Goal: Task Accomplishment & Management: Use online tool/utility

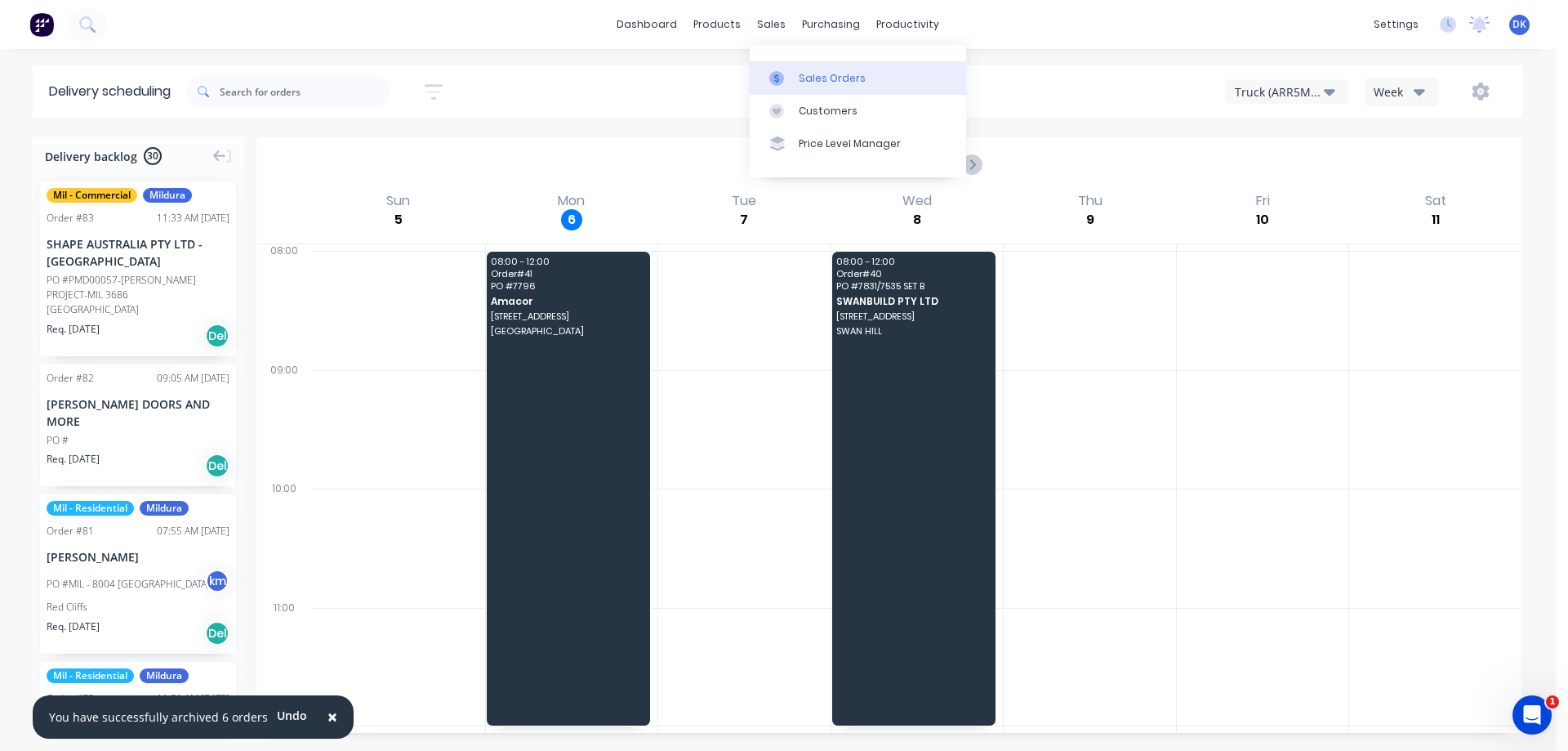
click at [818, 76] on div "Sales Orders" at bounding box center [832, 78] width 67 height 14
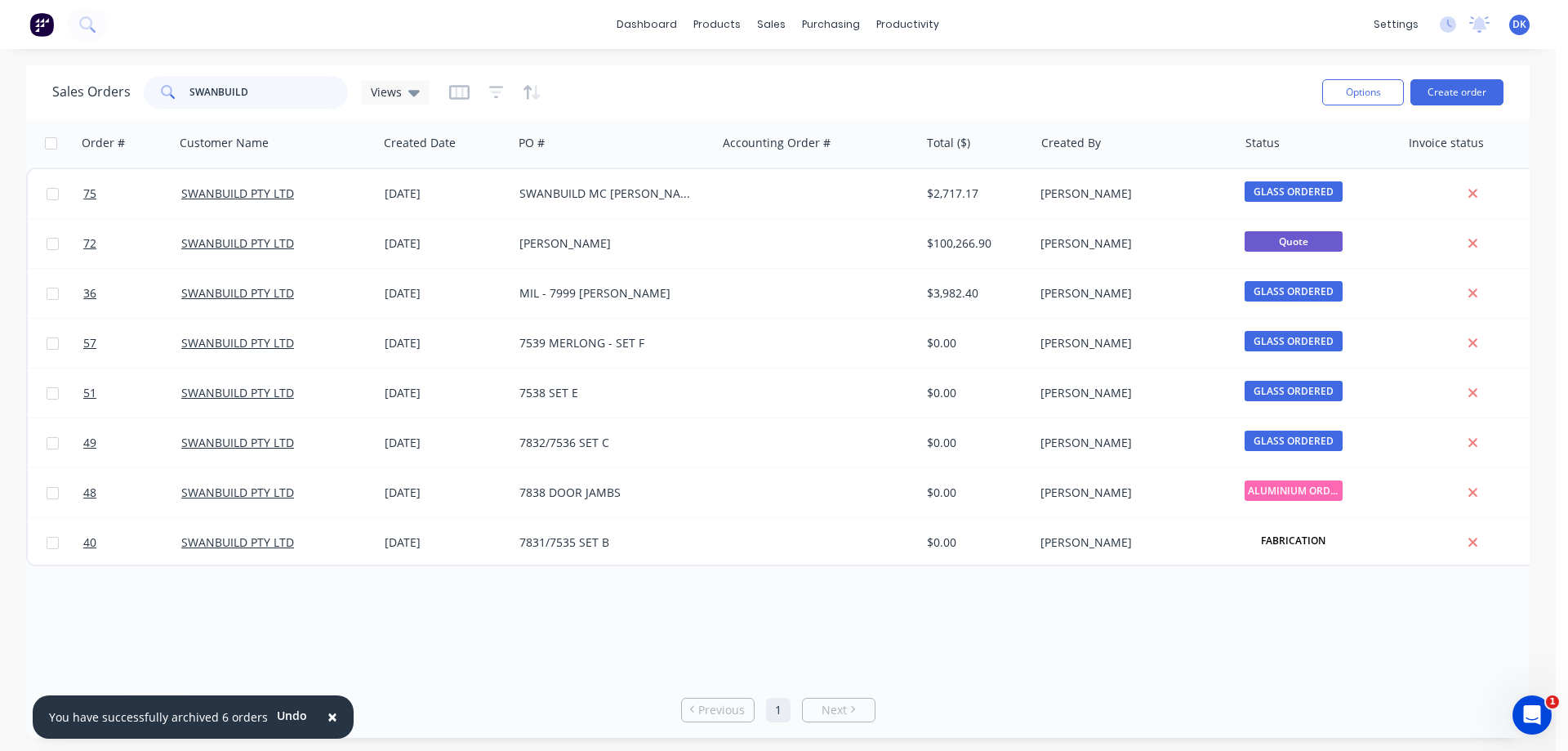
drag, startPoint x: 262, startPoint y: 94, endPoint x: 175, endPoint y: 94, distance: 87.0
click at [175, 94] on div "SWANBUILD" at bounding box center [245, 92] width 204 height 32
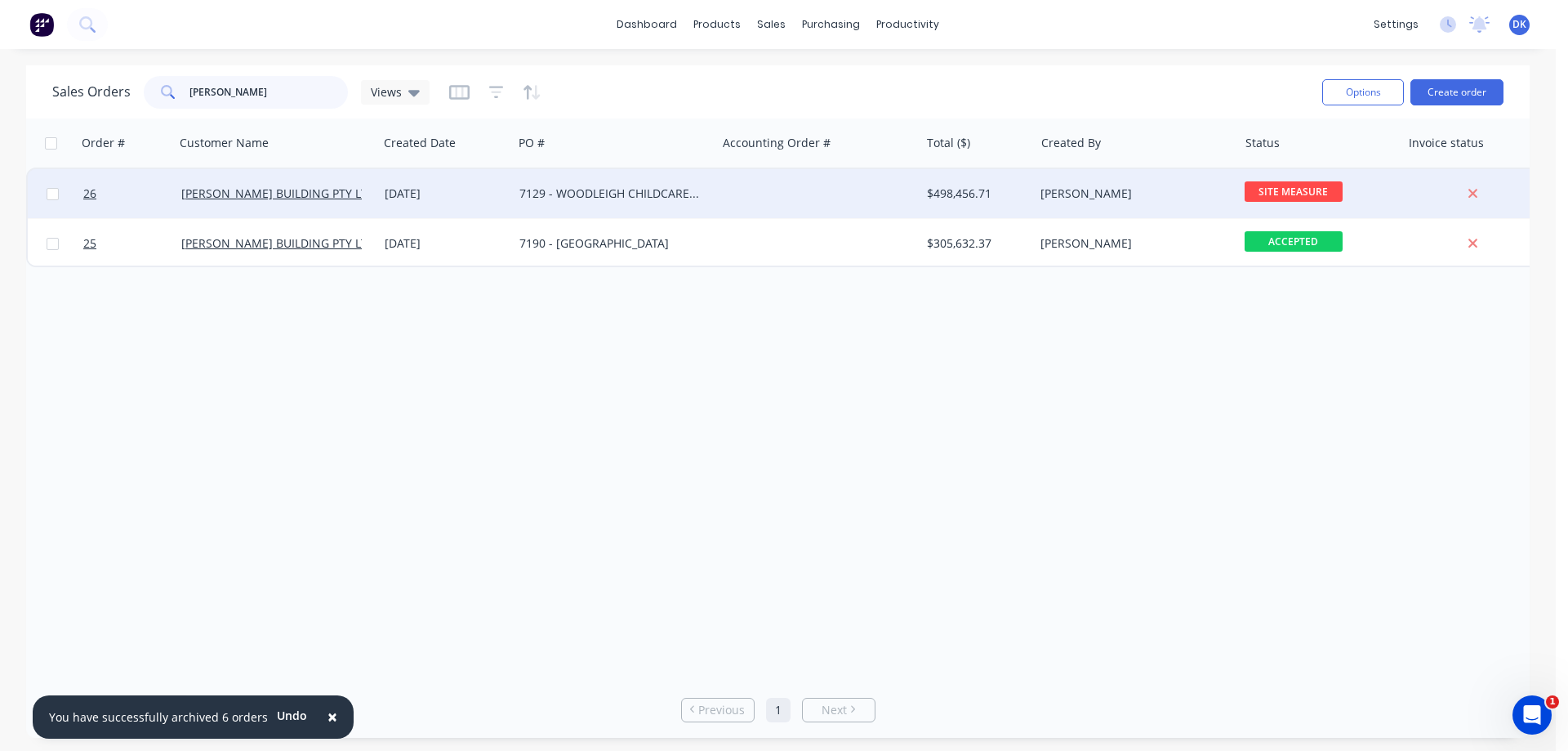
type input "[PERSON_NAME]"
click at [590, 196] on div "7129 - WOODLEIGH CHILDCARE PROJECT" at bounding box center [610, 193] width 181 height 16
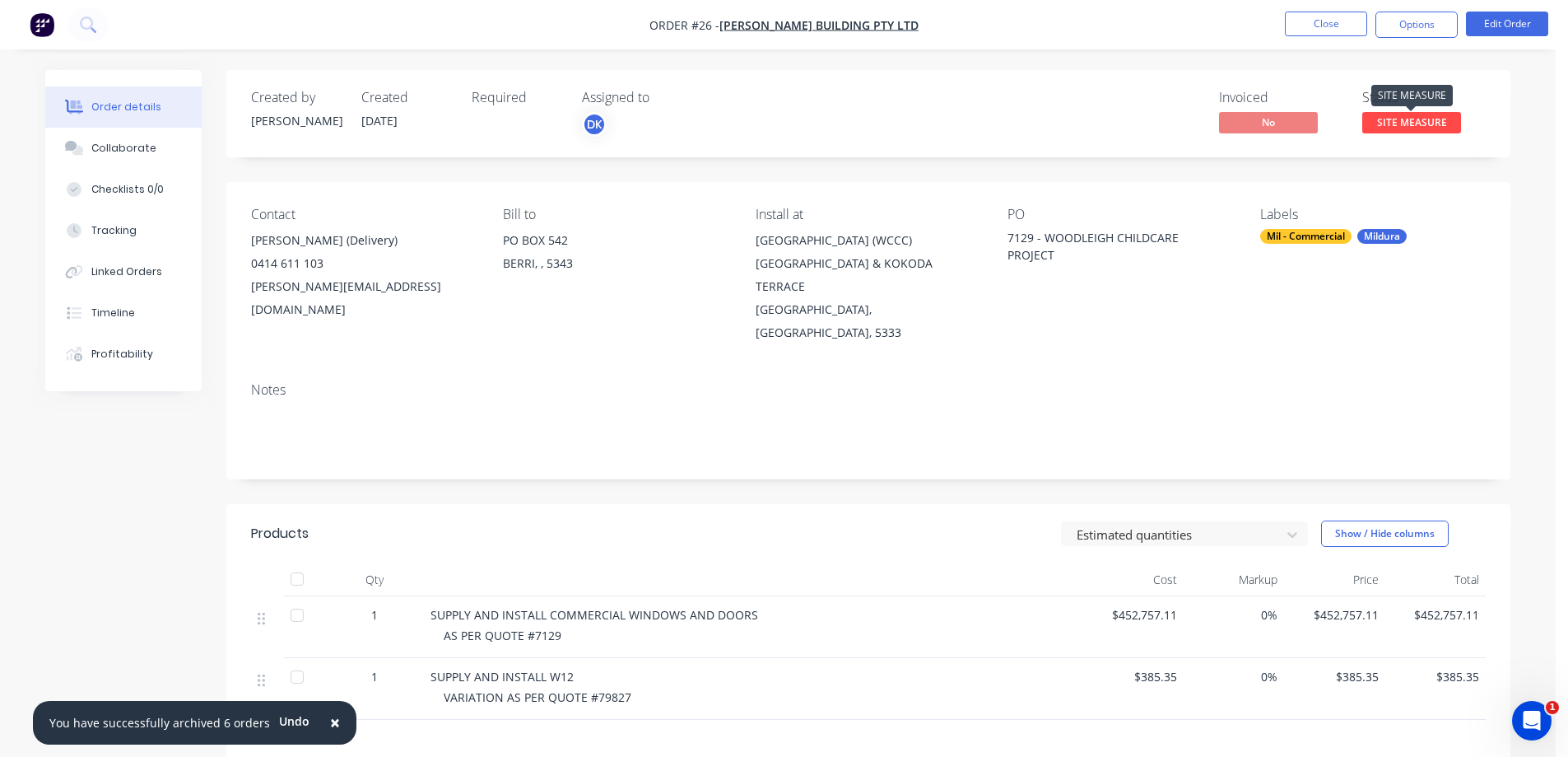
click at [1402, 121] on span "SITE MEASURE" at bounding box center [1411, 122] width 98 height 21
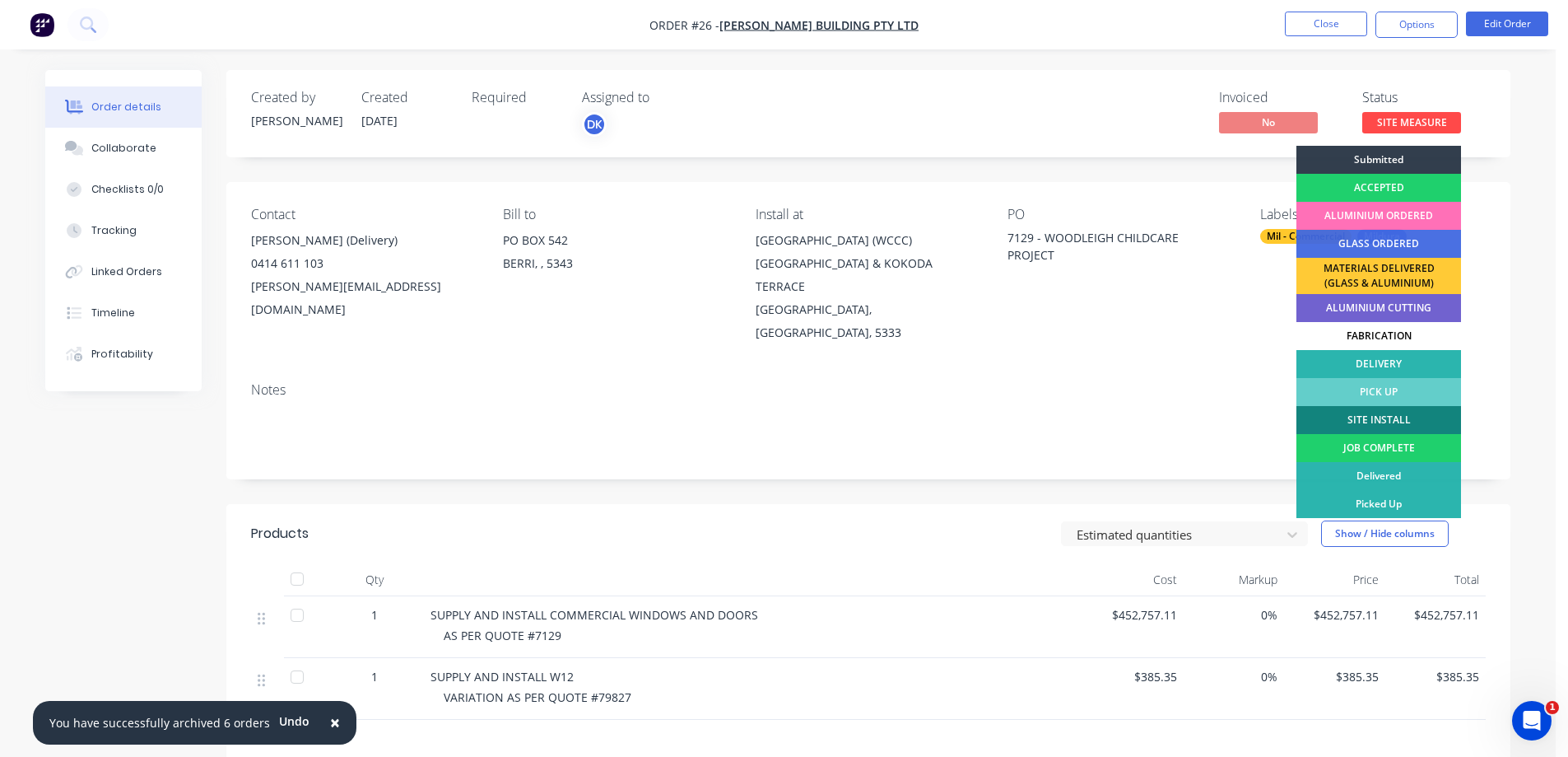
click at [1358, 334] on div "FABRICATION" at bounding box center [1378, 336] width 164 height 28
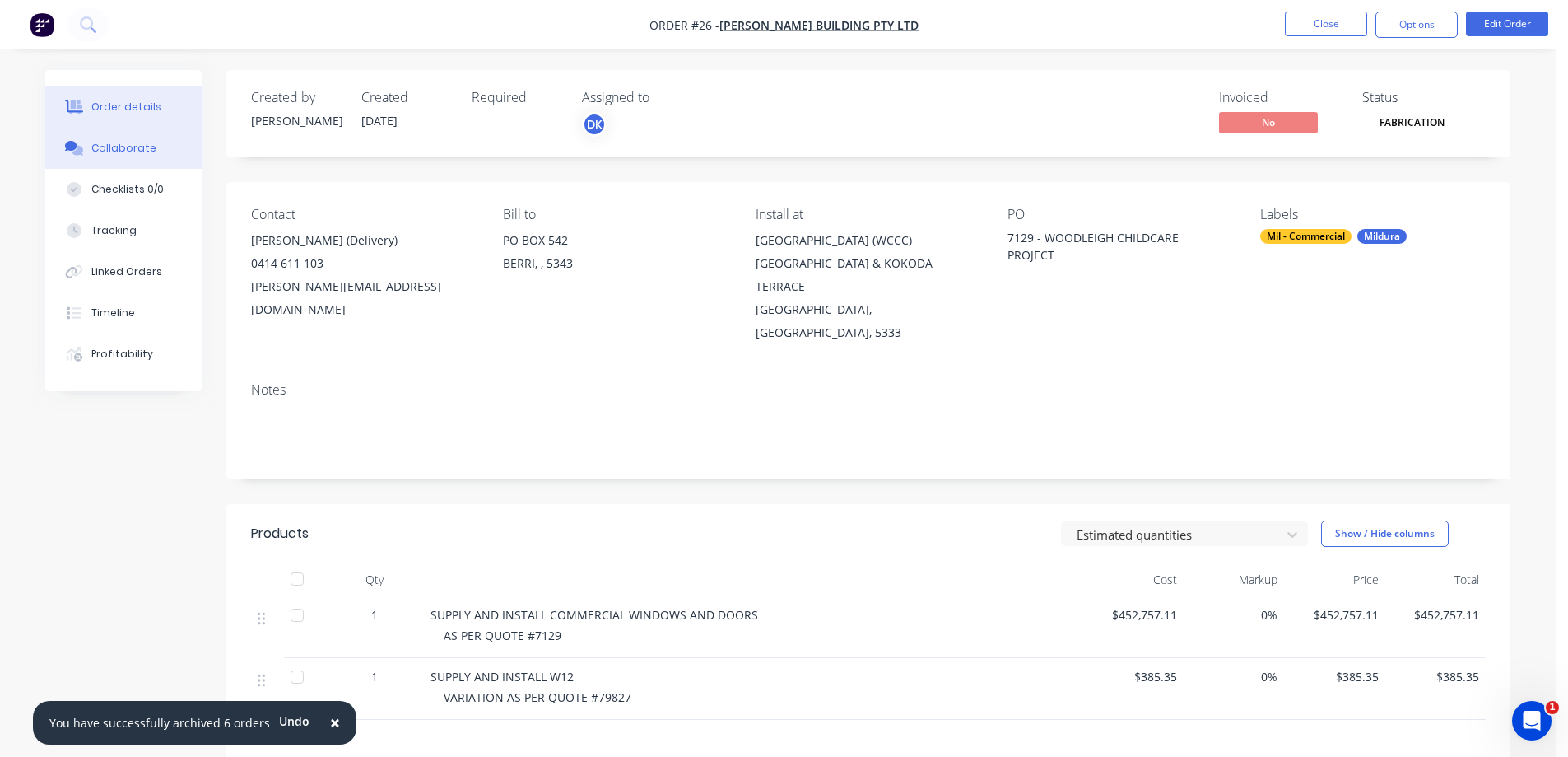
click at [109, 145] on div "Collaborate" at bounding box center [124, 147] width 65 height 15
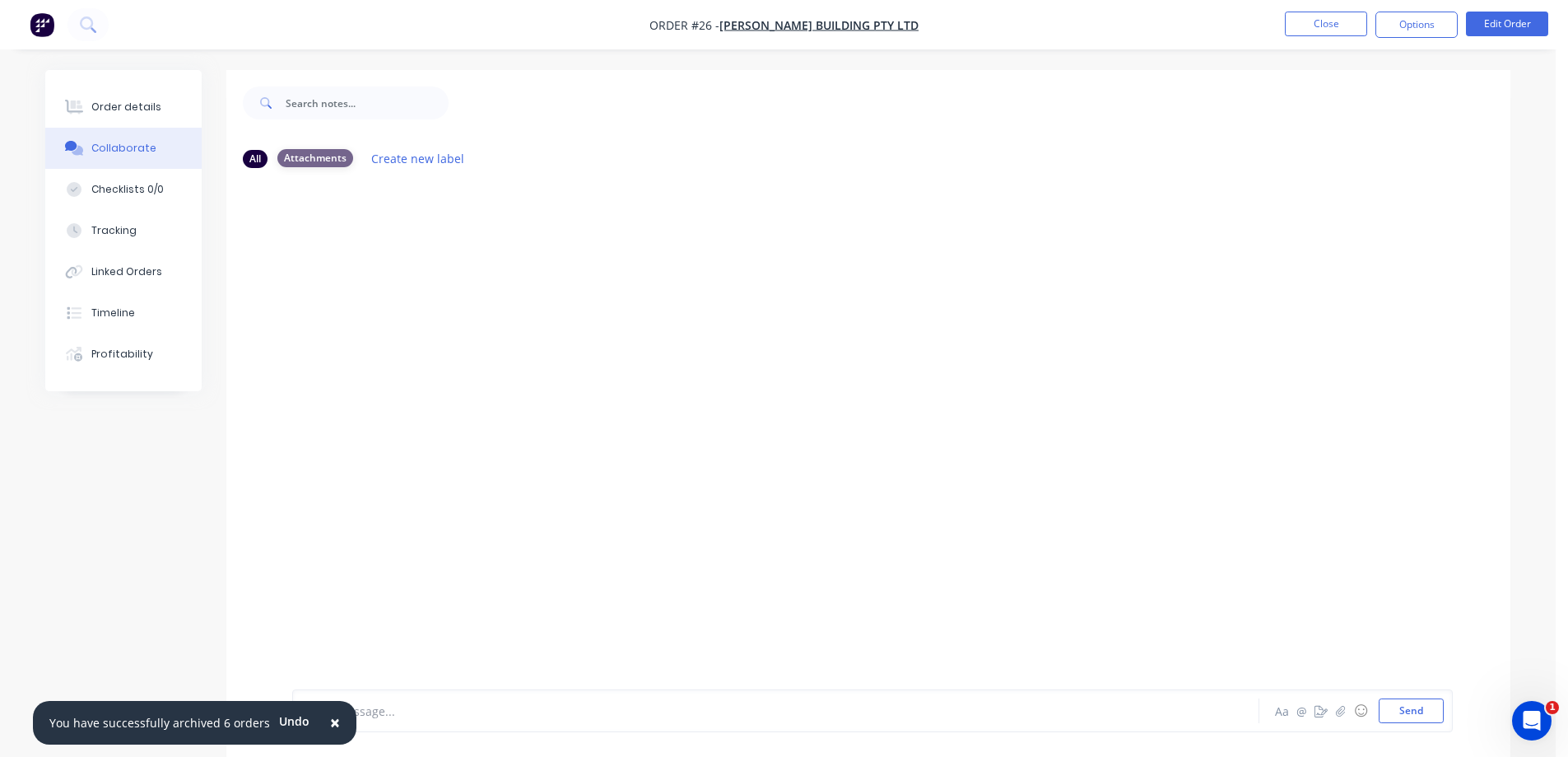
click at [312, 158] on div "Attachments" at bounding box center [315, 158] width 75 height 18
click at [1322, 708] on icon "button" at bounding box center [1321, 710] width 13 height 11
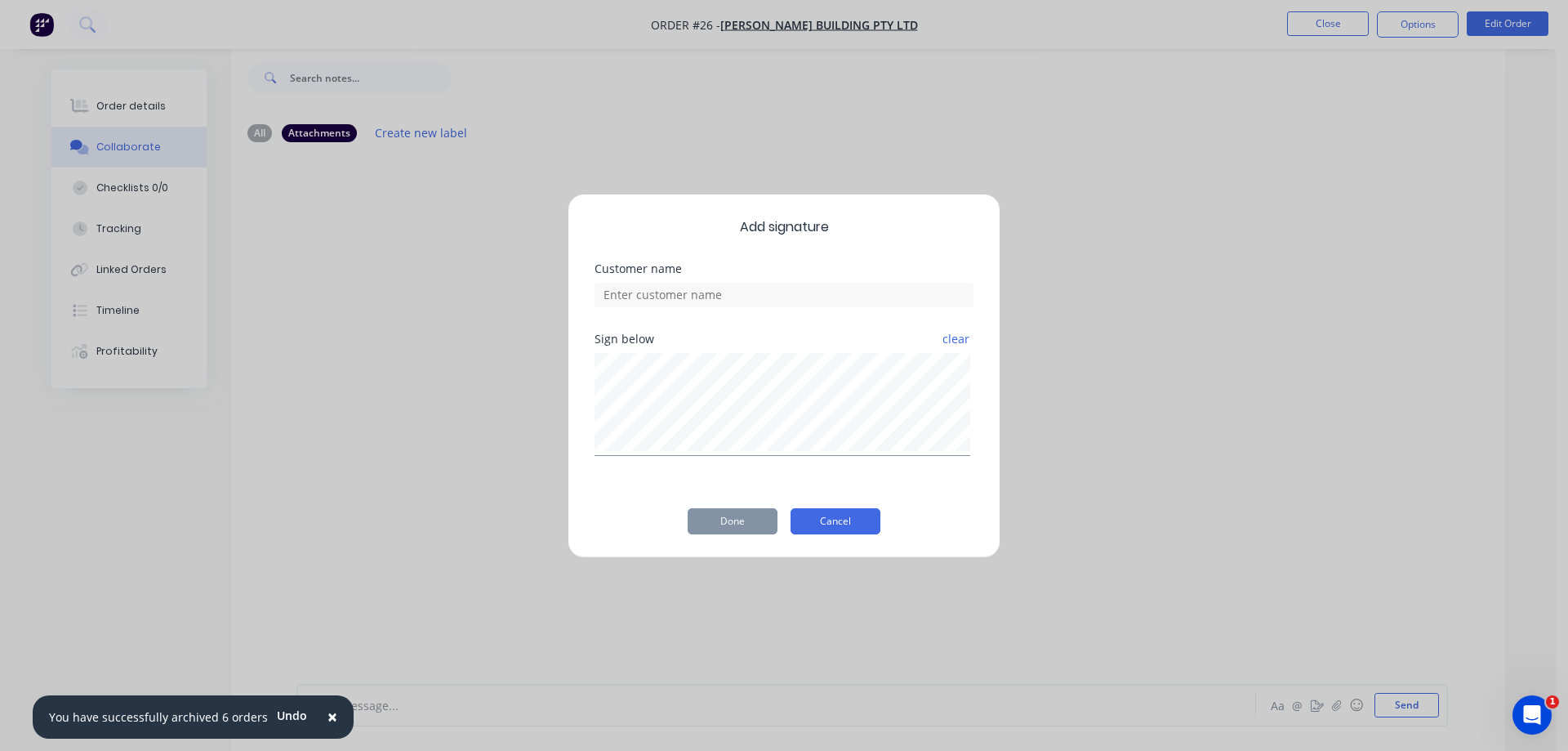
click at [843, 521] on button "Cancel" at bounding box center [836, 521] width 90 height 26
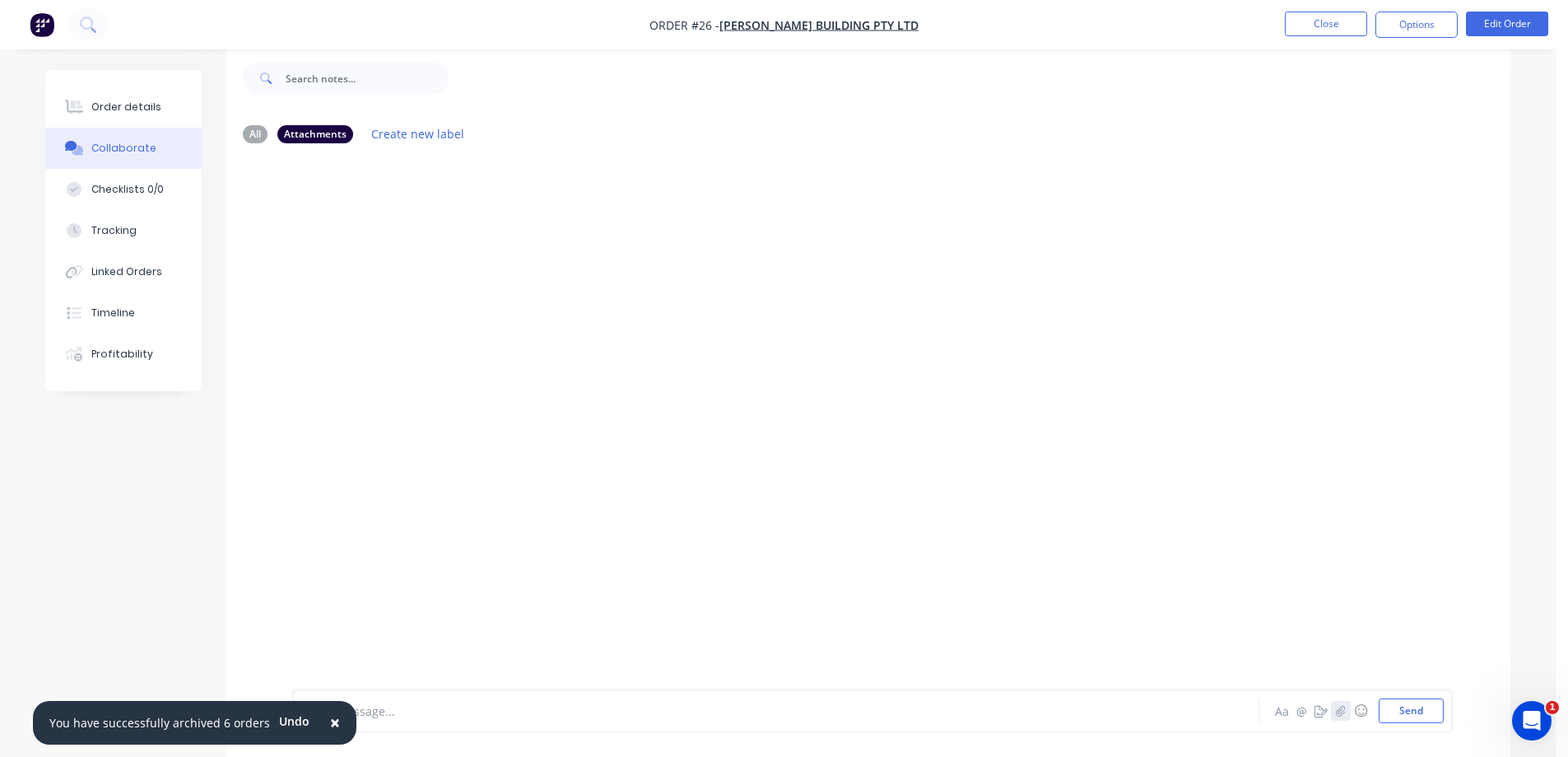
click at [1339, 709] on icon "button" at bounding box center [1341, 710] width 10 height 11
click at [1406, 712] on button "Send" at bounding box center [1411, 710] width 65 height 25
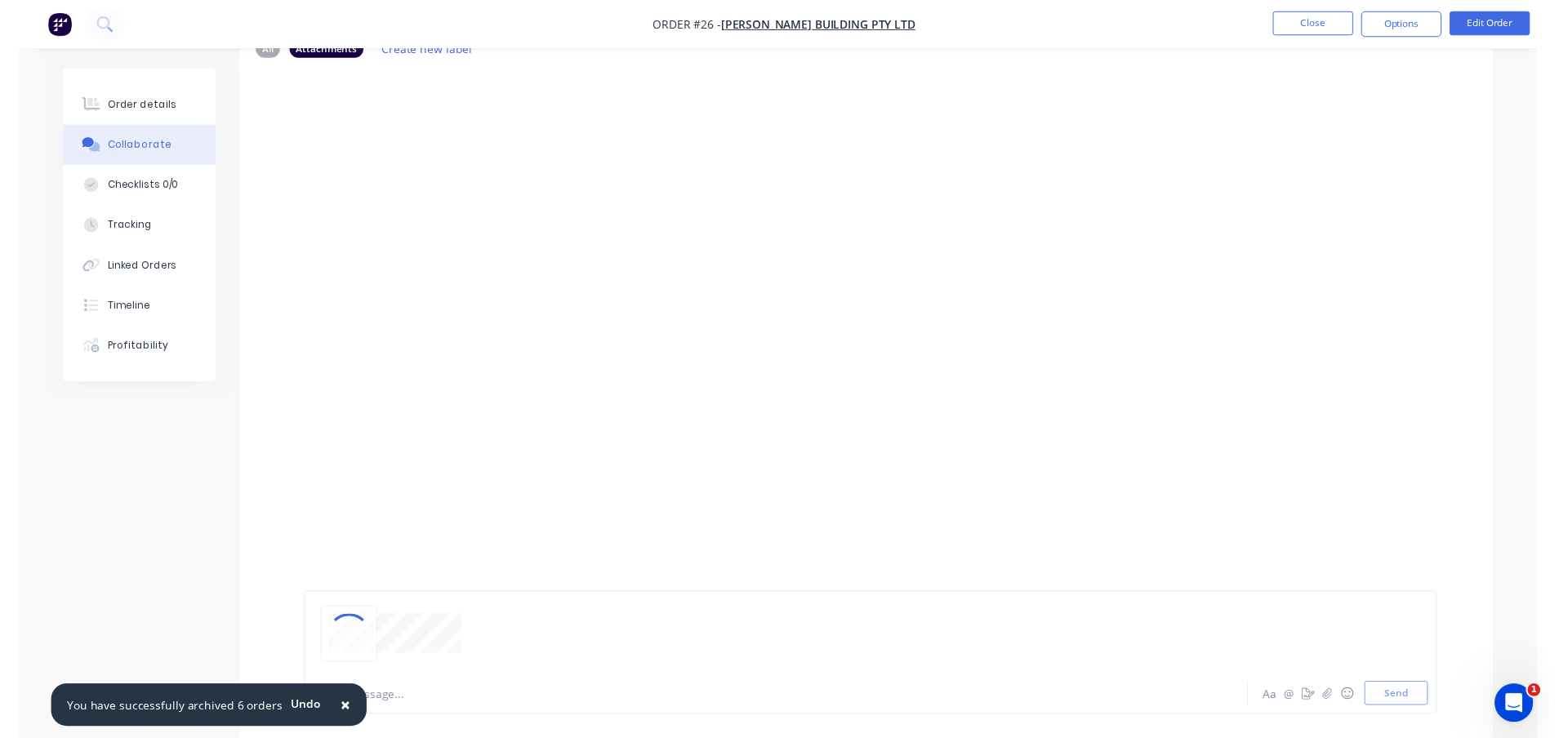
scroll to position [0, 0]
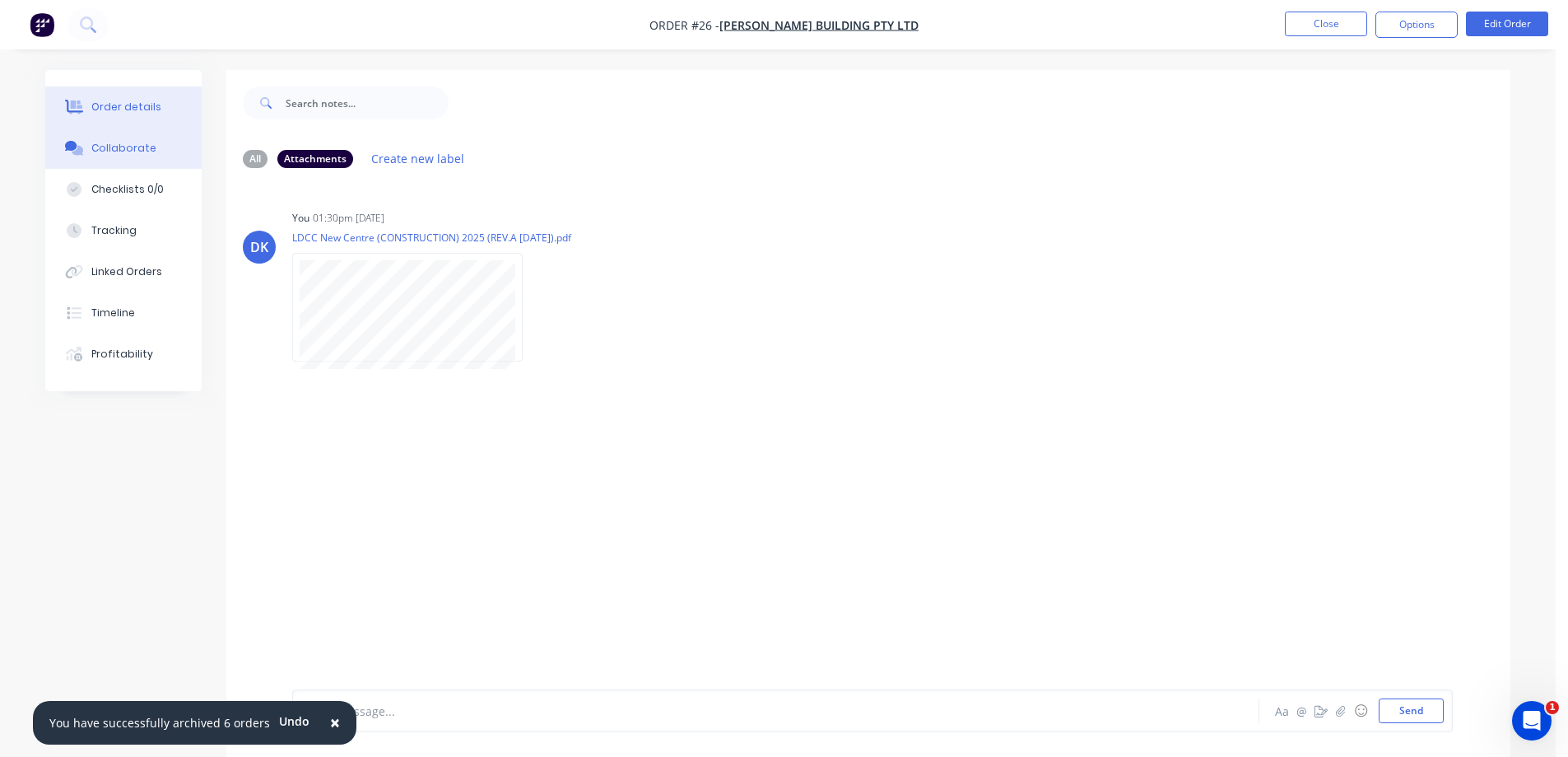
click at [115, 106] on div "Order details" at bounding box center [127, 106] width 70 height 15
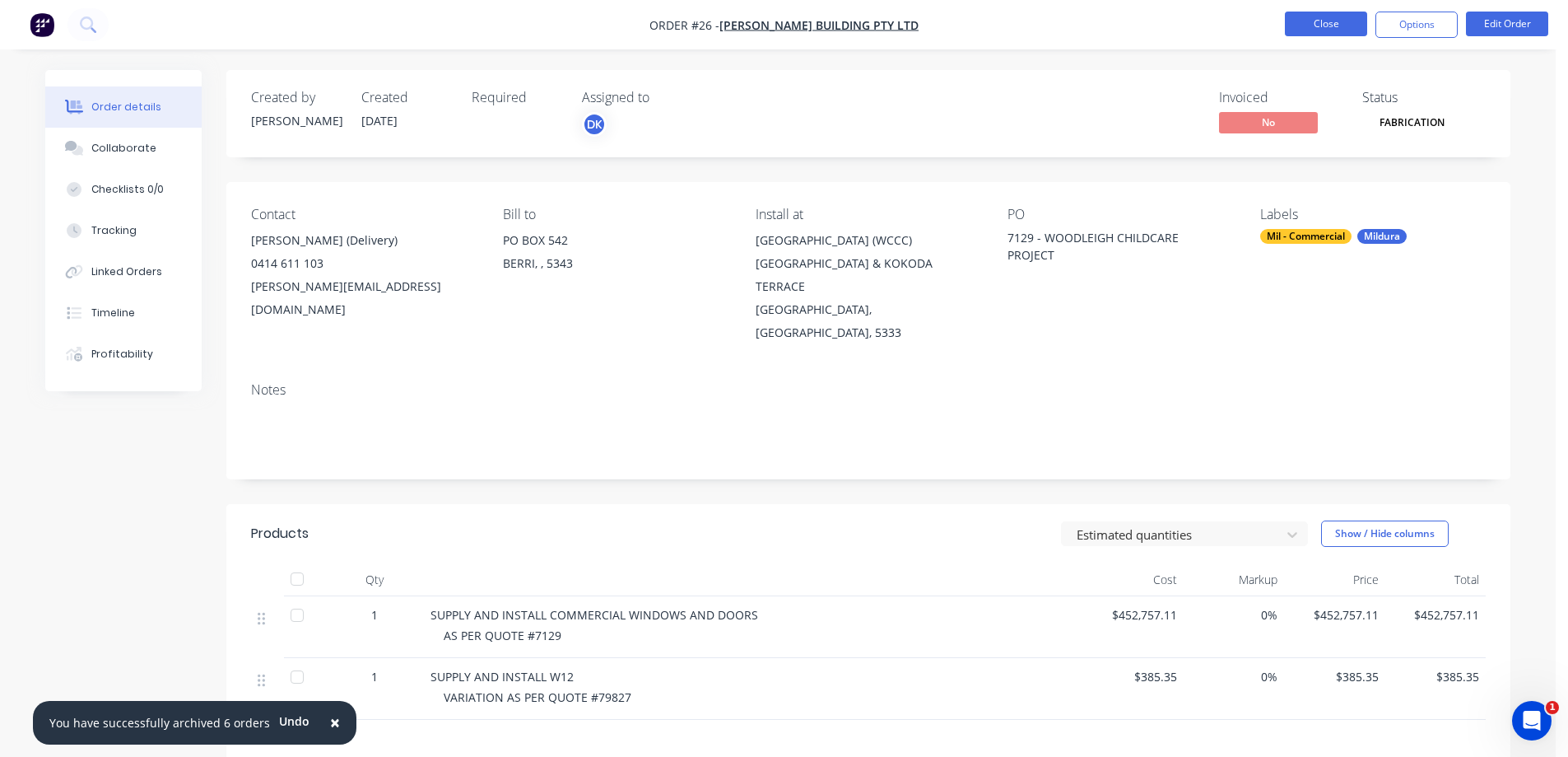
click at [1323, 27] on button "Close" at bounding box center [1326, 23] width 82 height 25
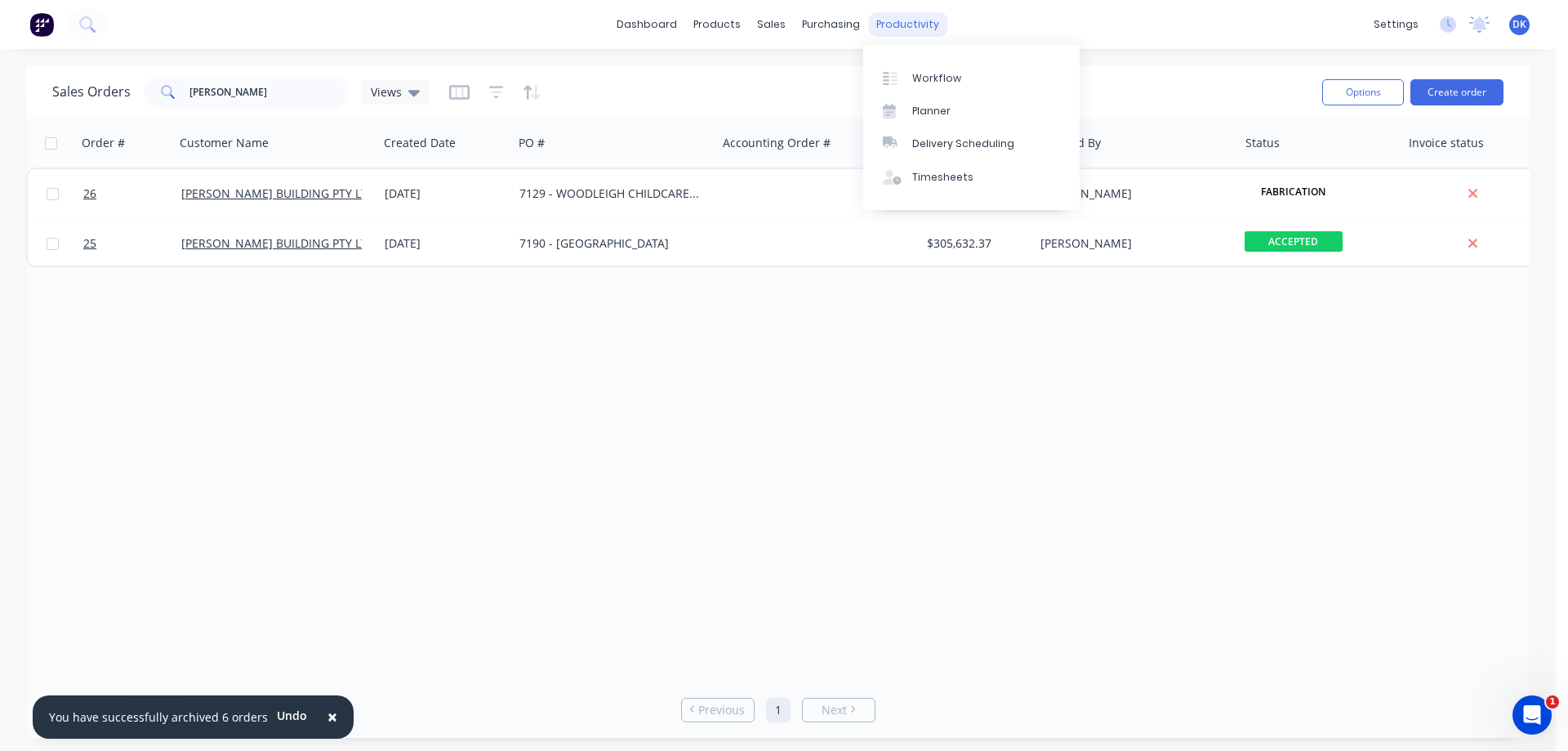
click at [891, 16] on div "productivity" at bounding box center [907, 24] width 79 height 25
click at [918, 77] on div "Workflow" at bounding box center [937, 78] width 49 height 14
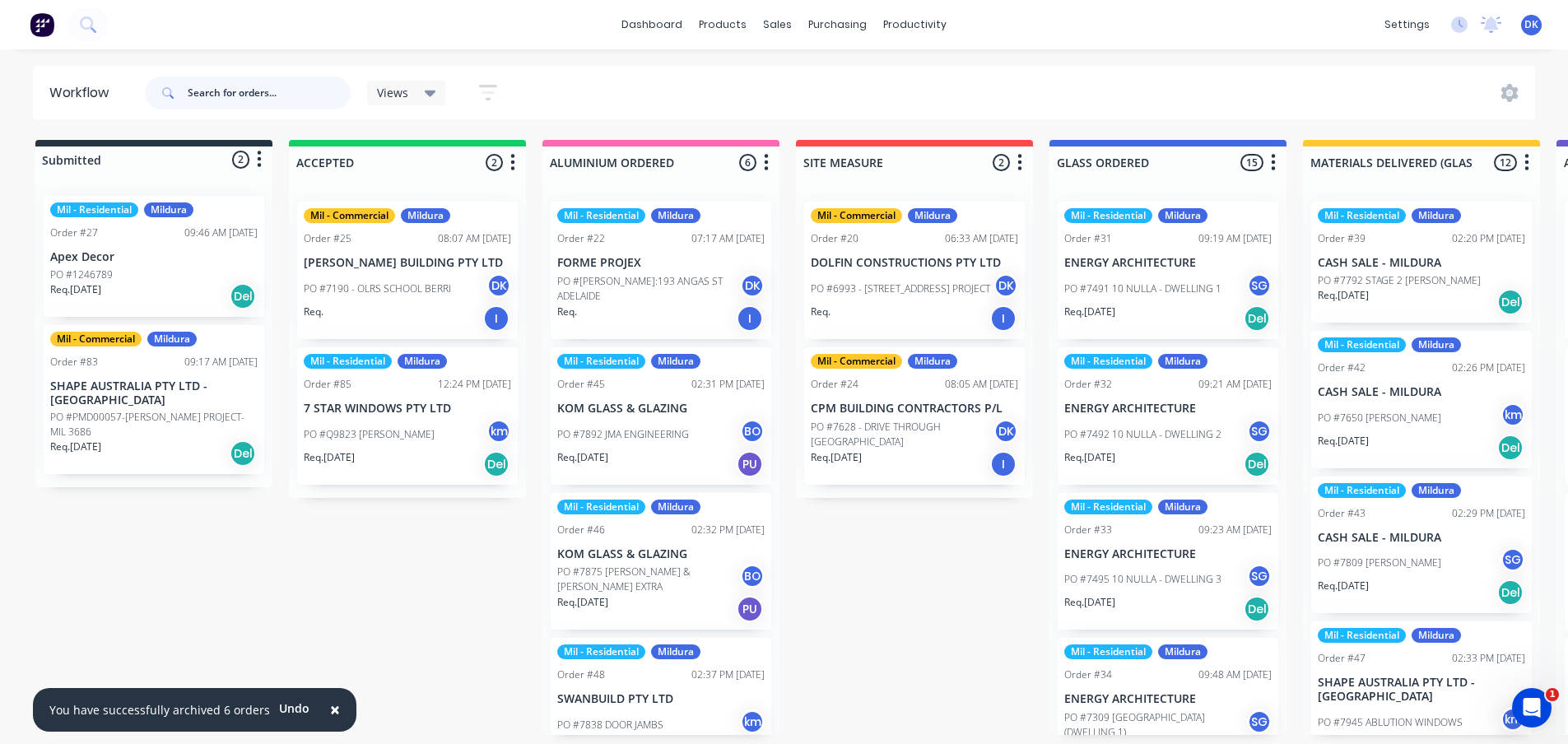
click at [215, 92] on input "text" at bounding box center [269, 92] width 163 height 33
click at [421, 90] on div "Views" at bounding box center [406, 92] width 59 height 15
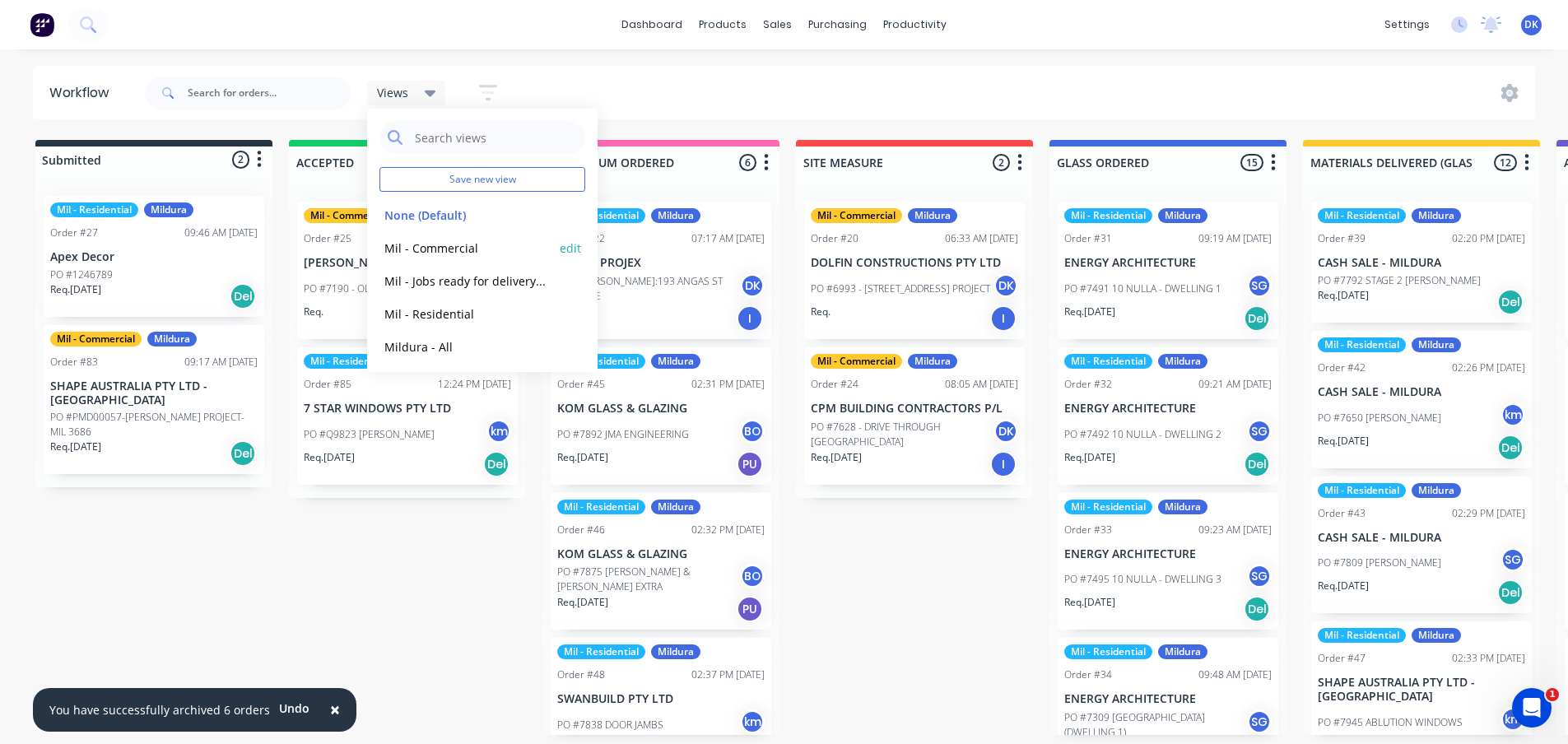
click at [435, 244] on button "Mil - Commercial" at bounding box center [466, 248] width 175 height 19
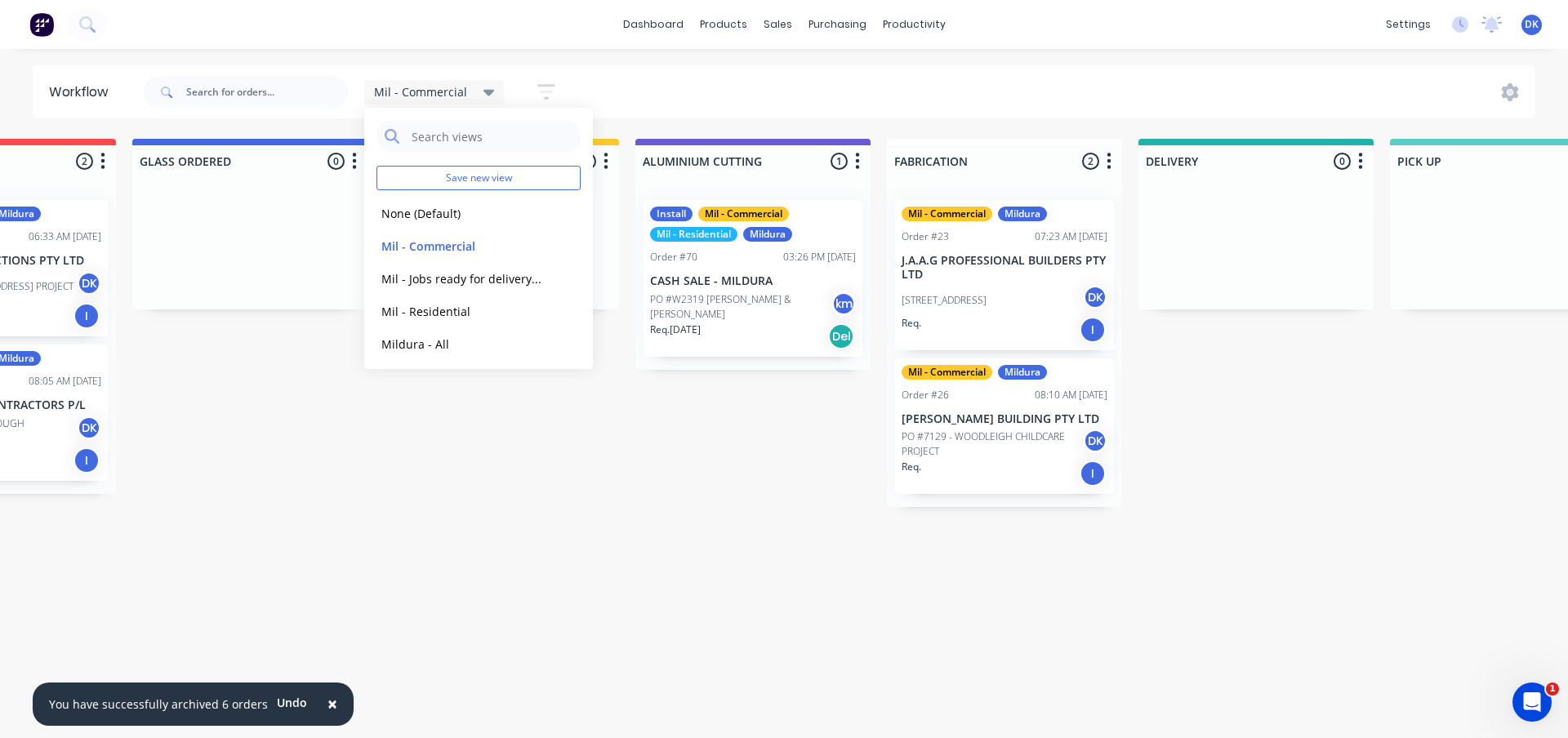
scroll to position [0, 928]
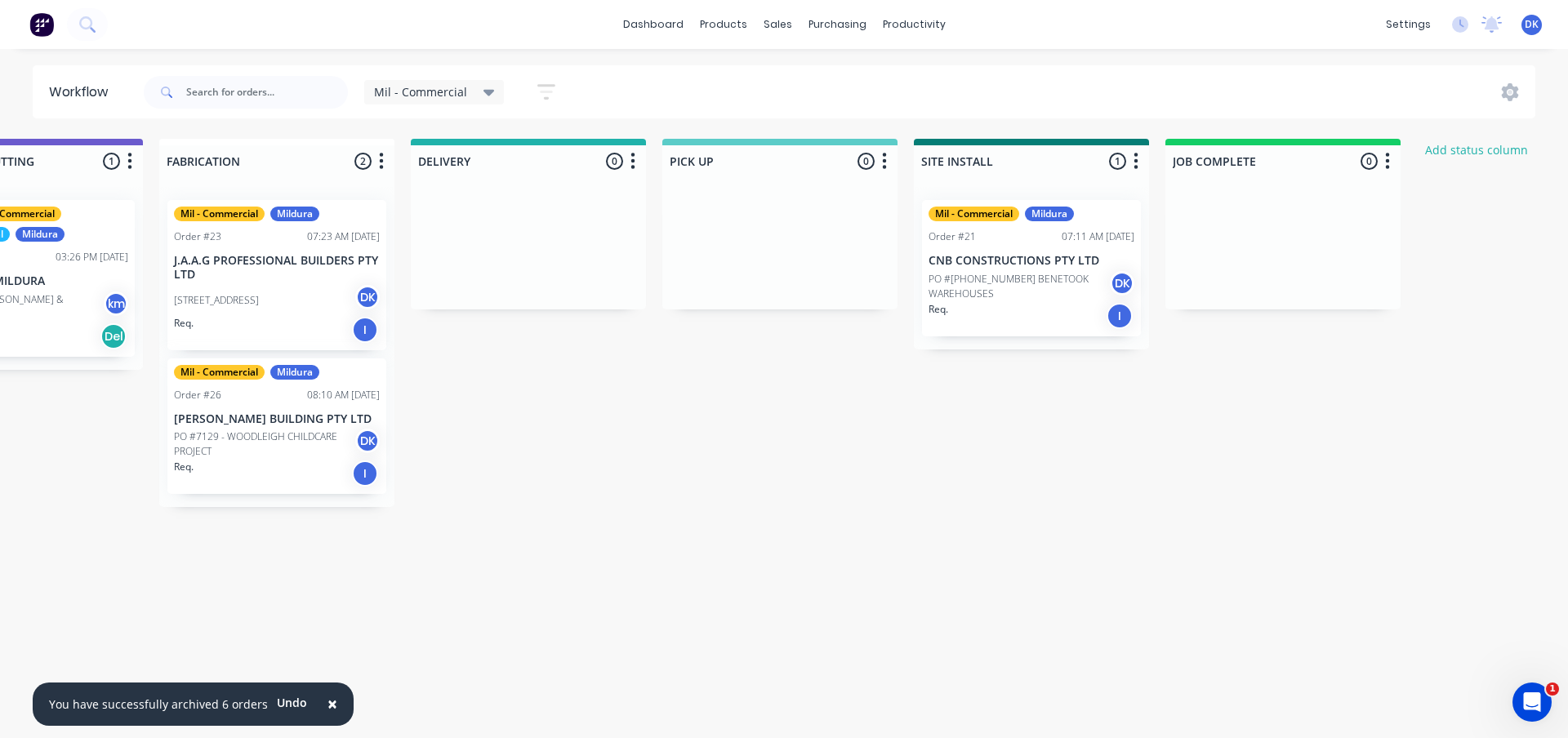
scroll to position [0, 1661]
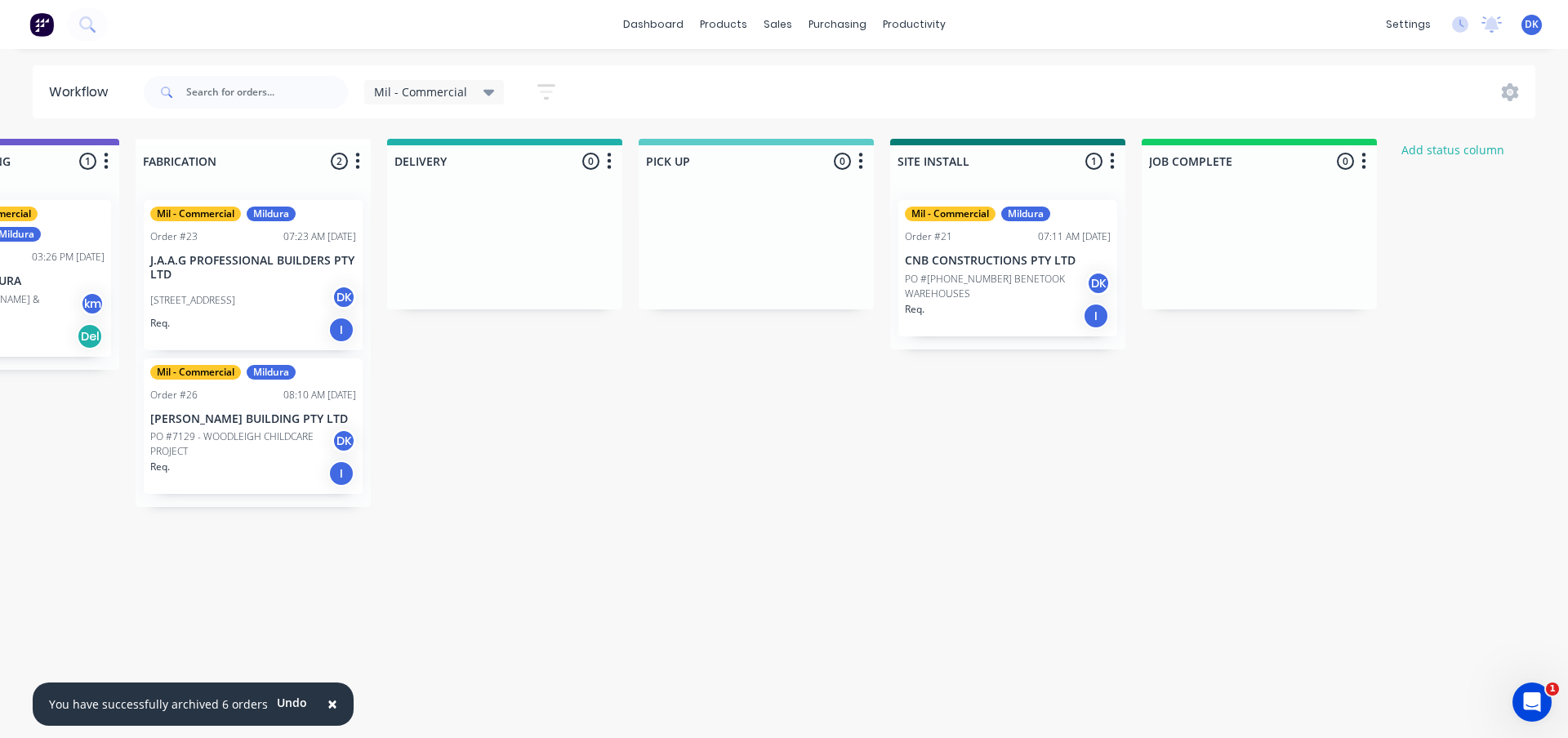
click at [974, 273] on p "PO #[PHONE_NUMBER] BENETOOK WAREHOUSES" at bounding box center [995, 286] width 181 height 30
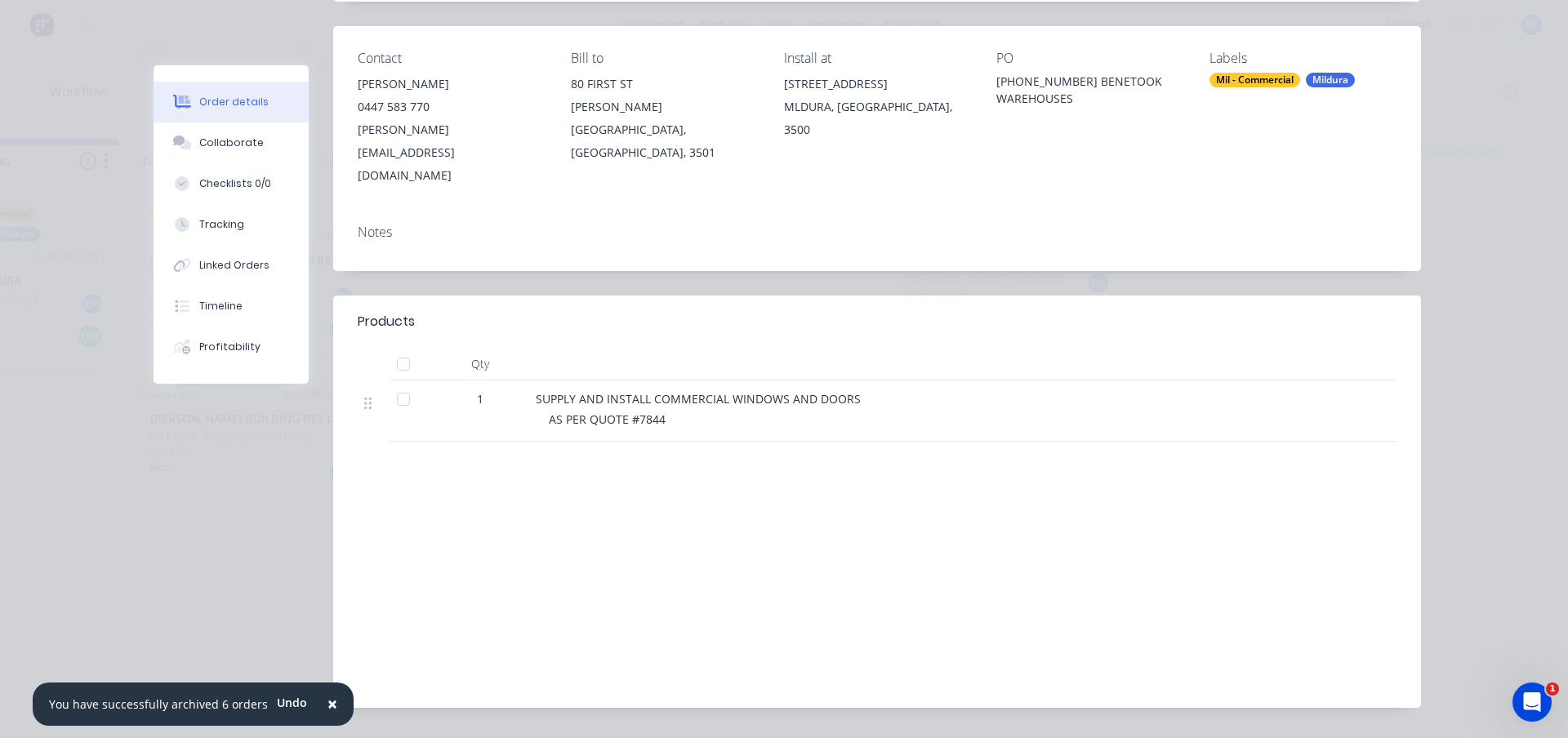
scroll to position [0, 0]
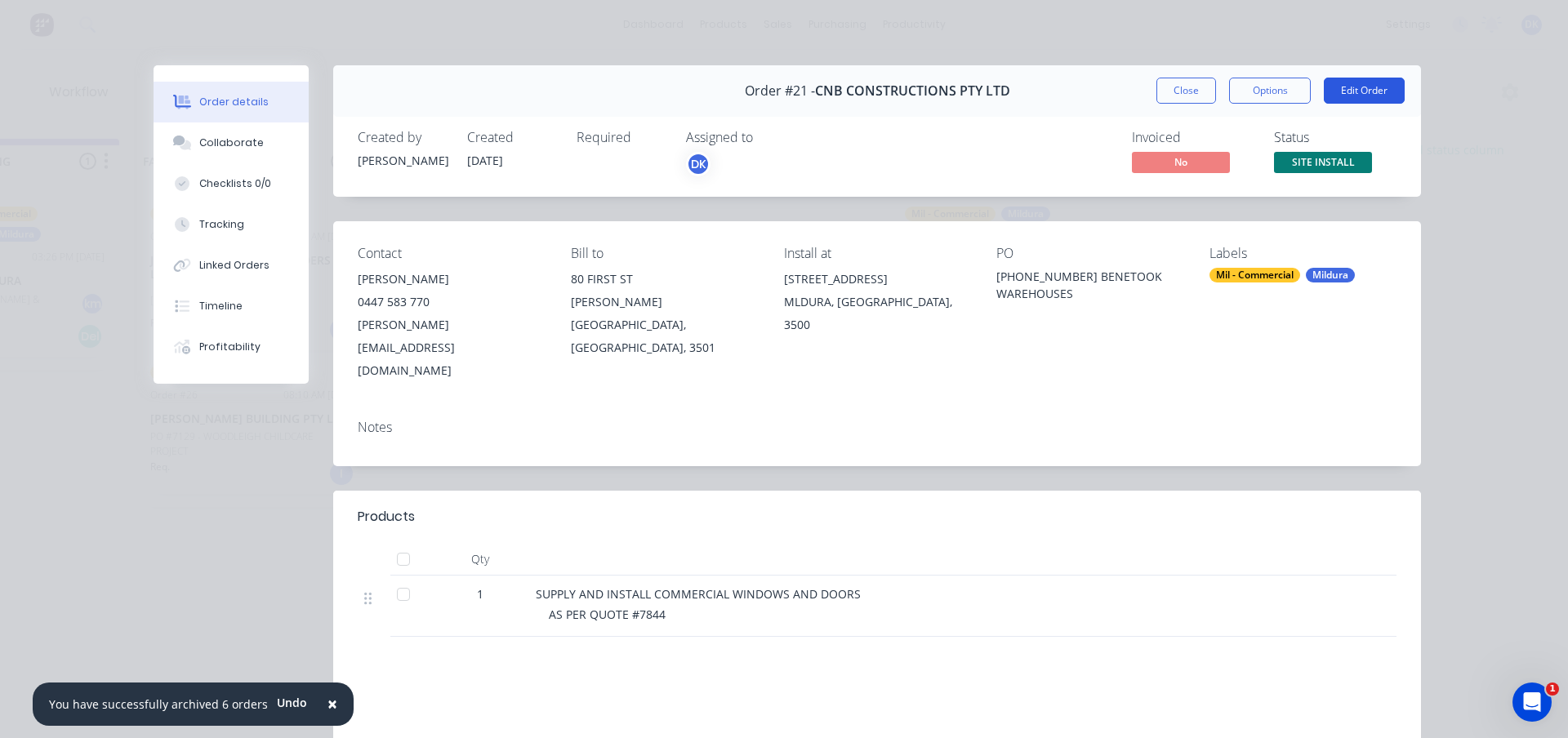
click at [1371, 92] on button "Edit Order" at bounding box center [1364, 90] width 81 height 26
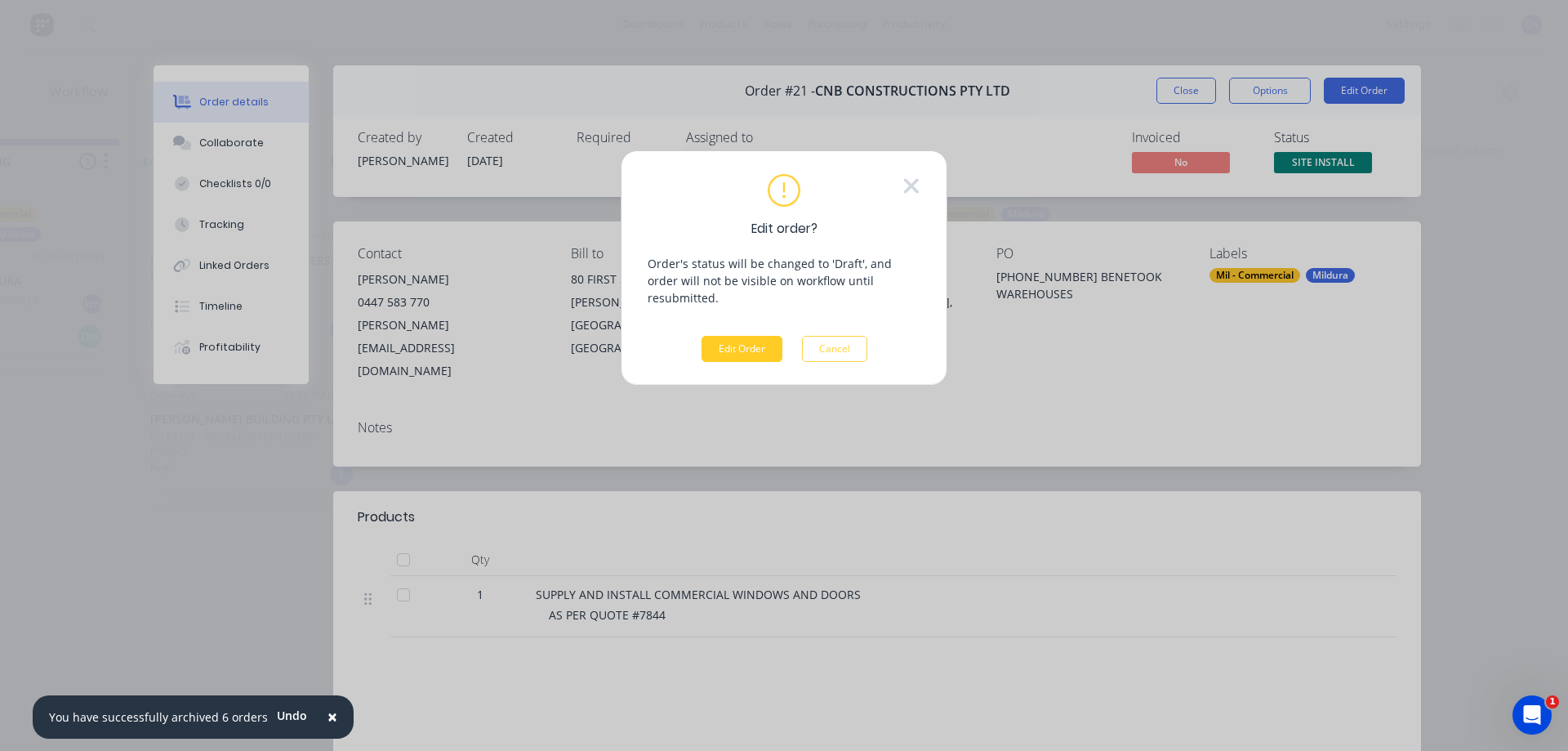
click at [737, 336] on button "Edit Order" at bounding box center [742, 348] width 81 height 26
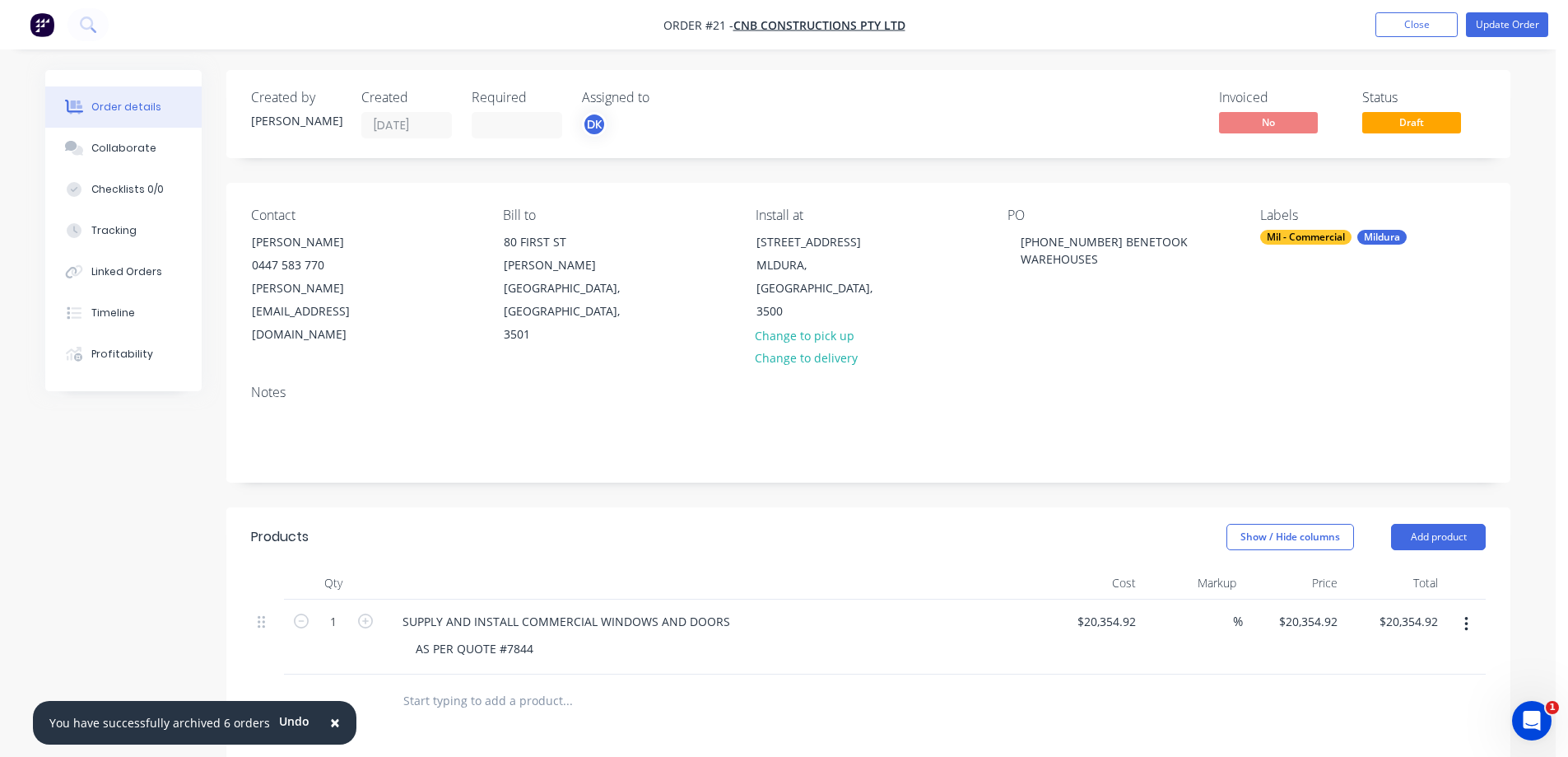
scroll to position [164, 0]
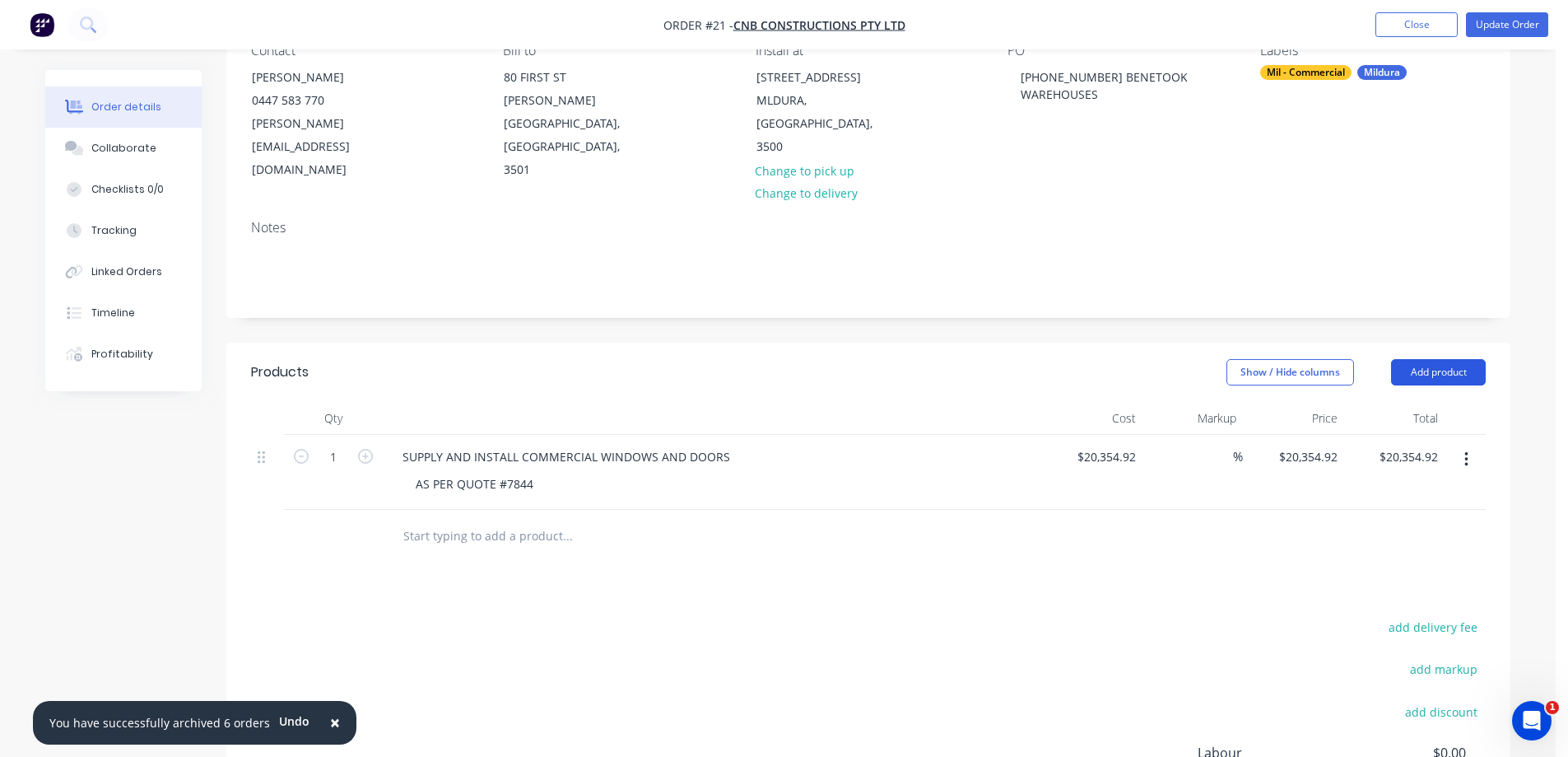
click at [1437, 359] on button "Add product" at bounding box center [1438, 372] width 95 height 27
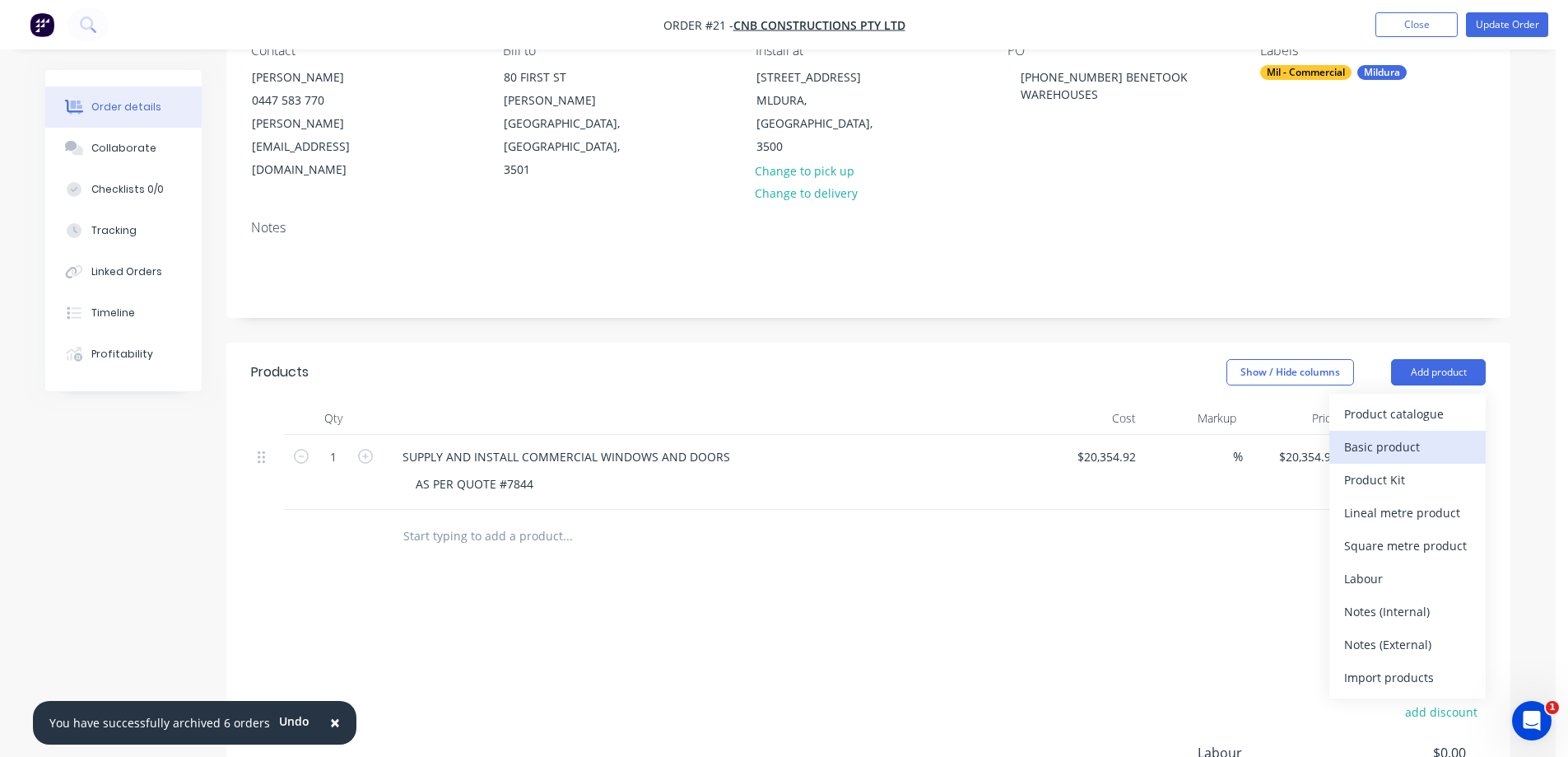
click at [1379, 435] on div "Basic product" at bounding box center [1407, 447] width 127 height 24
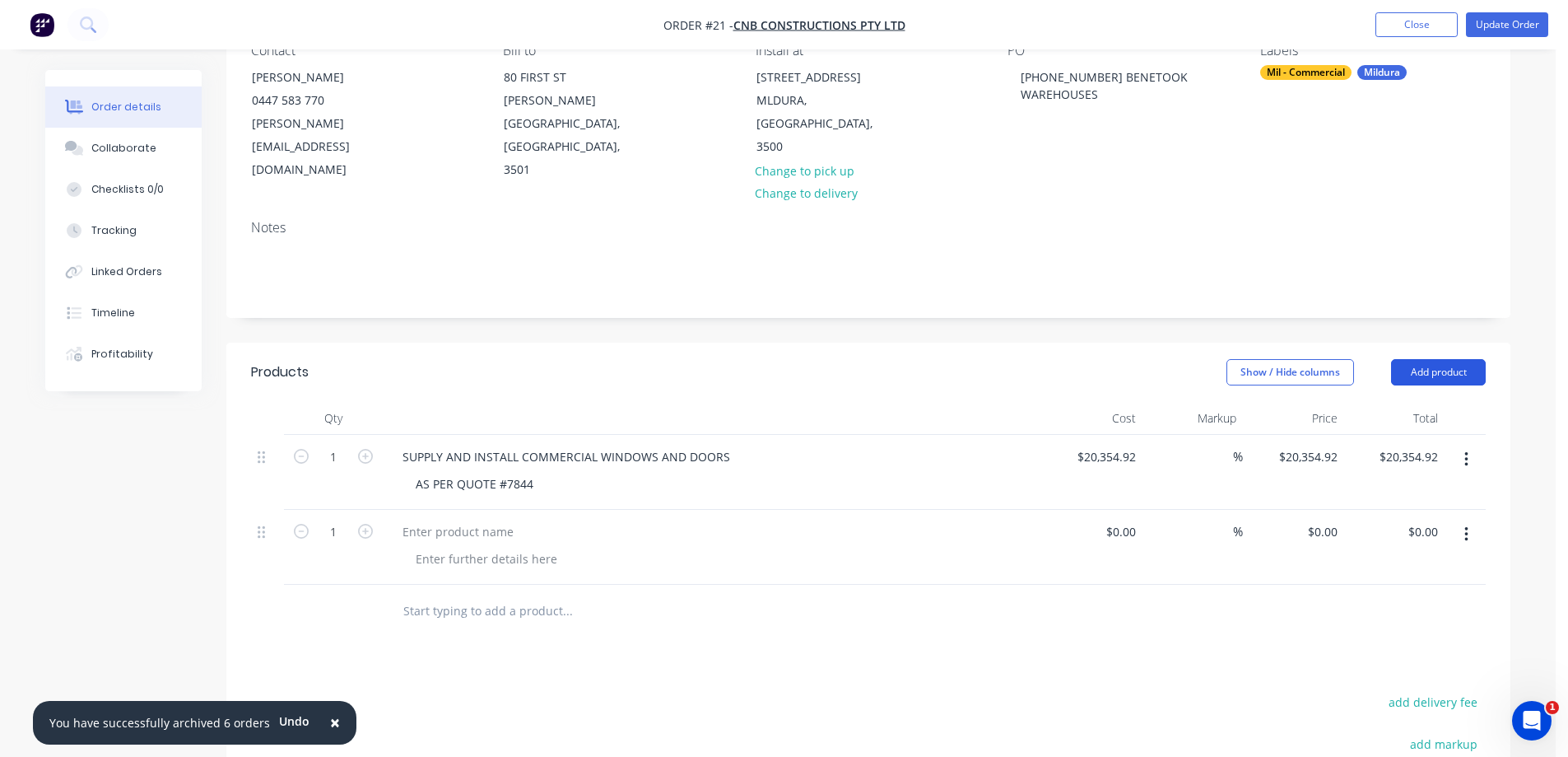
click at [1454, 359] on button "Add product" at bounding box center [1438, 372] width 95 height 27
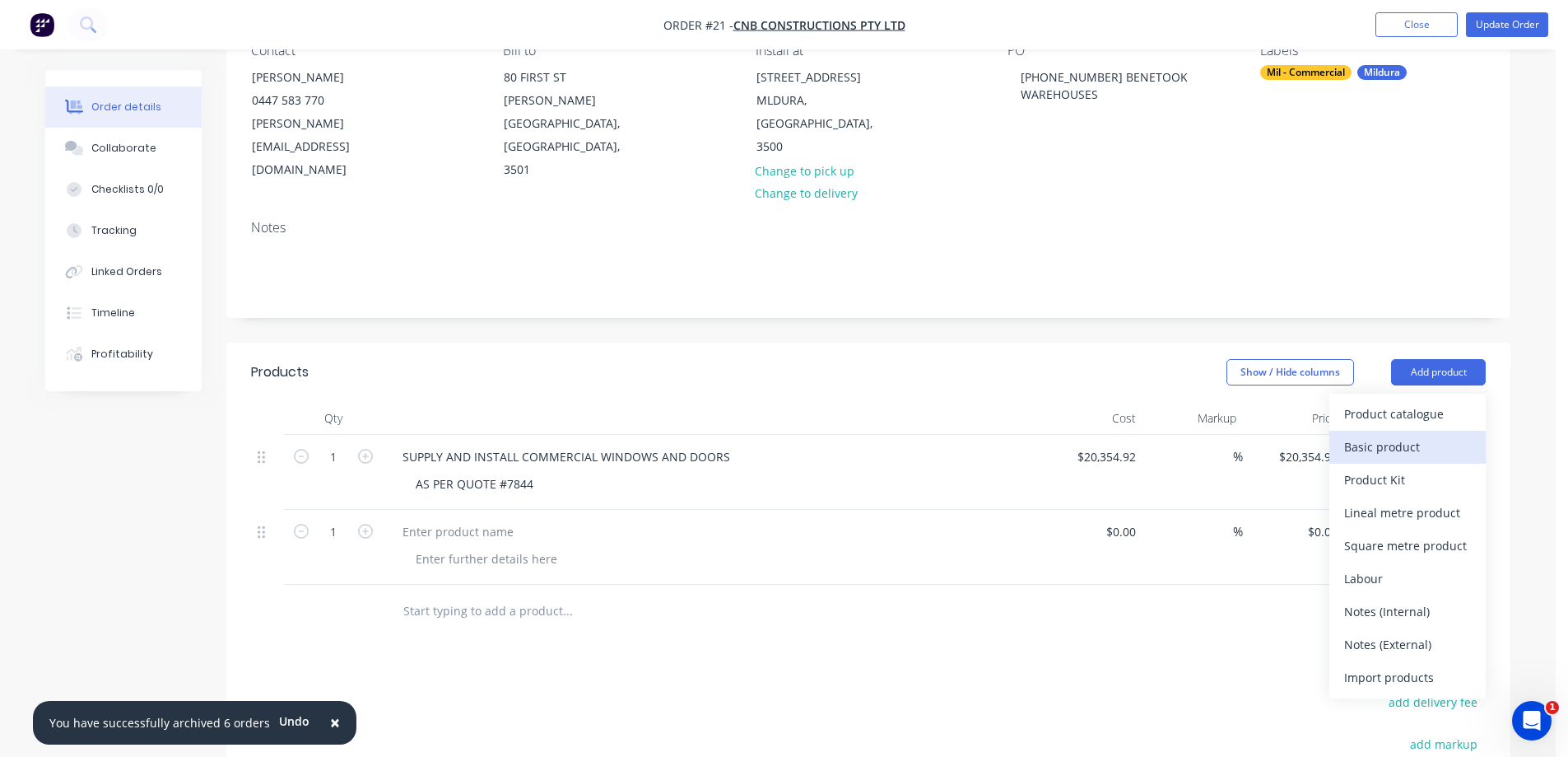
click at [1385, 435] on div "Basic product" at bounding box center [1407, 447] width 127 height 24
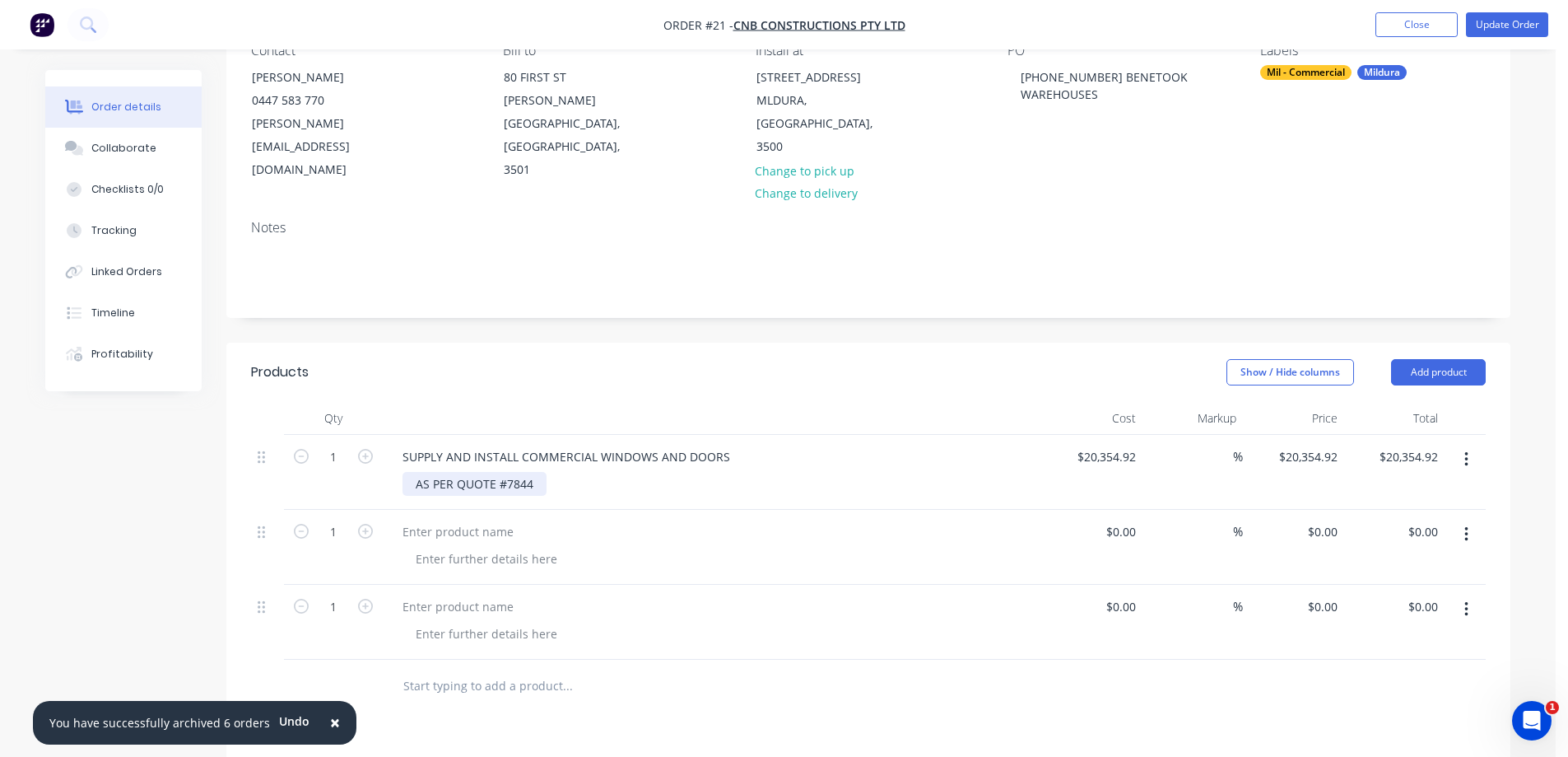
click at [543, 472] on div "AS PER QUOTE #7844" at bounding box center [474, 484] width 144 height 24
click at [1134, 444] on input "20354.92" at bounding box center [1109, 456] width 67 height 24
type input "$361,838.41"
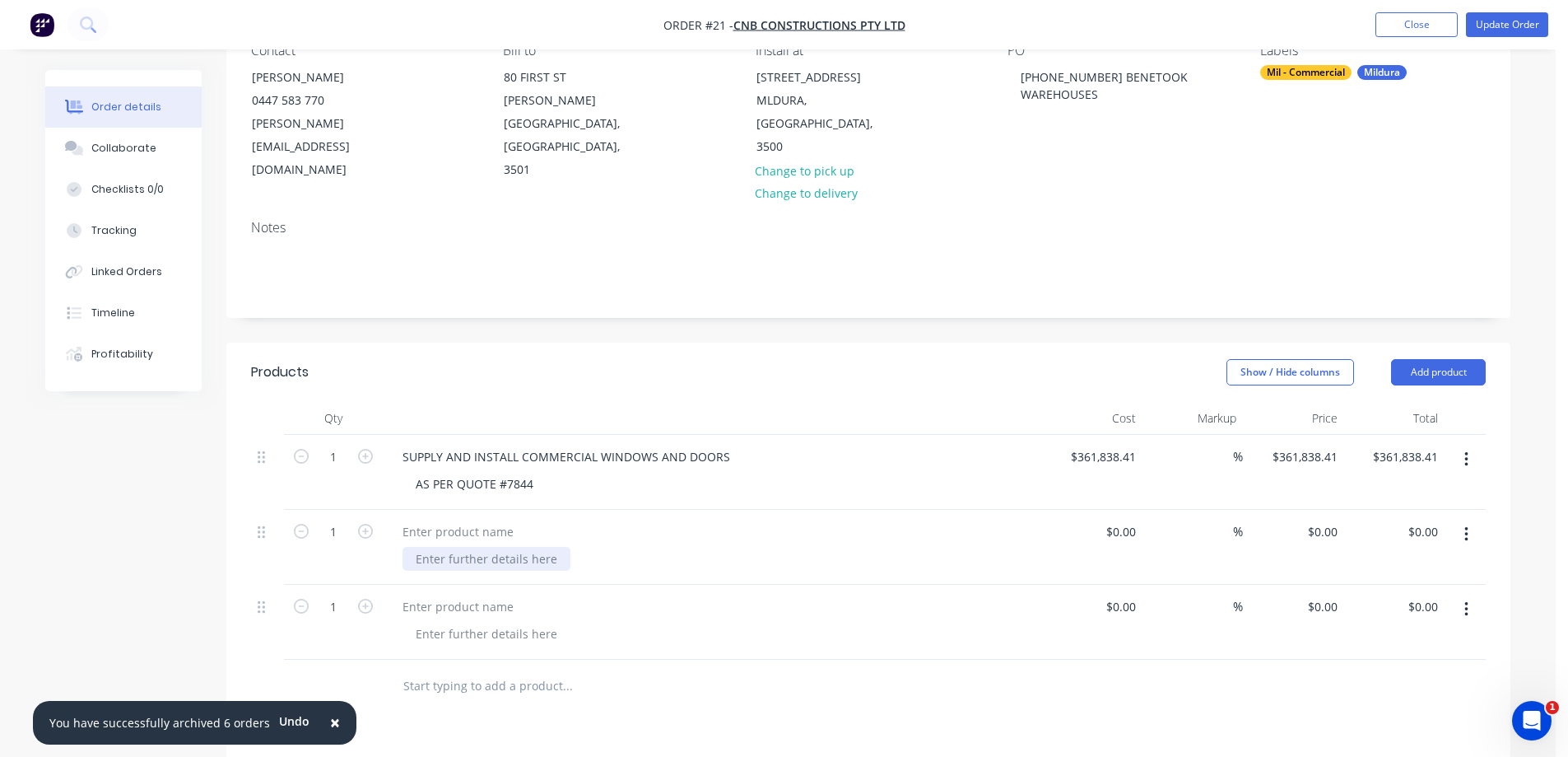
click at [500, 546] on div at bounding box center [486, 558] width 168 height 24
click at [460, 546] on div at bounding box center [486, 558] width 168 height 24
drag, startPoint x: 515, startPoint y: 515, endPoint x: 400, endPoint y: 516, distance: 115.0
click at [400, 516] on div "progress claim #1" at bounding box center [711, 546] width 658 height 75
click at [1135, 520] on input at bounding box center [1132, 532] width 19 height 24
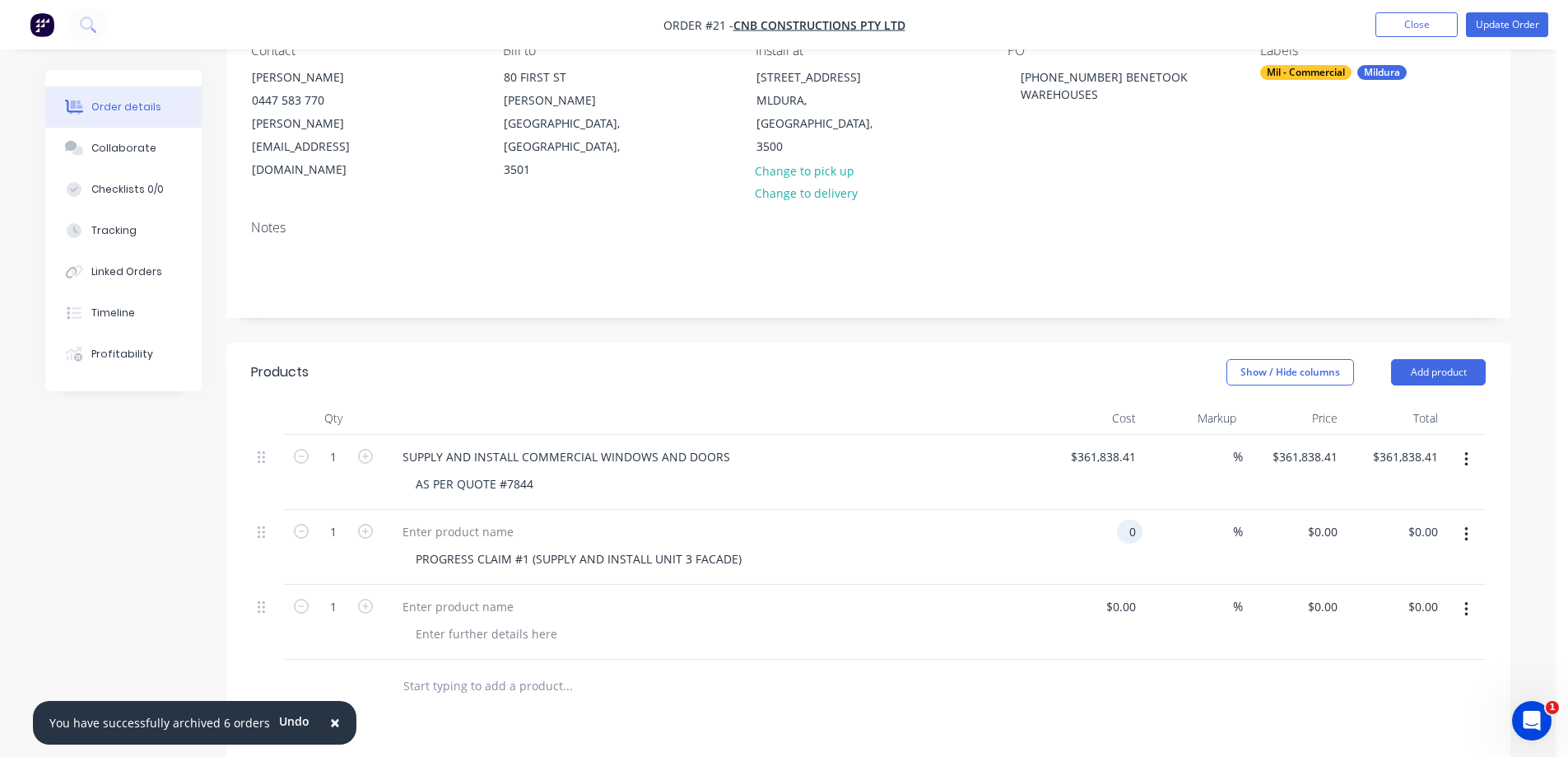
click at [1123, 520] on input "0" at bounding box center [1132, 532] width 19 height 24
type input "$20,354.00"
type input "-100"
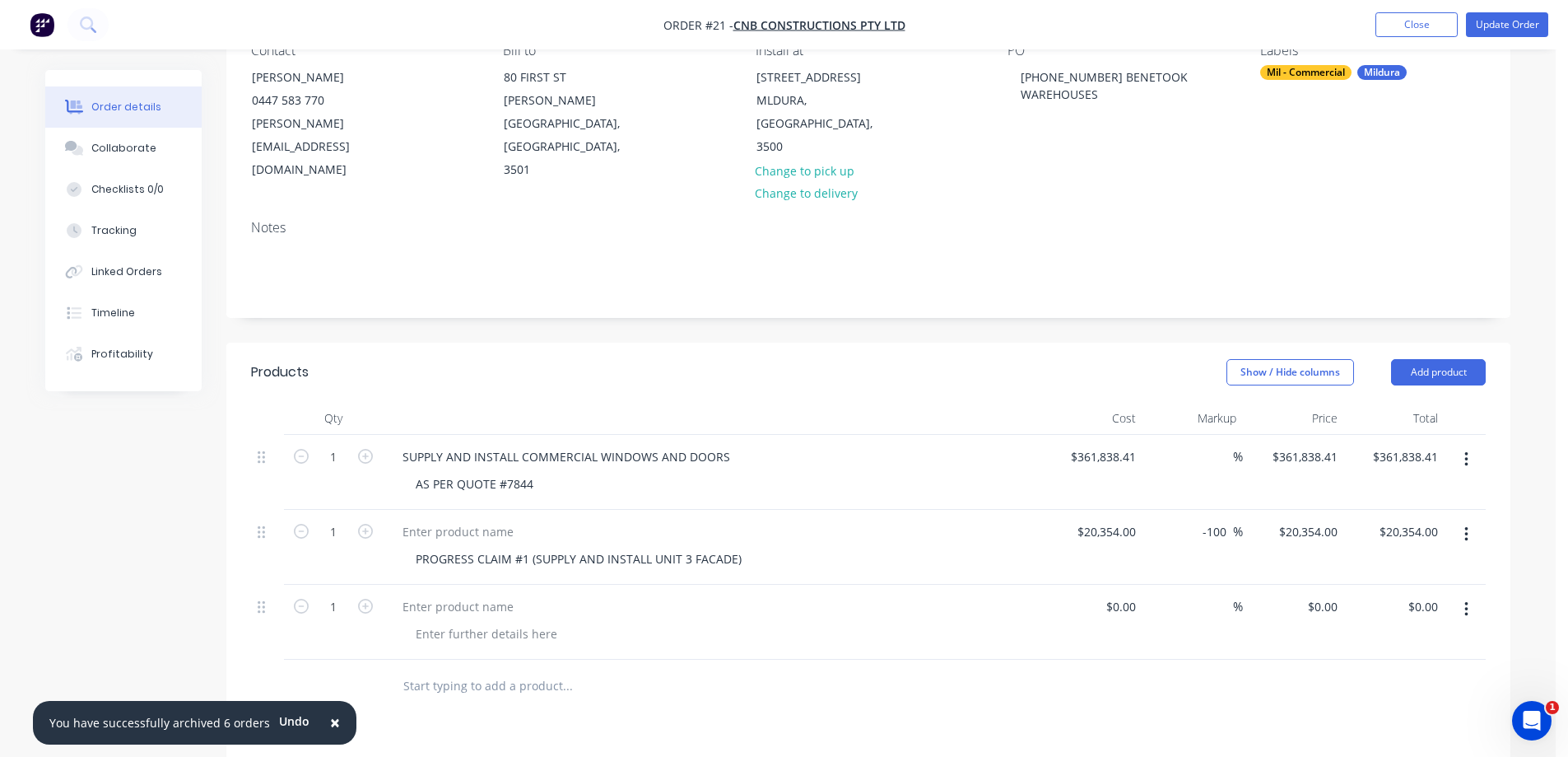
type input "0"
type input "$0.00"
click at [1470, 520] on button "button" at bounding box center [1465, 534] width 39 height 30
click at [1359, 665] on div "Delete" at bounding box center [1407, 677] width 127 height 24
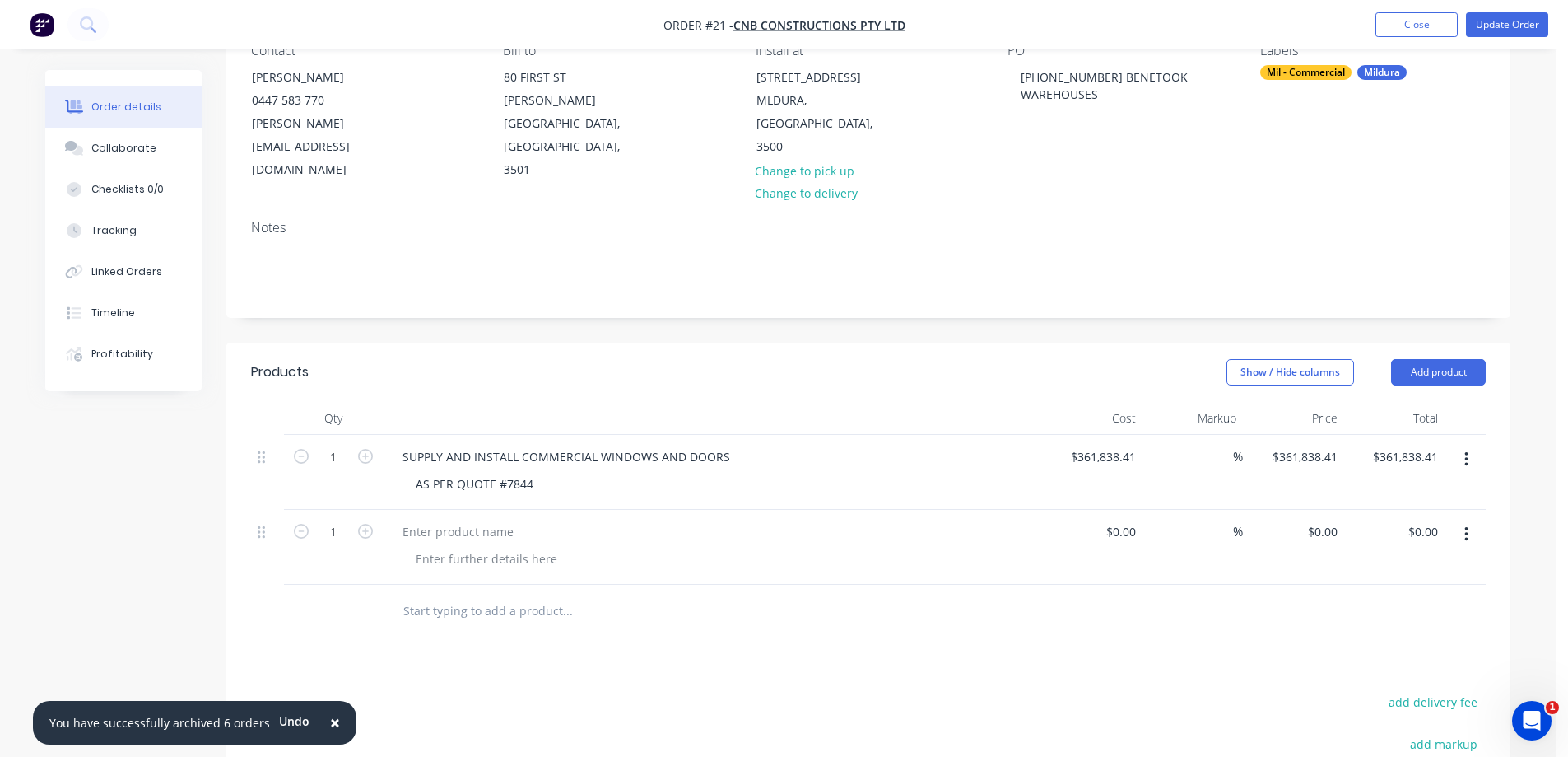
click at [1465, 527] on icon "button" at bounding box center [1465, 533] width 3 height 15
click at [1361, 665] on div "Delete" at bounding box center [1407, 677] width 127 height 24
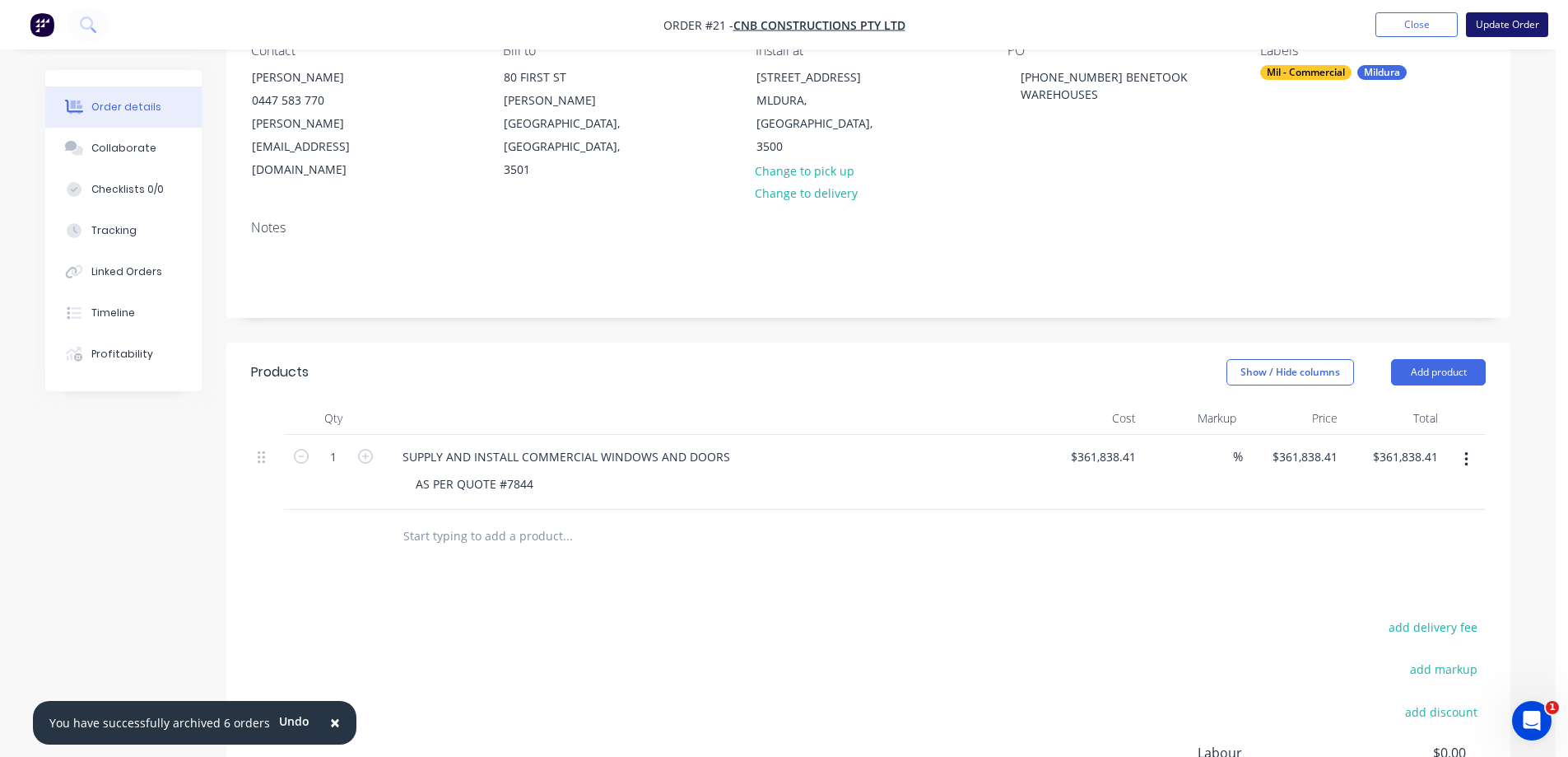
click at [1521, 27] on button "Update Order" at bounding box center [1506, 24] width 82 height 25
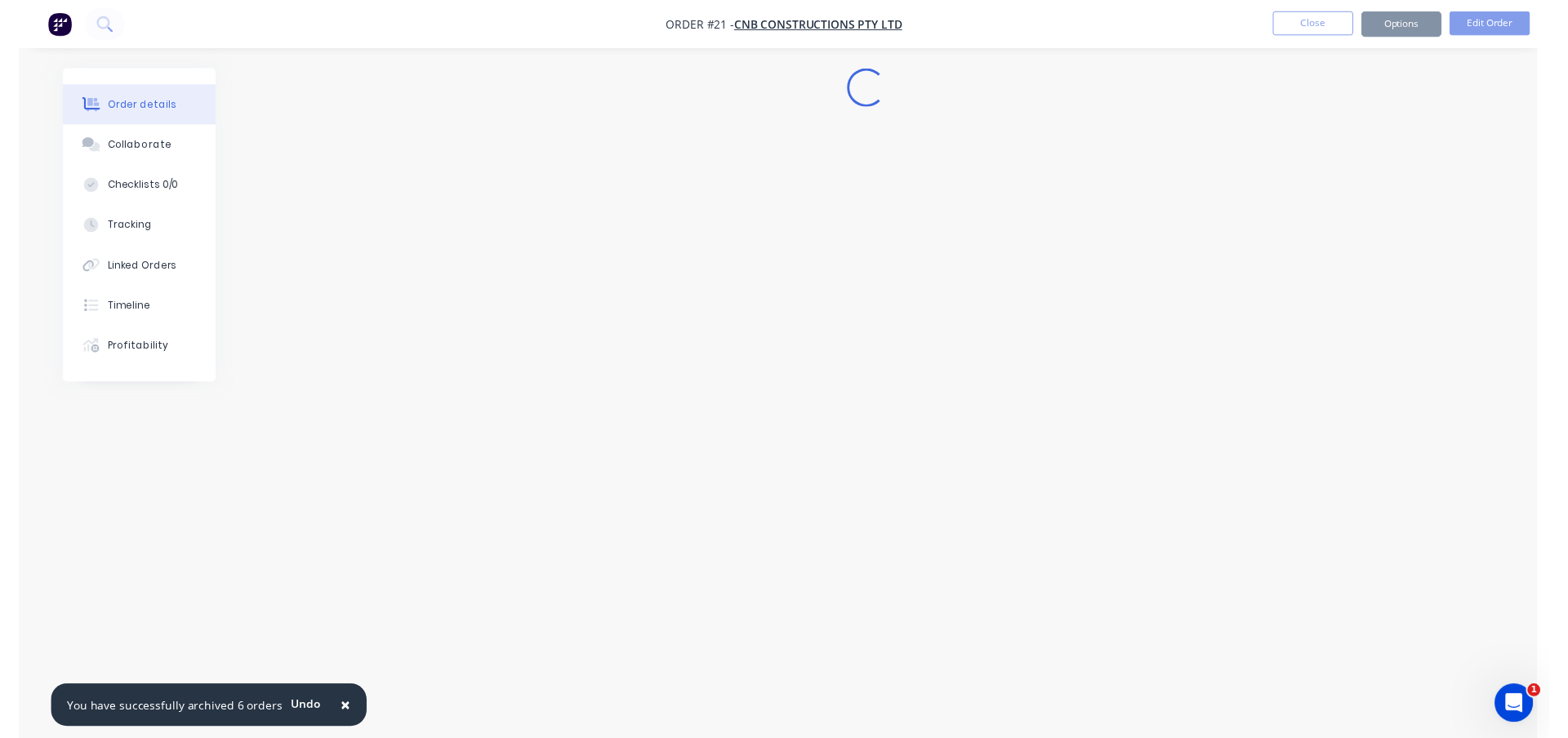
scroll to position [0, 0]
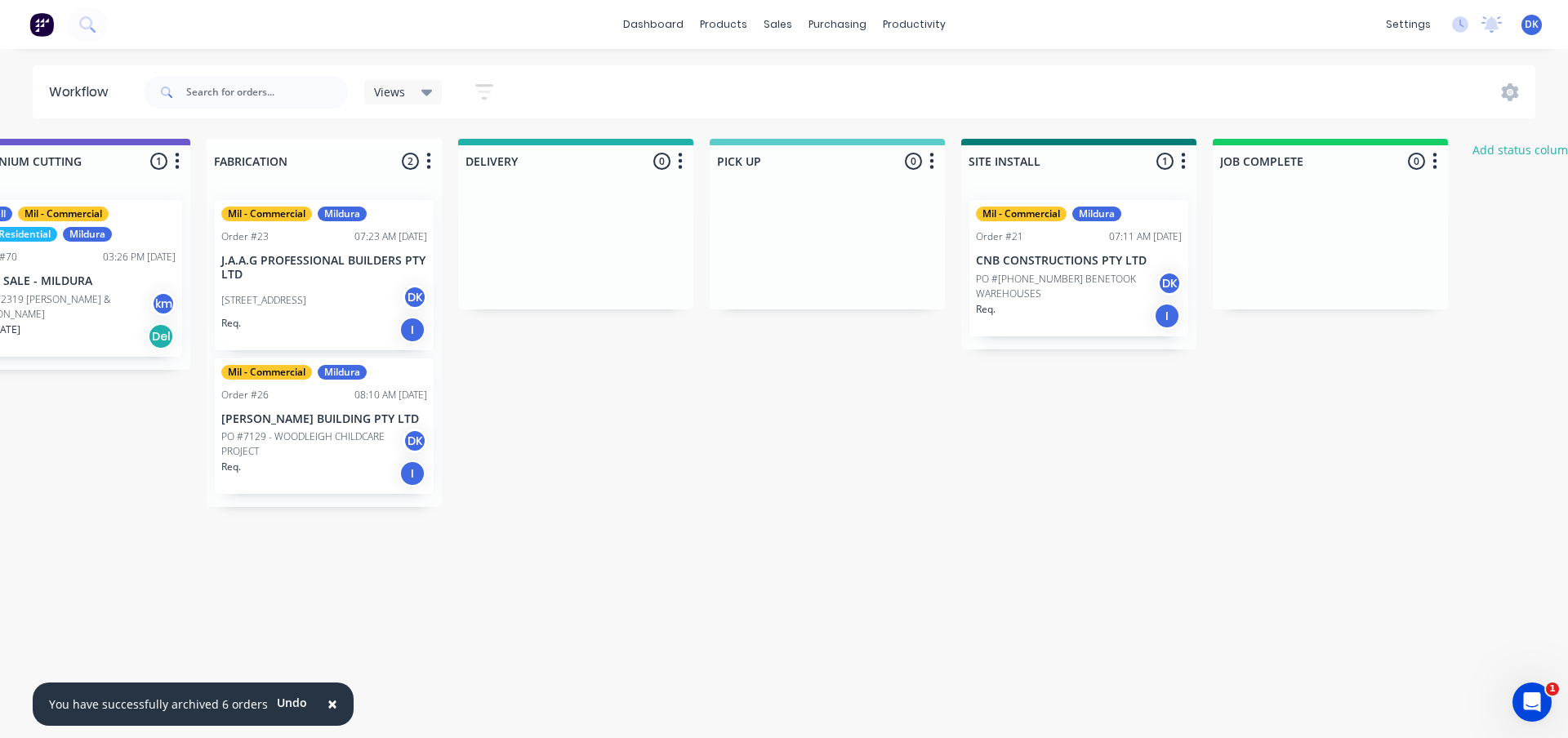
scroll to position [0, 1595]
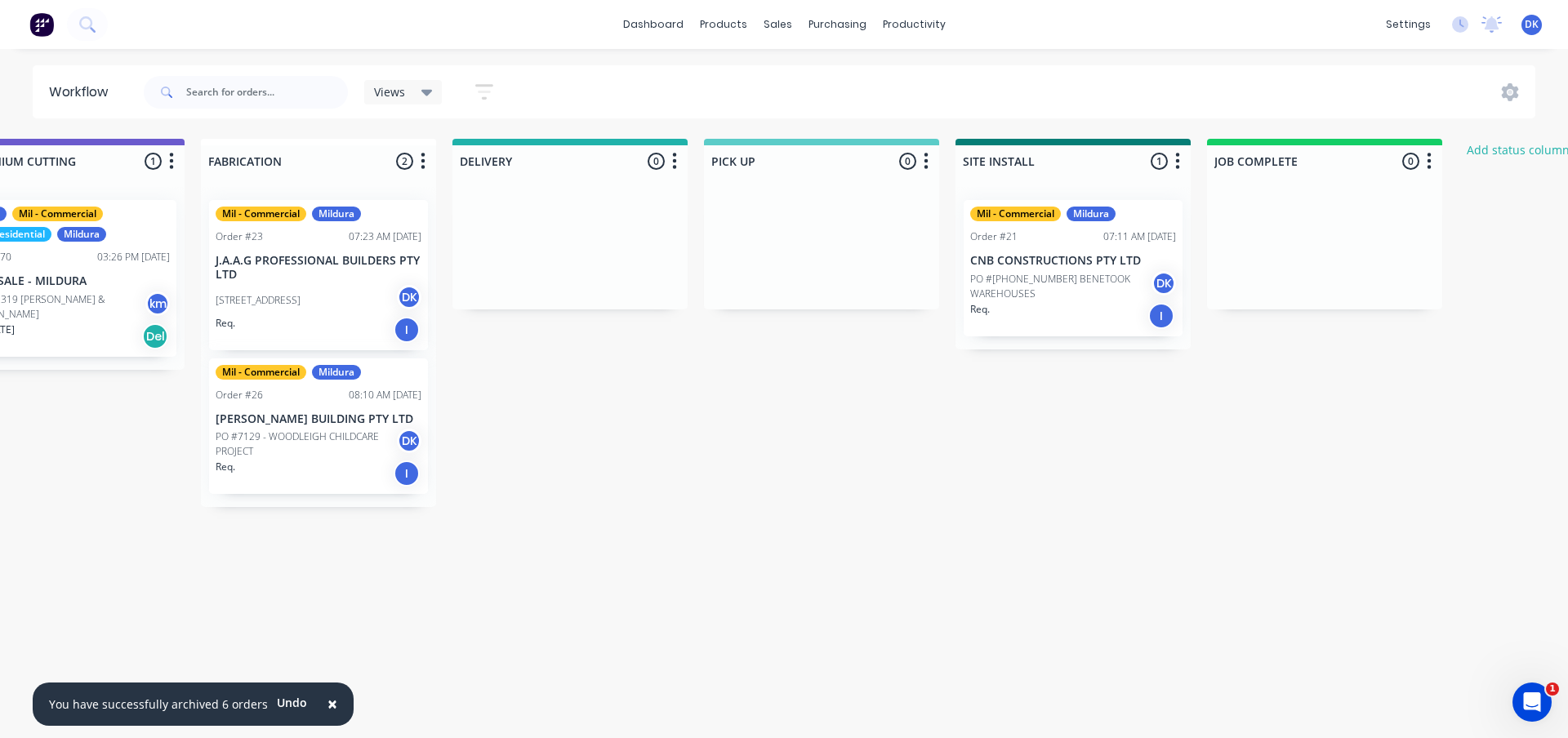
click at [1043, 276] on p "PO #[PHONE_NUMBER] BENETOOK WAREHOUSES" at bounding box center [1060, 286] width 181 height 30
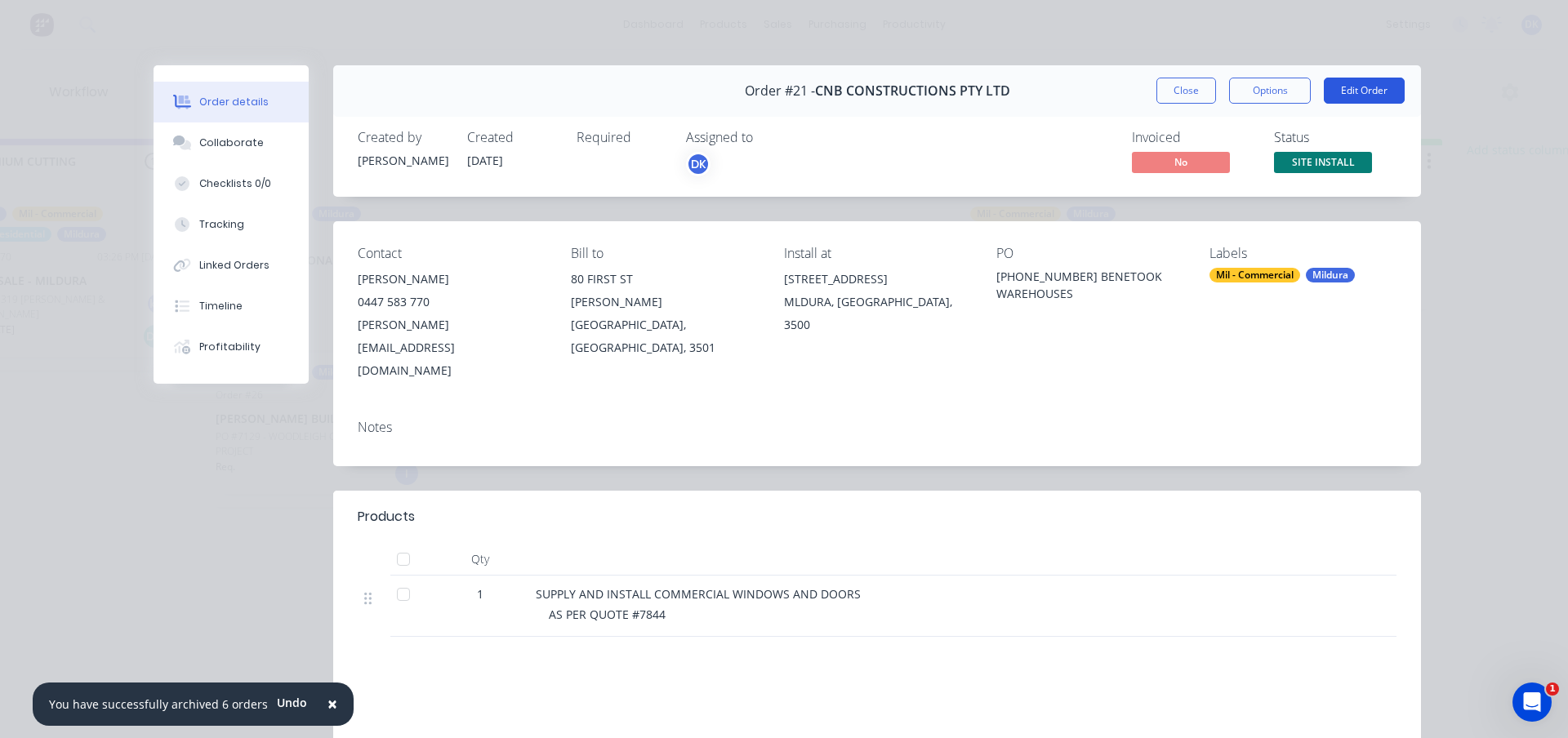
click at [1347, 88] on button "Edit Order" at bounding box center [1364, 90] width 81 height 26
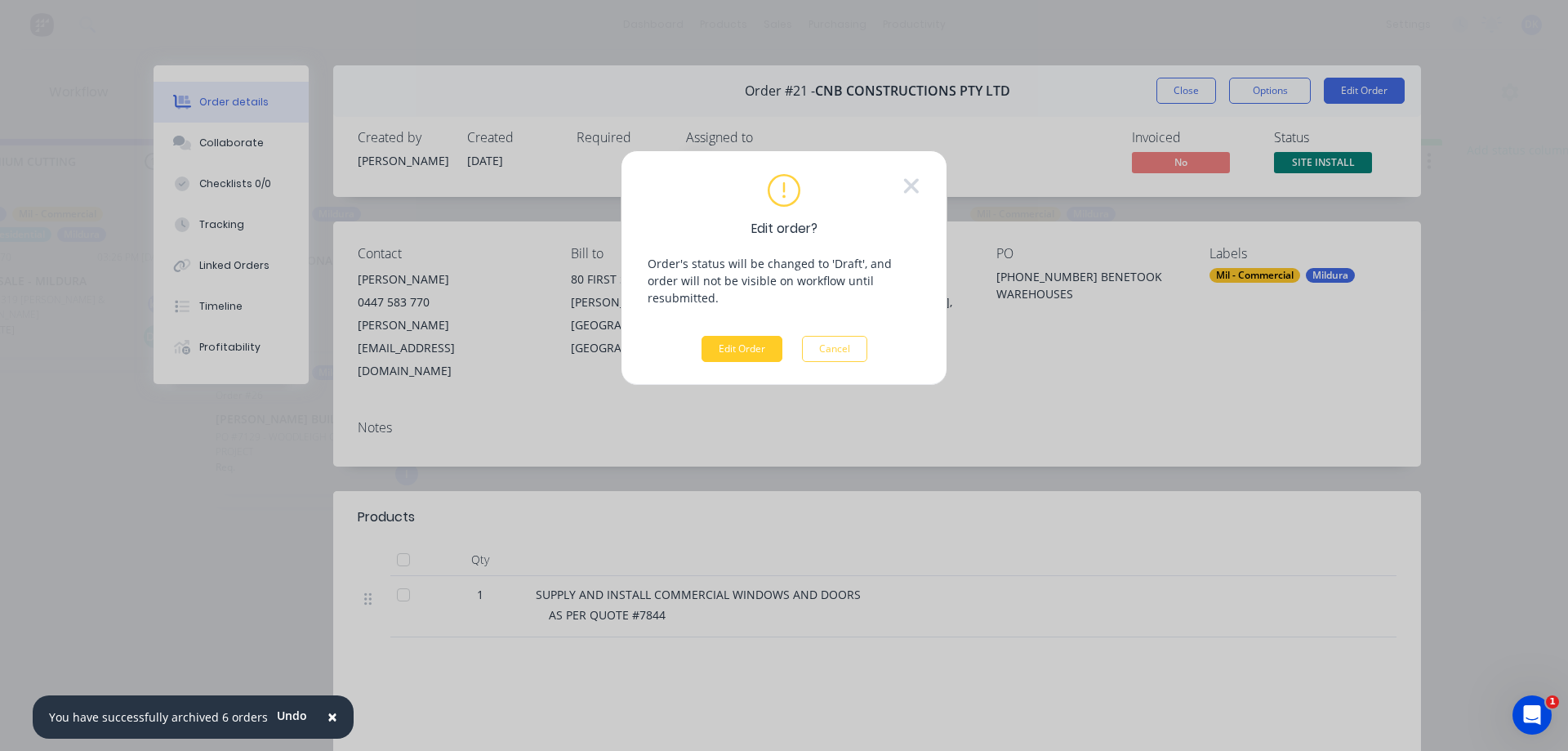
click at [742, 336] on button "Edit Order" at bounding box center [742, 348] width 81 height 26
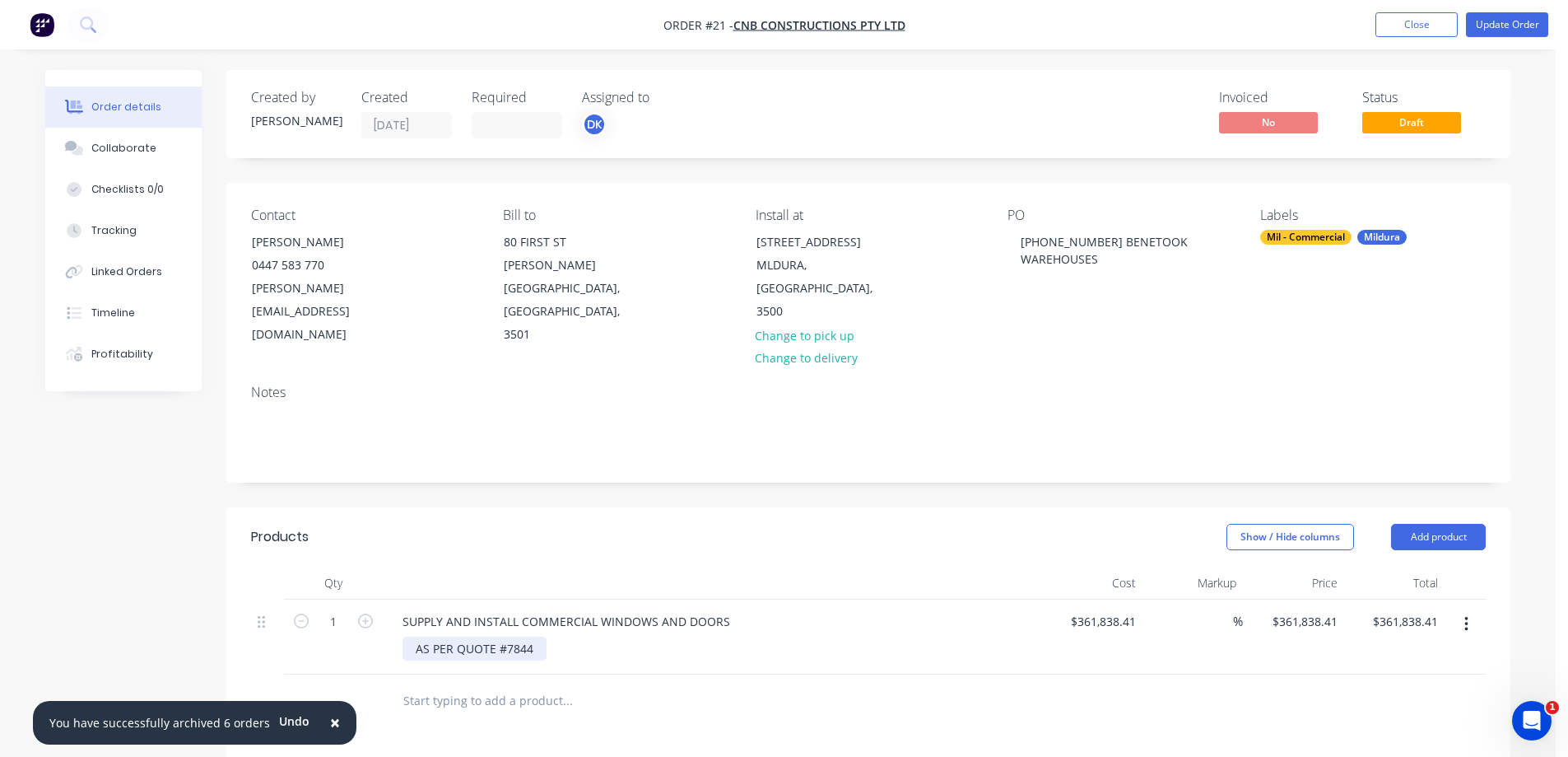
click at [544, 636] on div "AS PER QUOTE #7844" at bounding box center [474, 648] width 144 height 24
click at [694, 674] on div at bounding box center [679, 700] width 592 height 53
click at [1506, 16] on button "Update Order" at bounding box center [1506, 24] width 82 height 25
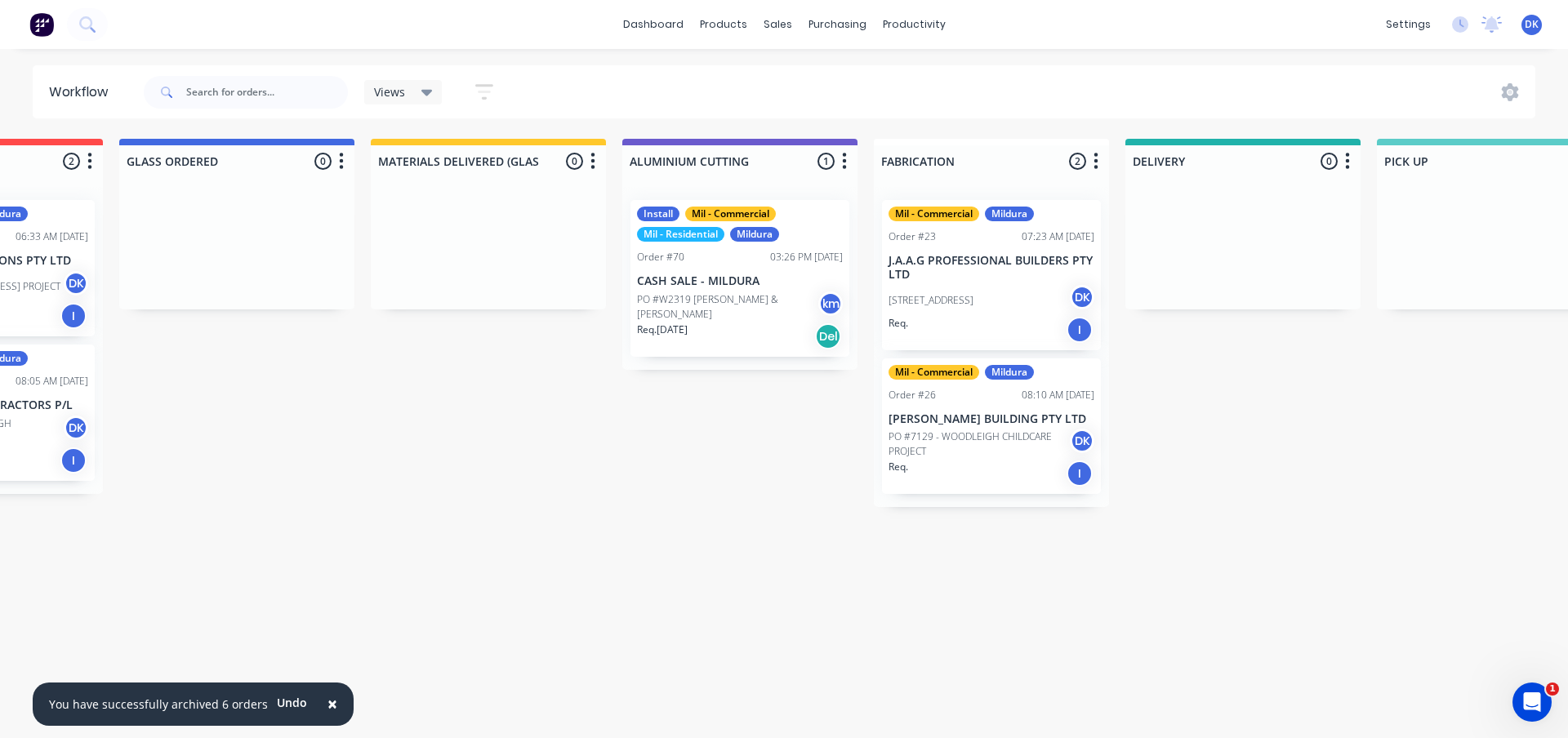
scroll to position [0, 1050]
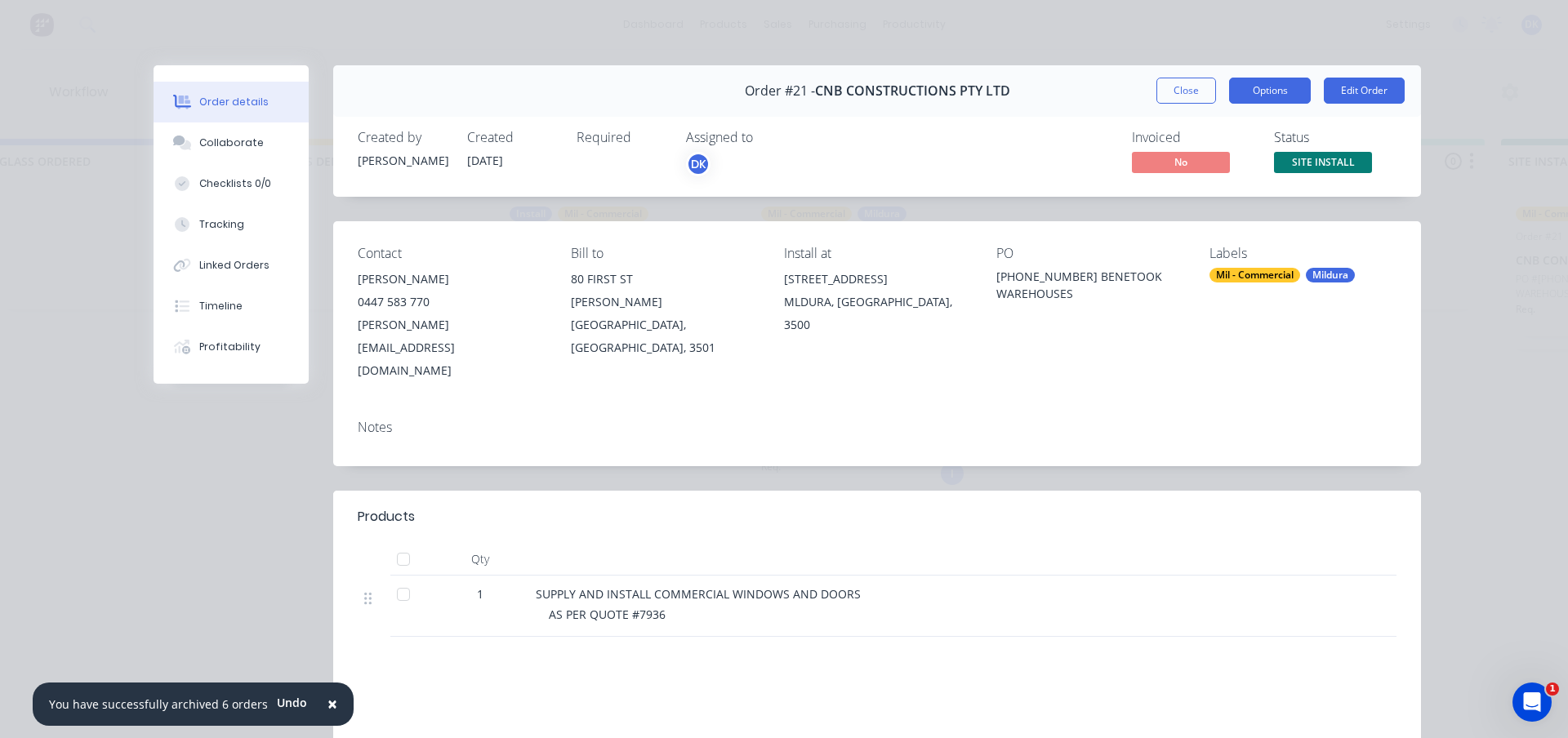
click at [1261, 87] on button "Options" at bounding box center [1270, 90] width 82 height 26
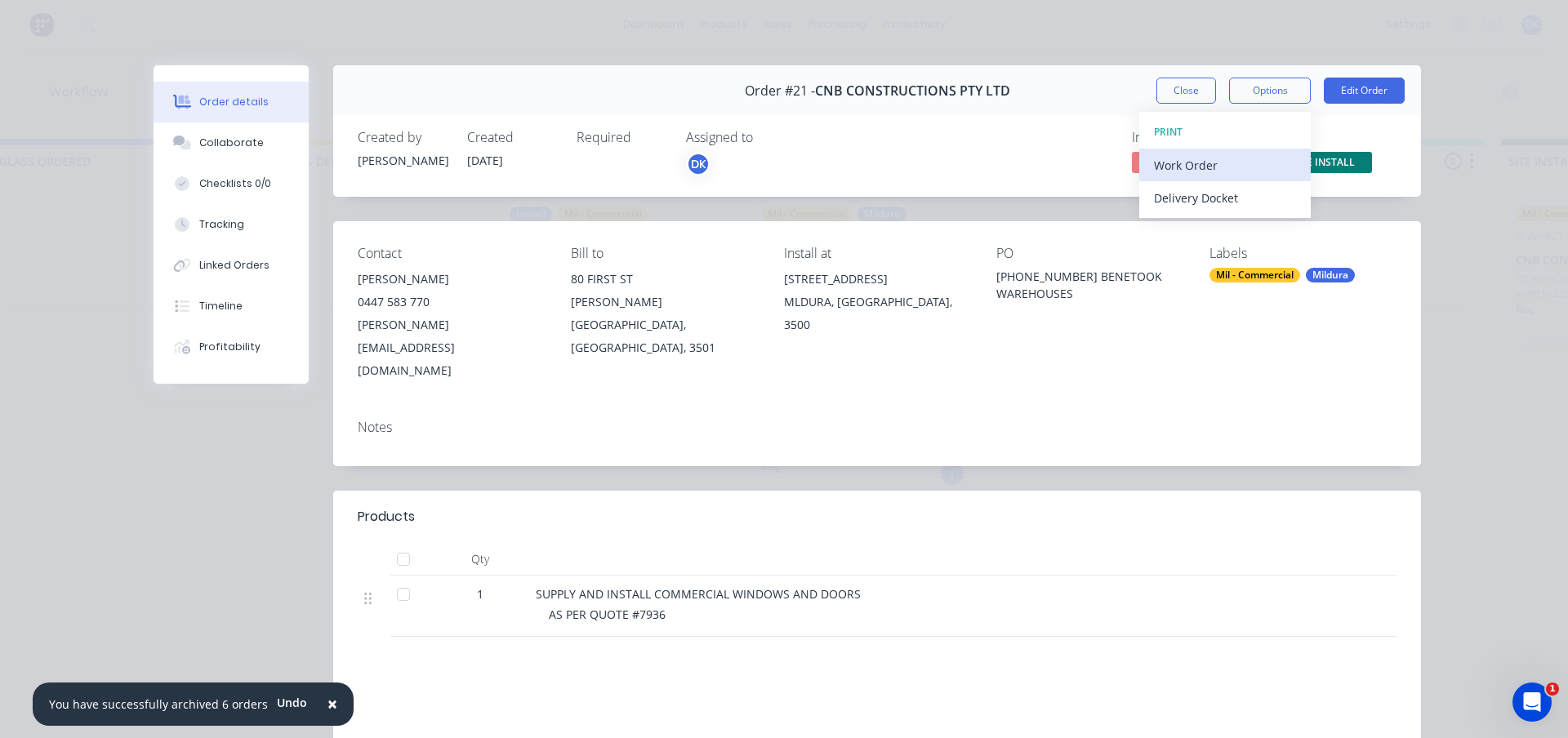
click at [1166, 163] on div "Work Order" at bounding box center [1225, 166] width 142 height 24
click at [1165, 196] on div "Standard" at bounding box center [1225, 198] width 142 height 24
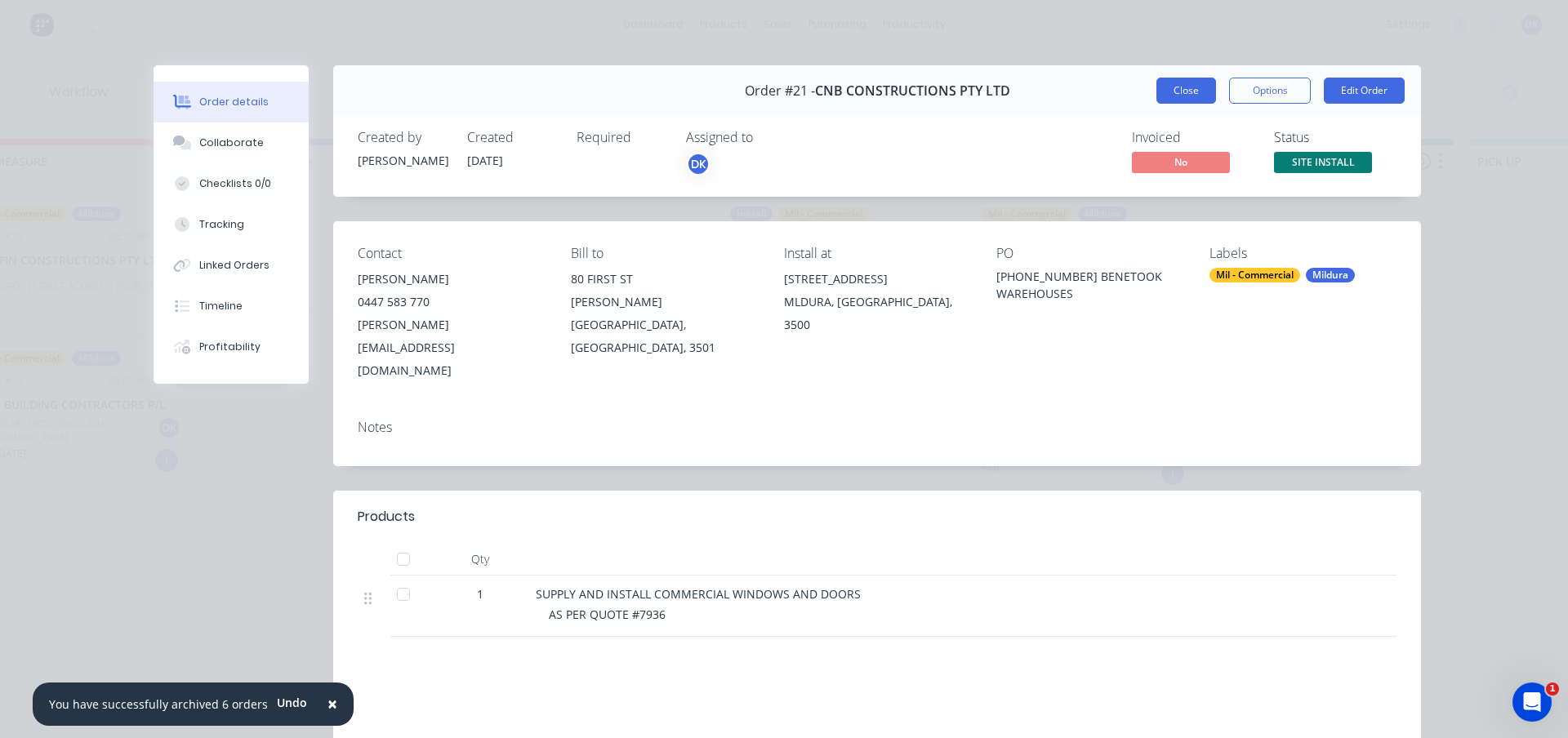
click at [1176, 86] on button "Close" at bounding box center [1186, 90] width 59 height 26
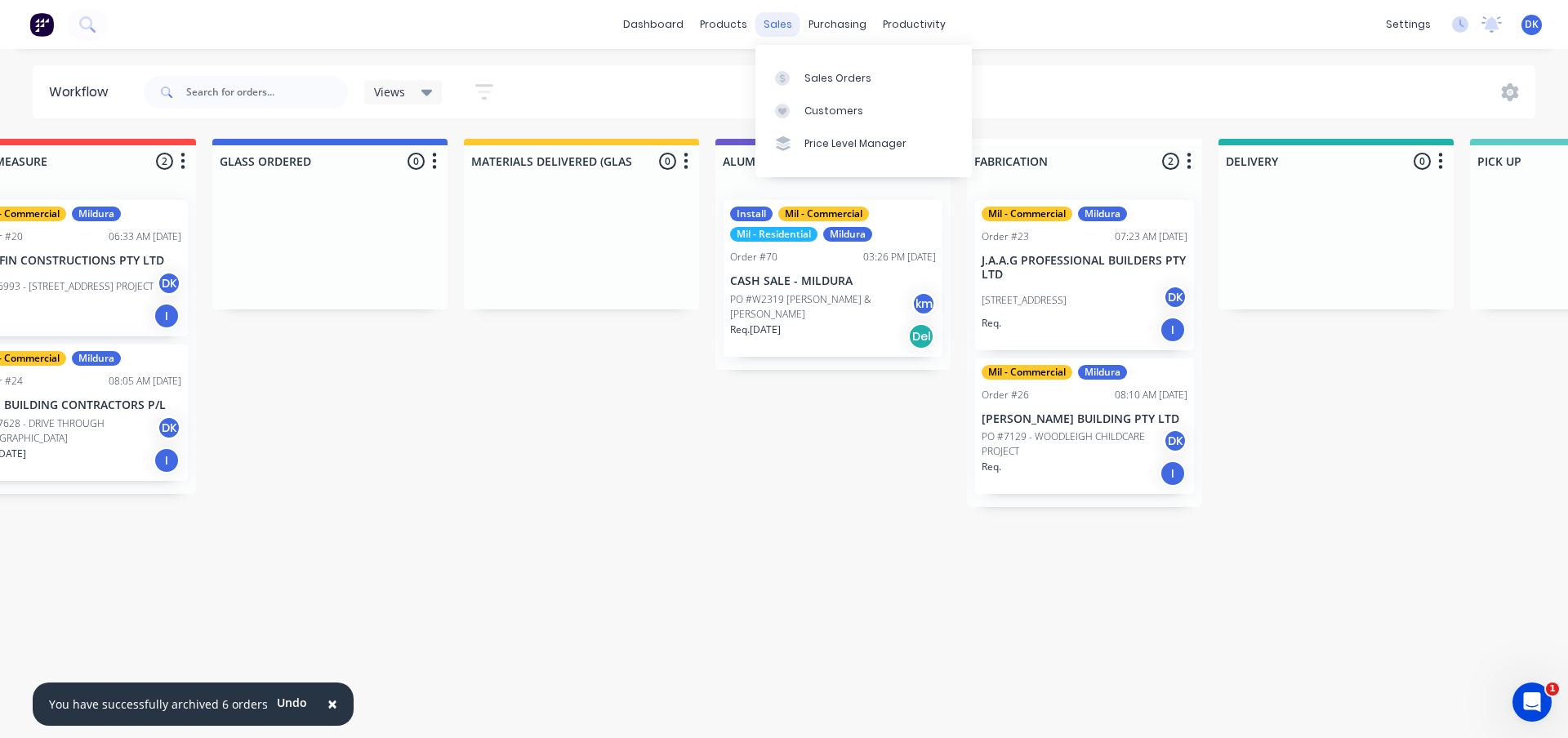
click at [779, 24] on div "sales" at bounding box center [777, 24] width 45 height 25
click at [813, 80] on div "Sales Orders" at bounding box center [838, 78] width 67 height 14
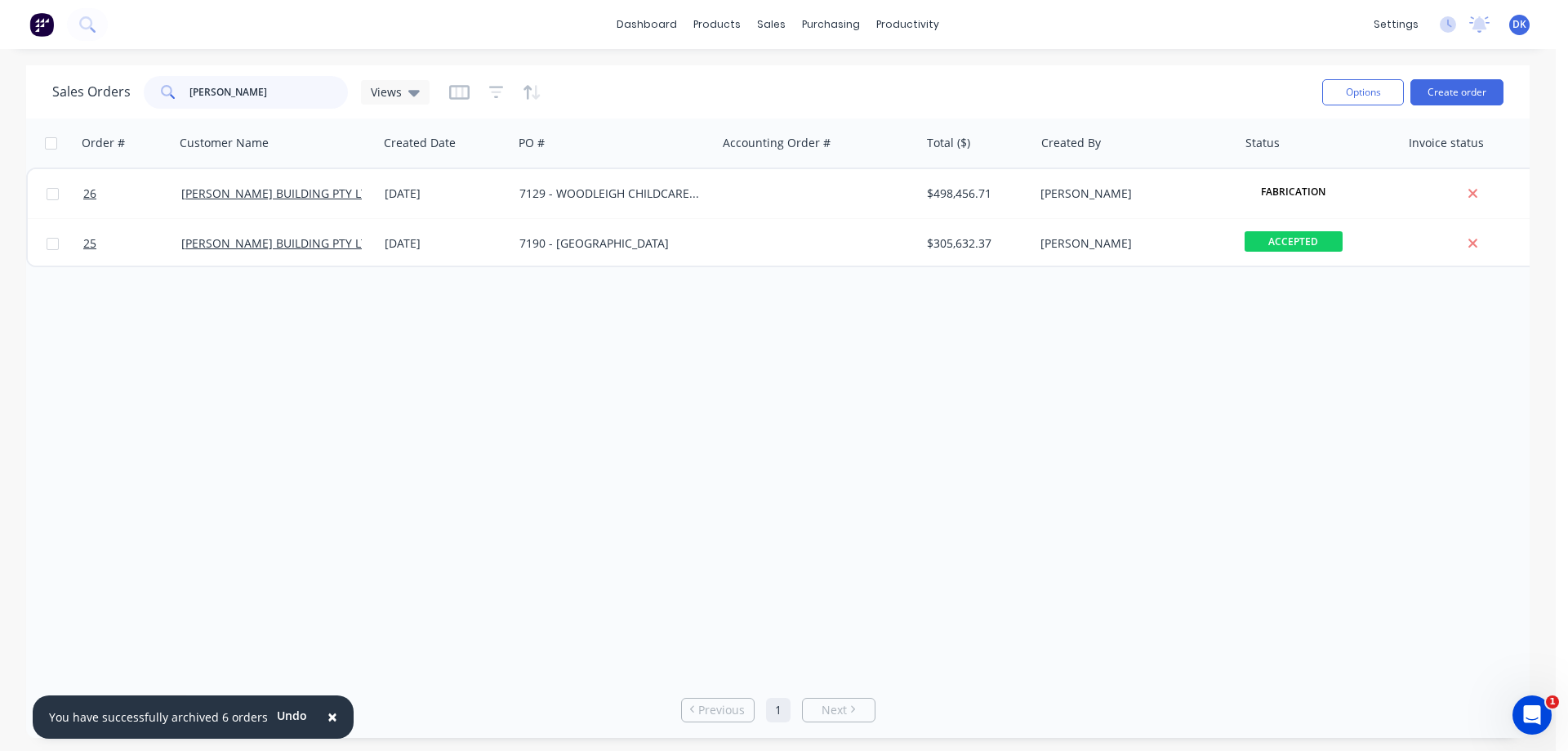
drag, startPoint x: 236, startPoint y: 89, endPoint x: 159, endPoint y: 92, distance: 77.1
click at [160, 92] on div "[PERSON_NAME]" at bounding box center [245, 92] width 204 height 32
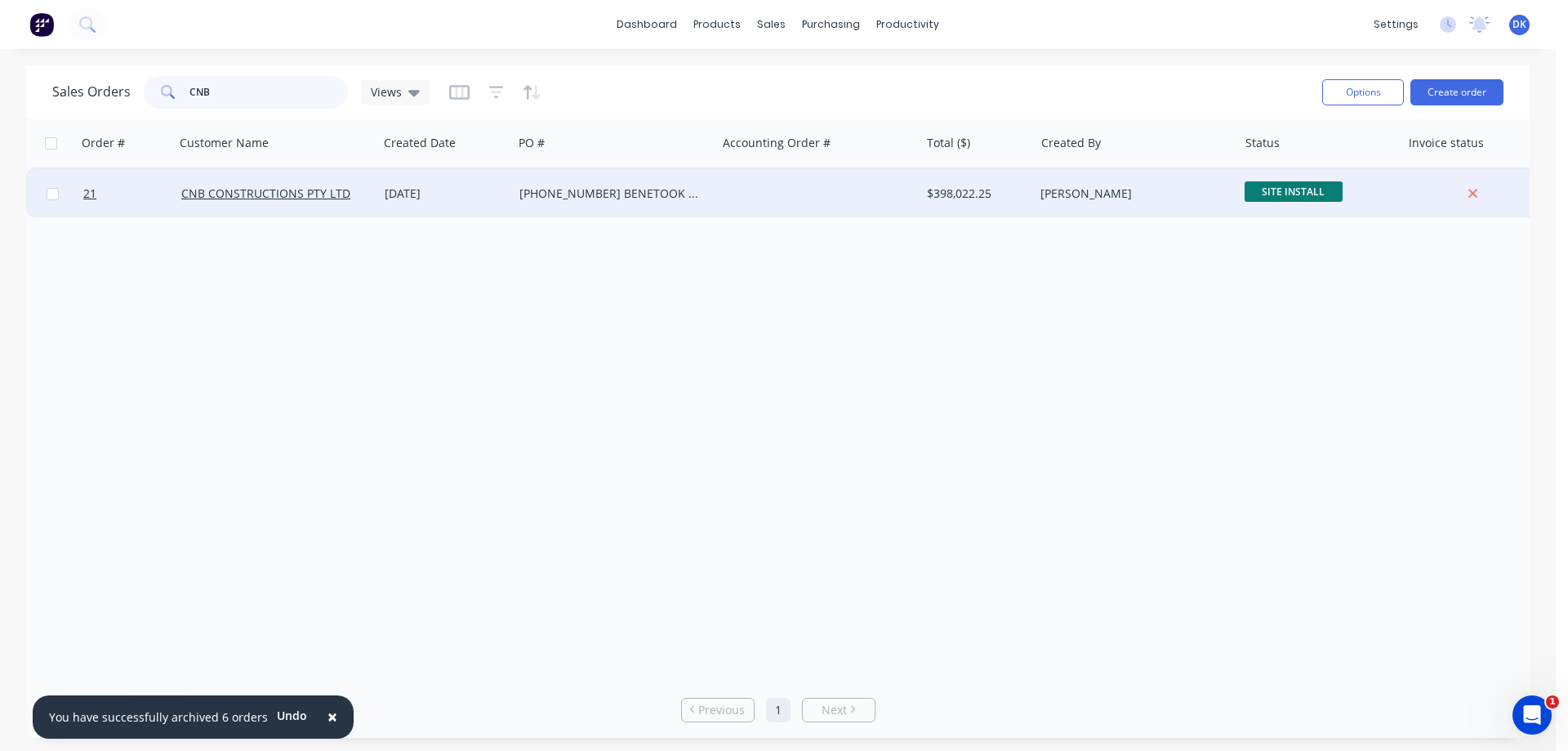
type input "CNB"
click at [558, 189] on div "[PHONE_NUMBER] BENETOOK WAREHOUSES" at bounding box center [610, 193] width 181 height 16
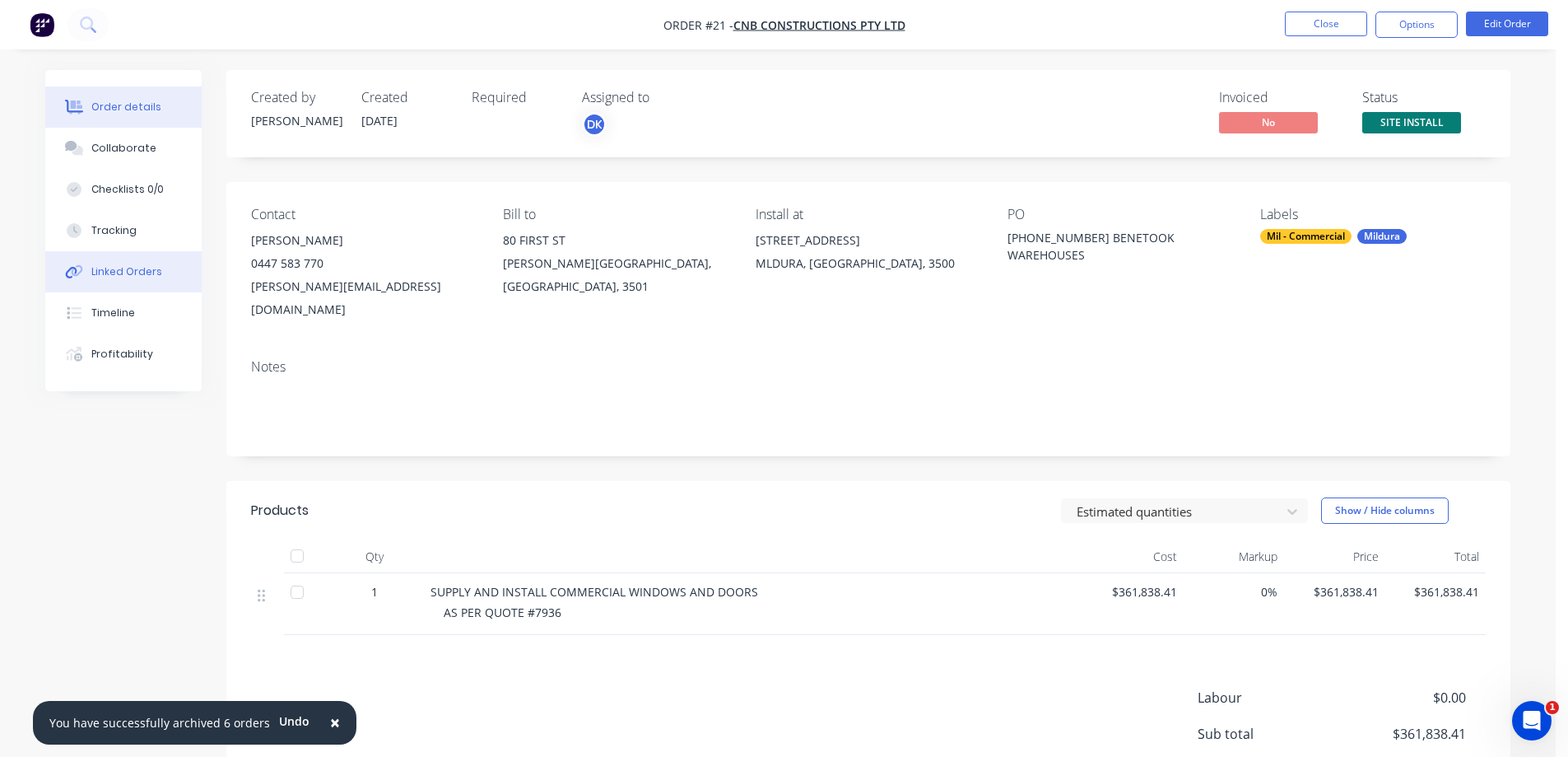
click at [114, 265] on div "Linked Orders" at bounding box center [127, 271] width 71 height 15
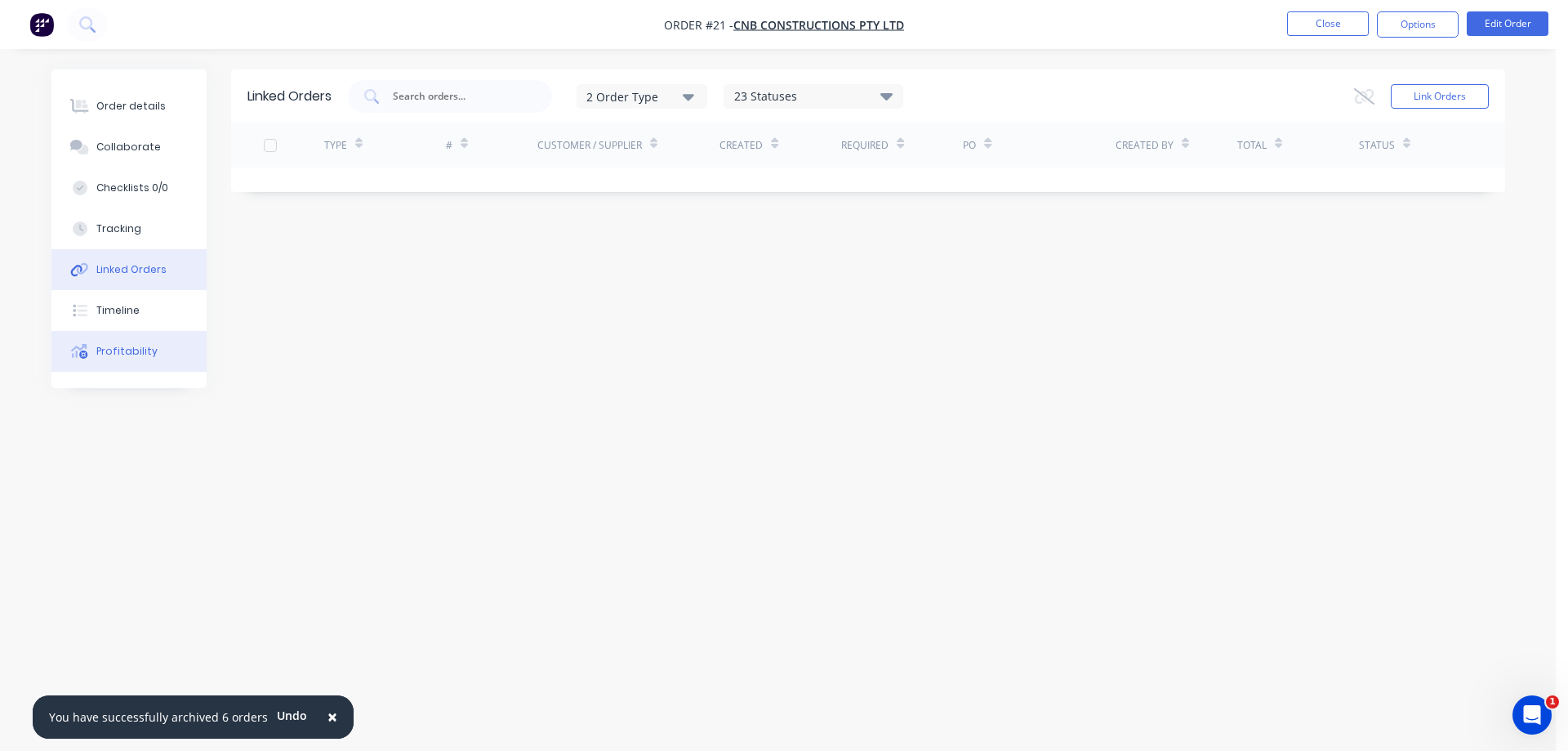
click at [118, 347] on div "Profitability" at bounding box center [127, 351] width 61 height 14
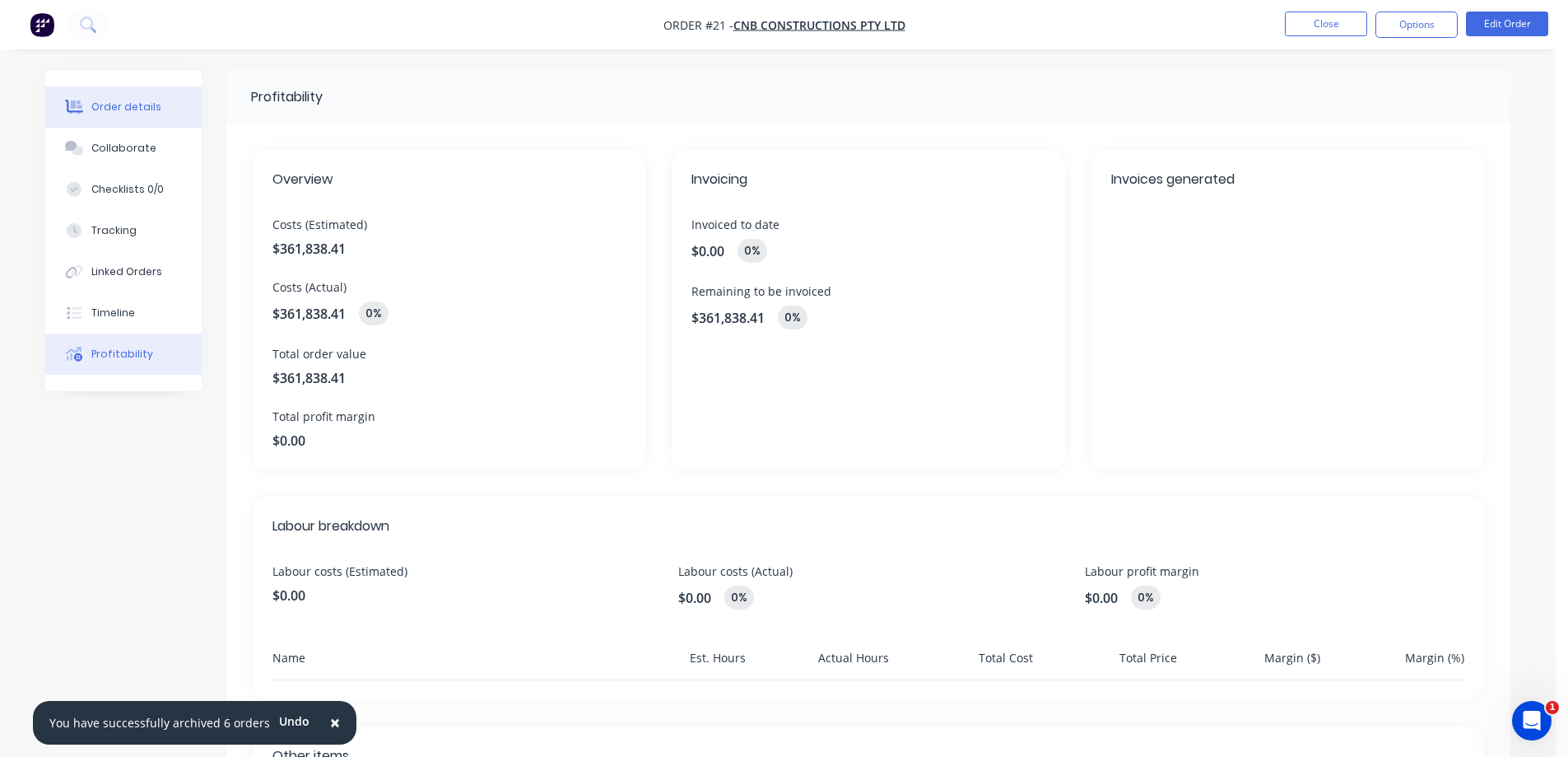
click at [111, 103] on div "Order details" at bounding box center [127, 106] width 70 height 15
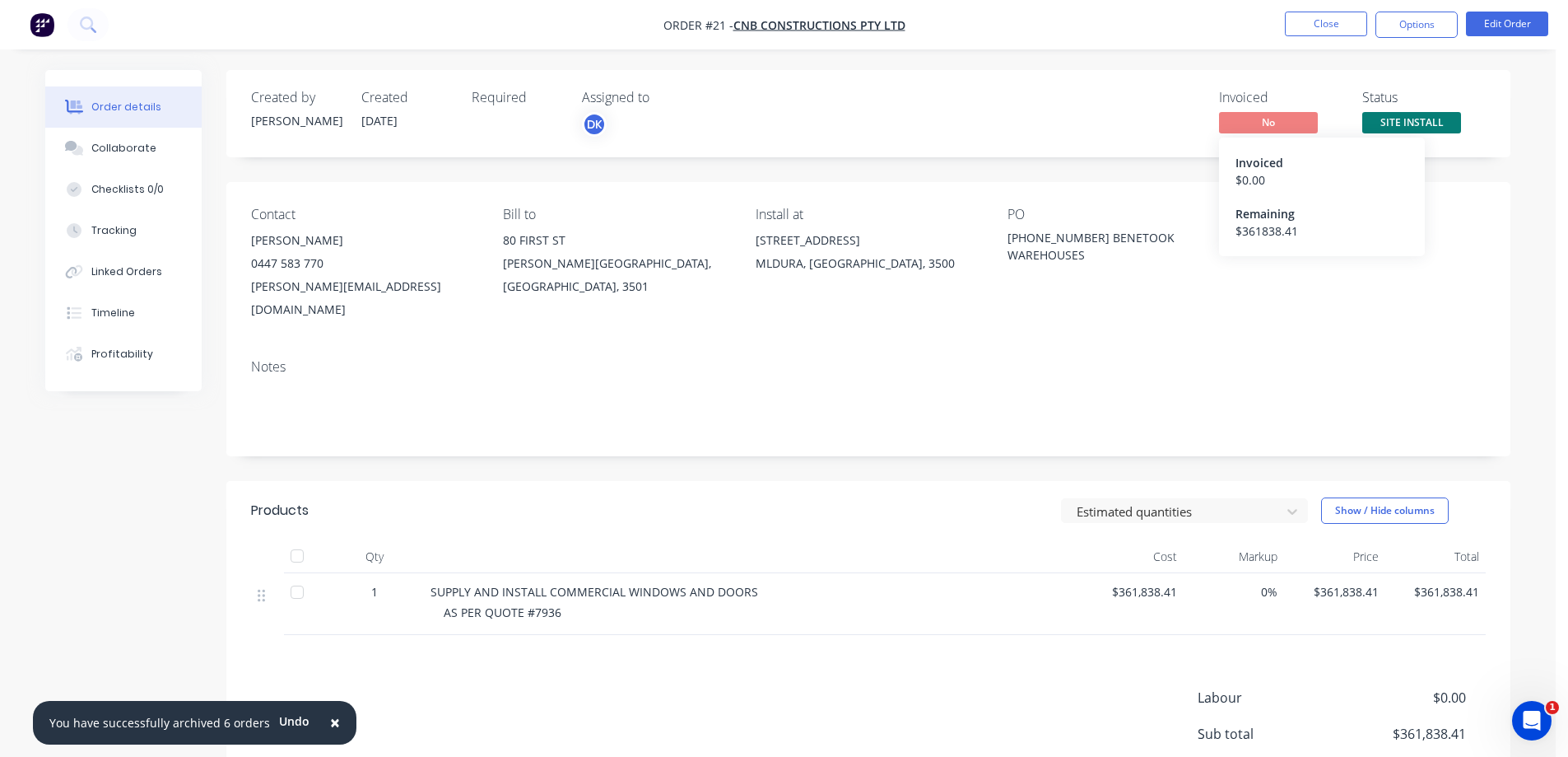
click at [1250, 122] on span "No" at bounding box center [1268, 122] width 98 height 21
click at [1244, 219] on div "Remaining" at bounding box center [1322, 213] width 173 height 17
click at [1399, 27] on button "Options" at bounding box center [1417, 24] width 82 height 27
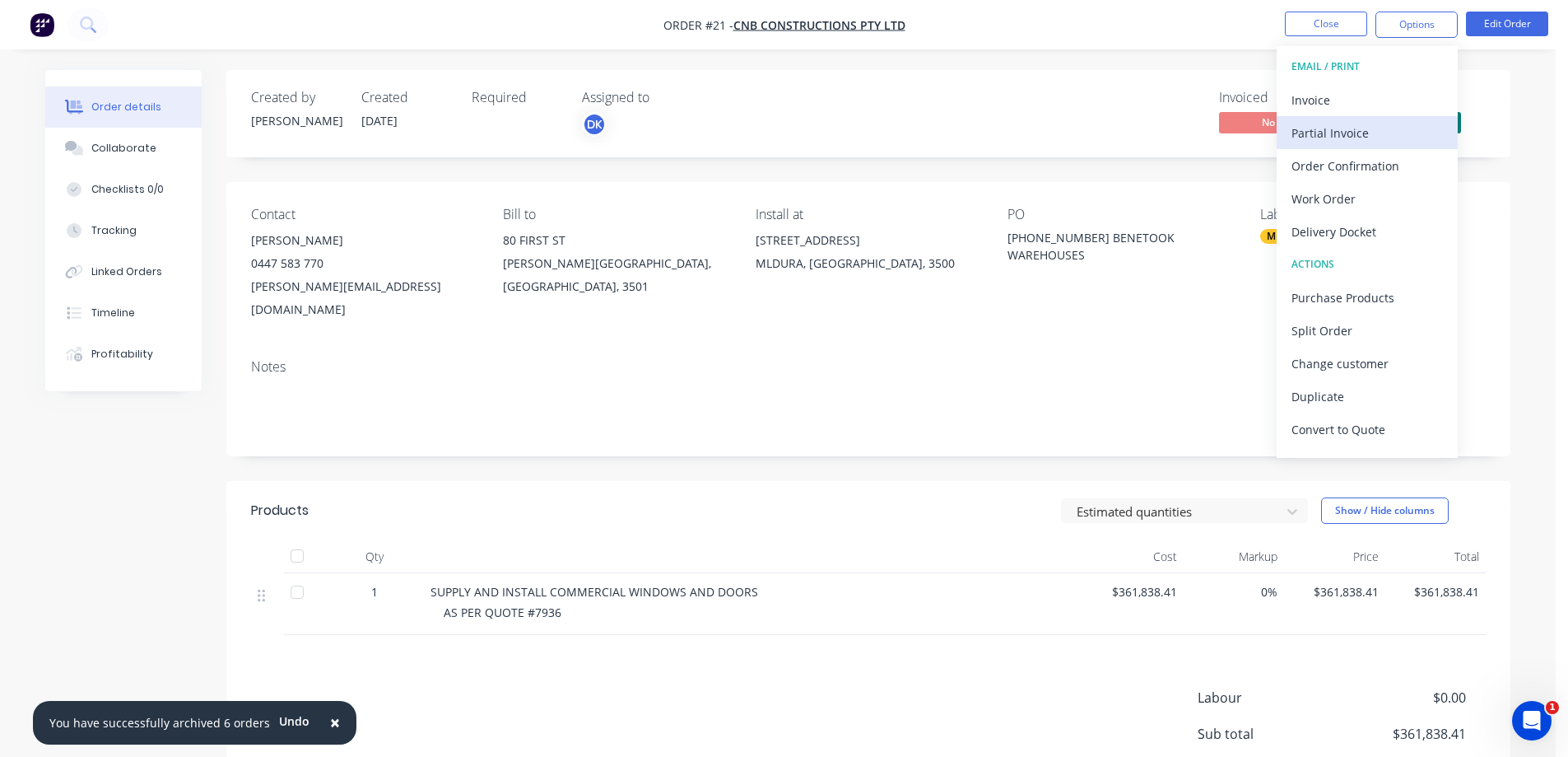
click at [1307, 131] on div "Partial Invoice" at bounding box center [1367, 133] width 151 height 24
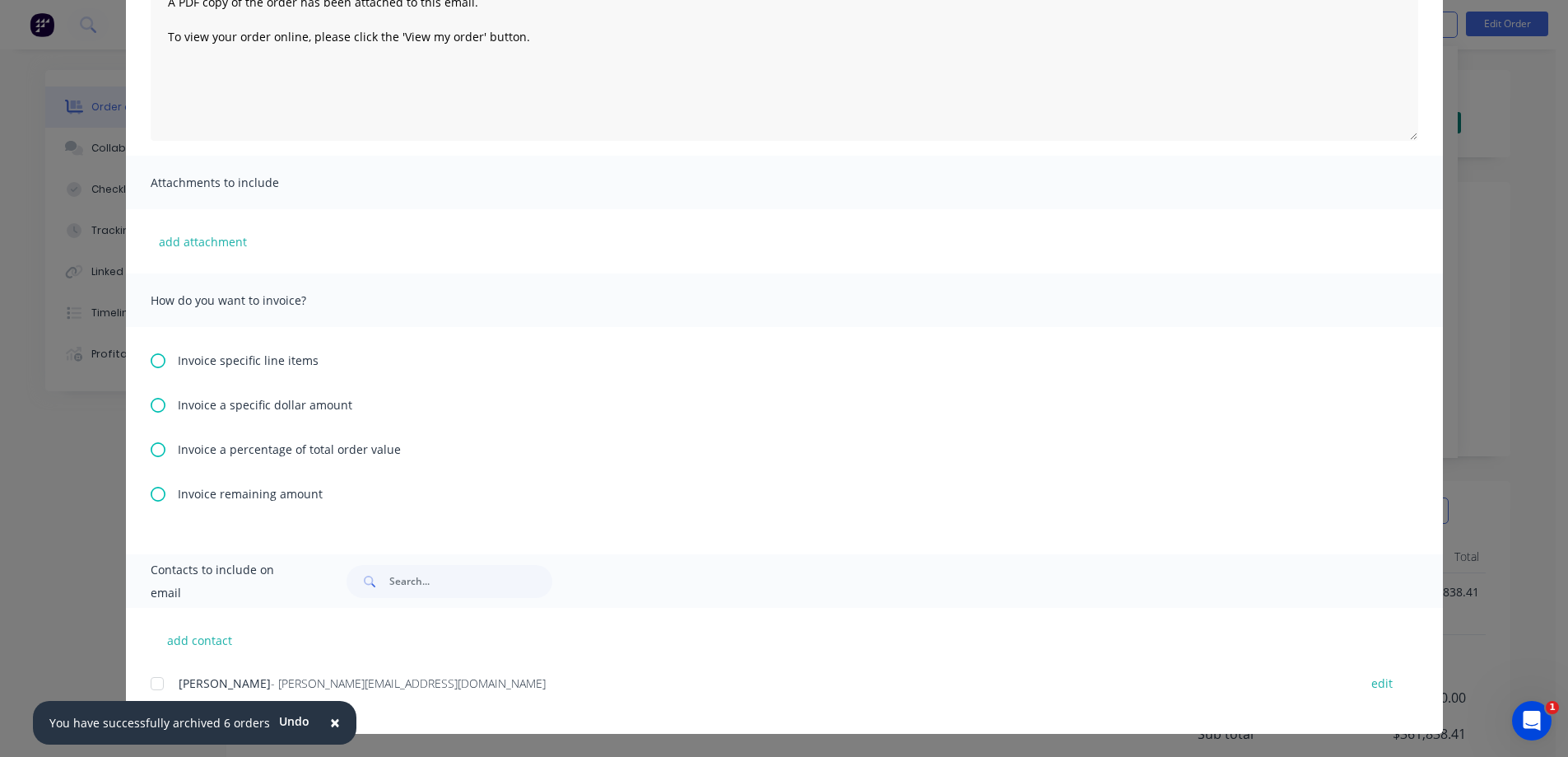
scroll to position [82, 0]
click at [151, 407] on icon at bounding box center [157, 404] width 15 height 15
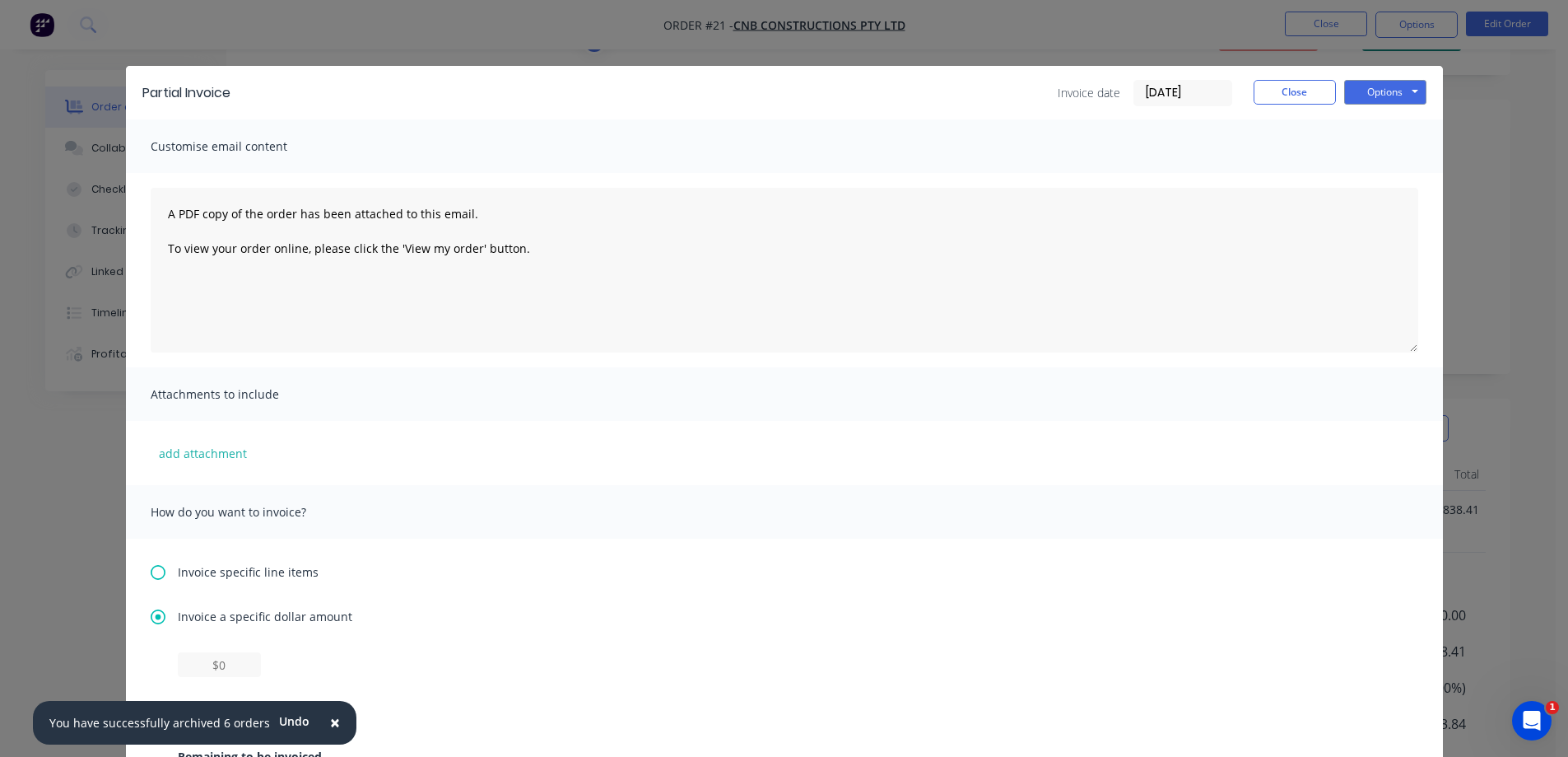
scroll to position [369, 0]
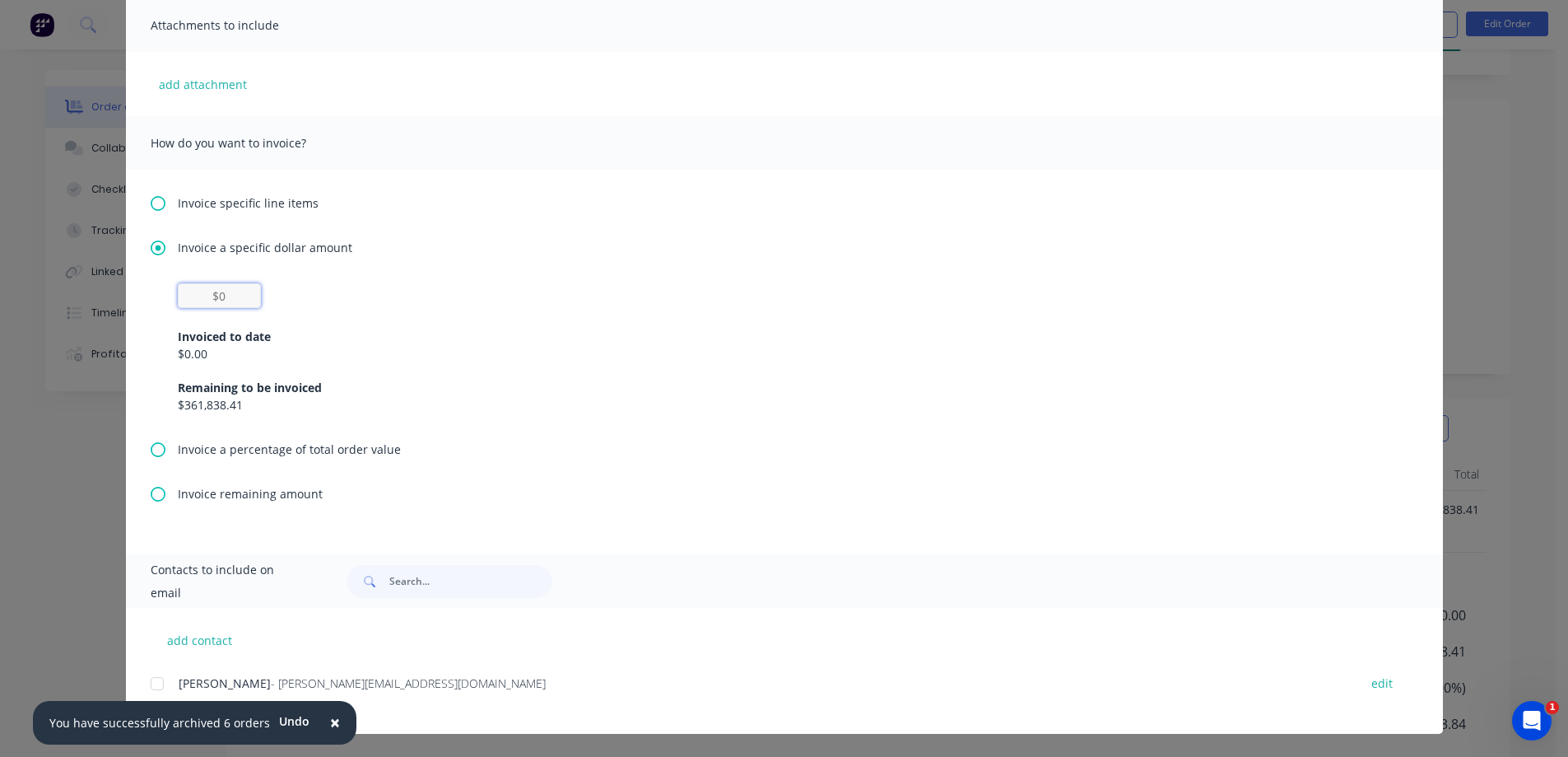
drag, startPoint x: 234, startPoint y: 300, endPoint x: 177, endPoint y: 301, distance: 57.0
click at [180, 301] on input "text" at bounding box center [219, 295] width 83 height 25
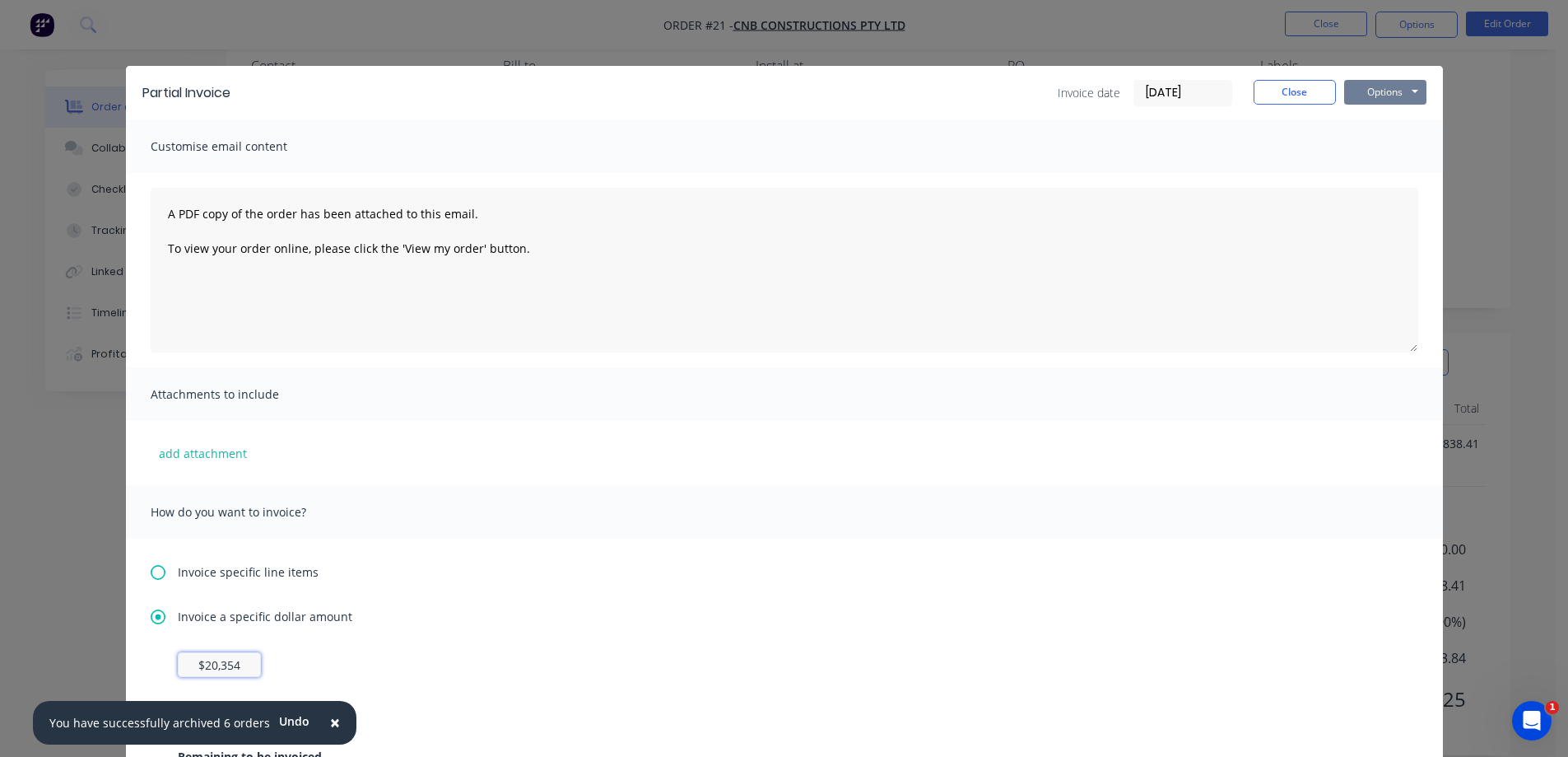
type input "$20,354"
click at [1379, 87] on button "Options" at bounding box center [1385, 92] width 82 height 25
click at [1383, 121] on button "Preview" at bounding box center [1396, 122] width 105 height 27
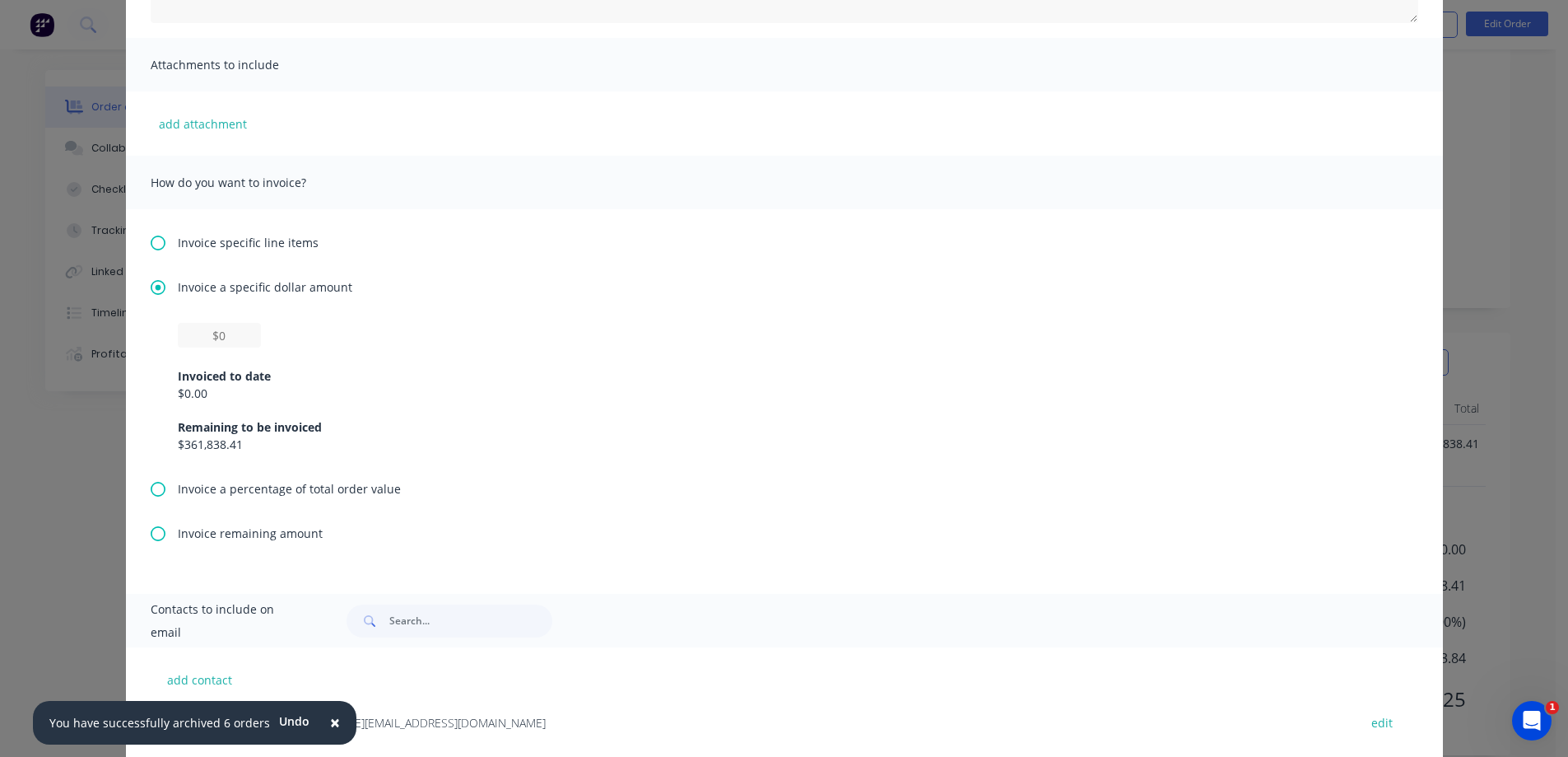
scroll to position [369, 0]
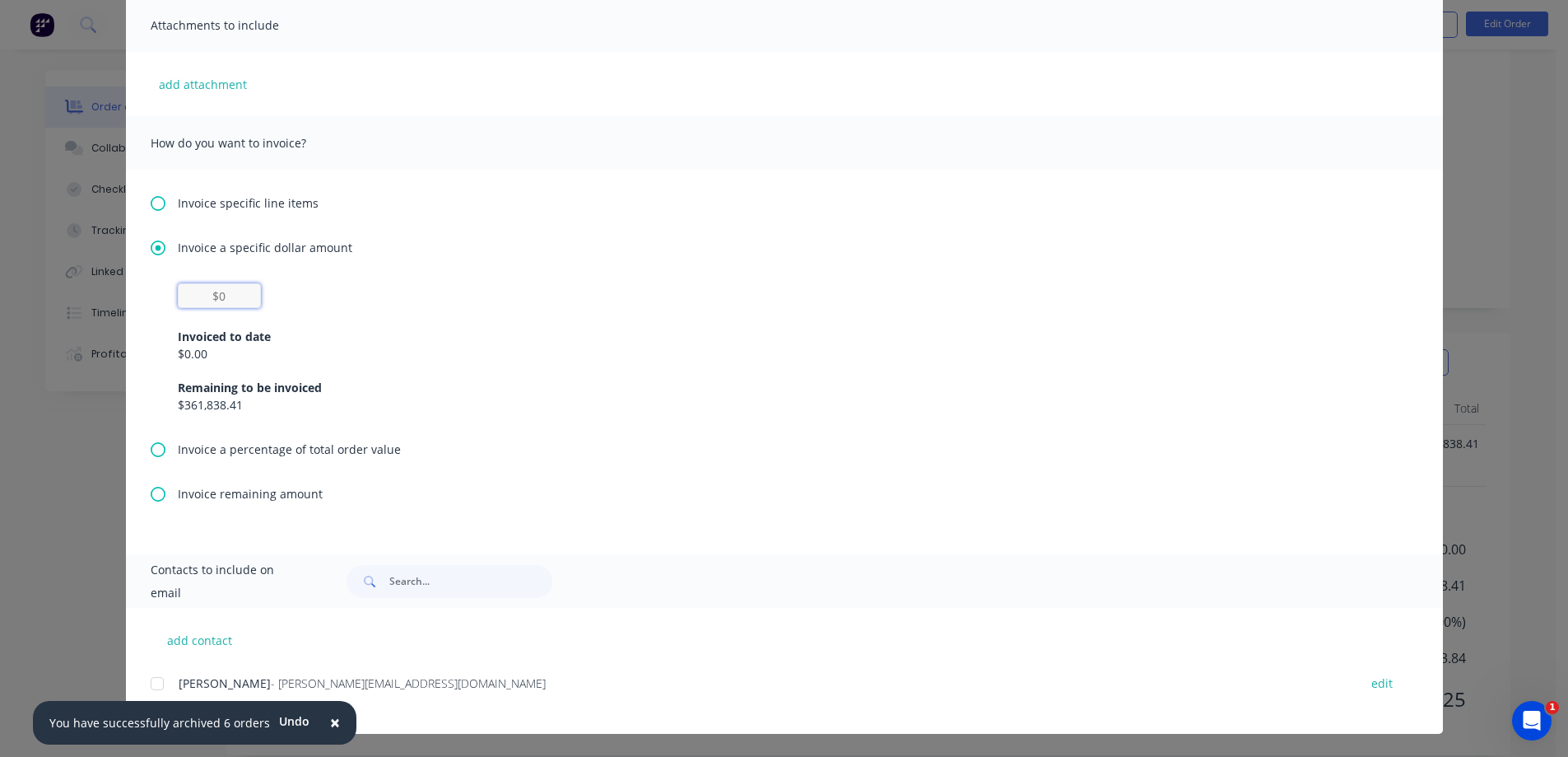
click at [226, 295] on input "text" at bounding box center [219, 295] width 83 height 25
type input "$20,354"
click at [629, 476] on div "Invoice specific line items Invoice a specific dollar amount $20,354 Invoiced t…" at bounding box center [784, 361] width 1316 height 384
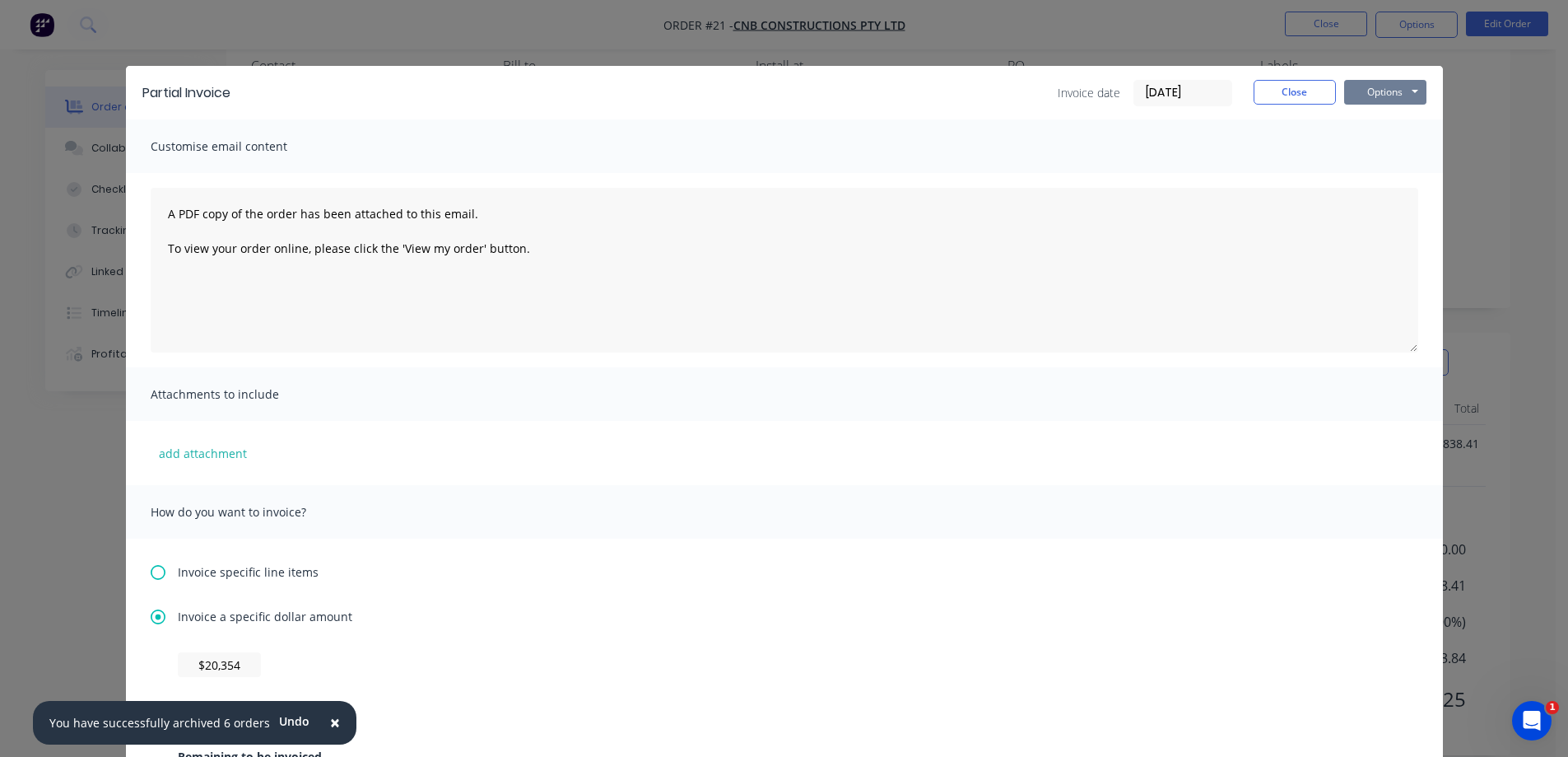
click at [1396, 88] on button "Options" at bounding box center [1385, 92] width 82 height 25
click at [1391, 120] on button "Preview" at bounding box center [1396, 122] width 105 height 27
click at [1387, 91] on button "Options" at bounding box center [1385, 92] width 82 height 25
click at [1376, 146] on button "Print" at bounding box center [1396, 149] width 105 height 27
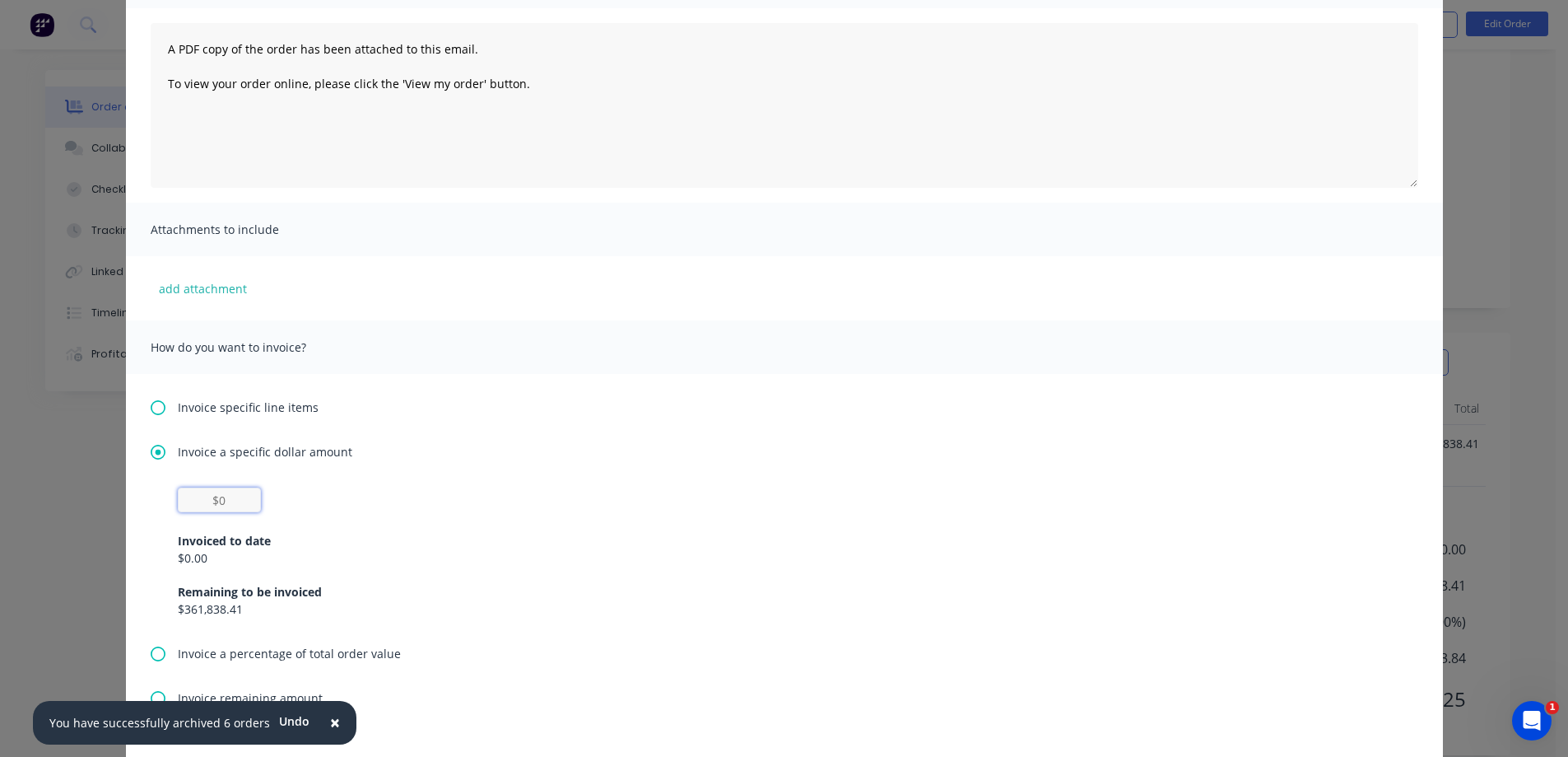
click at [238, 504] on input "text" at bounding box center [219, 499] width 83 height 25
type input "$20,354"
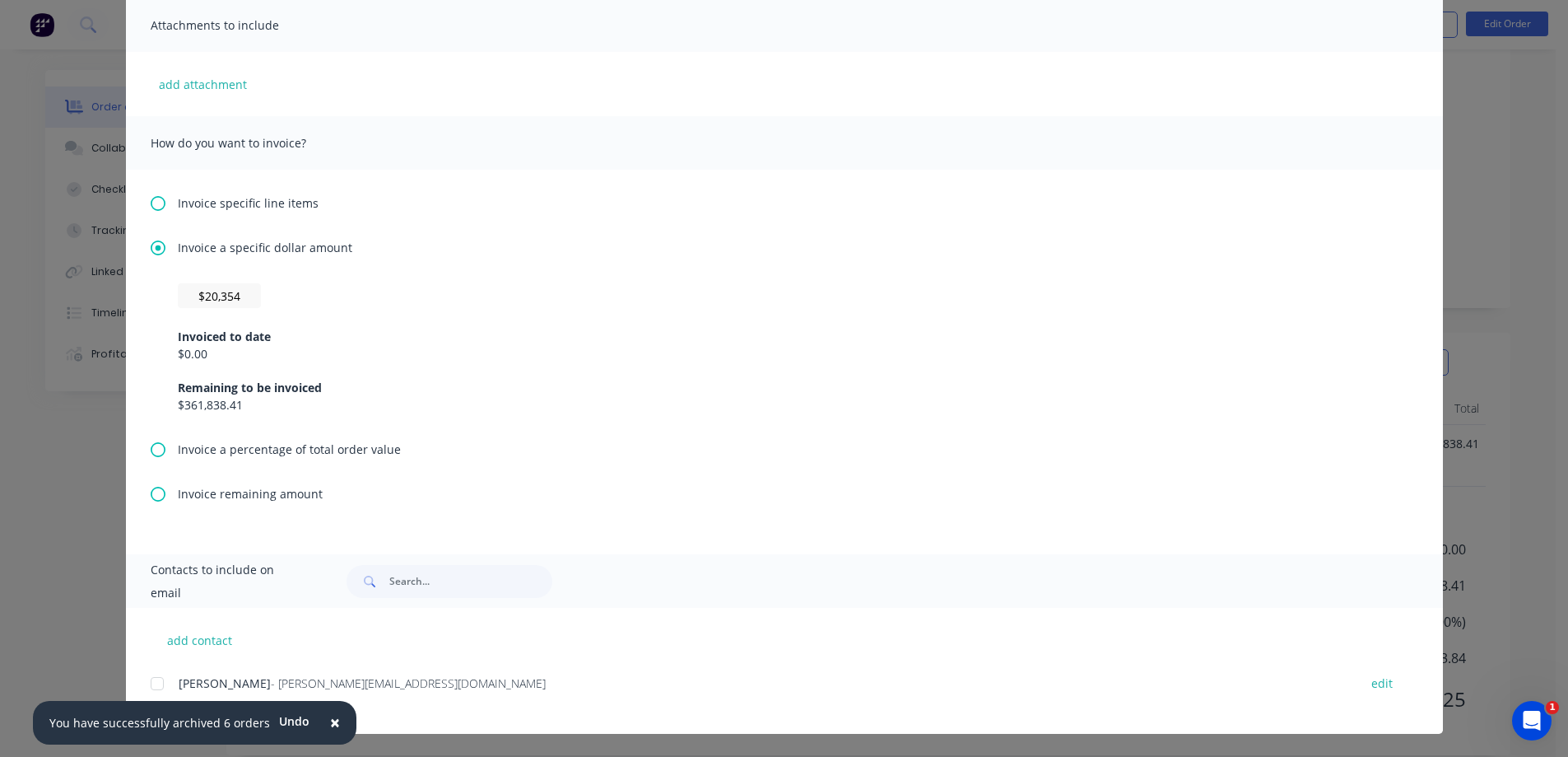
click at [330, 719] on span "×" at bounding box center [336, 722] width 10 height 23
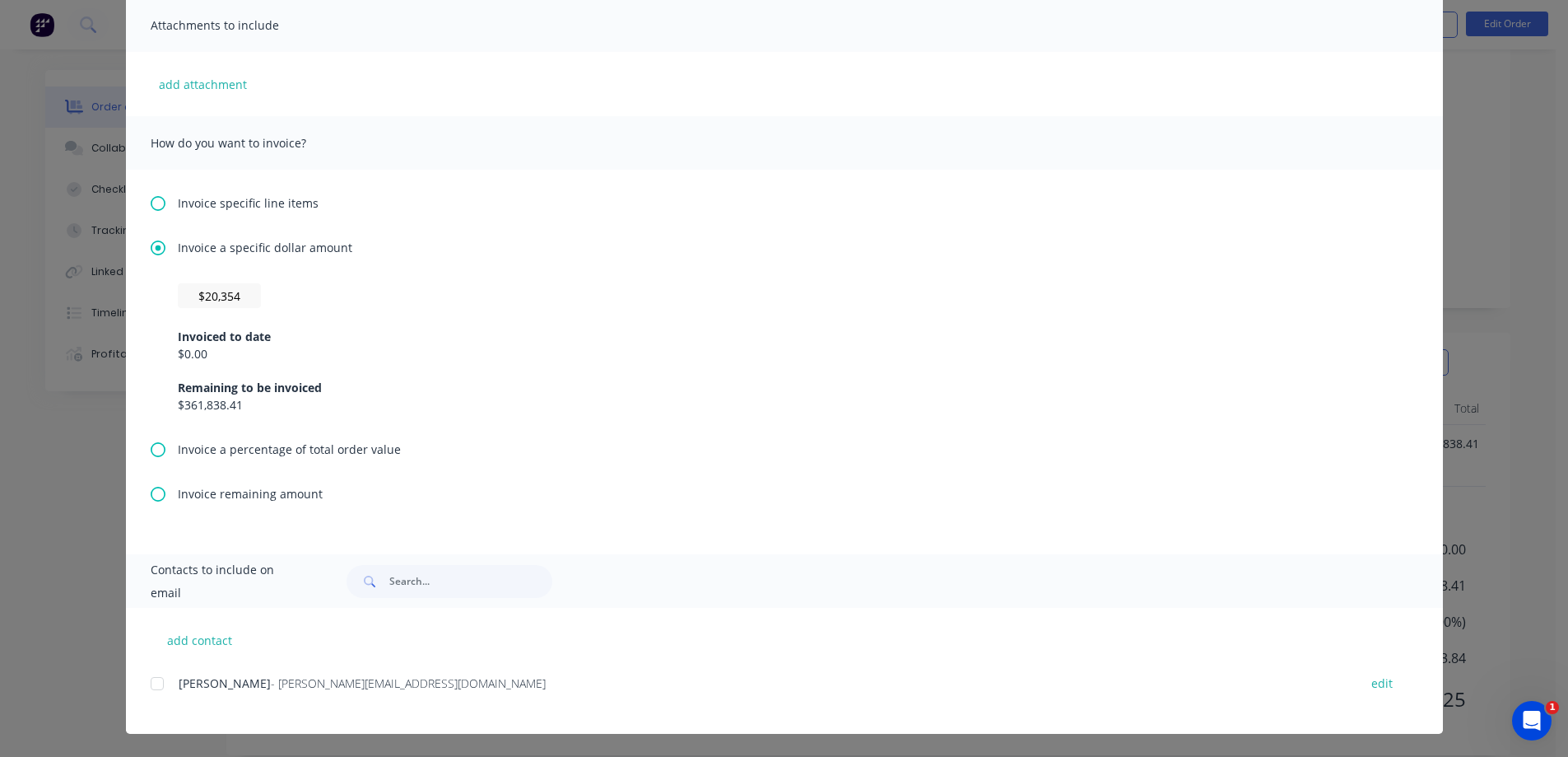
scroll to position [0, 0]
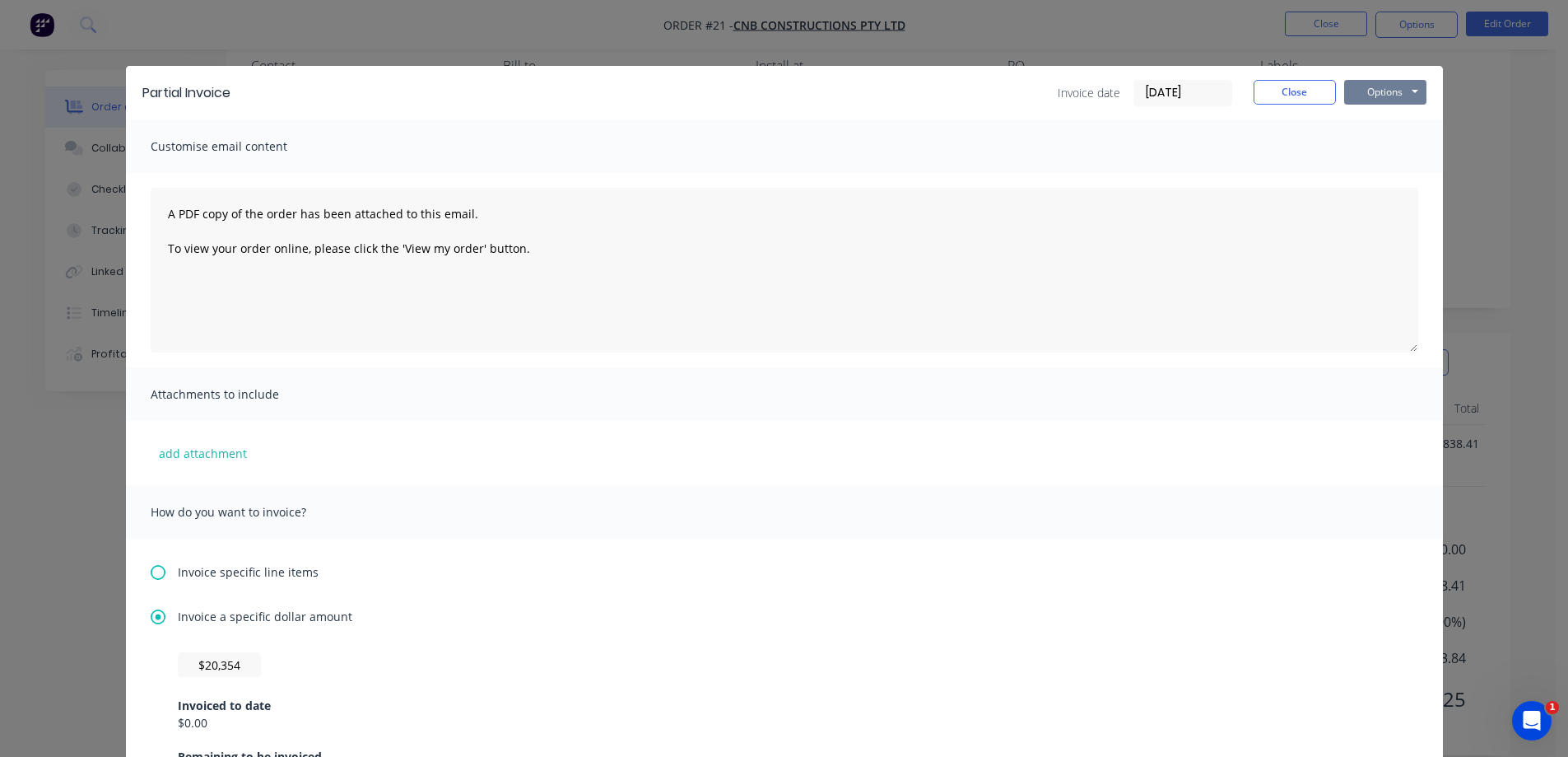
click at [1370, 92] on button "Options" at bounding box center [1385, 92] width 82 height 25
click at [1378, 144] on button "Print" at bounding box center [1396, 149] width 105 height 27
click at [1400, 91] on button "Options" at bounding box center [1385, 92] width 82 height 25
click at [1283, 91] on button "Close" at bounding box center [1294, 92] width 82 height 25
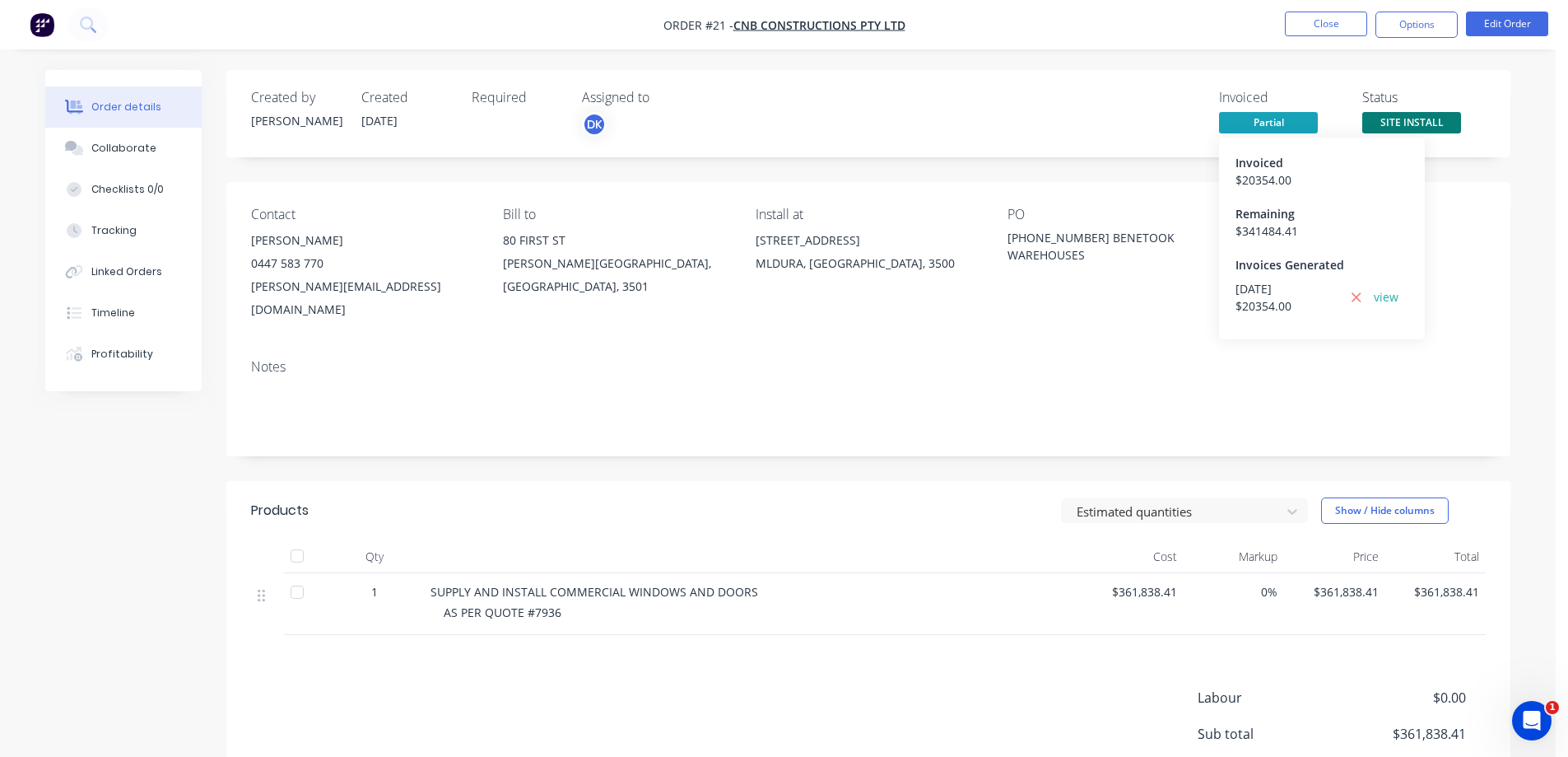
click at [1267, 118] on span "Partial" at bounding box center [1268, 122] width 98 height 21
click at [1391, 295] on link "view" at bounding box center [1386, 297] width 25 height 17
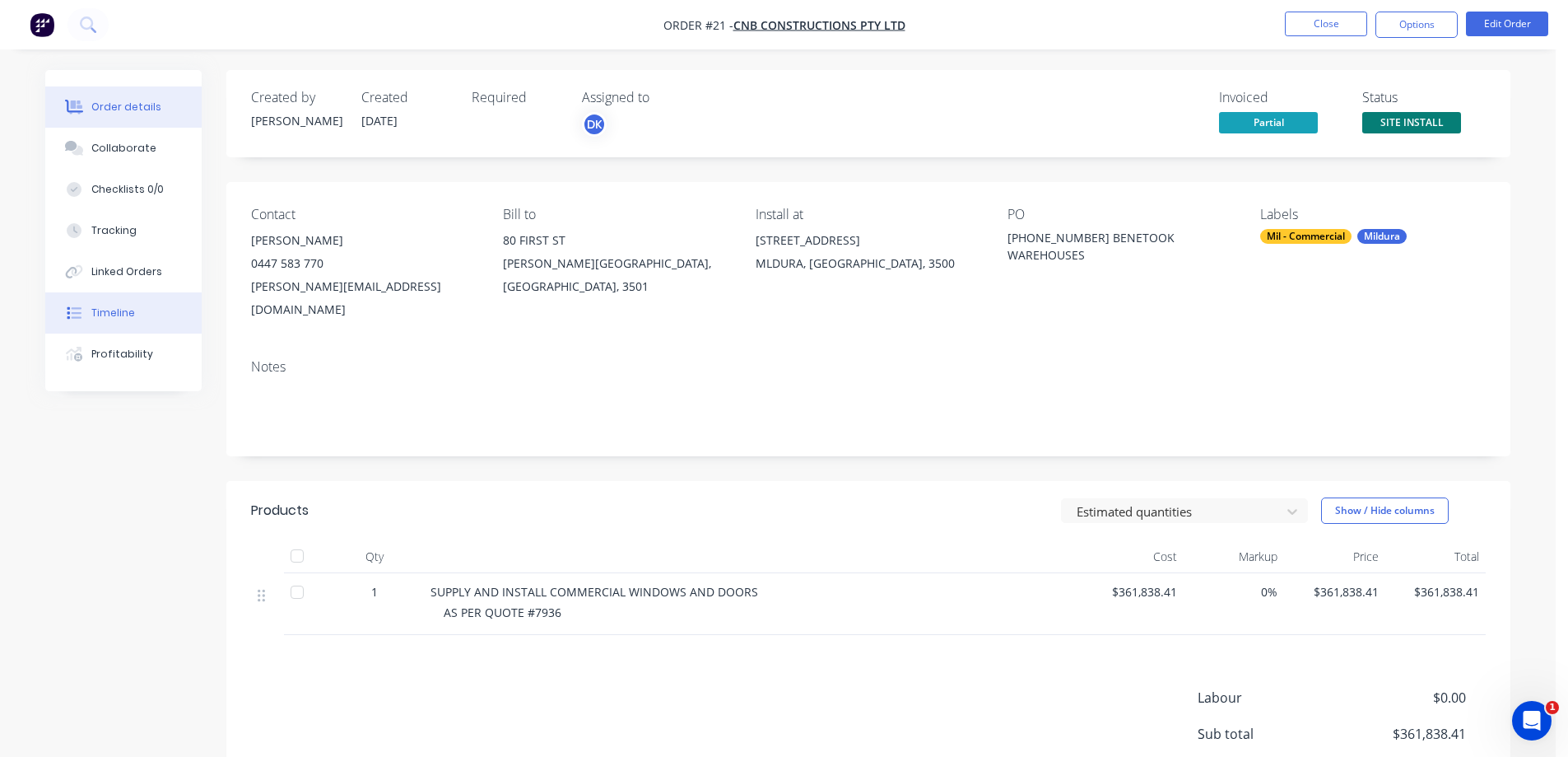
click at [107, 307] on div "Timeline" at bounding box center [113, 313] width 44 height 15
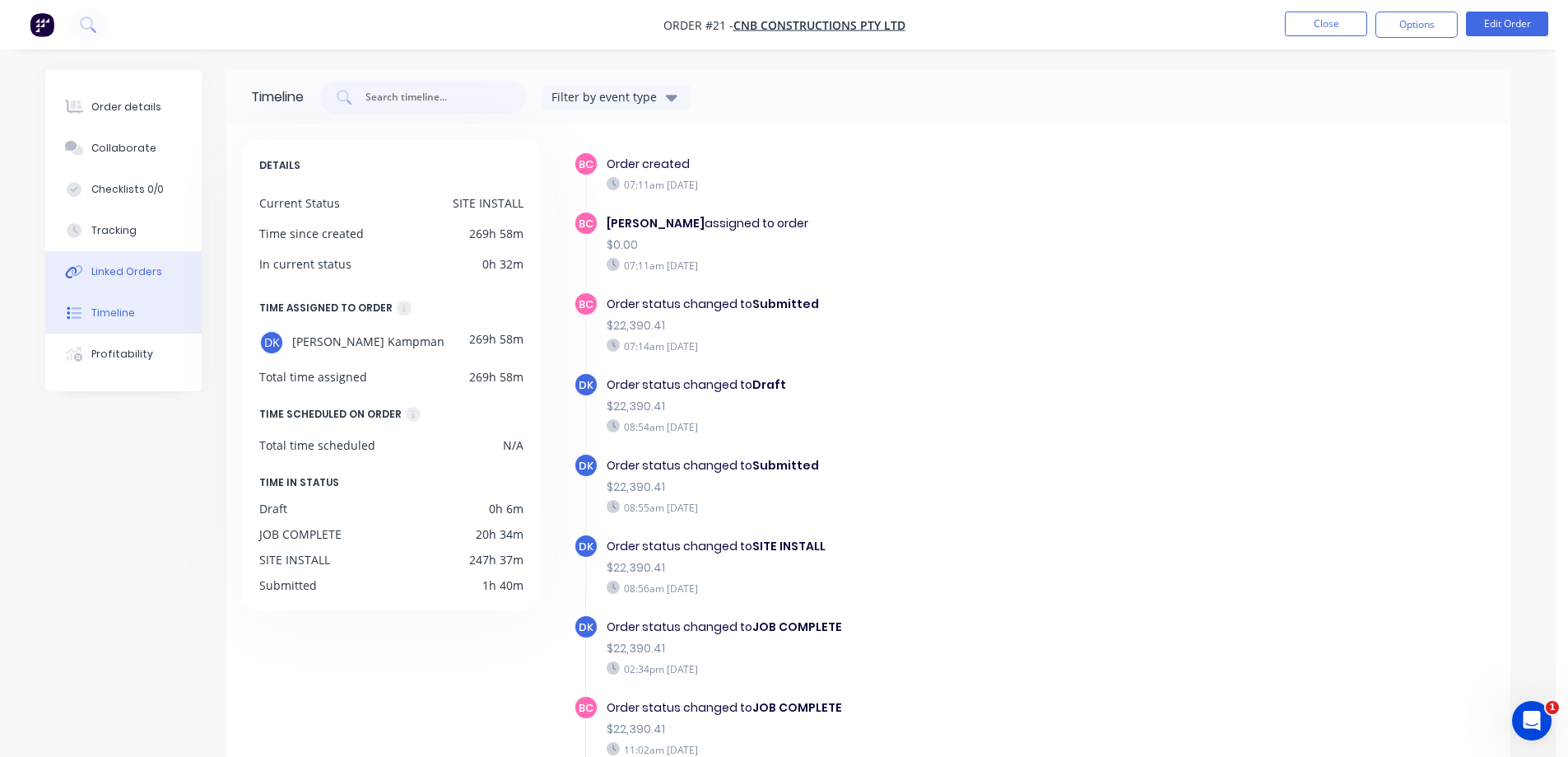
click at [117, 265] on div "Linked Orders" at bounding box center [127, 271] width 71 height 15
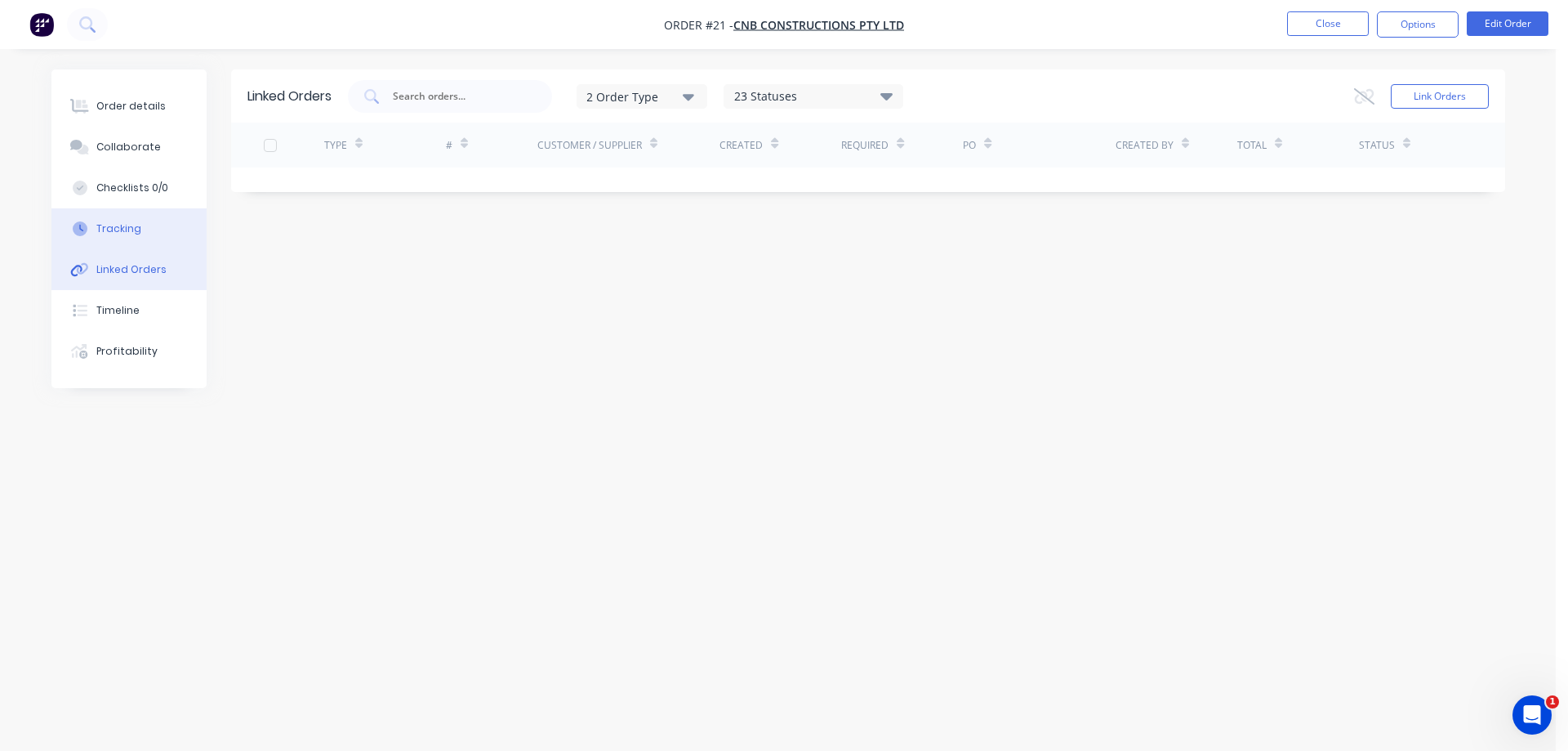
click at [113, 230] on div "Tracking" at bounding box center [118, 229] width 45 height 14
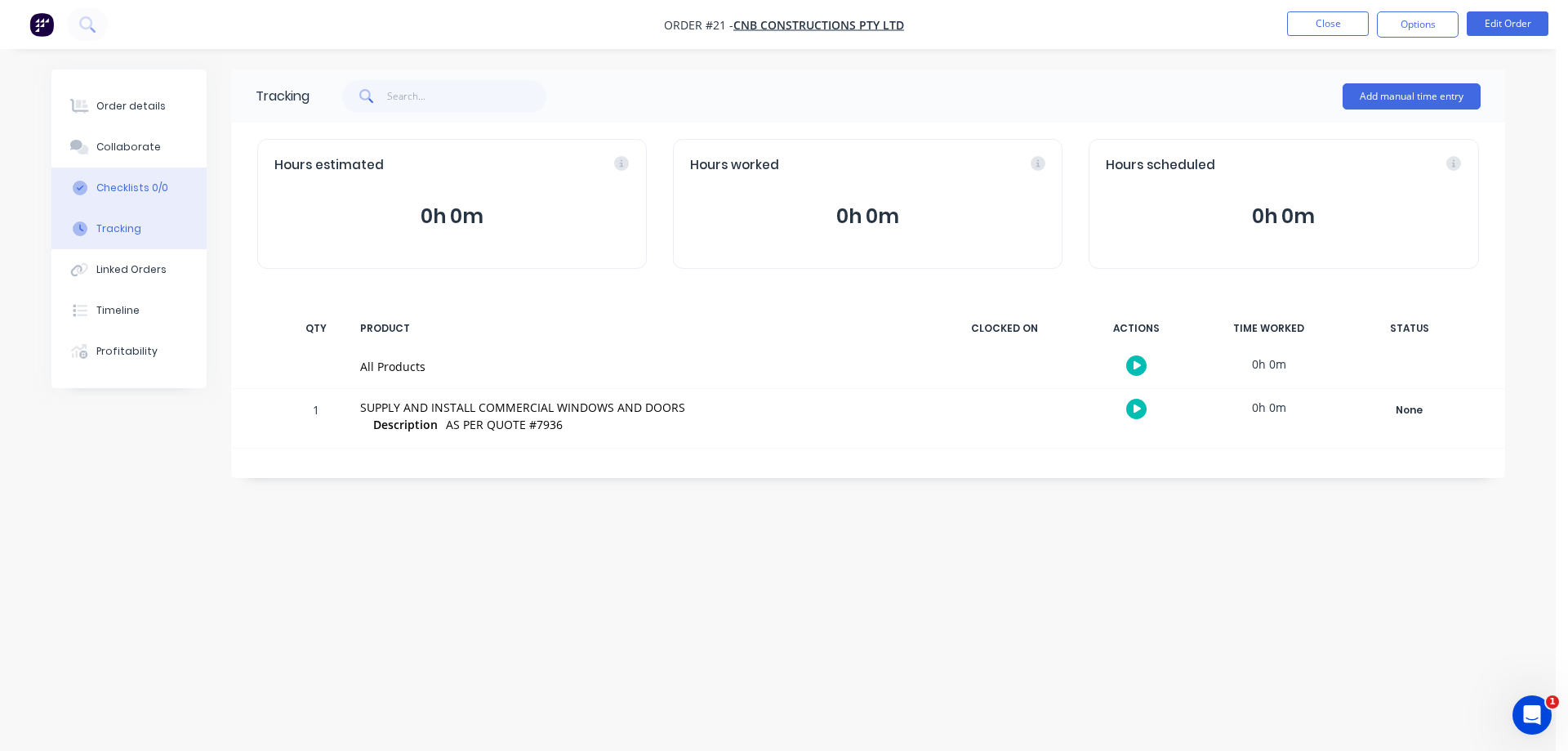
click at [116, 190] on div "Checklists 0/0" at bounding box center [132, 187] width 72 height 14
type textarea "x"
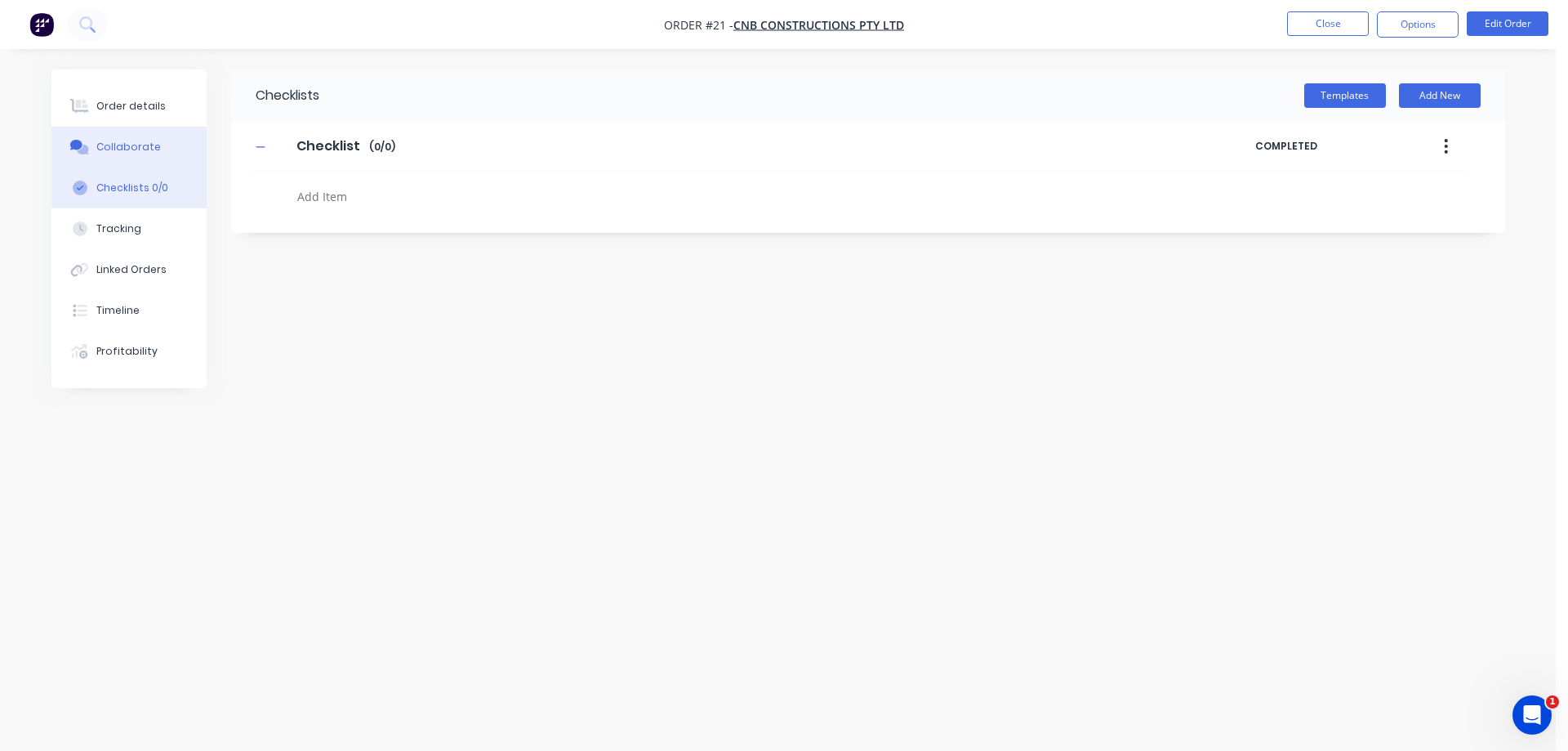
click at [116, 148] on div "Collaborate" at bounding box center [128, 146] width 65 height 14
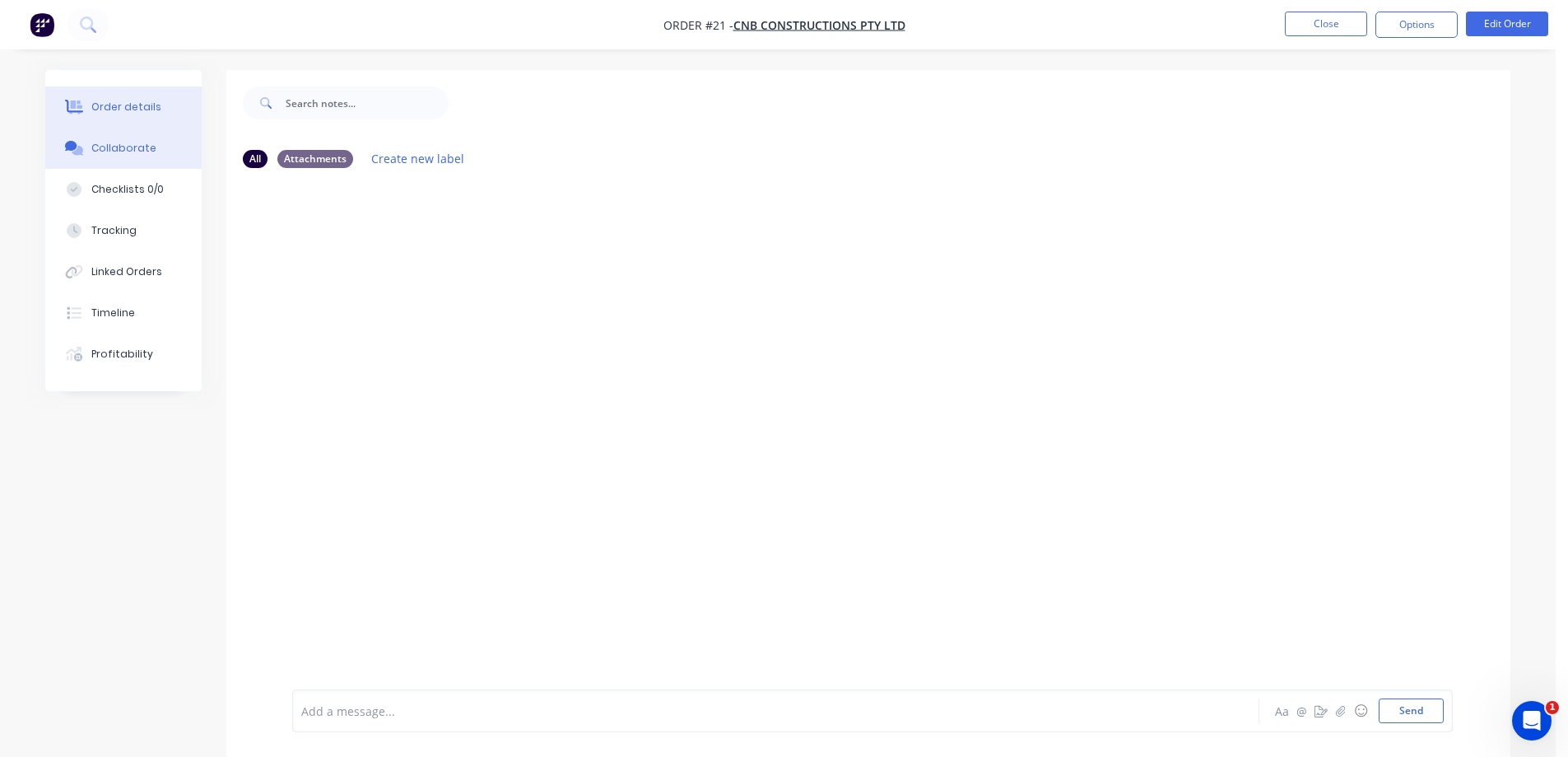
click at [116, 108] on div "Order details" at bounding box center [127, 106] width 70 height 15
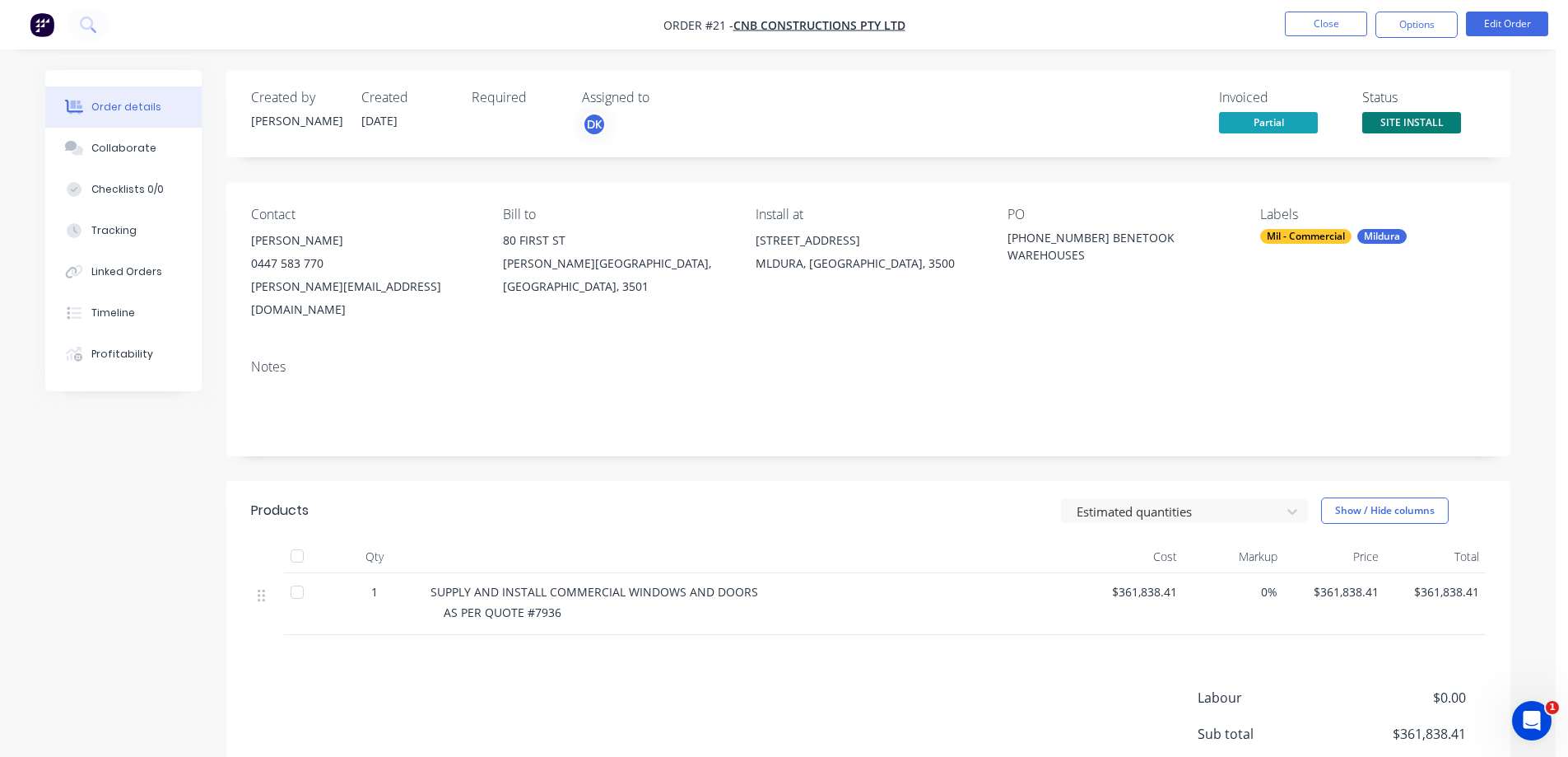
click at [1122, 22] on nav "Order #21 - CNB CONSTRUCTIONS PTY LTD Close Options Edit Order" at bounding box center [784, 25] width 1568 height 50
click at [1310, 26] on button "Close" at bounding box center [1326, 23] width 82 height 25
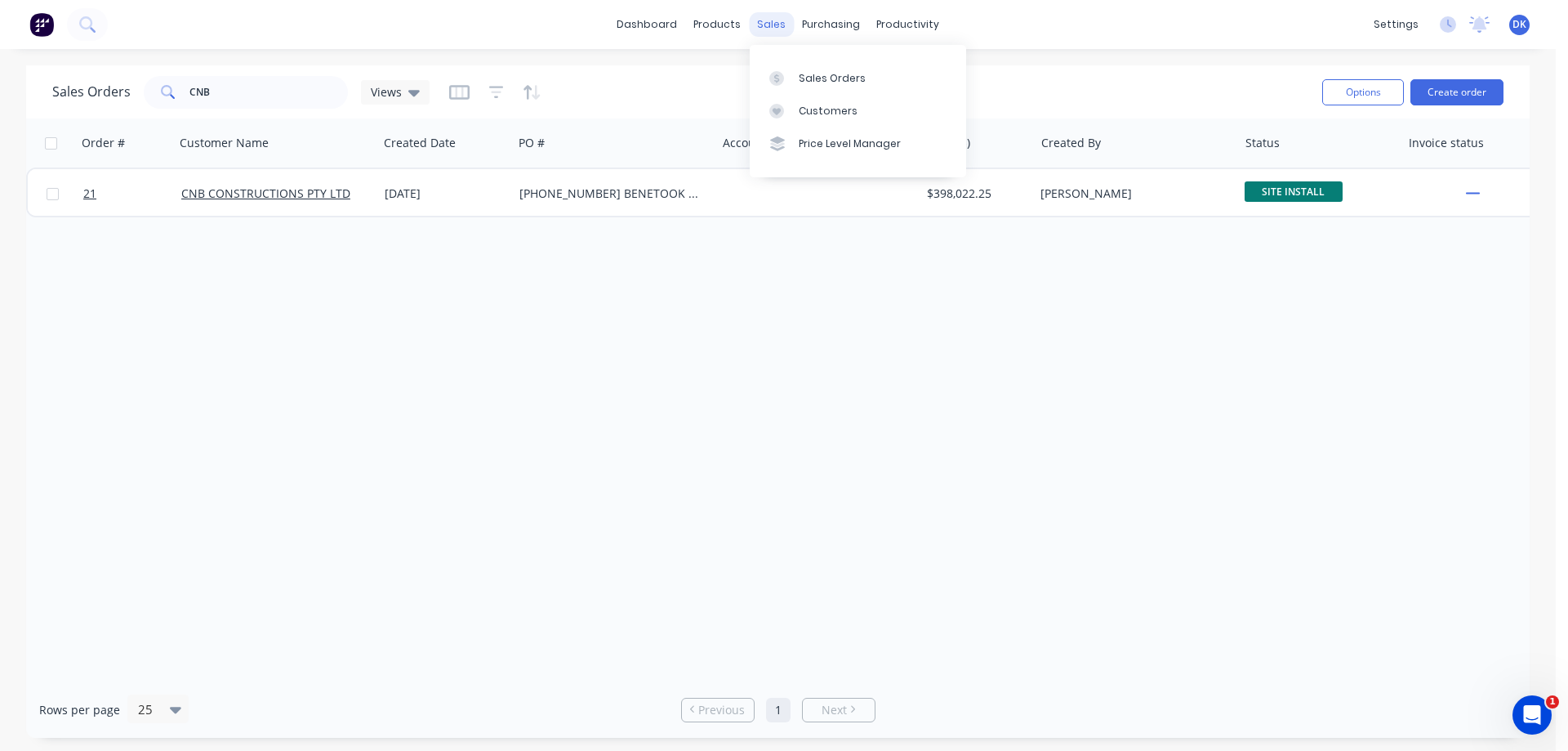
click at [768, 19] on div "sales" at bounding box center [771, 24] width 45 height 25
click at [828, 74] on div "Sales Orders" at bounding box center [832, 78] width 67 height 14
drag, startPoint x: 206, startPoint y: 93, endPoint x: 166, endPoint y: 92, distance: 40.0
click at [166, 92] on div "CNB" at bounding box center [245, 92] width 204 height 32
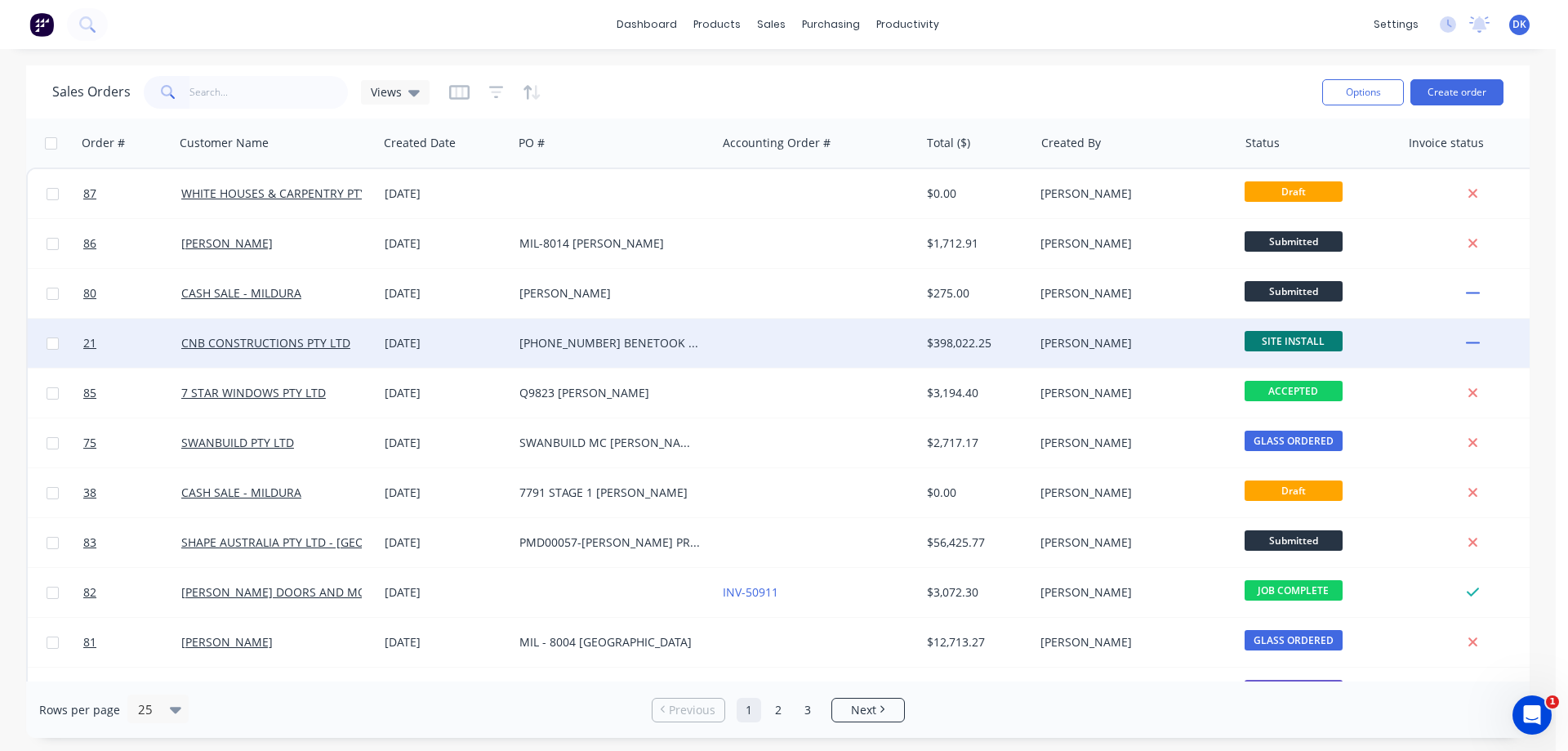
click at [1070, 340] on div "[PERSON_NAME]" at bounding box center [1131, 342] width 181 height 16
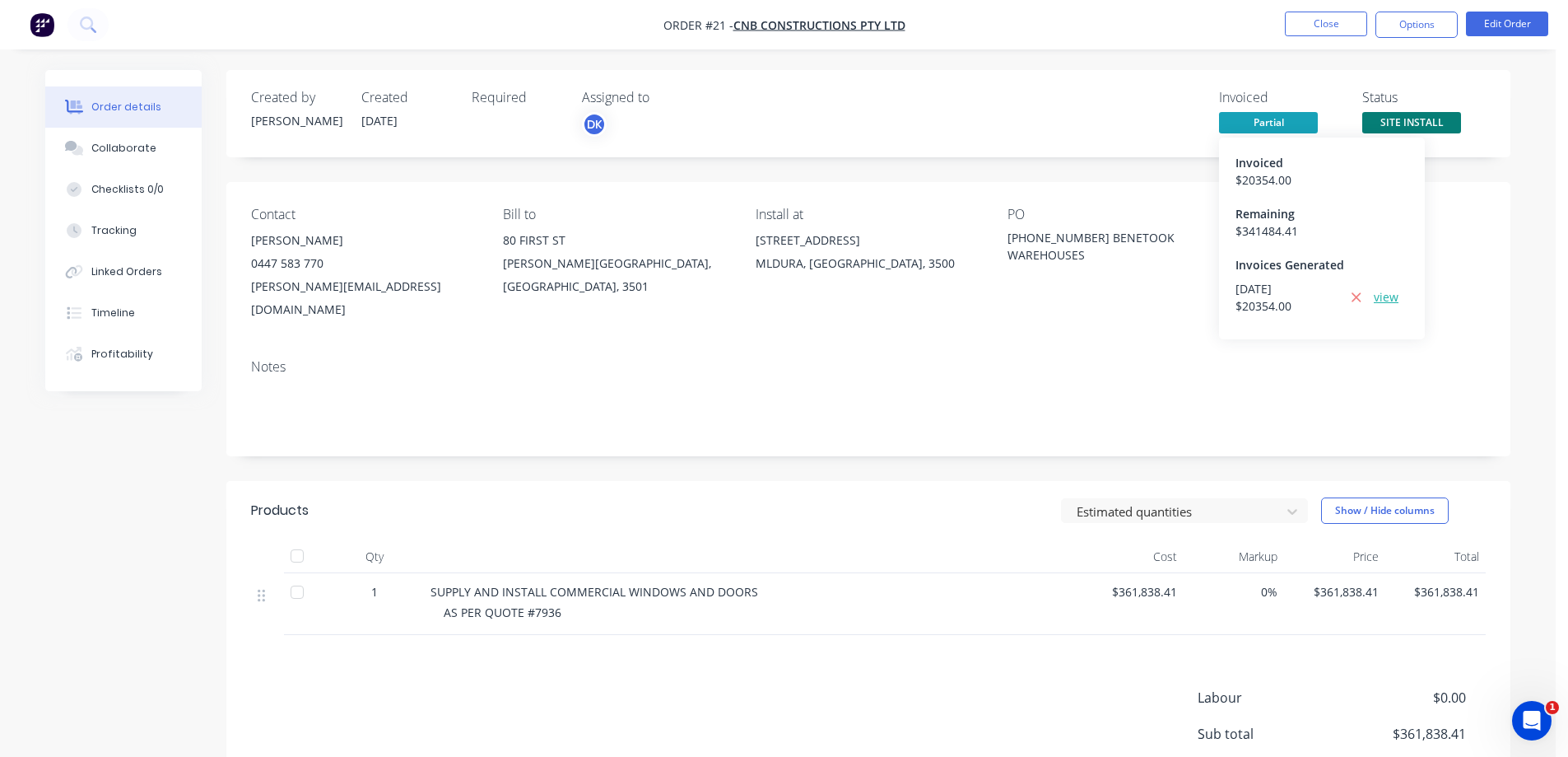
click at [1385, 295] on link "view" at bounding box center [1386, 297] width 25 height 17
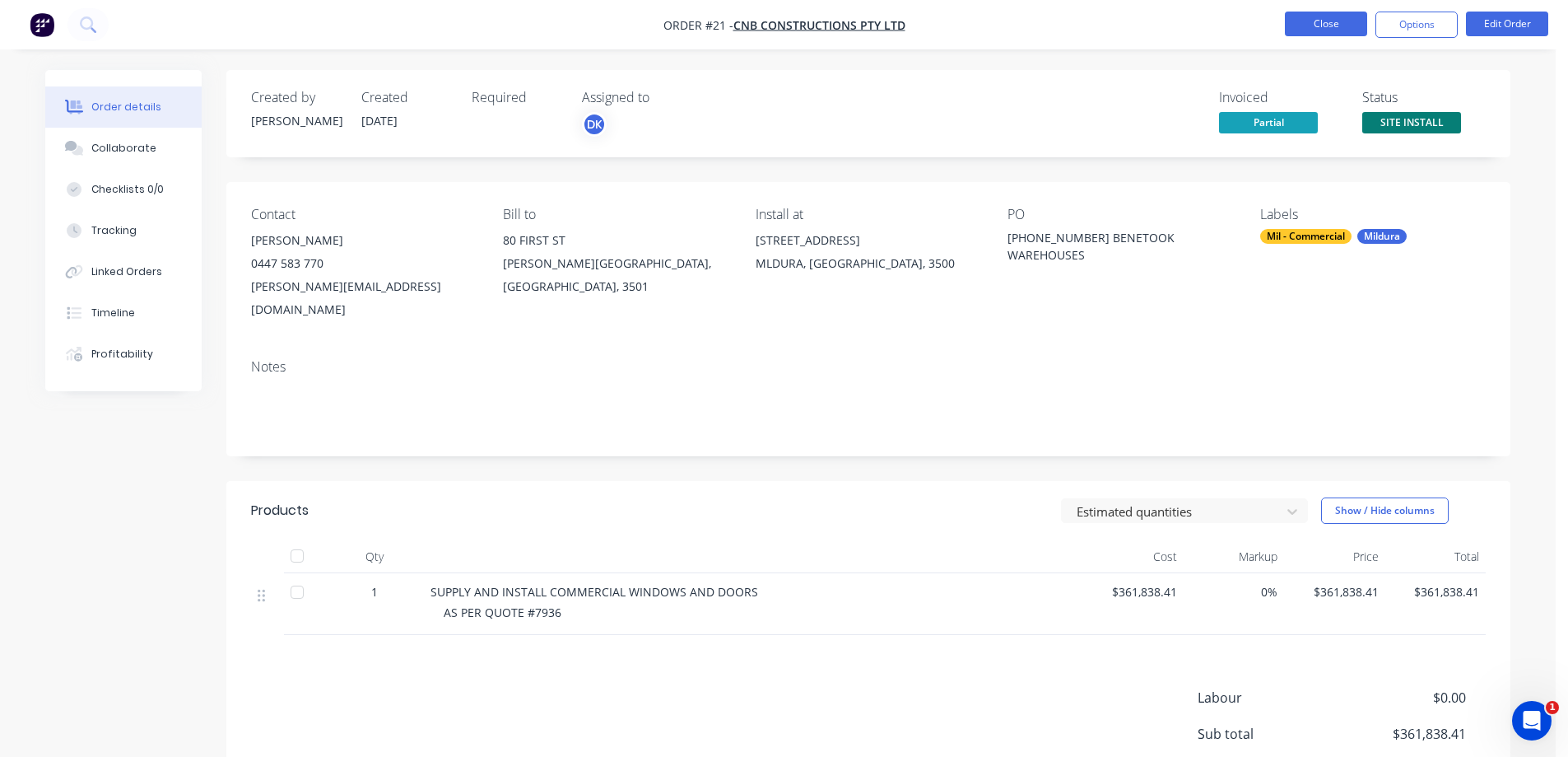
click at [1317, 18] on button "Close" at bounding box center [1326, 23] width 82 height 25
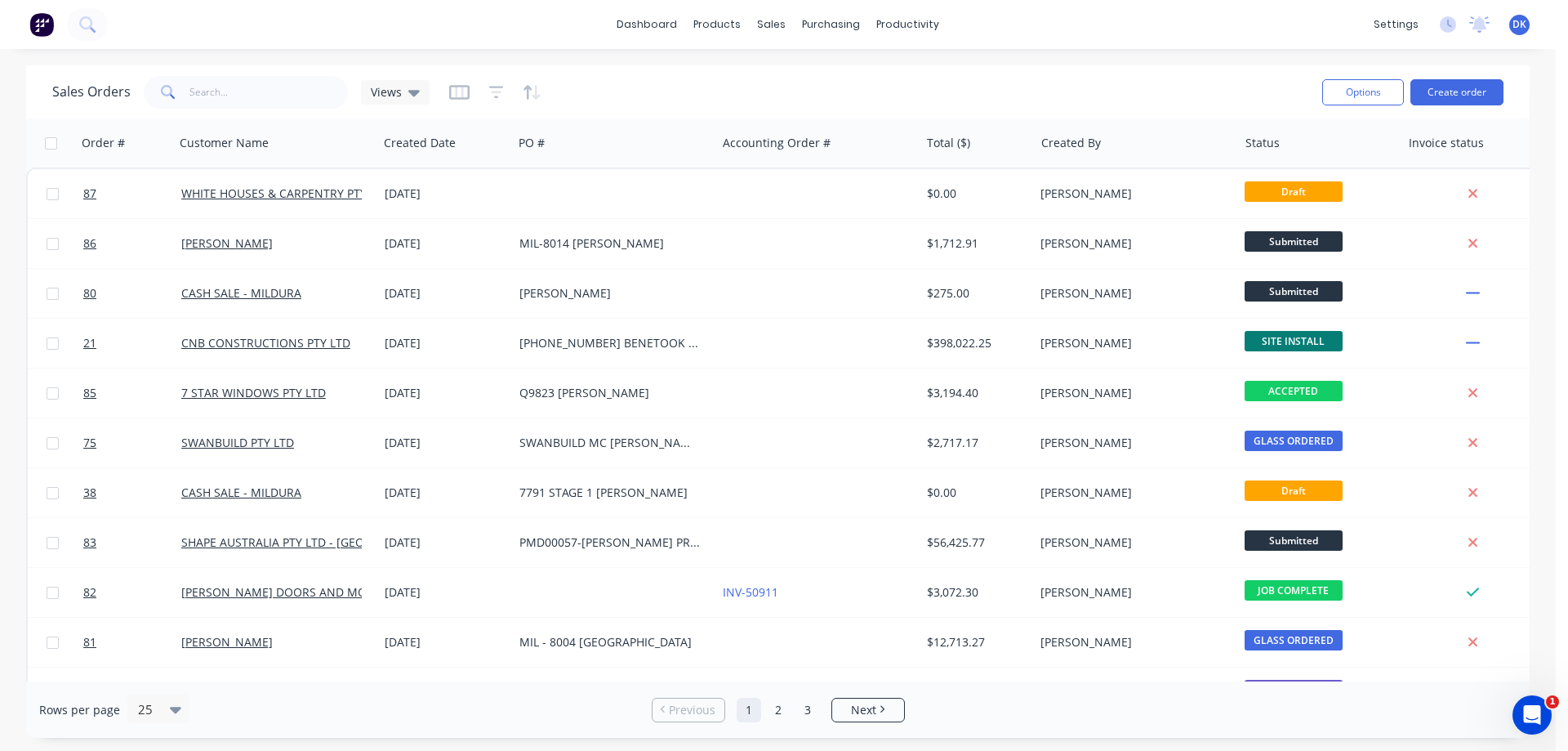
scroll to position [0, 35]
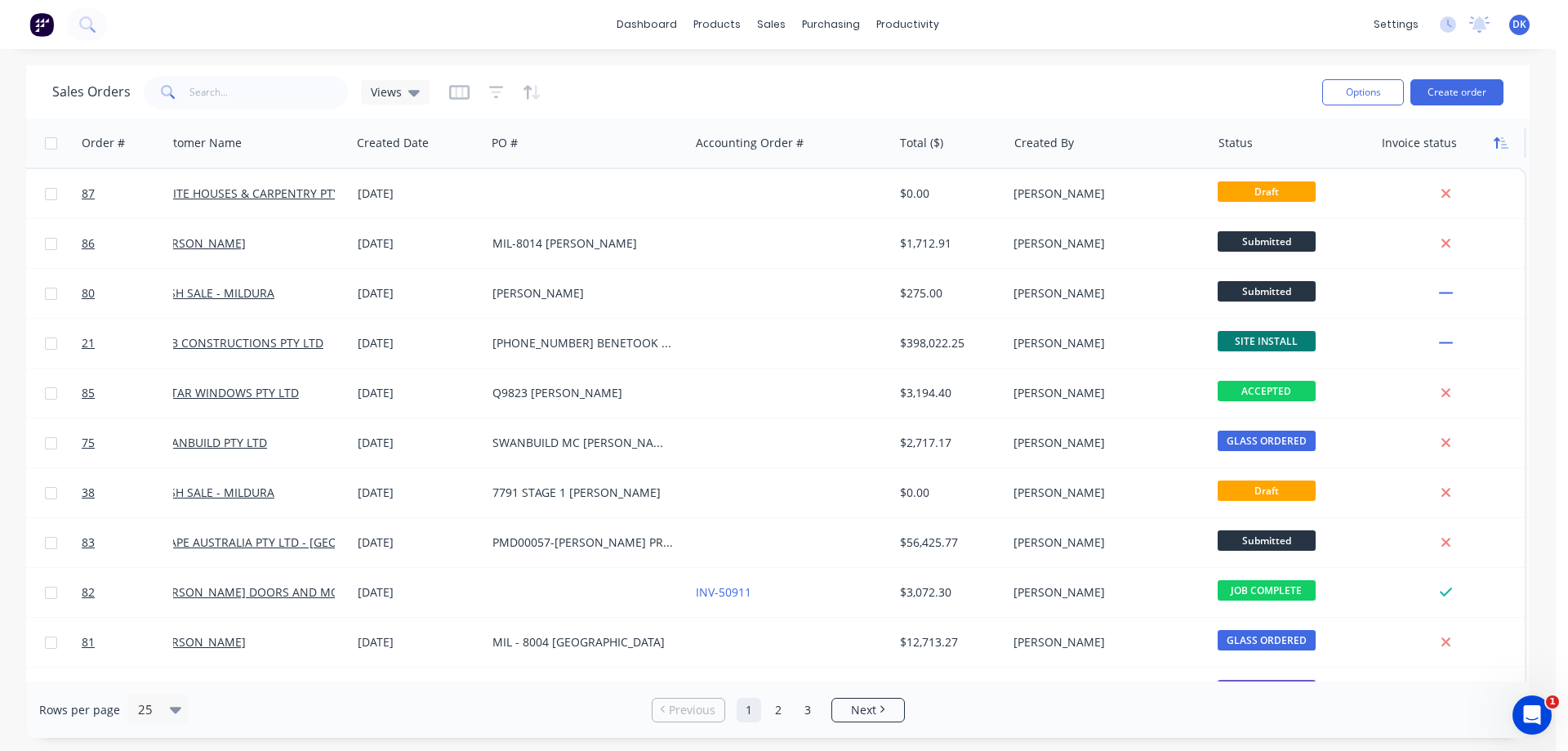
click at [1494, 138] on icon "button" at bounding box center [1501, 143] width 14 height 13
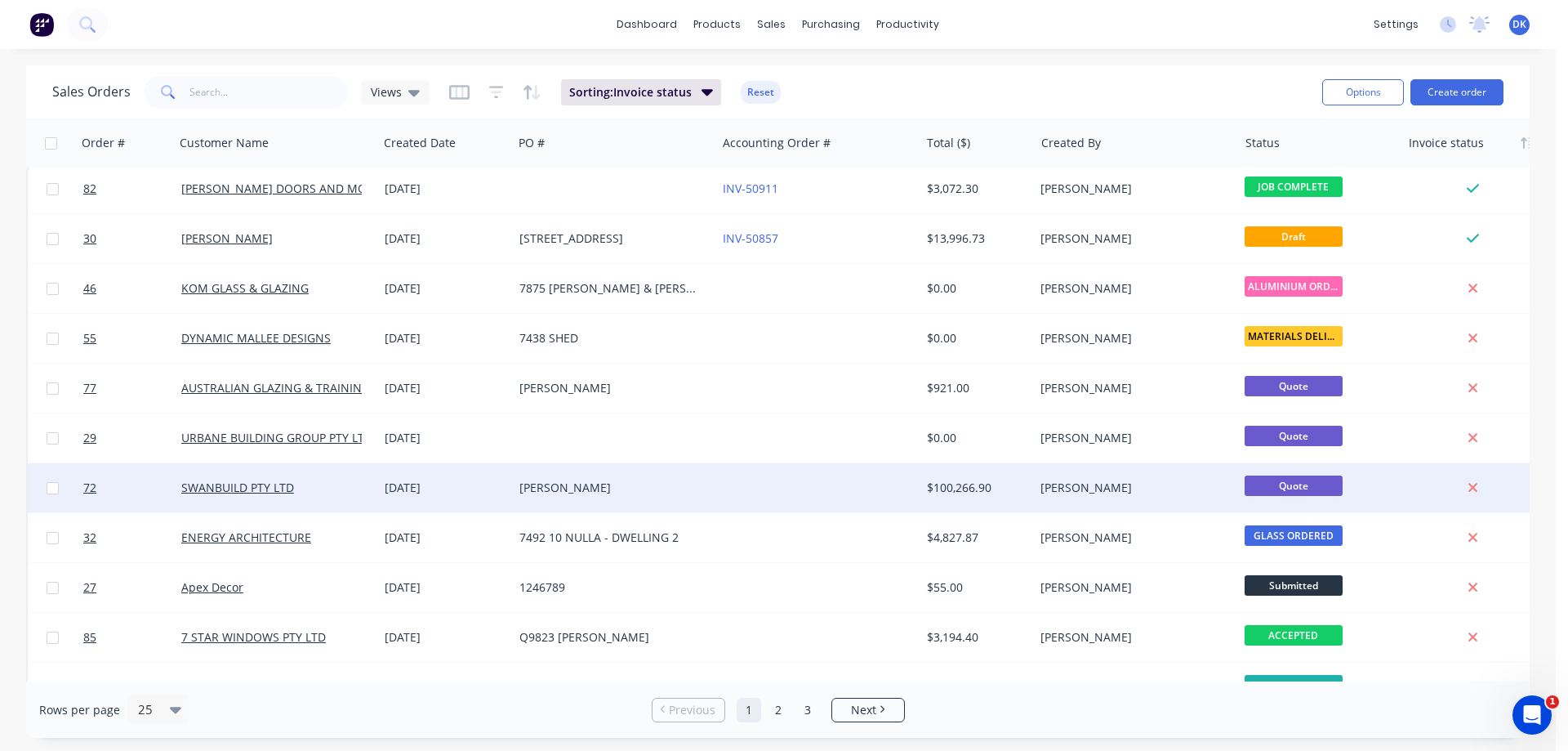
scroll to position [0, 0]
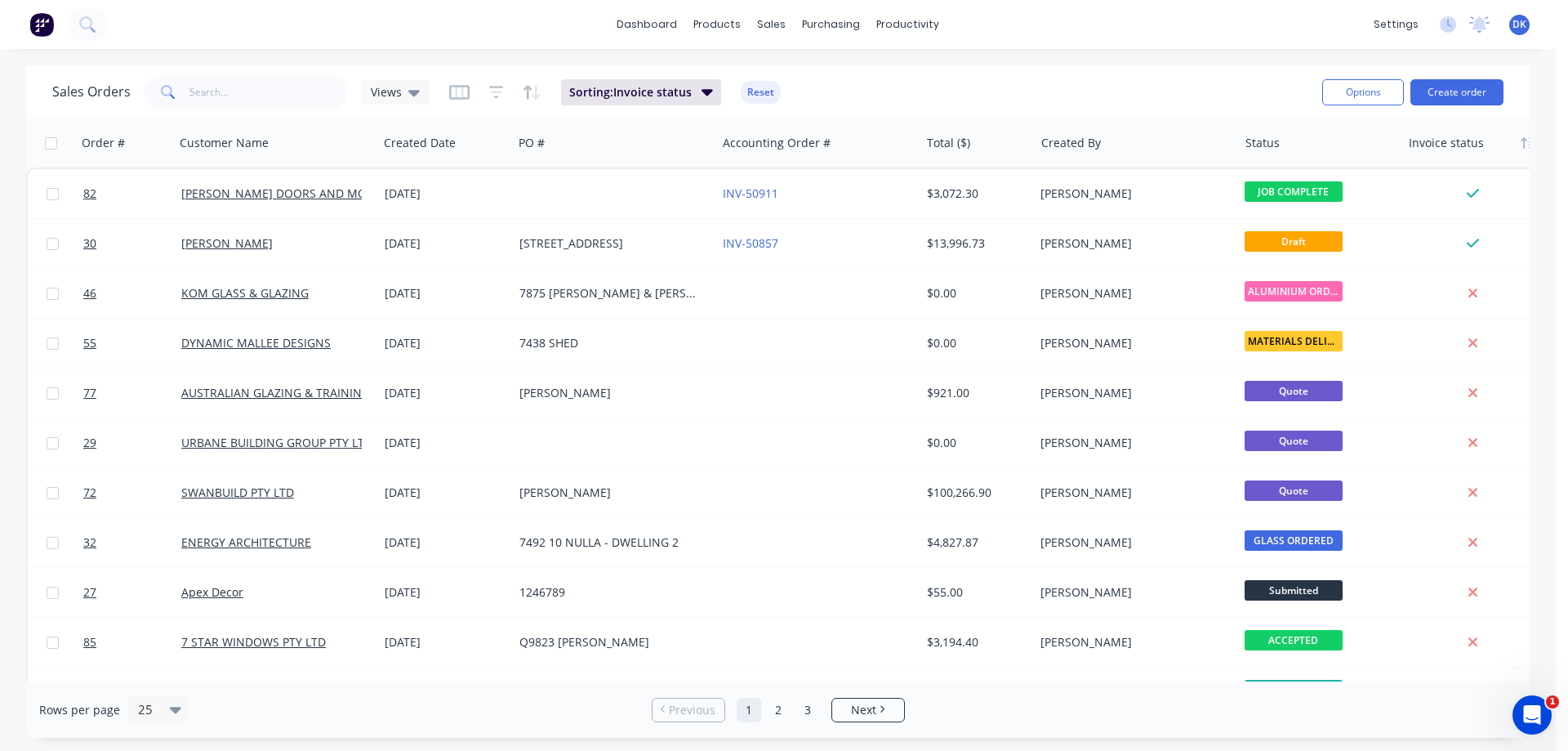
click at [1447, 150] on div at bounding box center [1475, 143] width 132 height 32
click at [1374, 143] on icon "button" at bounding box center [1375, 143] width 14 height 13
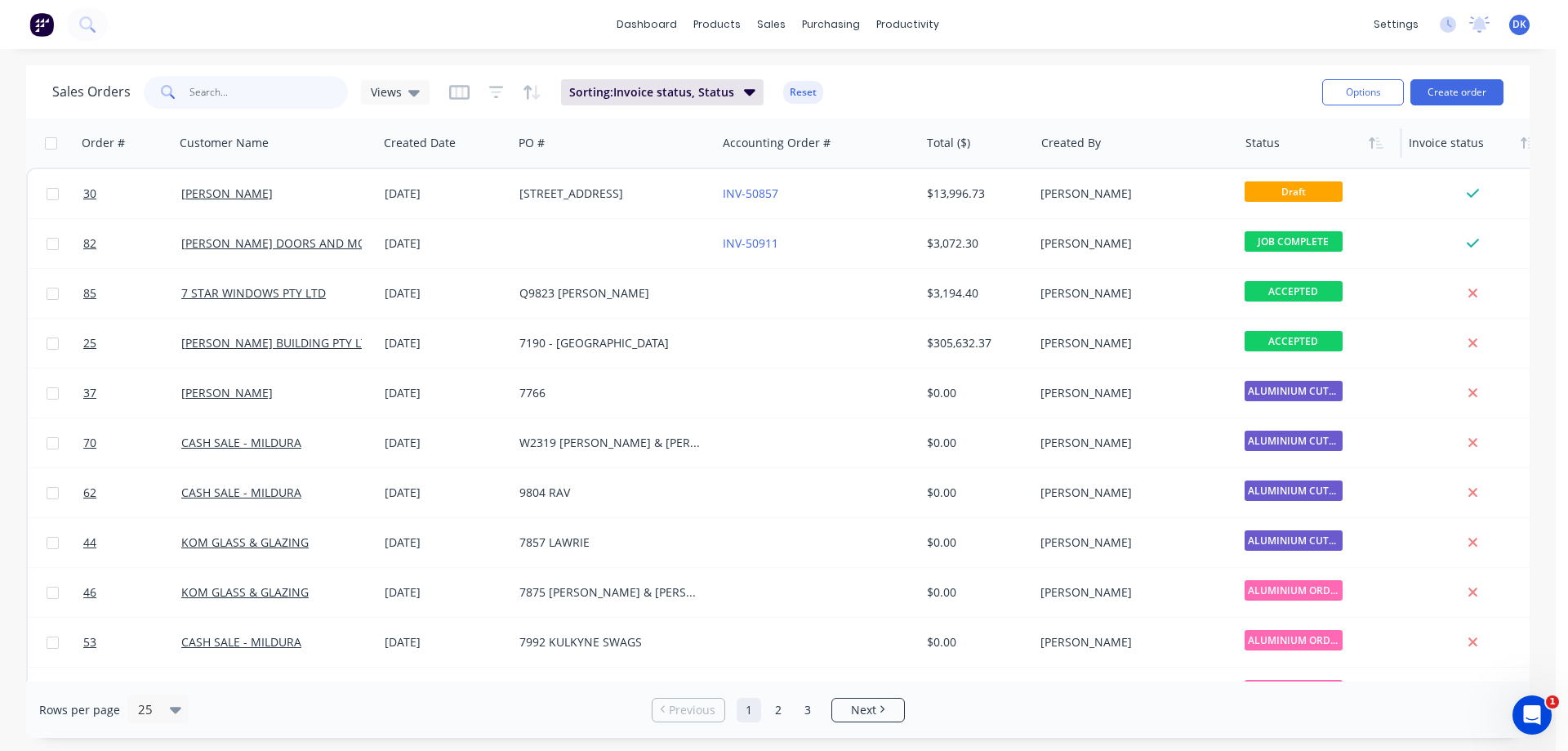
click at [241, 87] on input "text" at bounding box center [268, 92] width 159 height 32
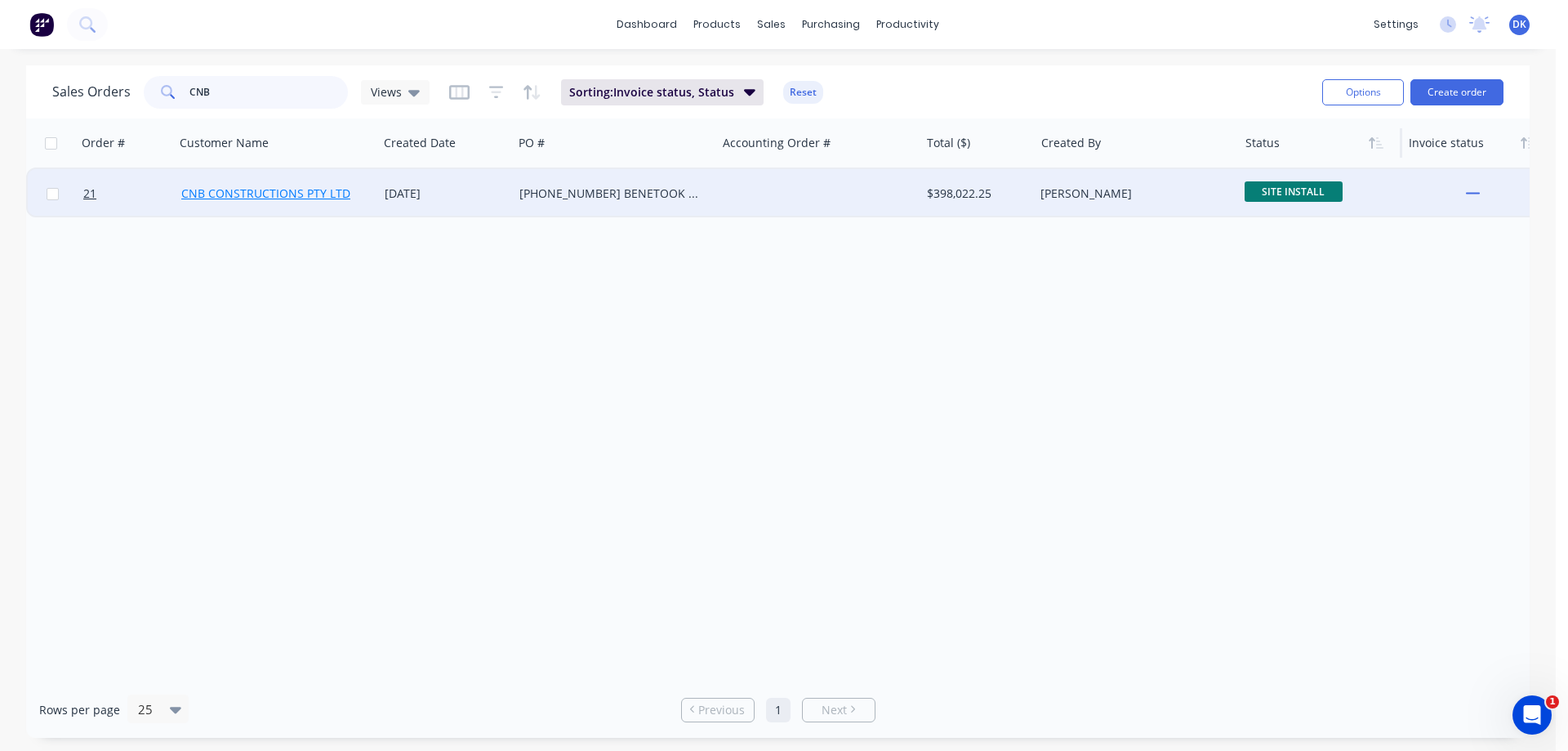
type input "CNB"
click at [258, 185] on link "CNB CONSTRUCTIONS PTY LTD" at bounding box center [265, 193] width 169 height 15
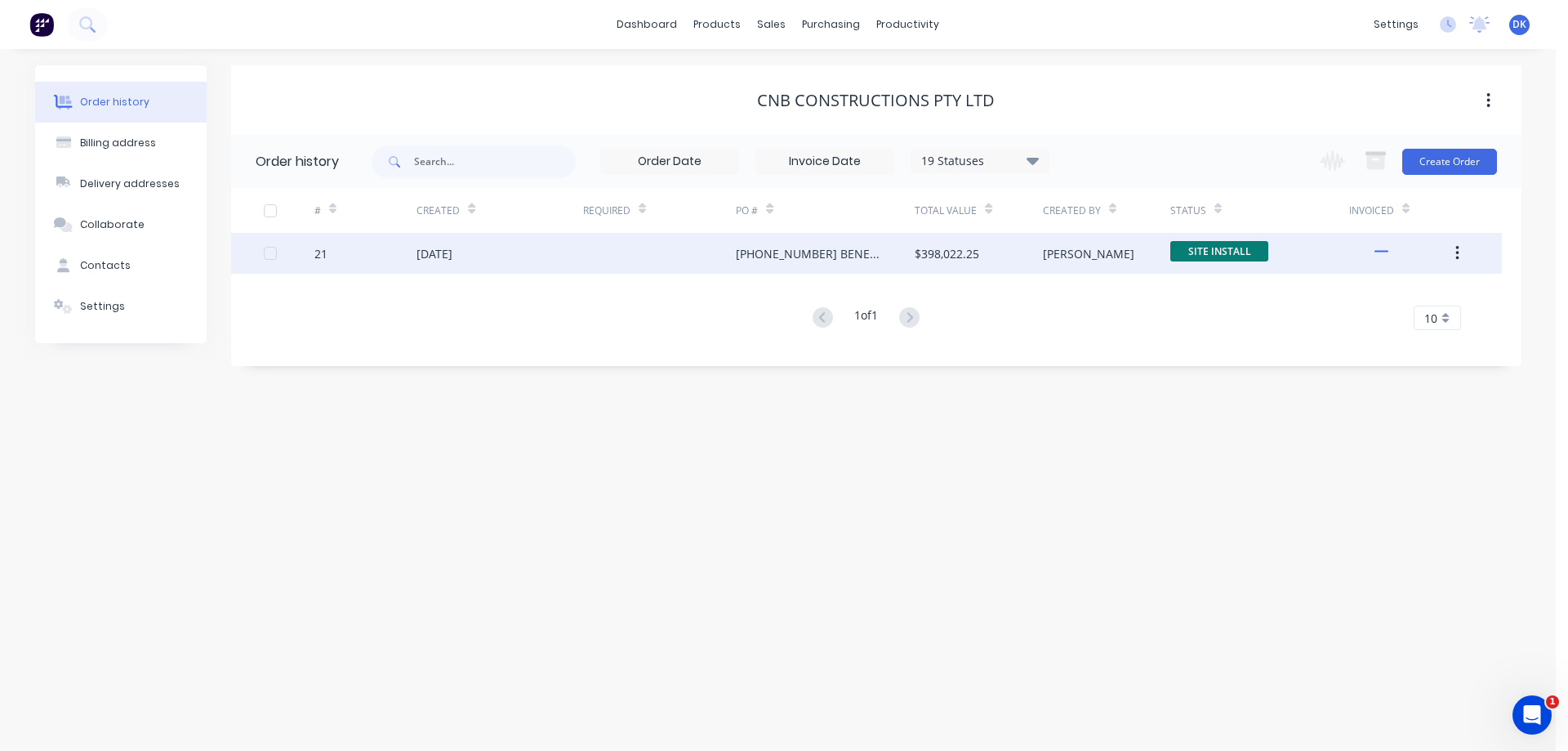
click at [1458, 250] on icon "button" at bounding box center [1457, 252] width 4 height 18
click at [779, 252] on div "[PHONE_NUMBER] BENETOOK WAREHOUSES" at bounding box center [809, 253] width 146 height 17
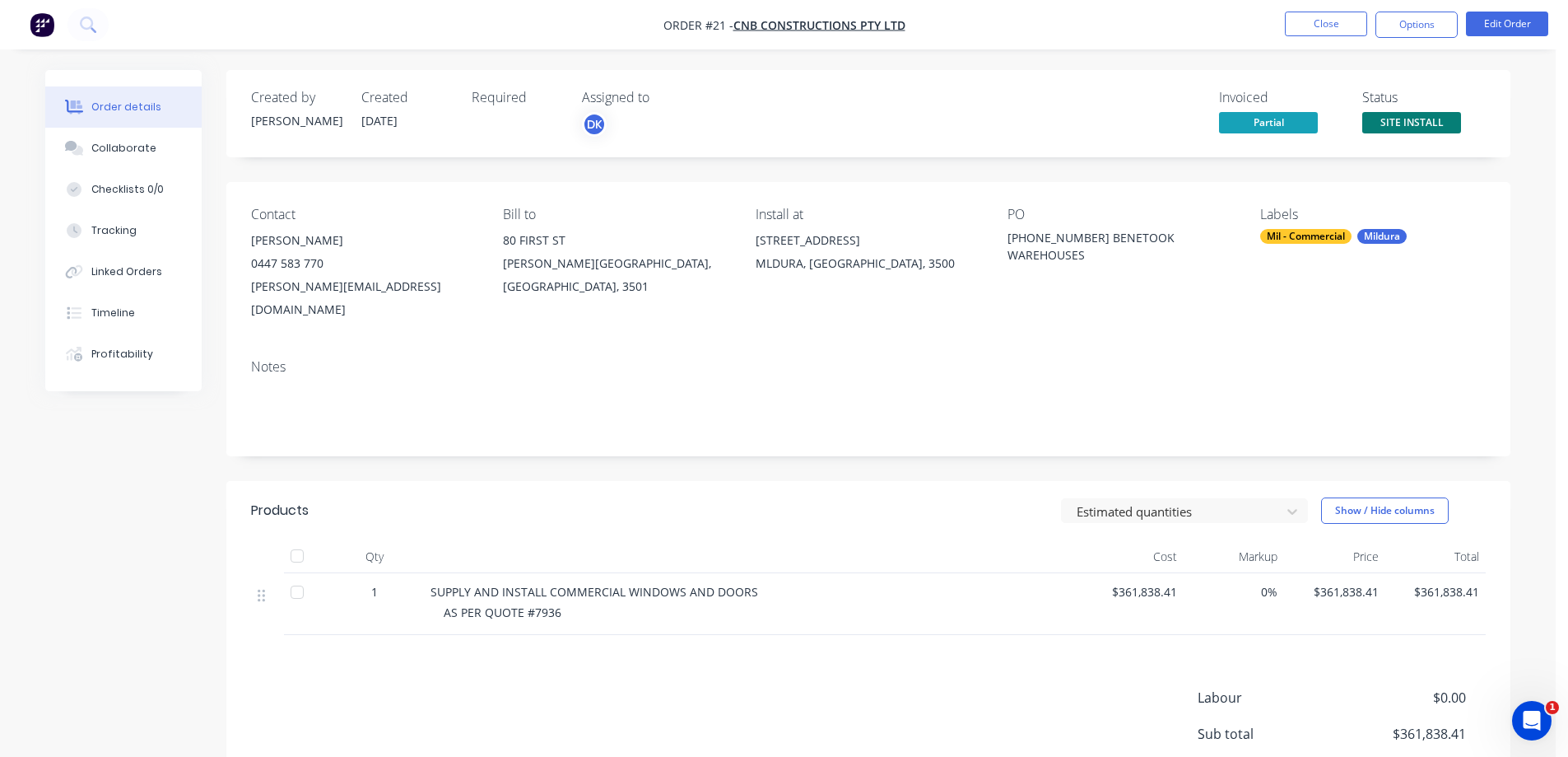
click at [494, 123] on div "Required" at bounding box center [517, 114] width 91 height 48
click at [111, 355] on div "Profitability" at bounding box center [122, 354] width 62 height 15
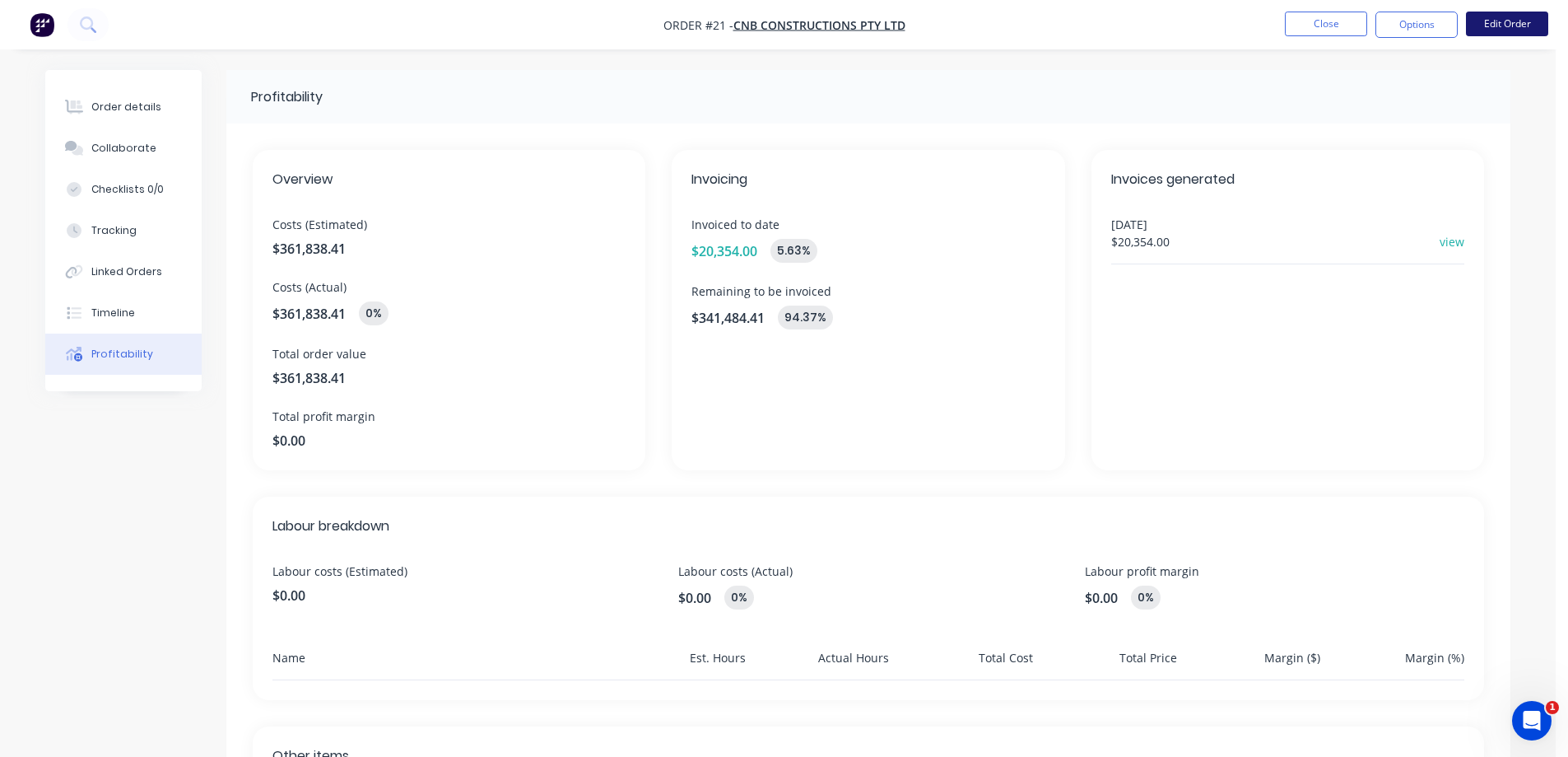
click at [1506, 23] on button "Edit Order" at bounding box center [1506, 23] width 82 height 25
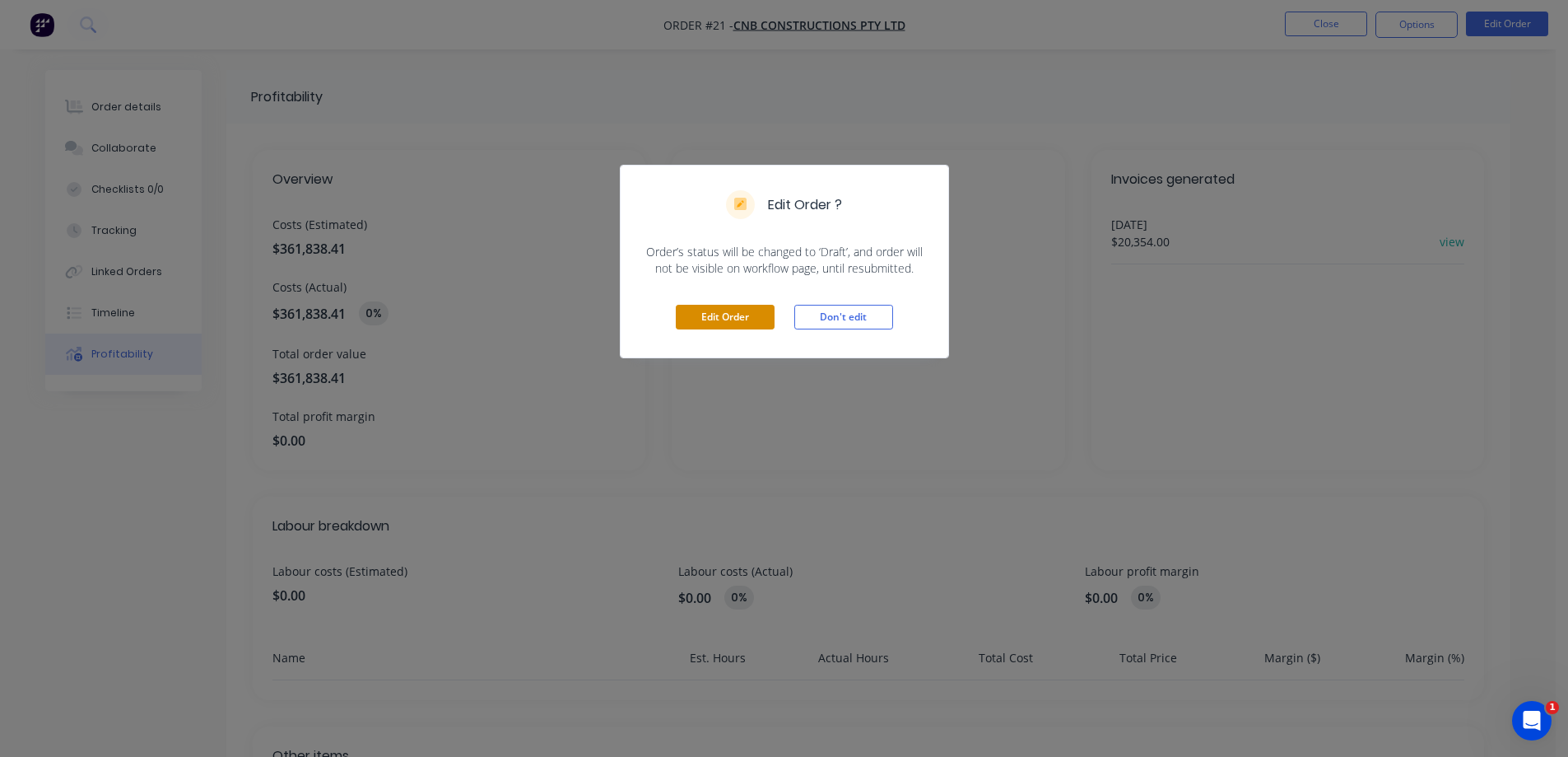
click at [733, 316] on button "Edit Order" at bounding box center [724, 317] width 98 height 25
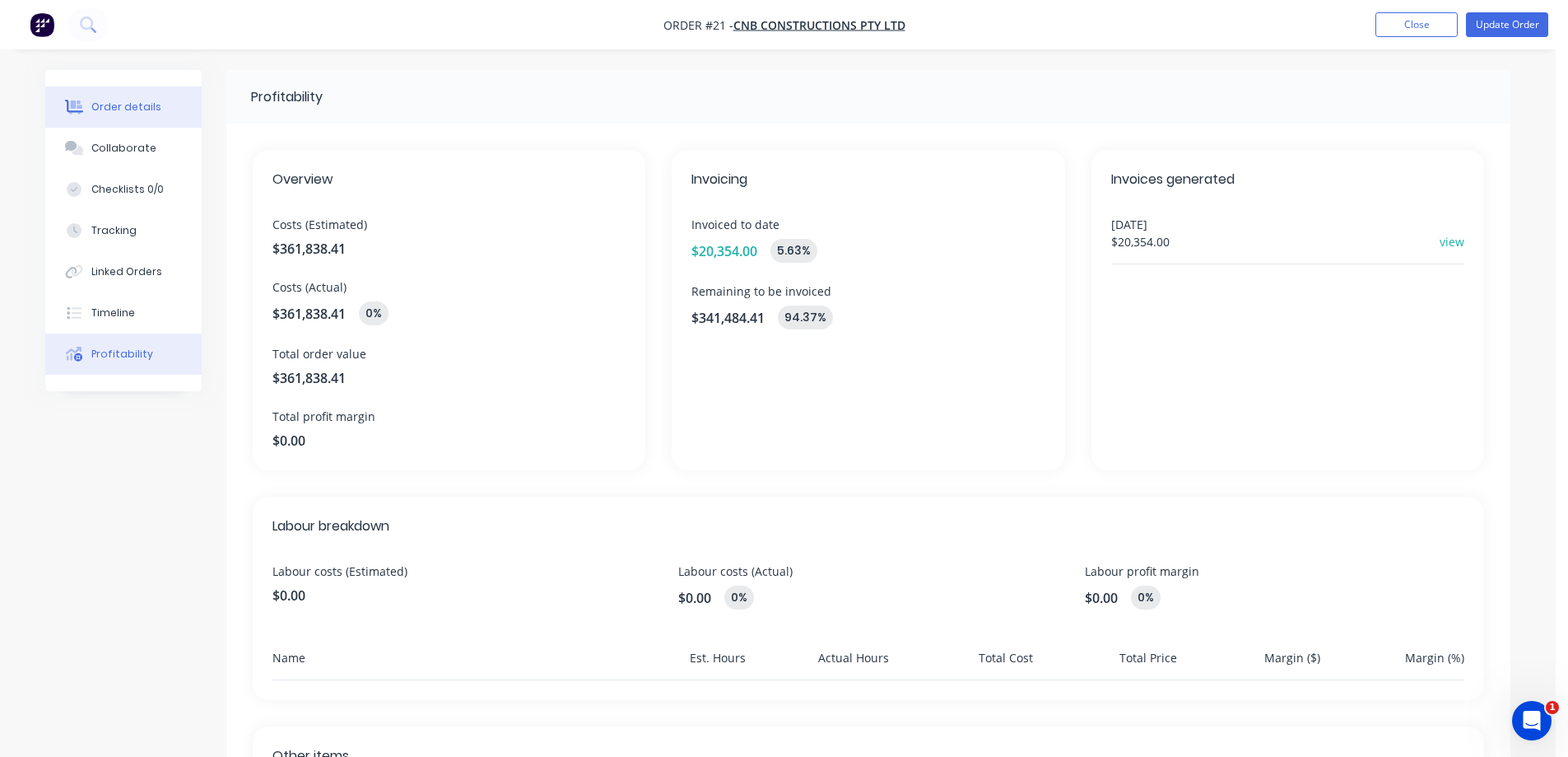
click at [125, 102] on div "Order details" at bounding box center [127, 106] width 70 height 15
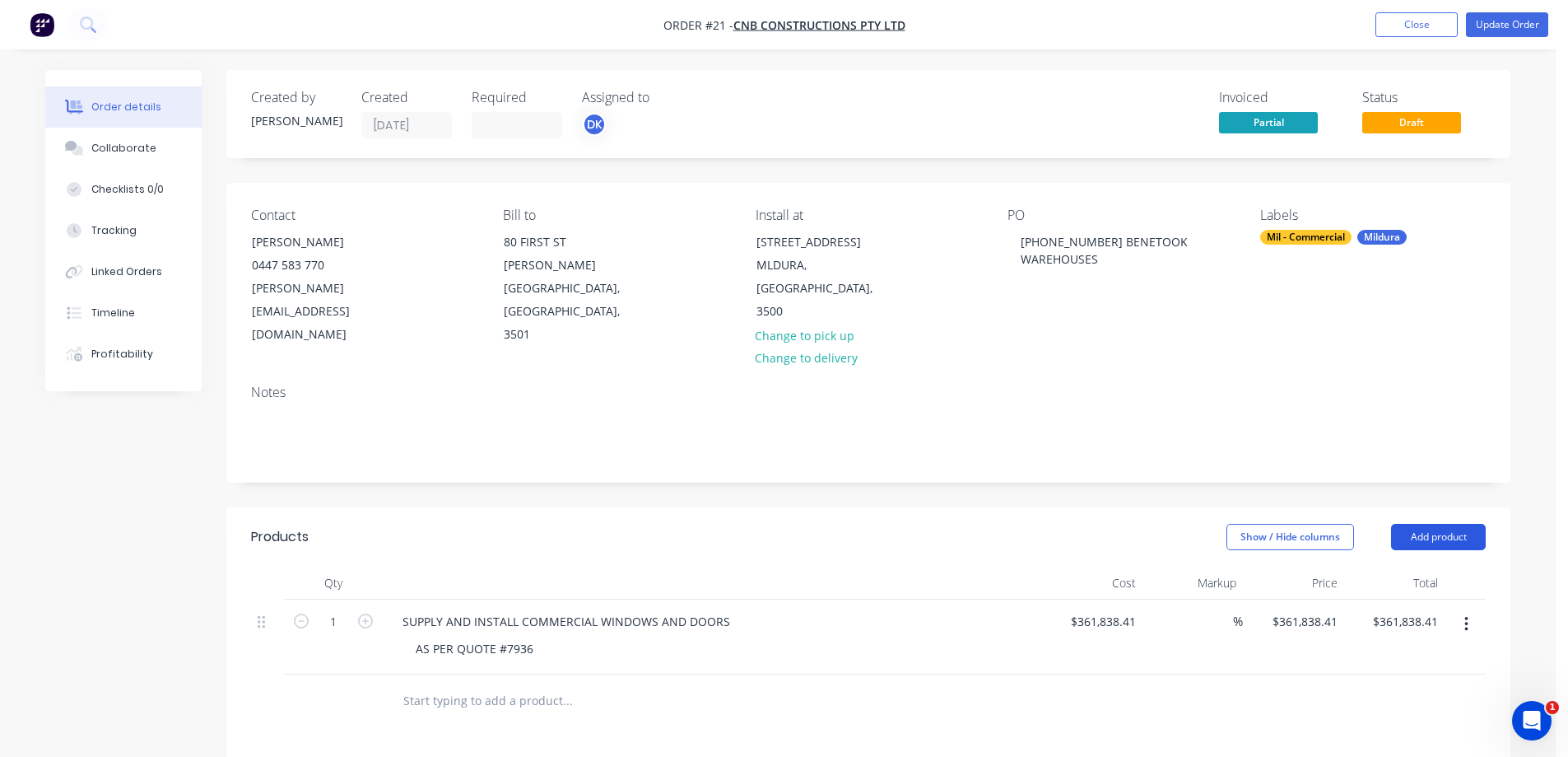
click at [1437, 524] on button "Add product" at bounding box center [1438, 537] width 95 height 27
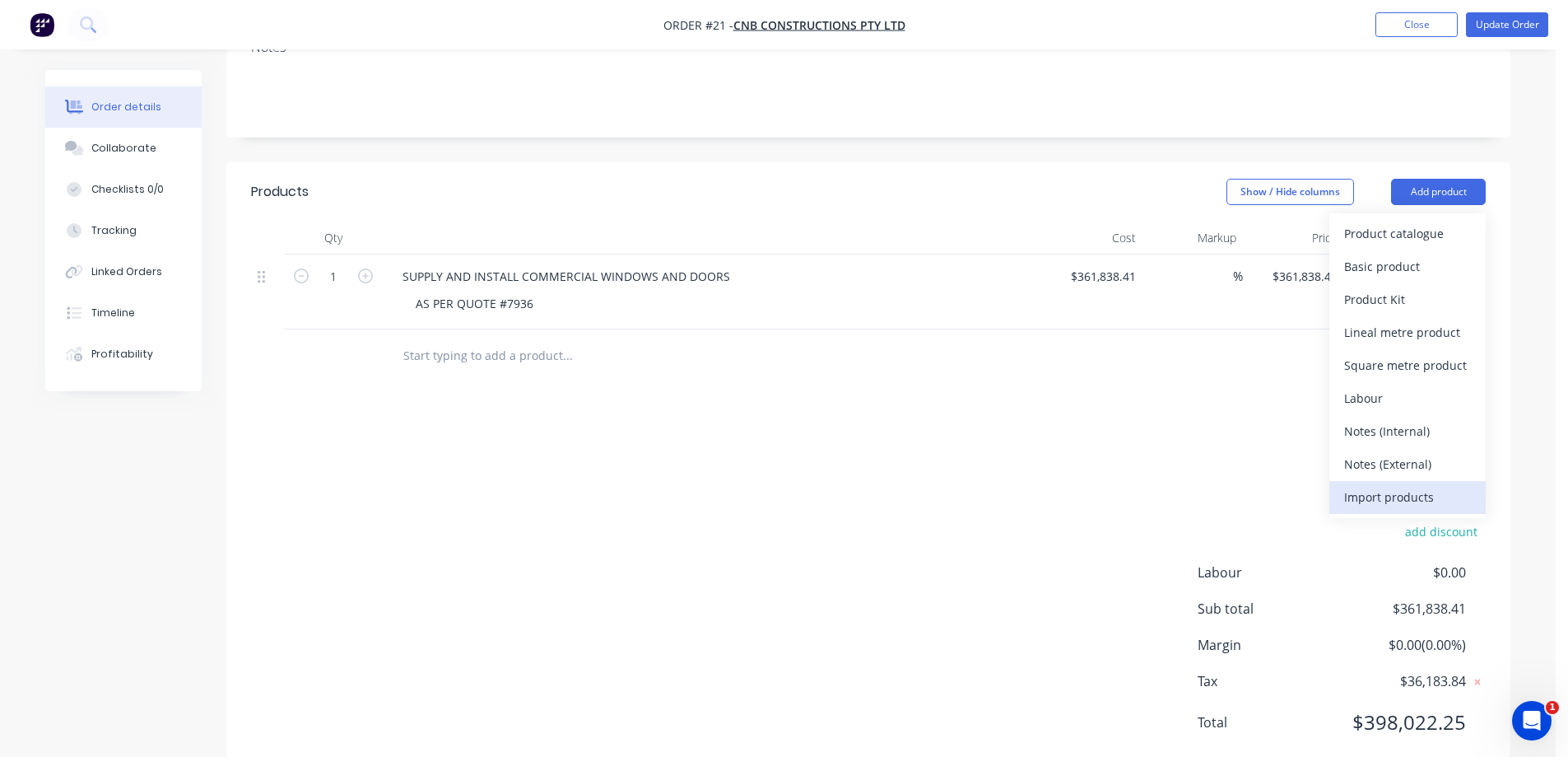
click at [1375, 485] on div "Import products" at bounding box center [1407, 497] width 127 height 24
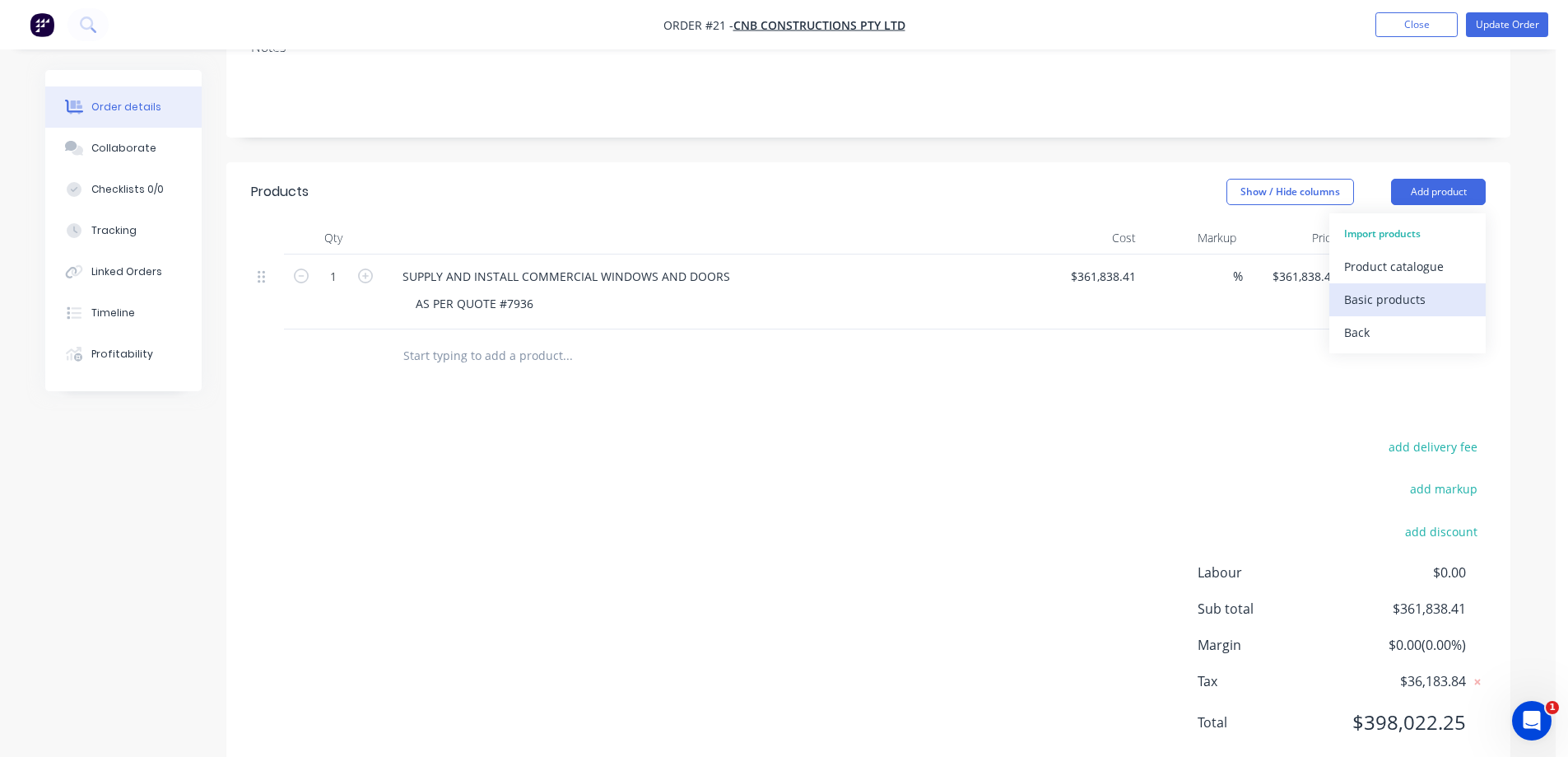
click at [1392, 288] on div "Basic products" at bounding box center [1407, 300] width 127 height 24
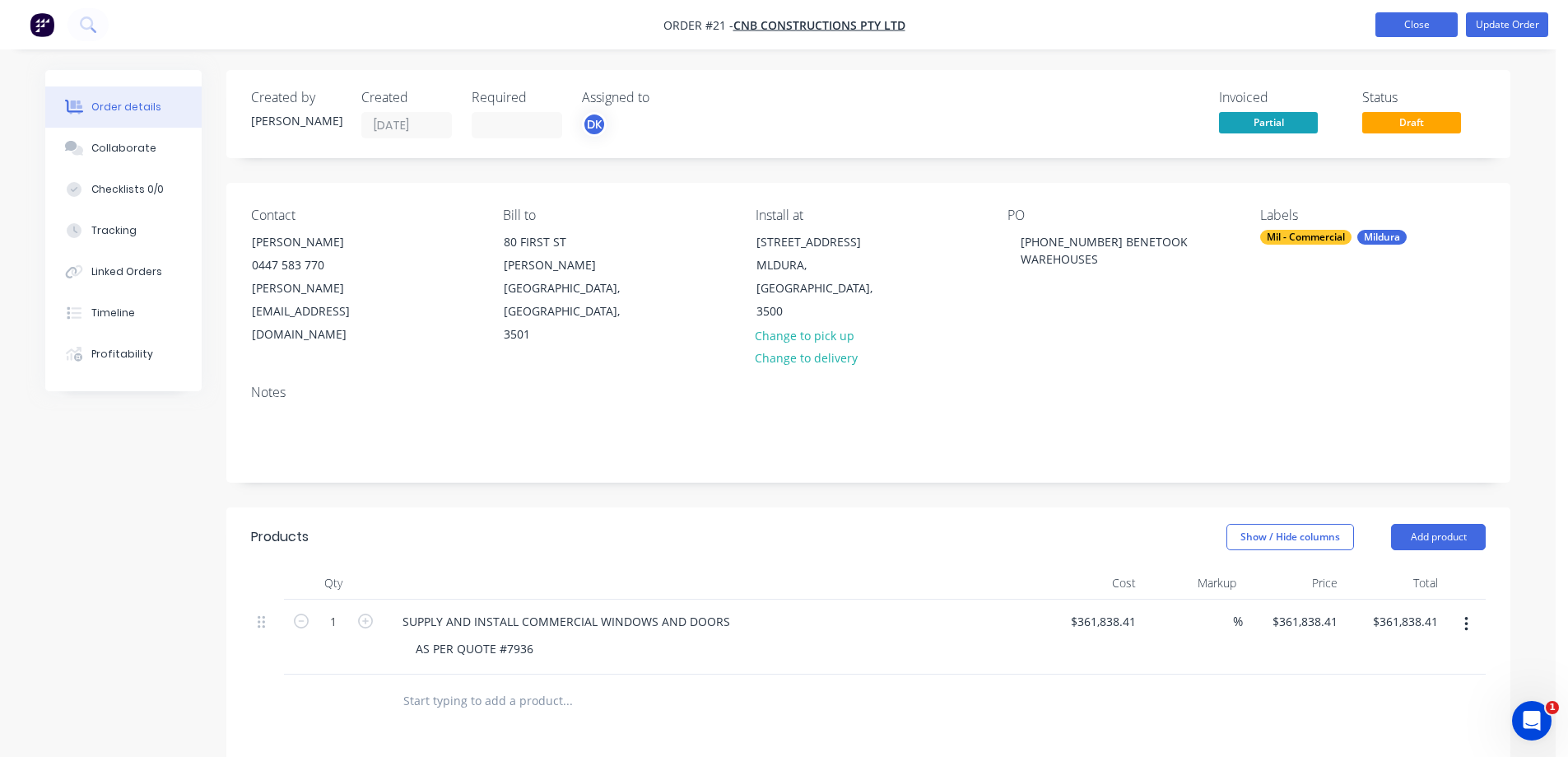
click at [1407, 23] on button "Close" at bounding box center [1417, 24] width 82 height 25
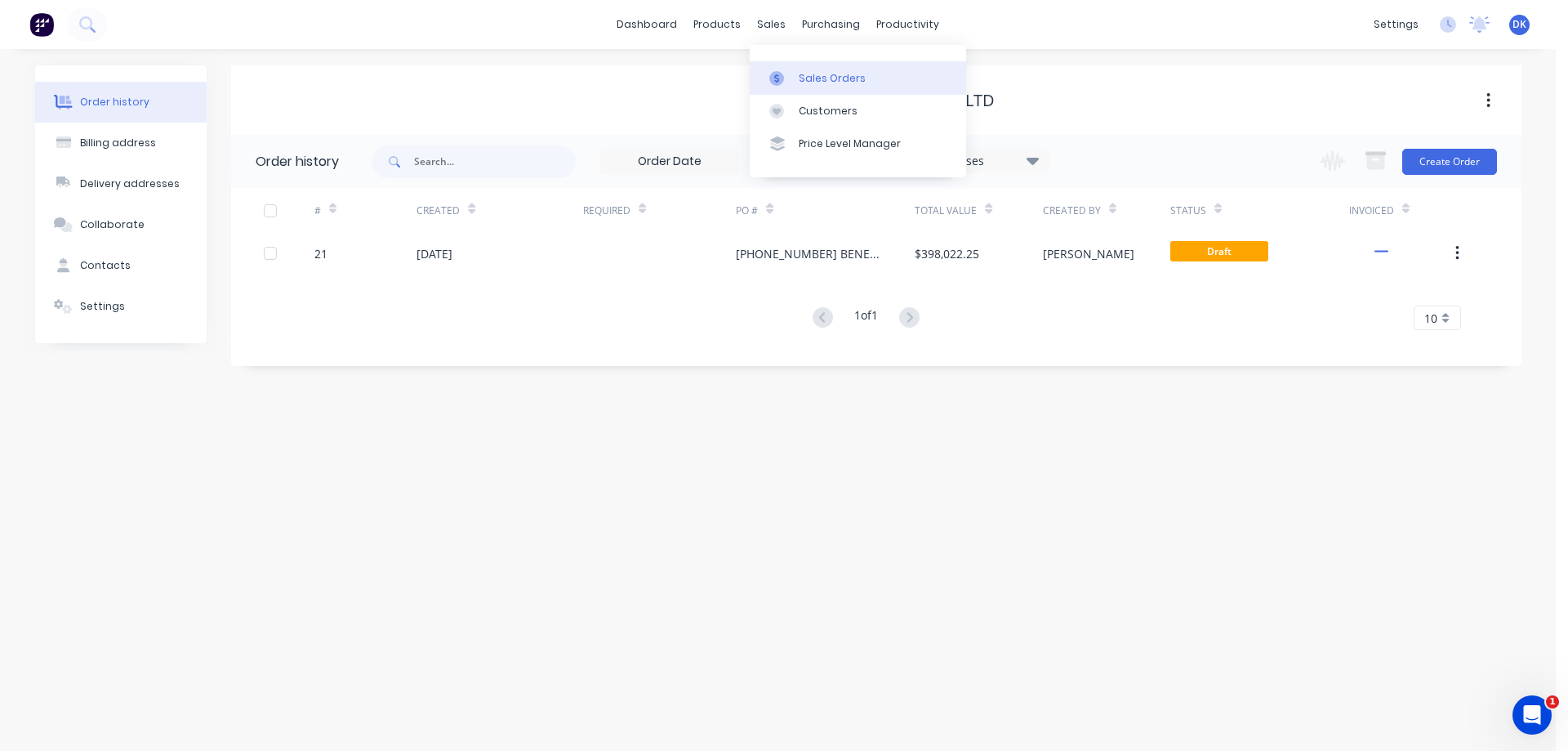
click at [813, 72] on div "Sales Orders" at bounding box center [832, 78] width 67 height 14
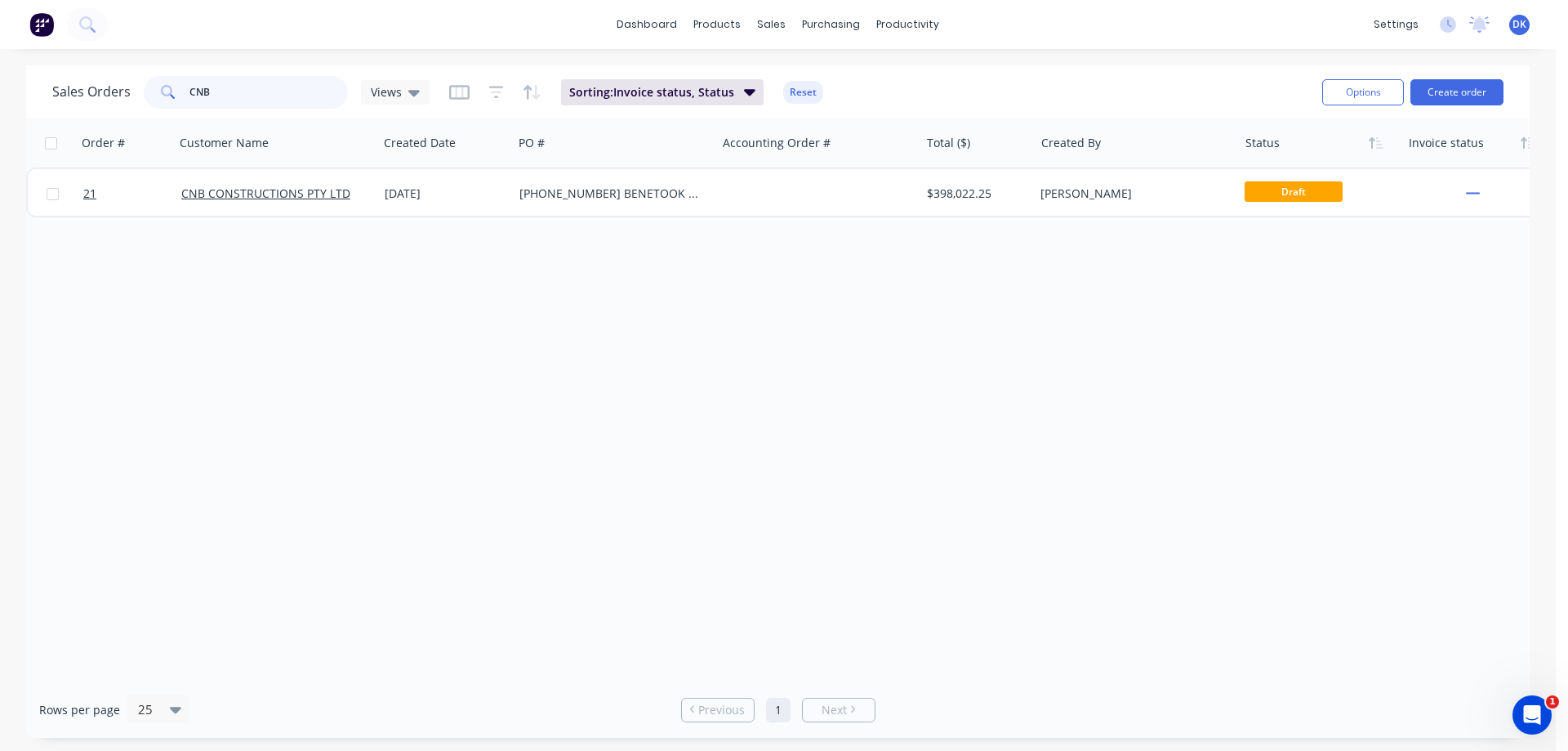
drag, startPoint x: 208, startPoint y: 94, endPoint x: 133, endPoint y: 94, distance: 75.0
click at [133, 94] on div "Sales Orders CNB Views" at bounding box center [241, 92] width 377 height 32
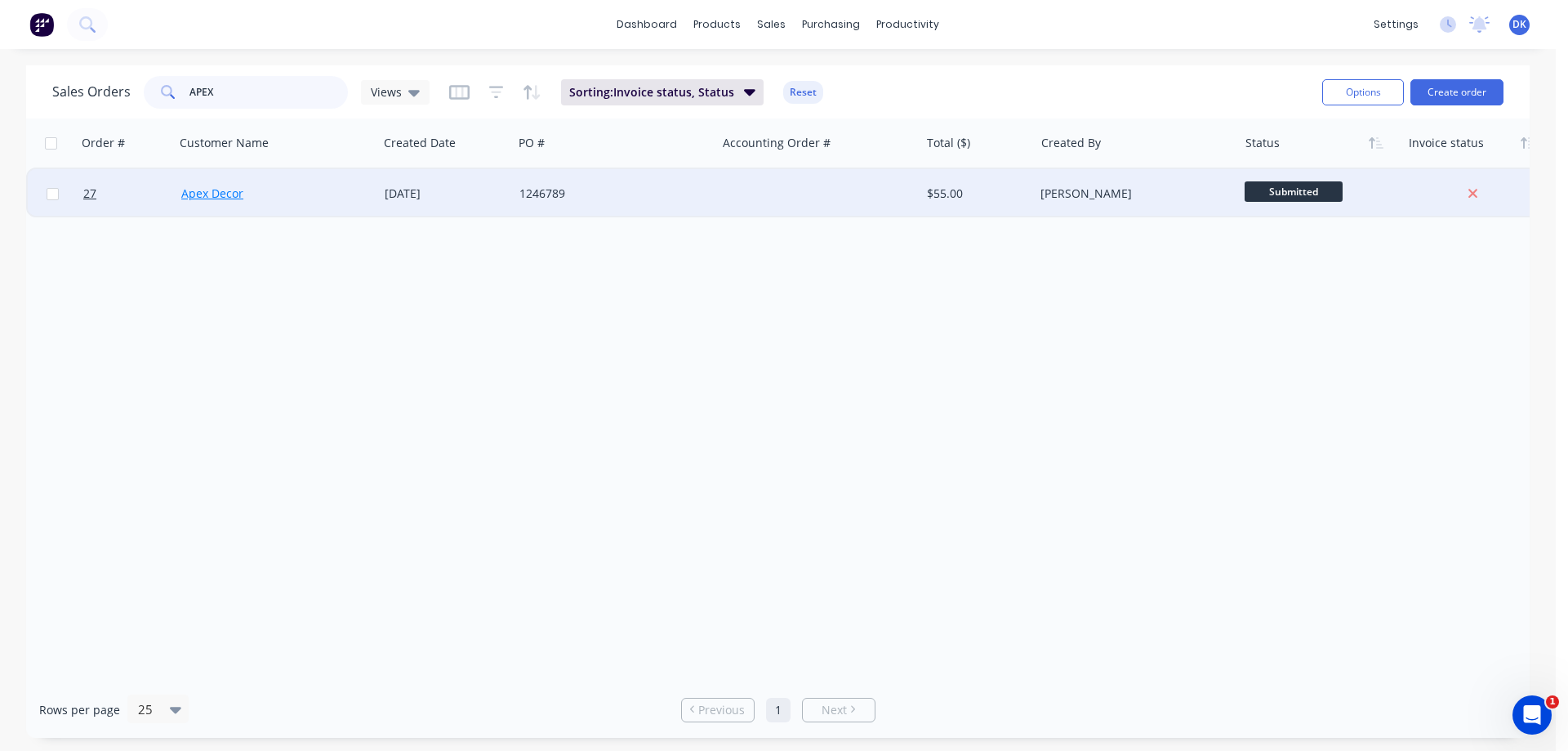
type input "APEX"
click at [218, 189] on link "Apex Decor" at bounding box center [212, 193] width 62 height 15
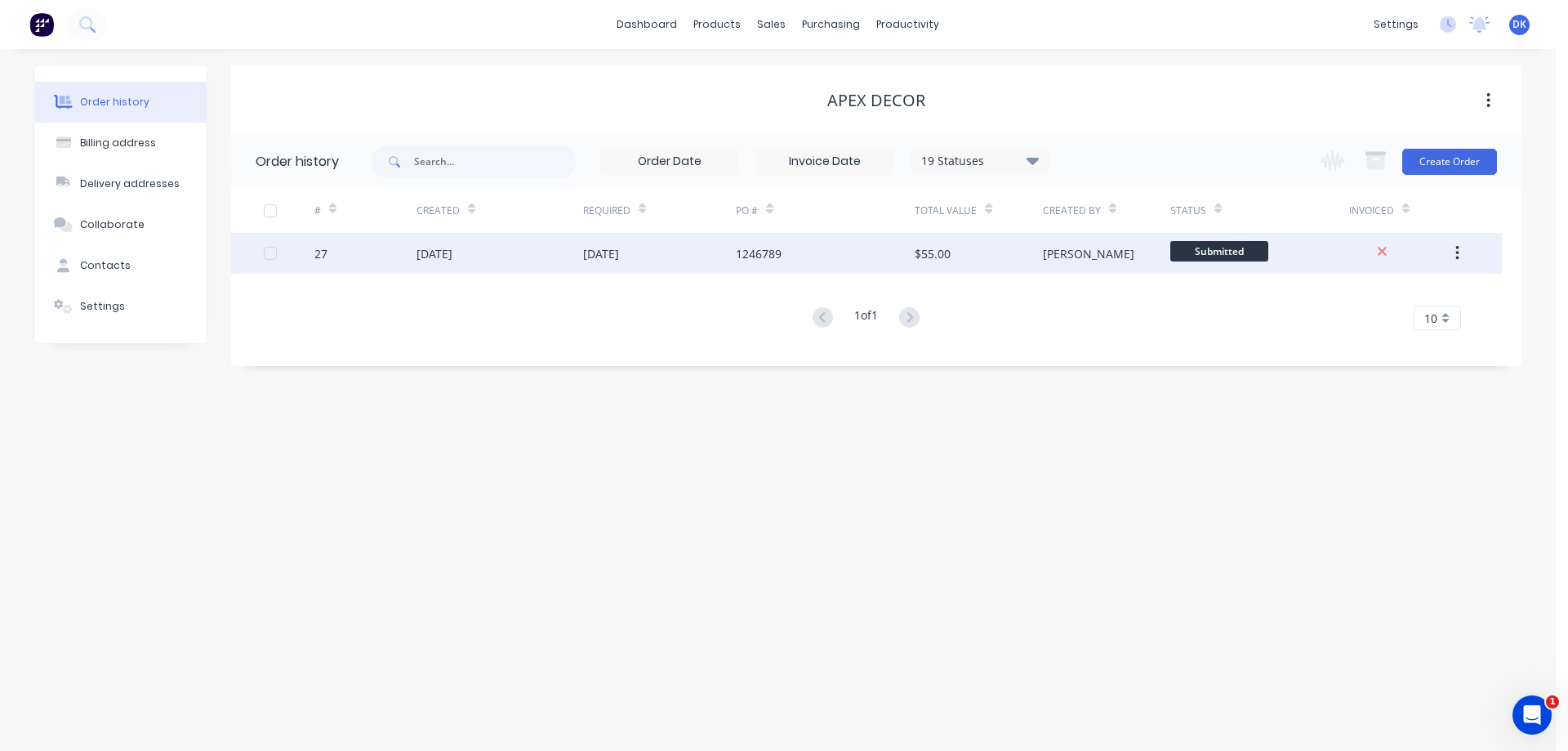
click at [926, 250] on div "$55.00" at bounding box center [933, 253] width 36 height 17
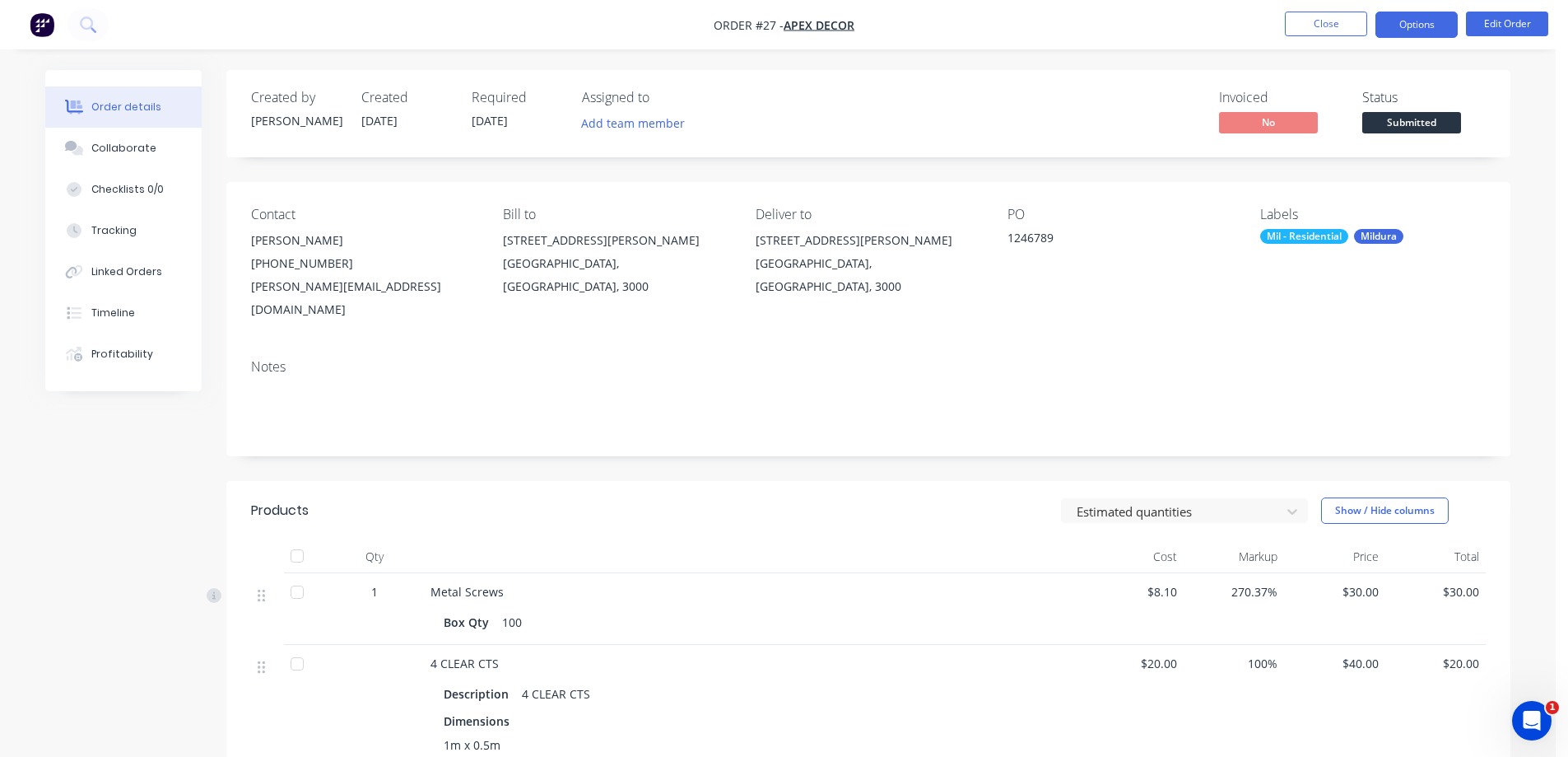
click at [1414, 20] on button "Options" at bounding box center [1417, 24] width 82 height 27
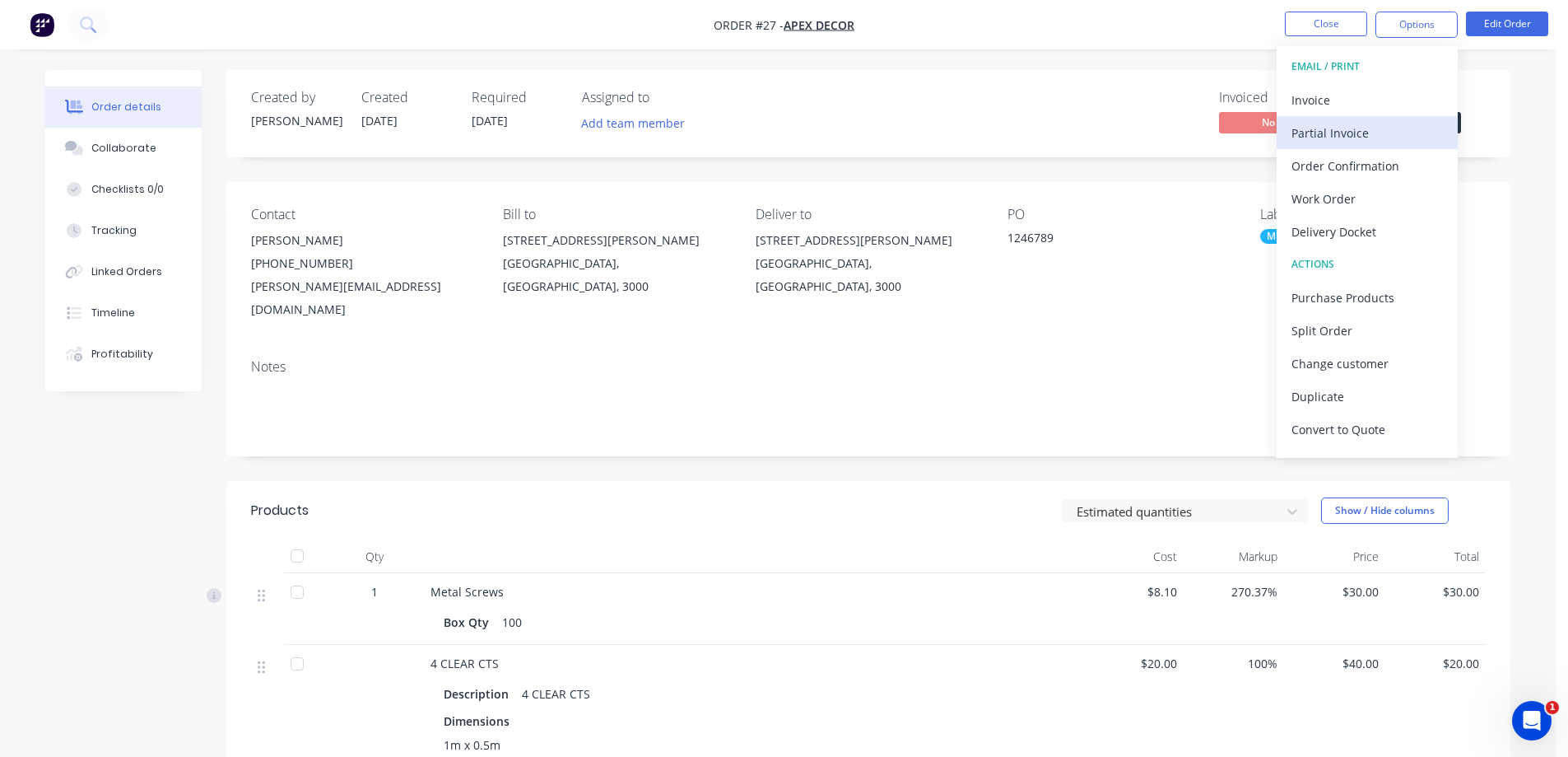
click at [1323, 130] on div "Partial Invoice" at bounding box center [1367, 133] width 151 height 24
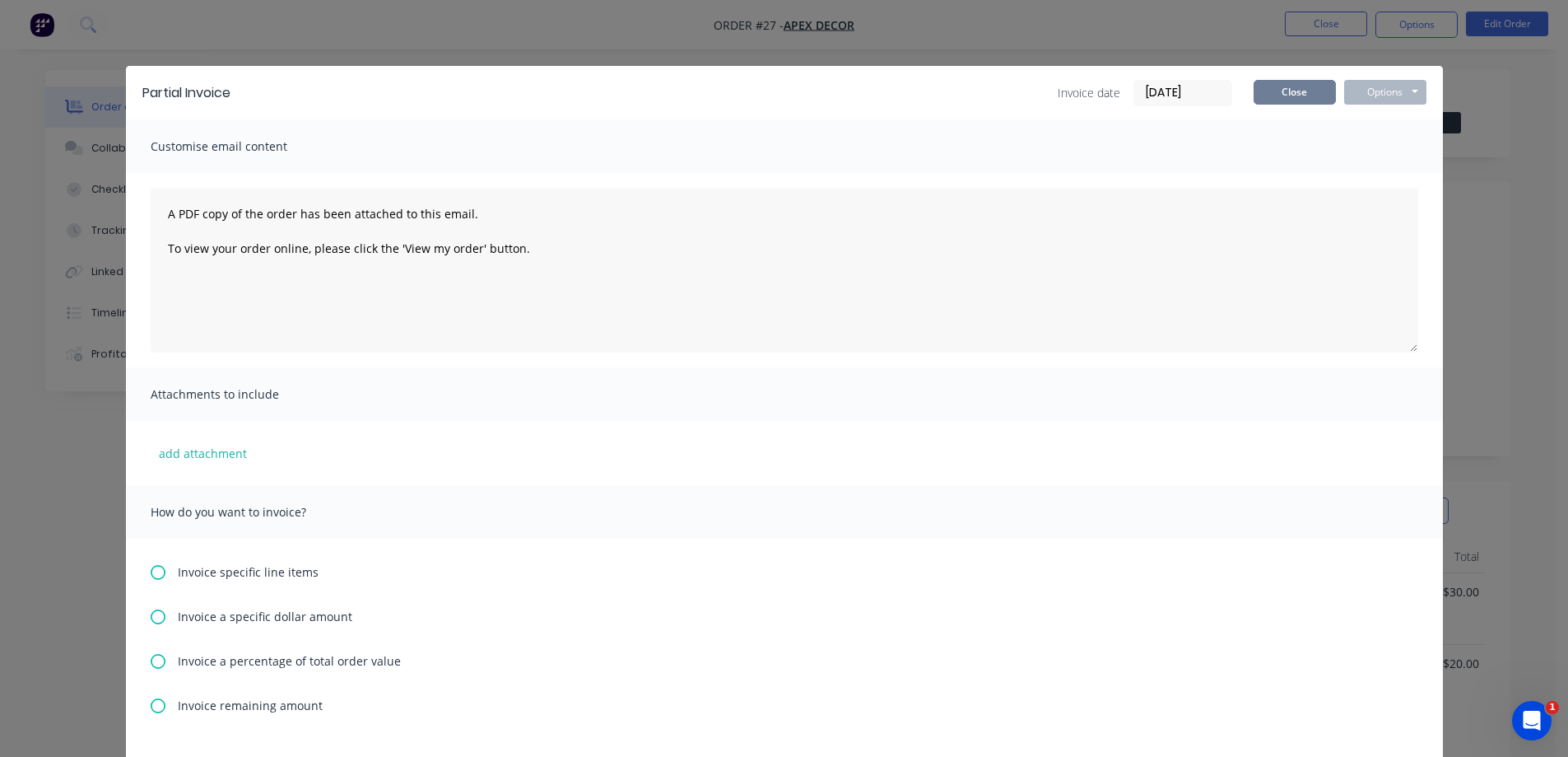
click at [1293, 90] on button "Close" at bounding box center [1294, 92] width 82 height 25
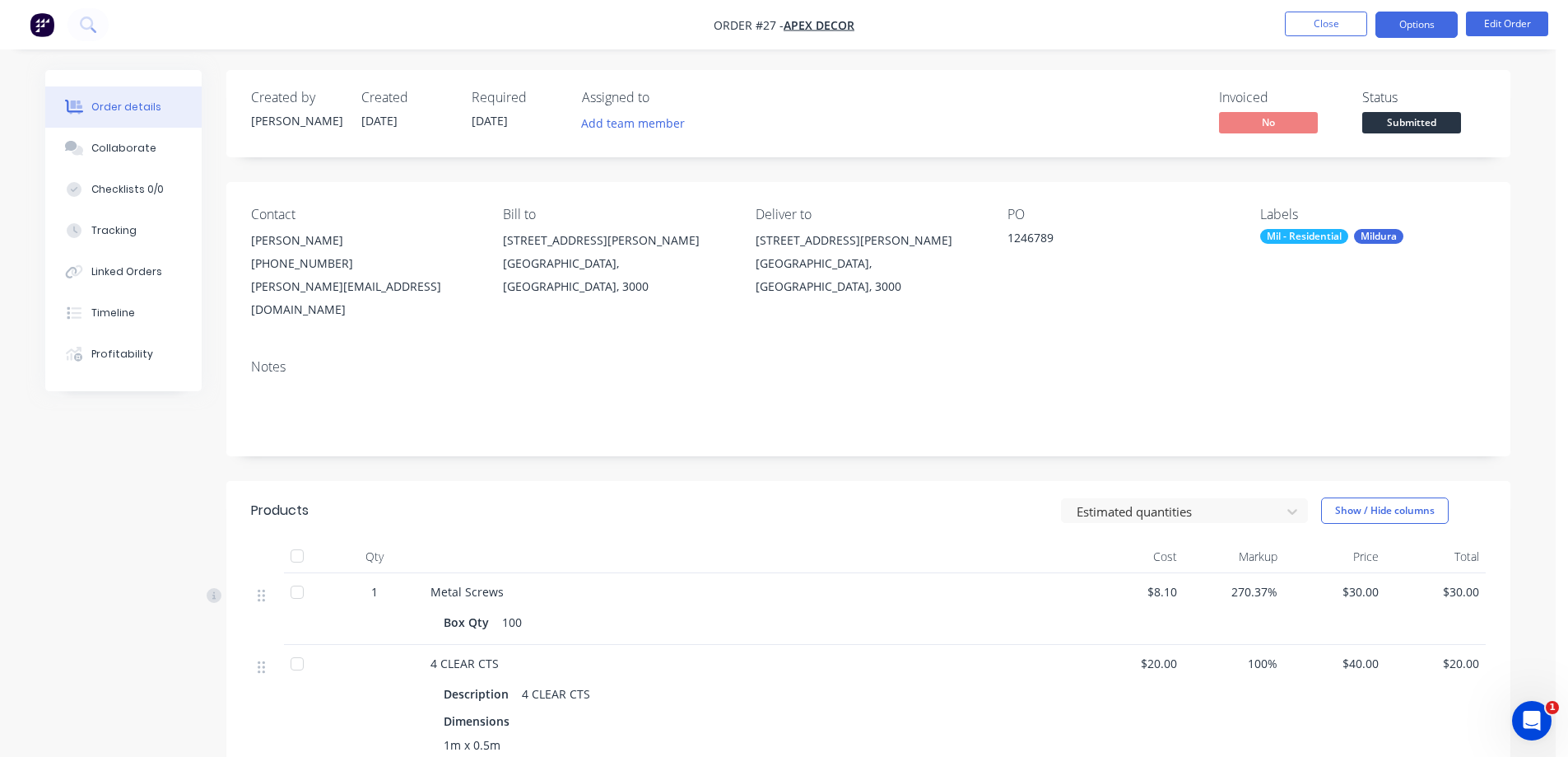
click at [1412, 24] on button "Options" at bounding box center [1417, 24] width 82 height 27
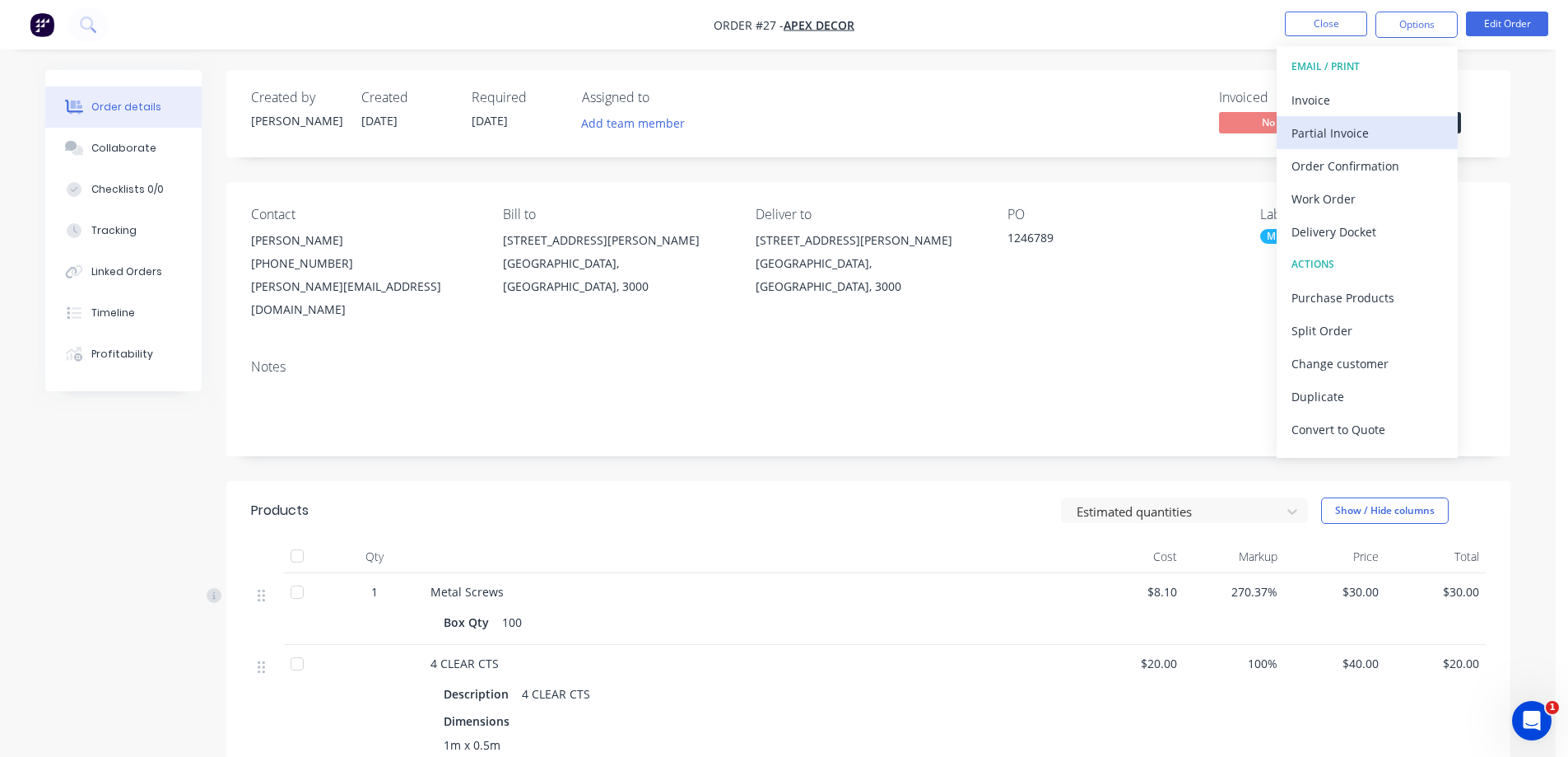
click at [1315, 129] on div "Partial Invoice" at bounding box center [1367, 133] width 151 height 24
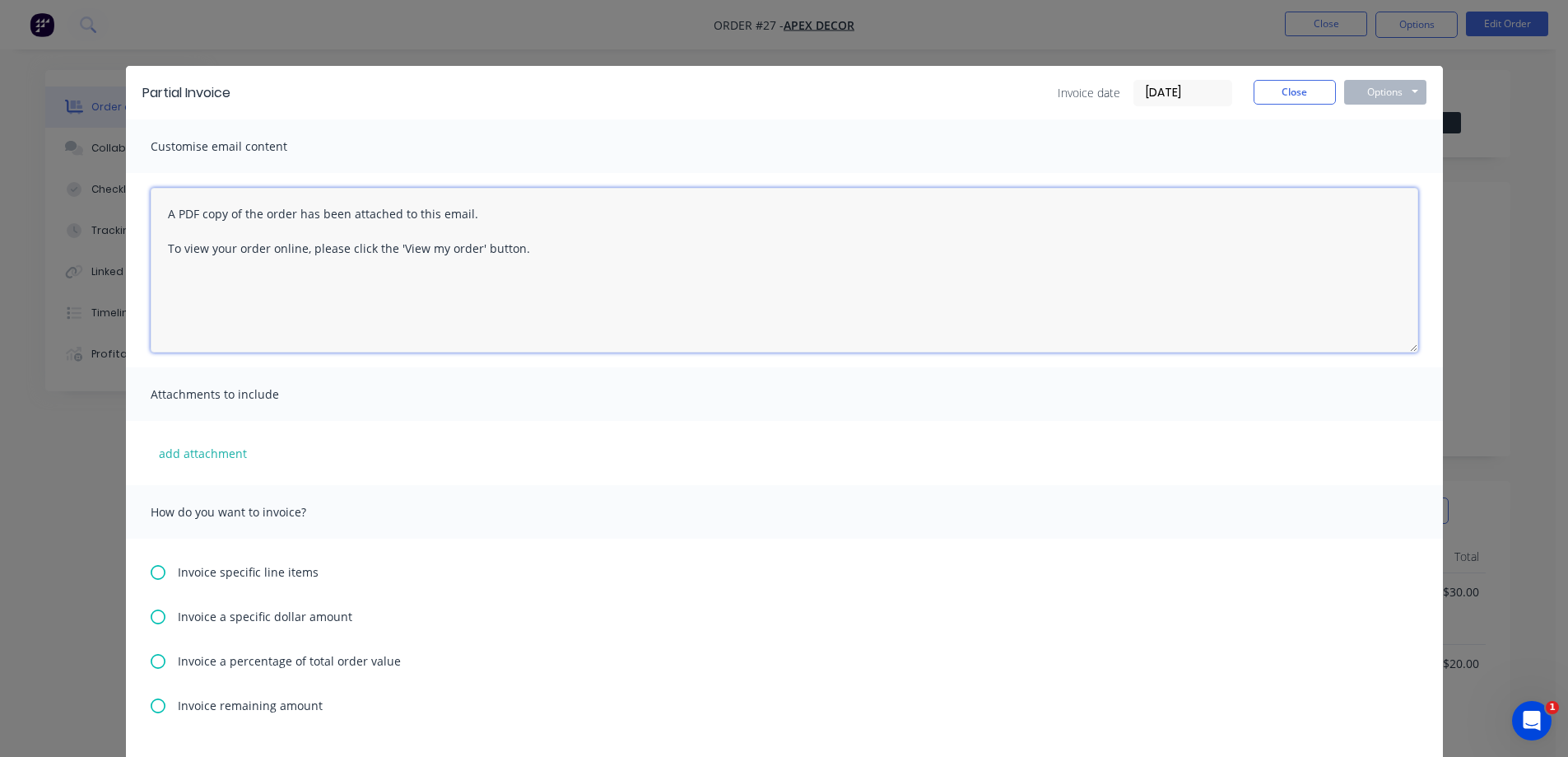
drag, startPoint x: 543, startPoint y: 253, endPoint x: 143, endPoint y: 204, distance: 403.0
click at [143, 204] on div "A PDF copy of the order has been attached to this email. To view your order onl…" at bounding box center [784, 270] width 1316 height 194
type textarea "P"
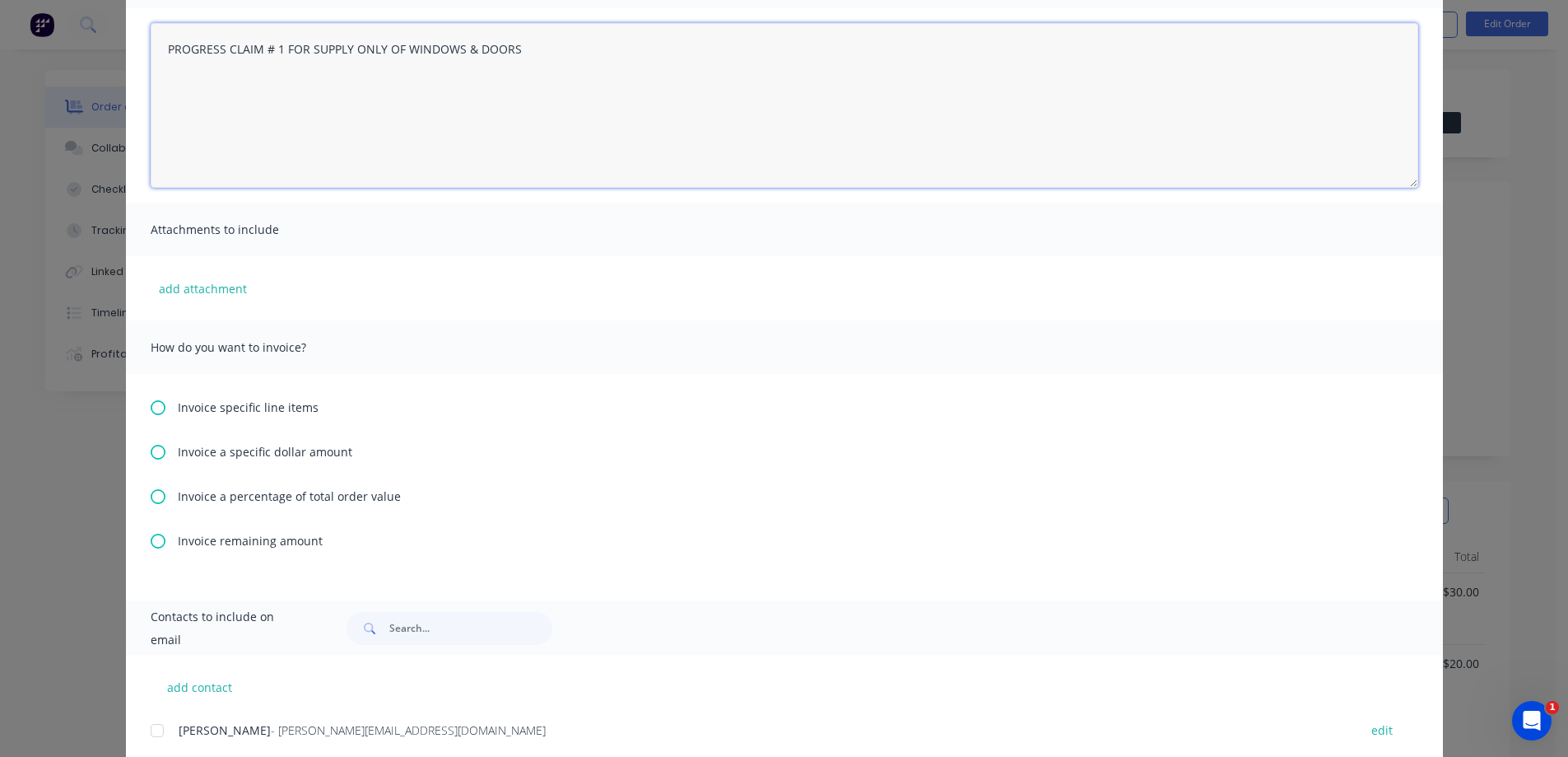
type textarea "PROGRESS CLAIM # 1 FOR SUPPLY ONLY OF WINDOWS & DOORS"
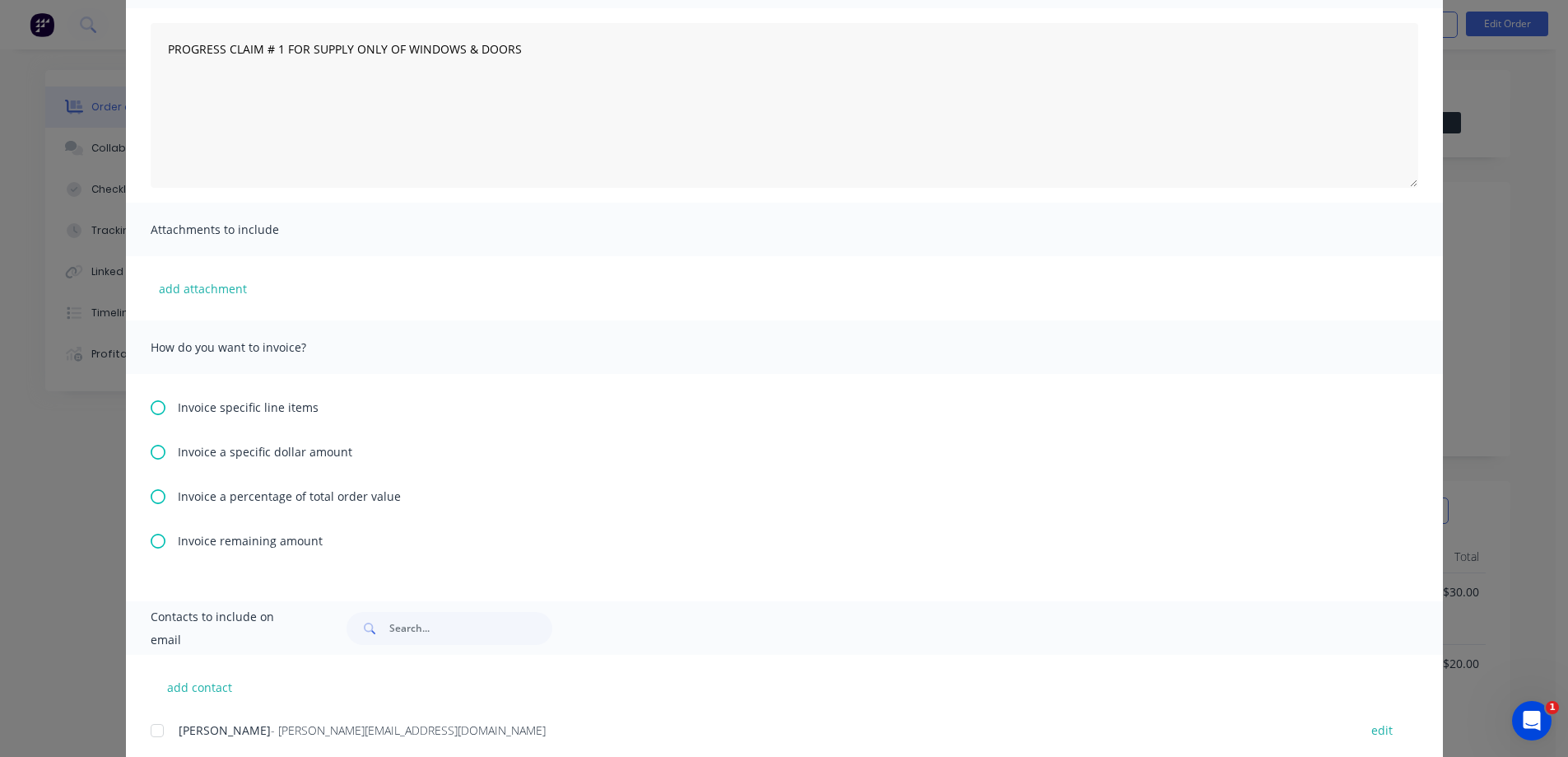
click at [156, 450] on icon at bounding box center [157, 451] width 15 height 15
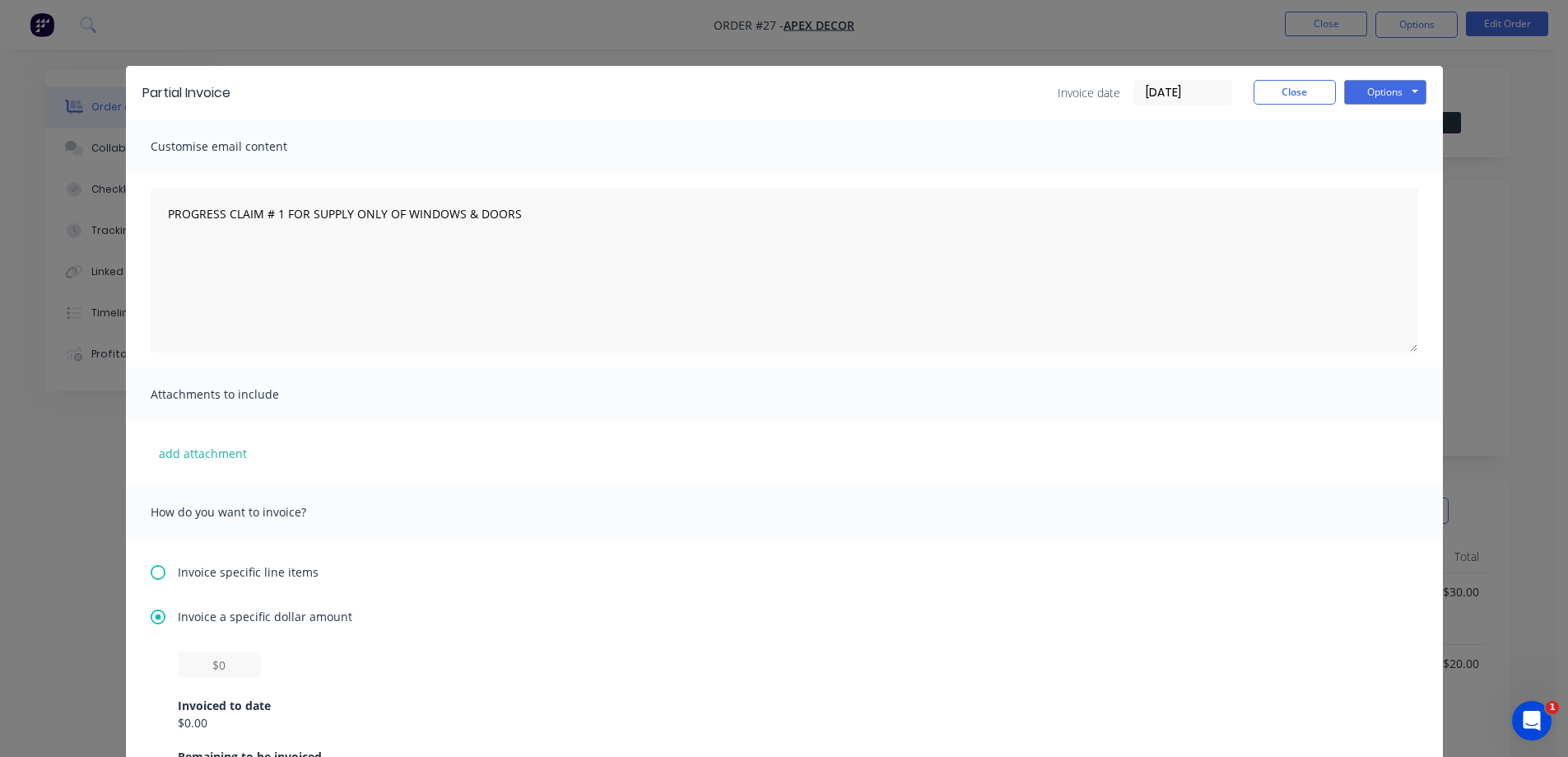
scroll to position [247, 0]
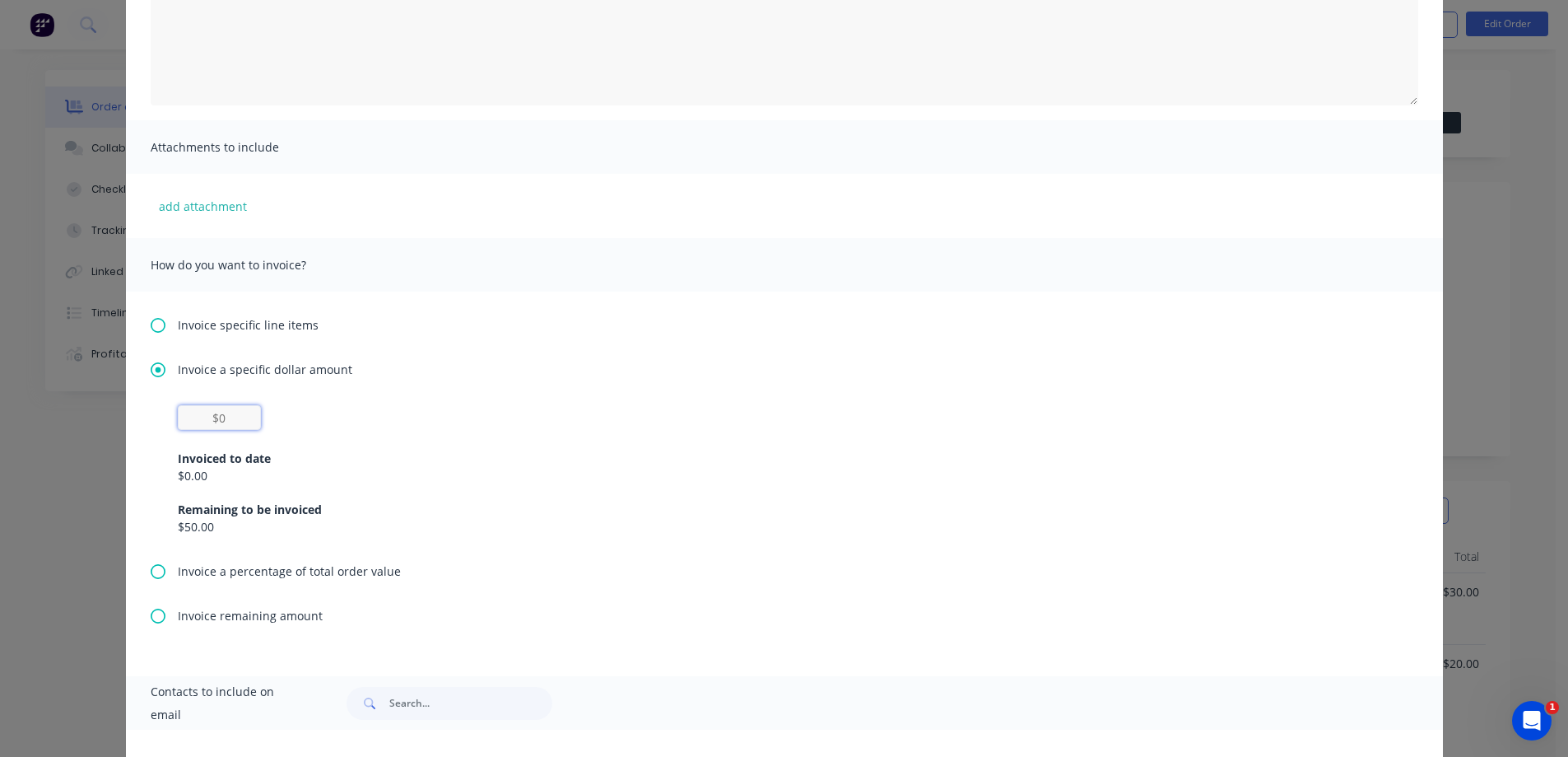
drag, startPoint x: 234, startPoint y: 419, endPoint x: 169, endPoint y: 419, distance: 65.0
click at [169, 419] on div "Invoiced to date $0.00 Remaining to be invoiced $50.00" at bounding box center [784, 484] width 1268 height 158
type input "$39"
click at [470, 453] on div "Invoiced to date" at bounding box center [784, 458] width 1213 height 17
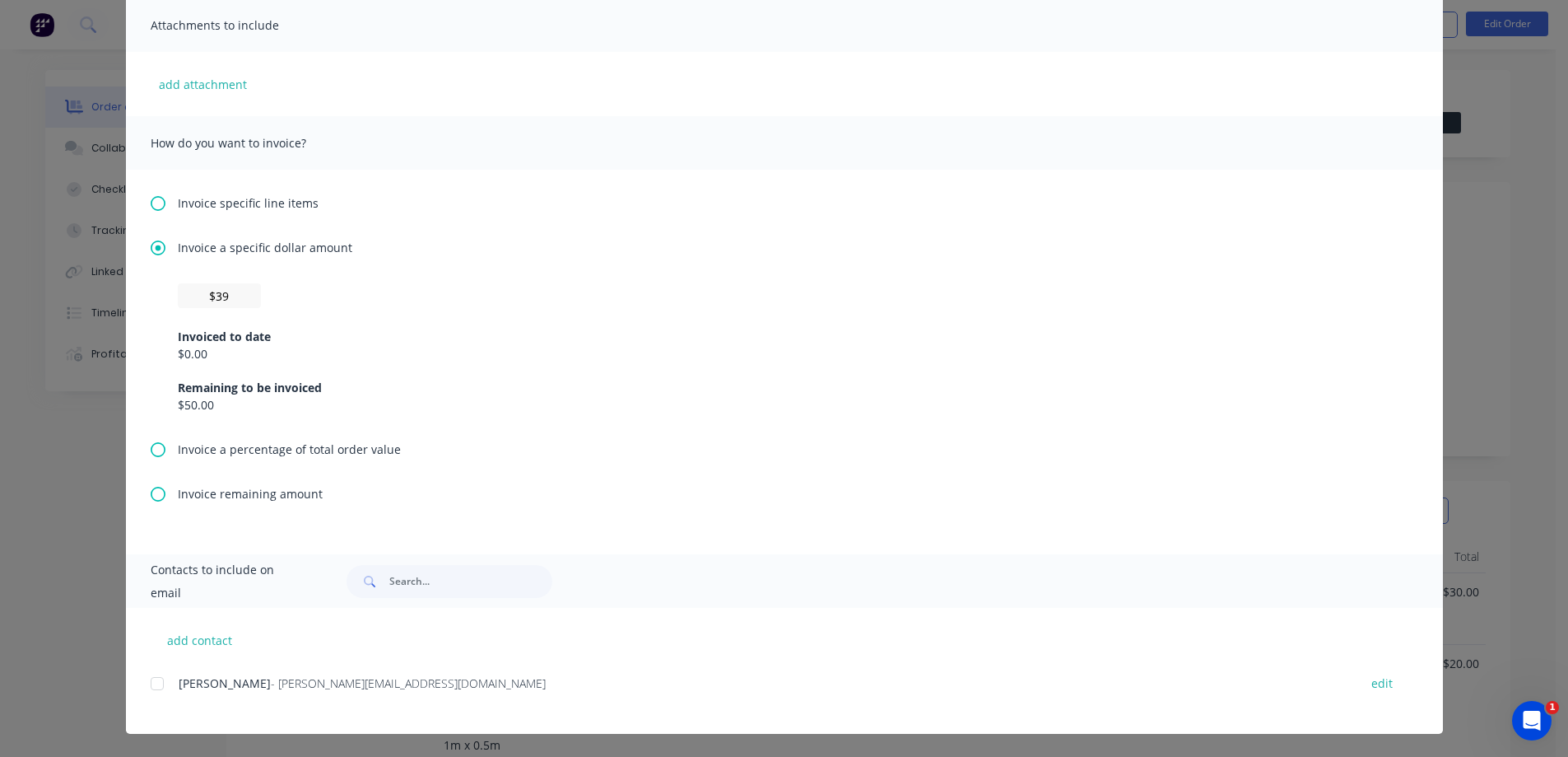
scroll to position [0, 0]
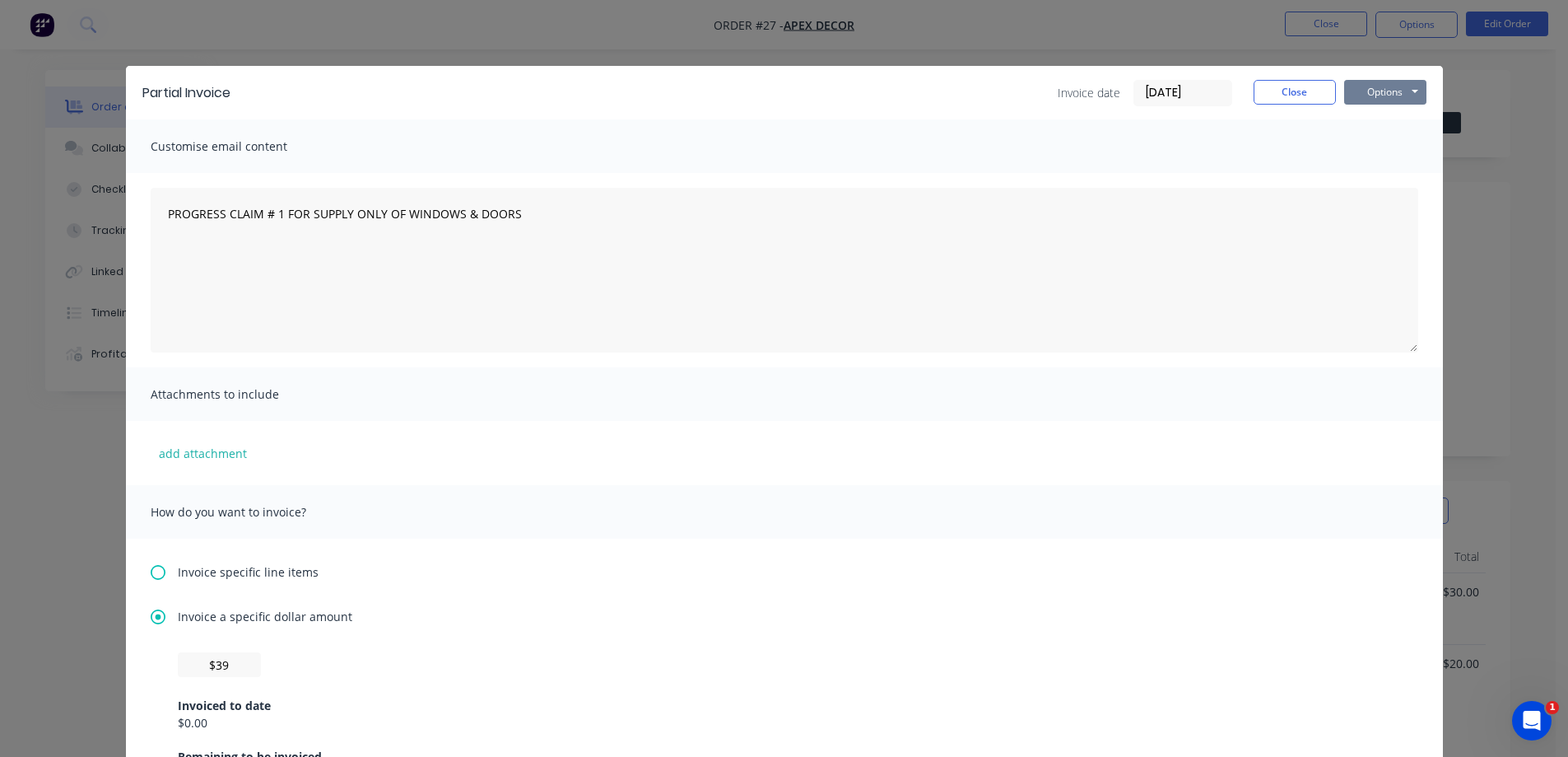
click at [1383, 88] on button "Options" at bounding box center [1385, 92] width 82 height 25
click at [1369, 146] on button "Print" at bounding box center [1396, 149] width 105 height 27
click at [1388, 89] on button "Options" at bounding box center [1385, 92] width 82 height 25
click at [1292, 90] on button "Close" at bounding box center [1294, 92] width 82 height 25
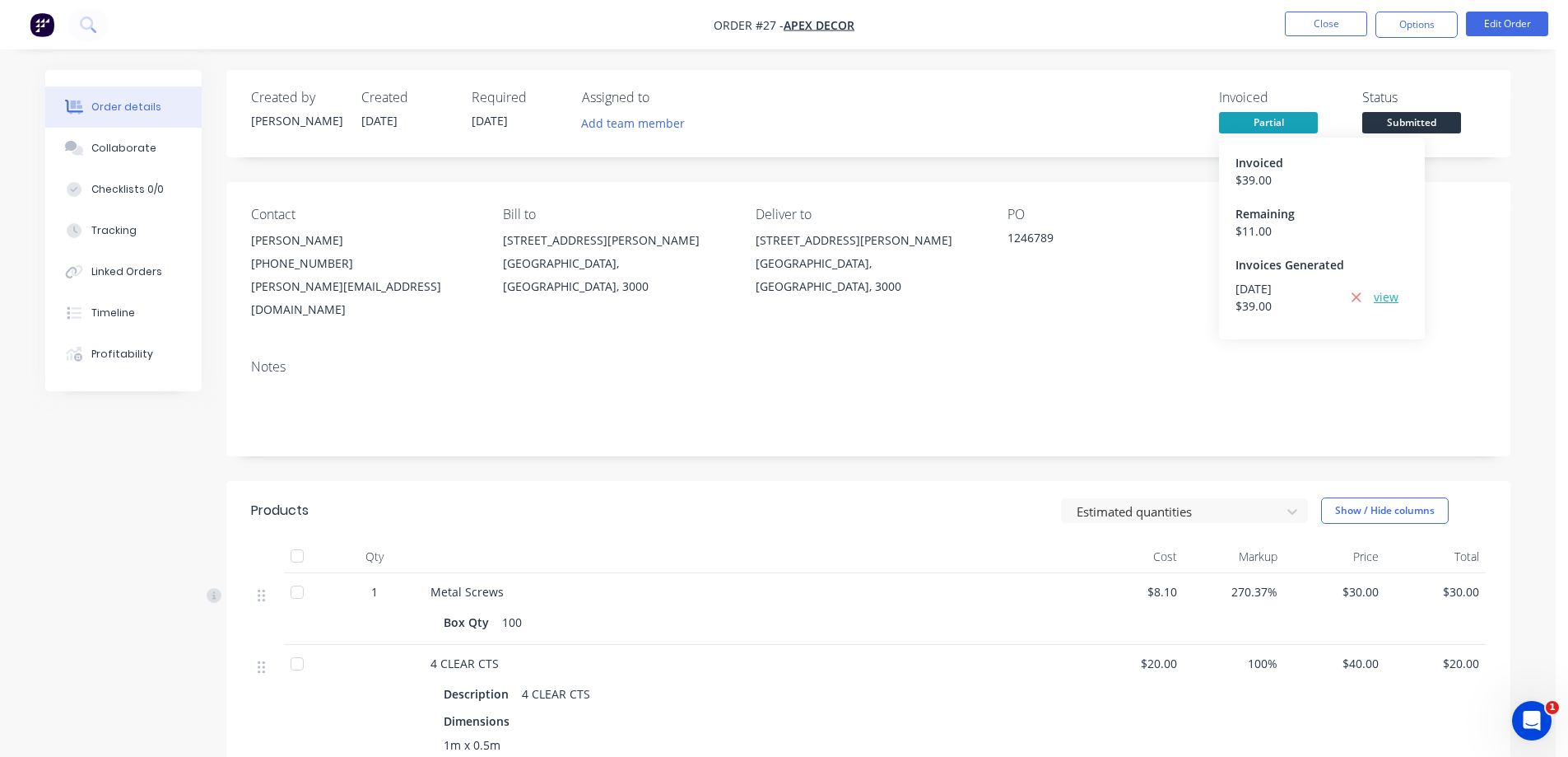
click at [1383, 294] on link "view" at bounding box center [1386, 297] width 25 height 17
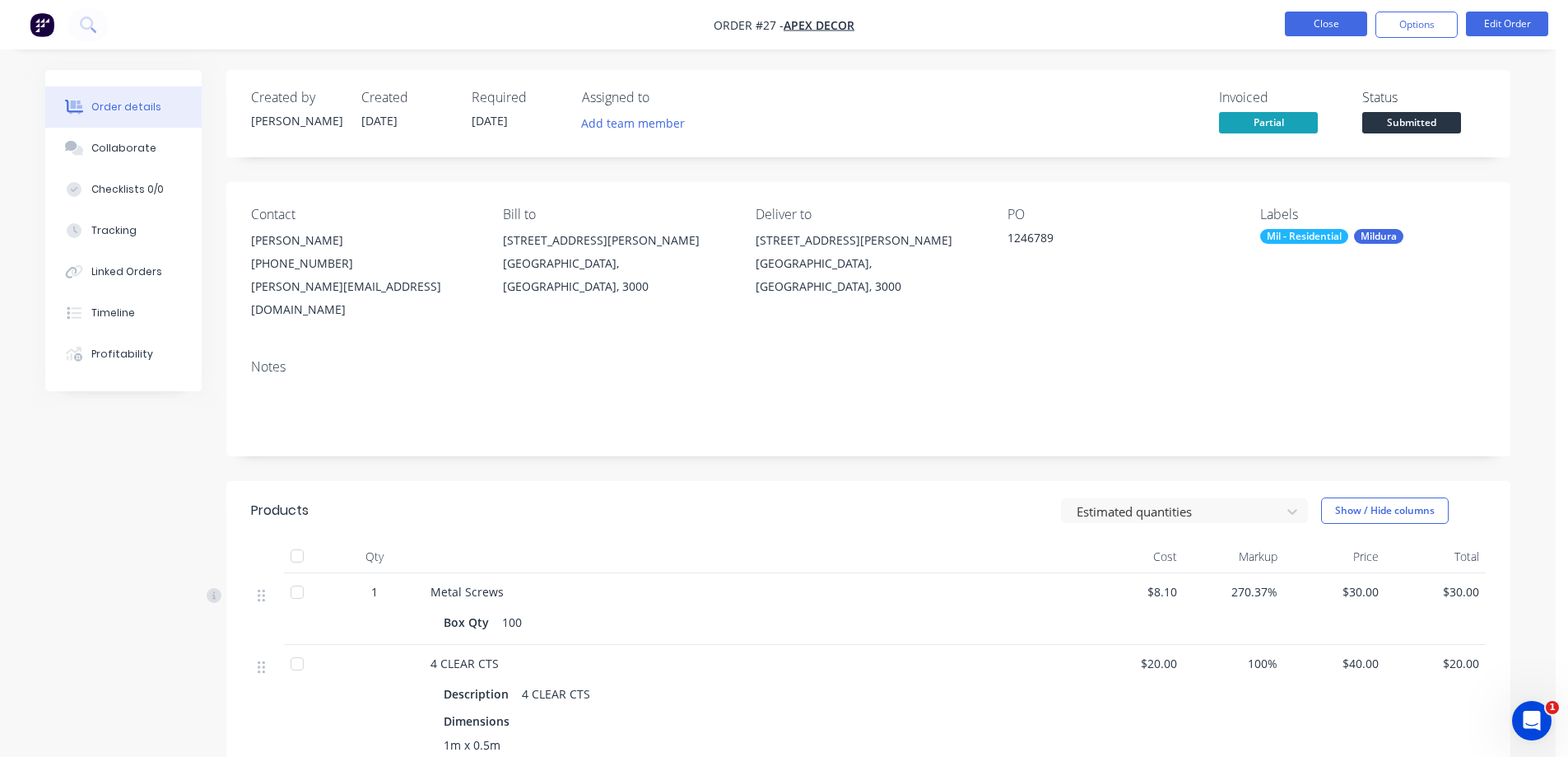
click at [1312, 26] on button "Close" at bounding box center [1326, 23] width 82 height 25
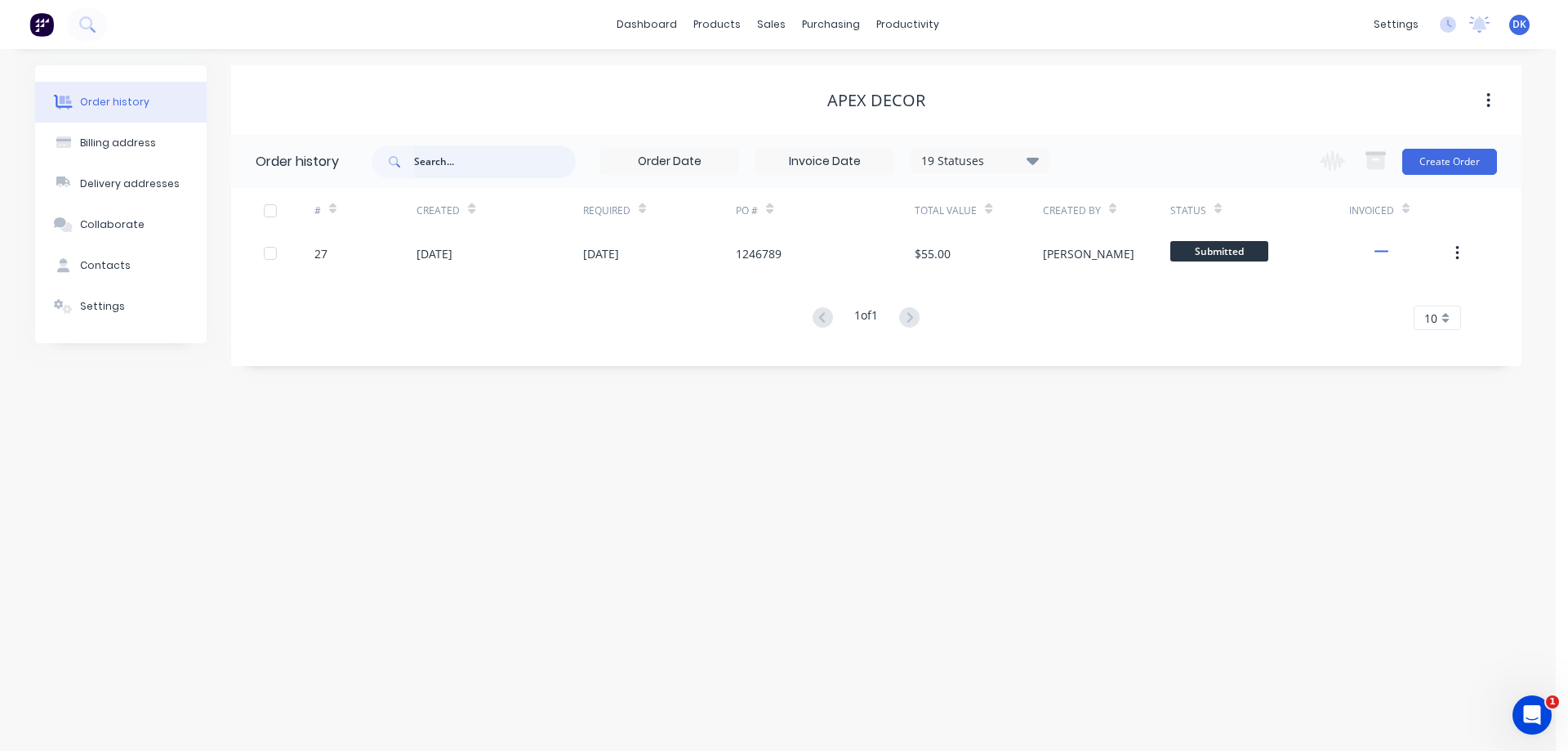
click at [445, 160] on input "text" at bounding box center [494, 161] width 161 height 32
type input "CNB"
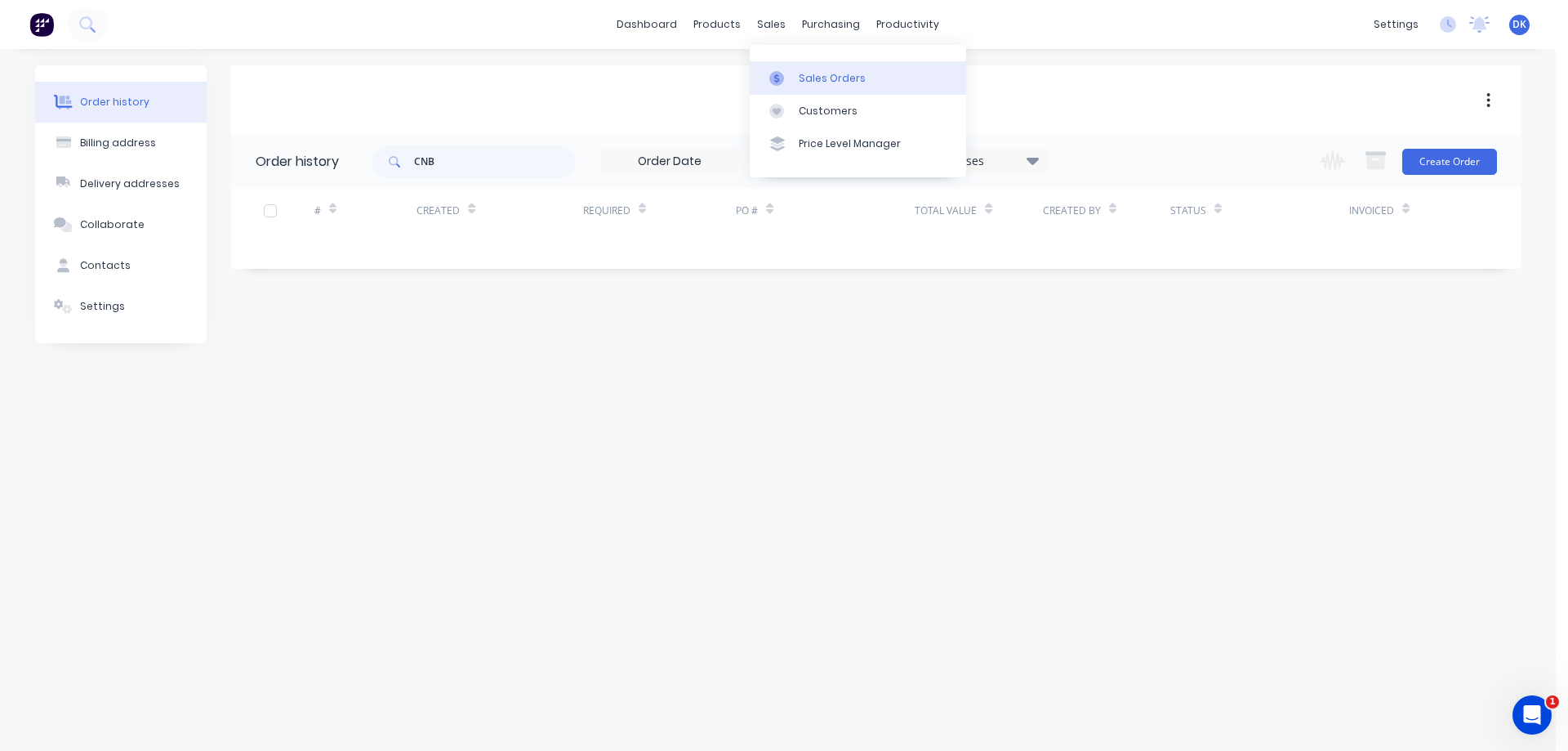
click at [788, 70] on link "Sales Orders" at bounding box center [858, 77] width 217 height 32
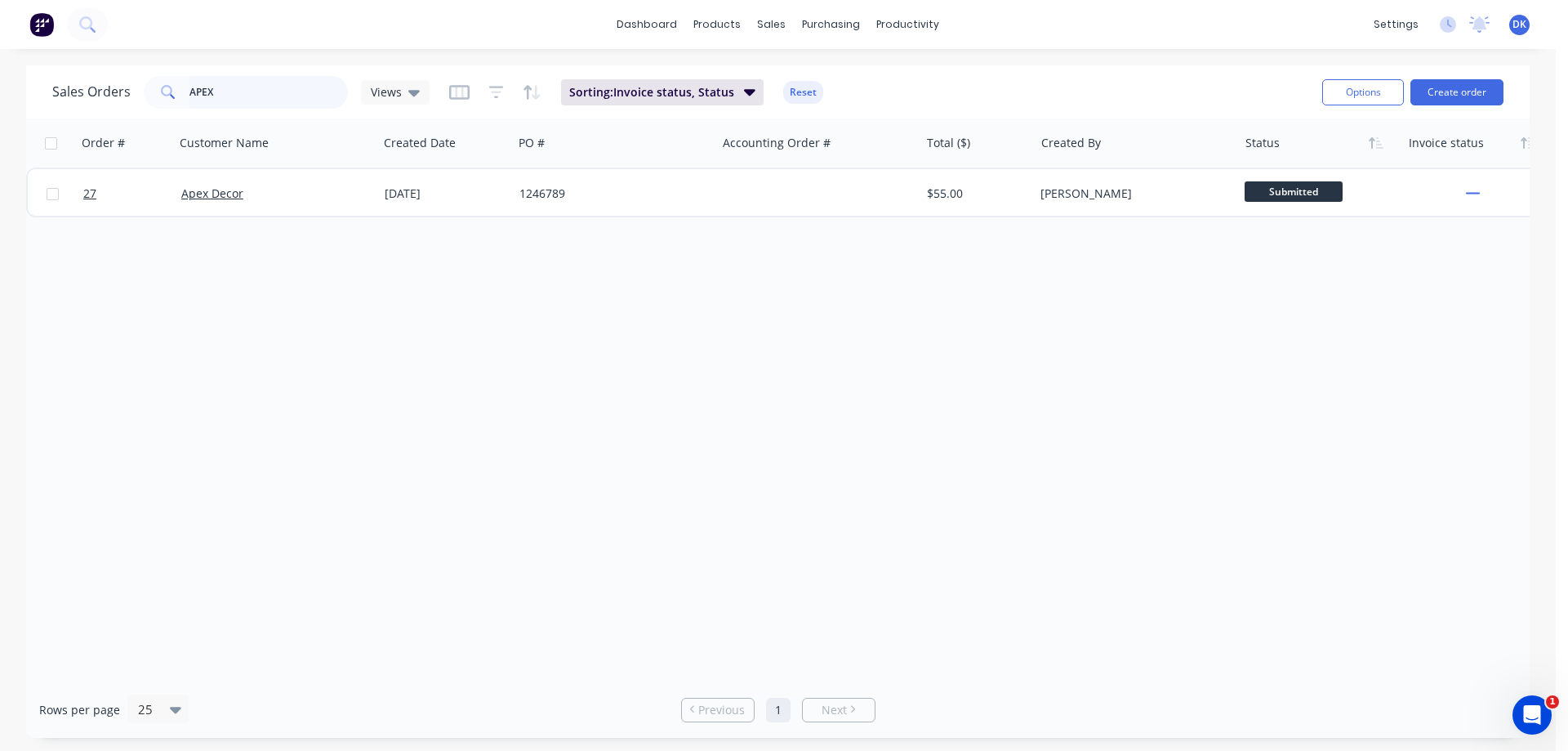
click at [217, 91] on input "APEX" at bounding box center [268, 92] width 159 height 32
drag, startPoint x: 206, startPoint y: 89, endPoint x: 159, endPoint y: 89, distance: 47.0
click at [159, 89] on div "APEX" at bounding box center [245, 92] width 204 height 32
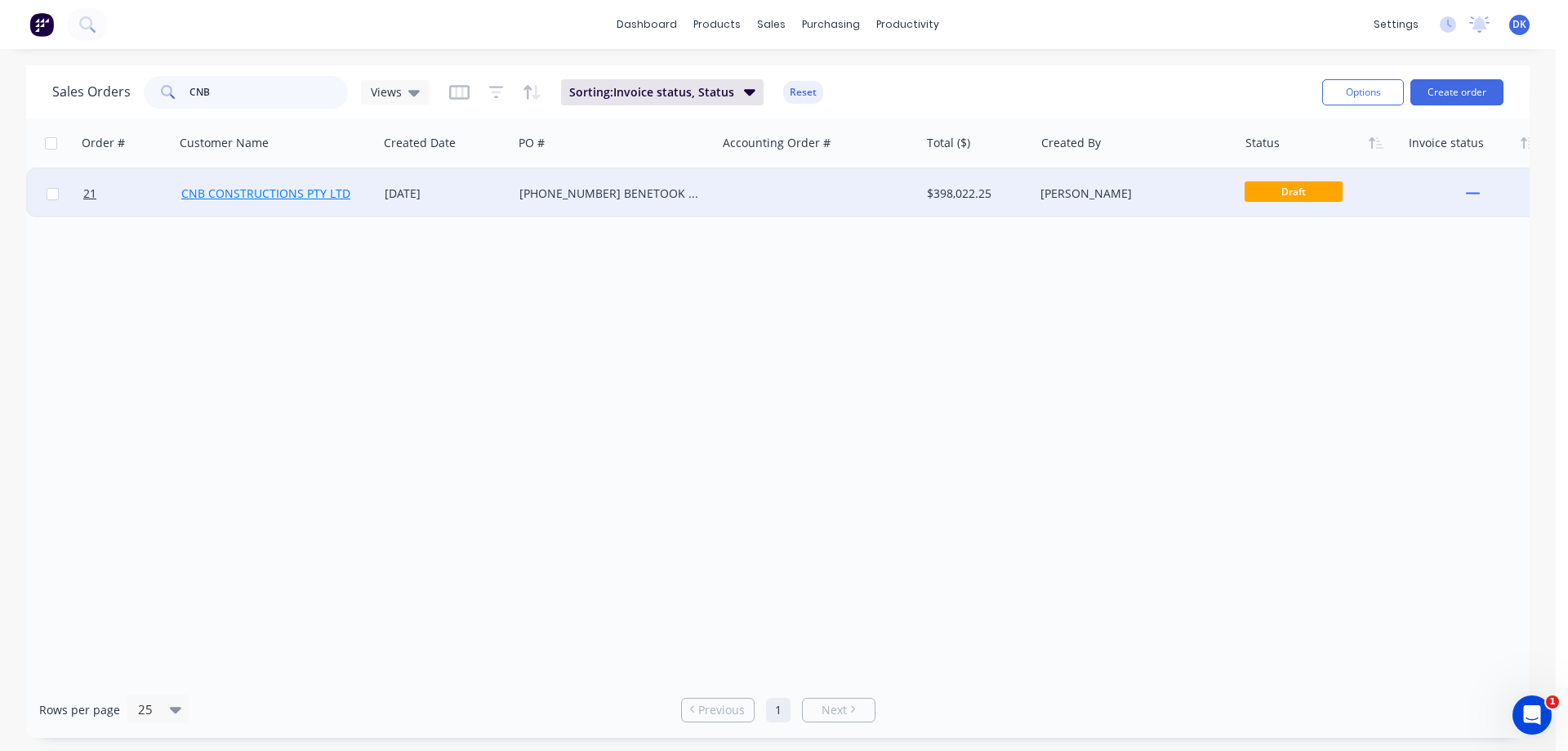
type input "CNB"
click at [266, 196] on link "CNB CONSTRUCTIONS PTY LTD" at bounding box center [265, 193] width 169 height 15
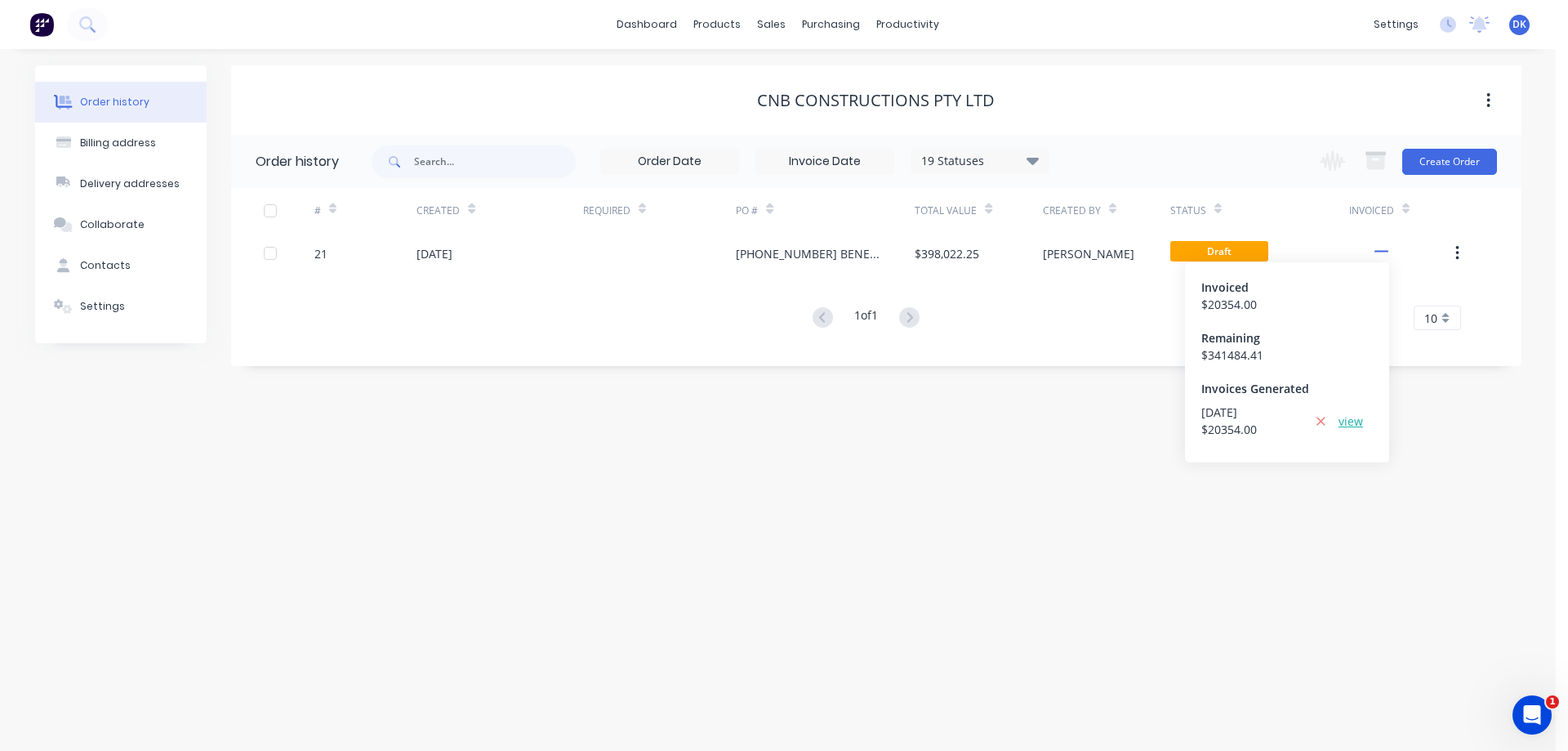
click at [1347, 421] on link "view" at bounding box center [1351, 421] width 25 height 17
click at [717, 20] on div "products" at bounding box center [717, 24] width 64 height 25
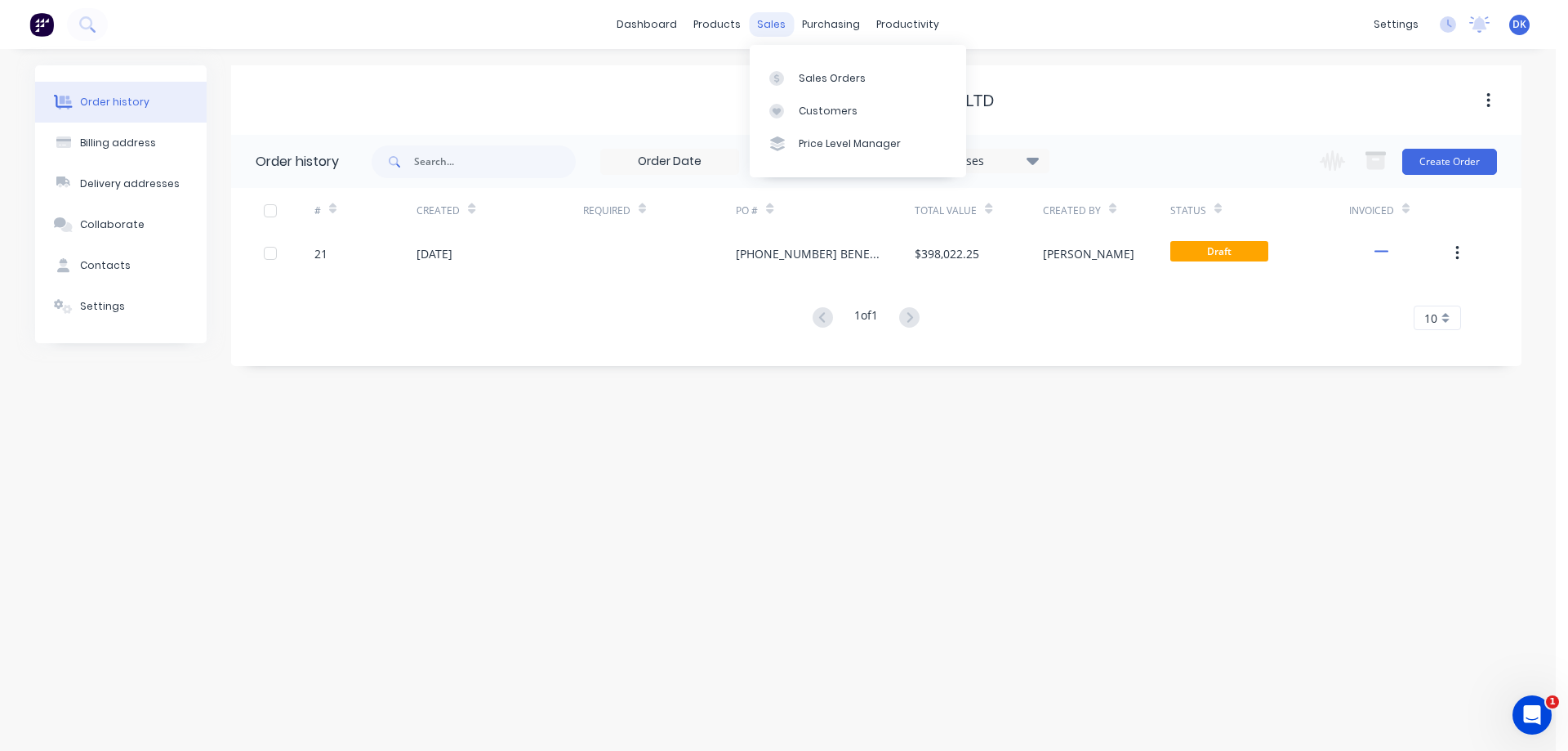
click at [770, 20] on div "sales" at bounding box center [771, 24] width 45 height 25
click at [814, 75] on div "Sales Orders" at bounding box center [832, 78] width 67 height 14
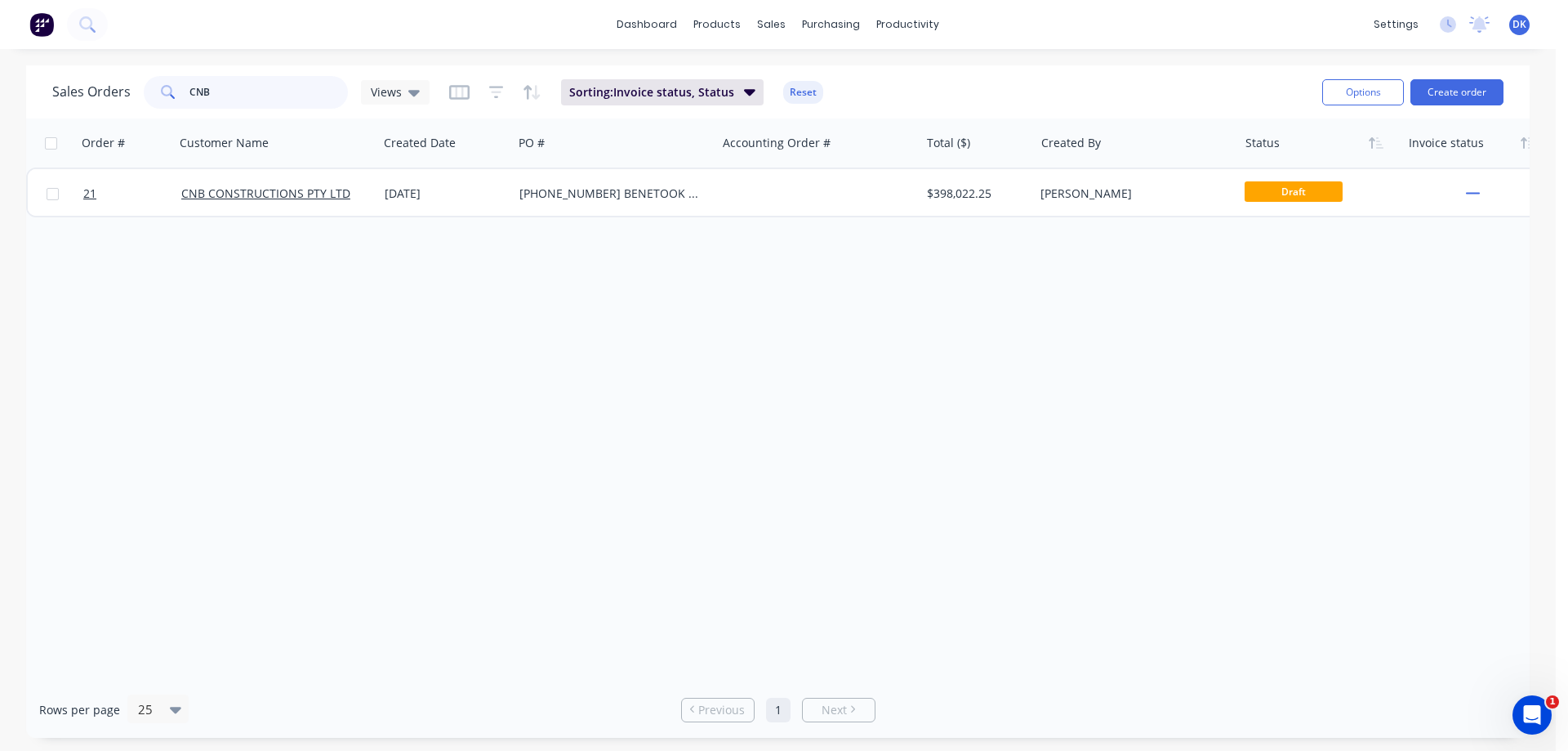
drag, startPoint x: 223, startPoint y: 93, endPoint x: 169, endPoint y: 95, distance: 54.0
click at [170, 95] on div "CNB" at bounding box center [245, 92] width 204 height 32
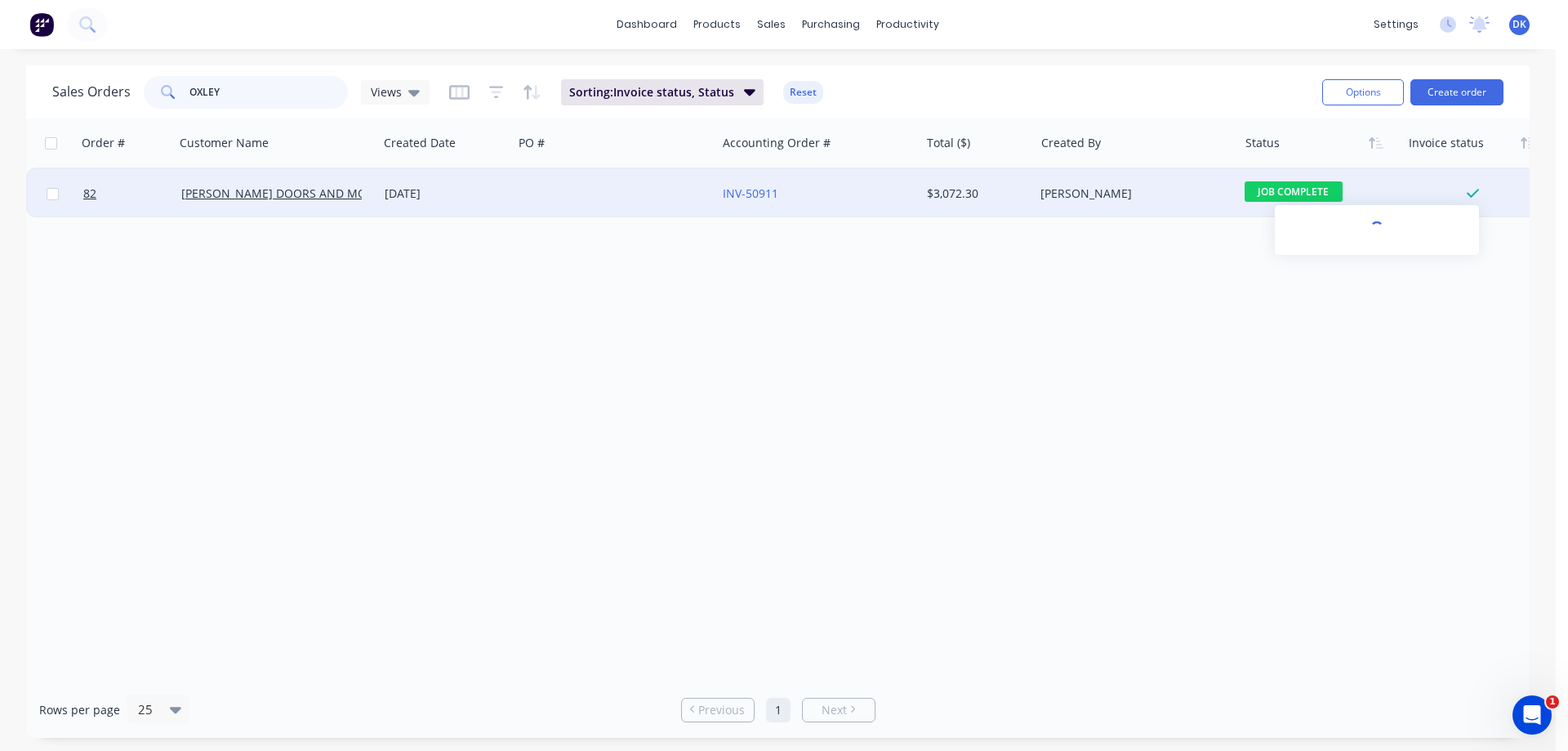
type input "OXLEY"
click at [1474, 189] on icon at bounding box center [1473, 193] width 12 height 14
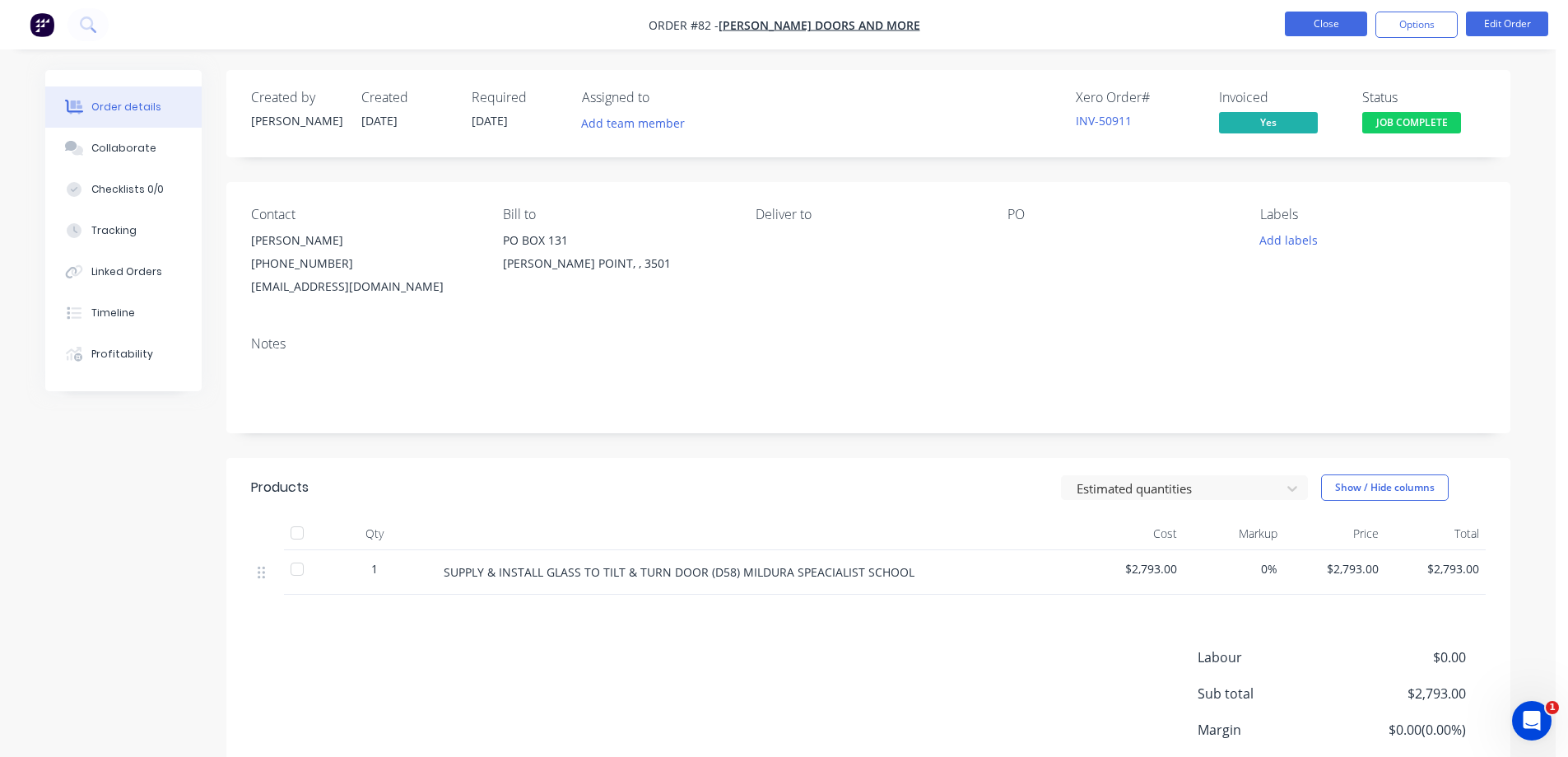
click at [1323, 22] on button "Close" at bounding box center [1326, 23] width 82 height 25
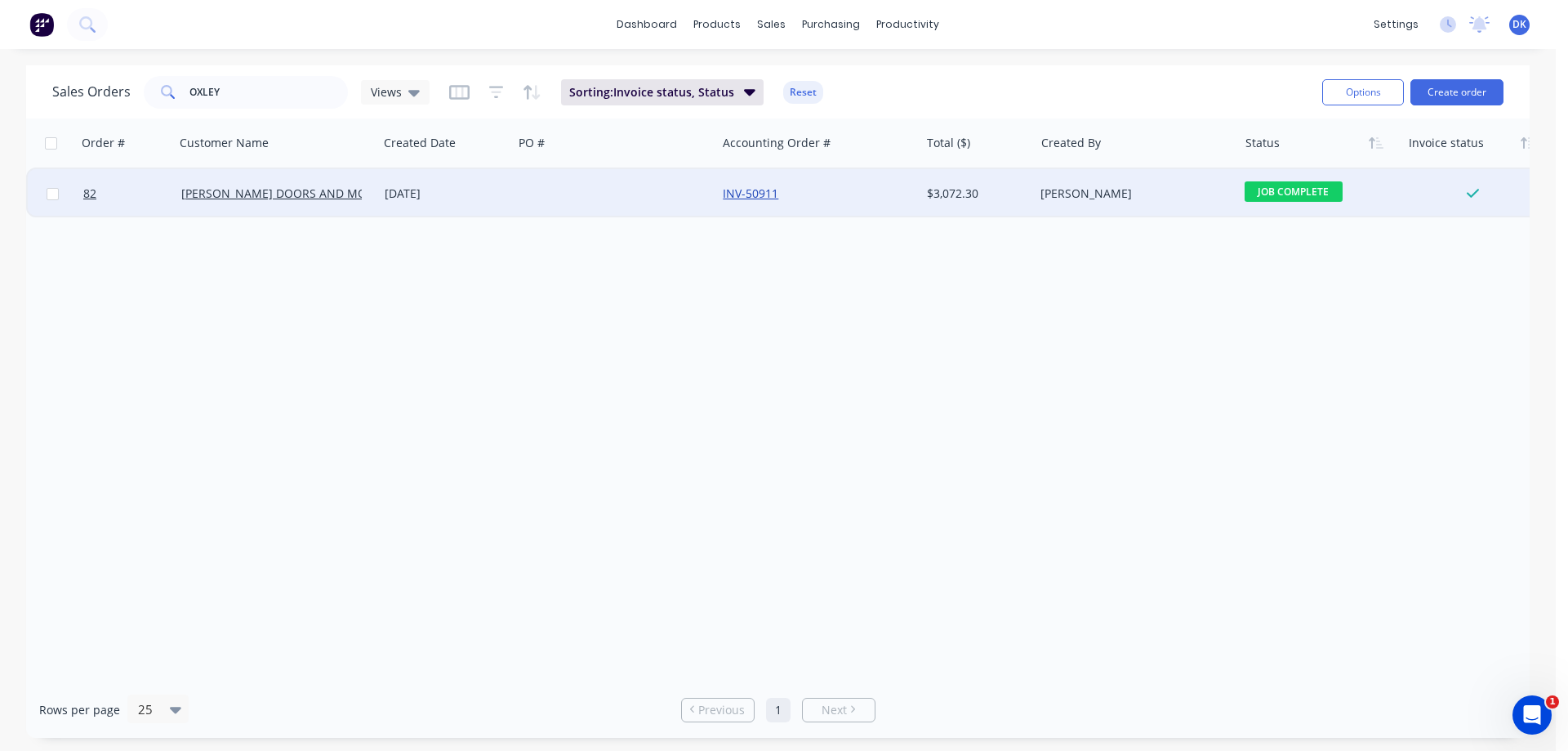
click at [747, 189] on link "INV-50911" at bounding box center [750, 193] width 55 height 15
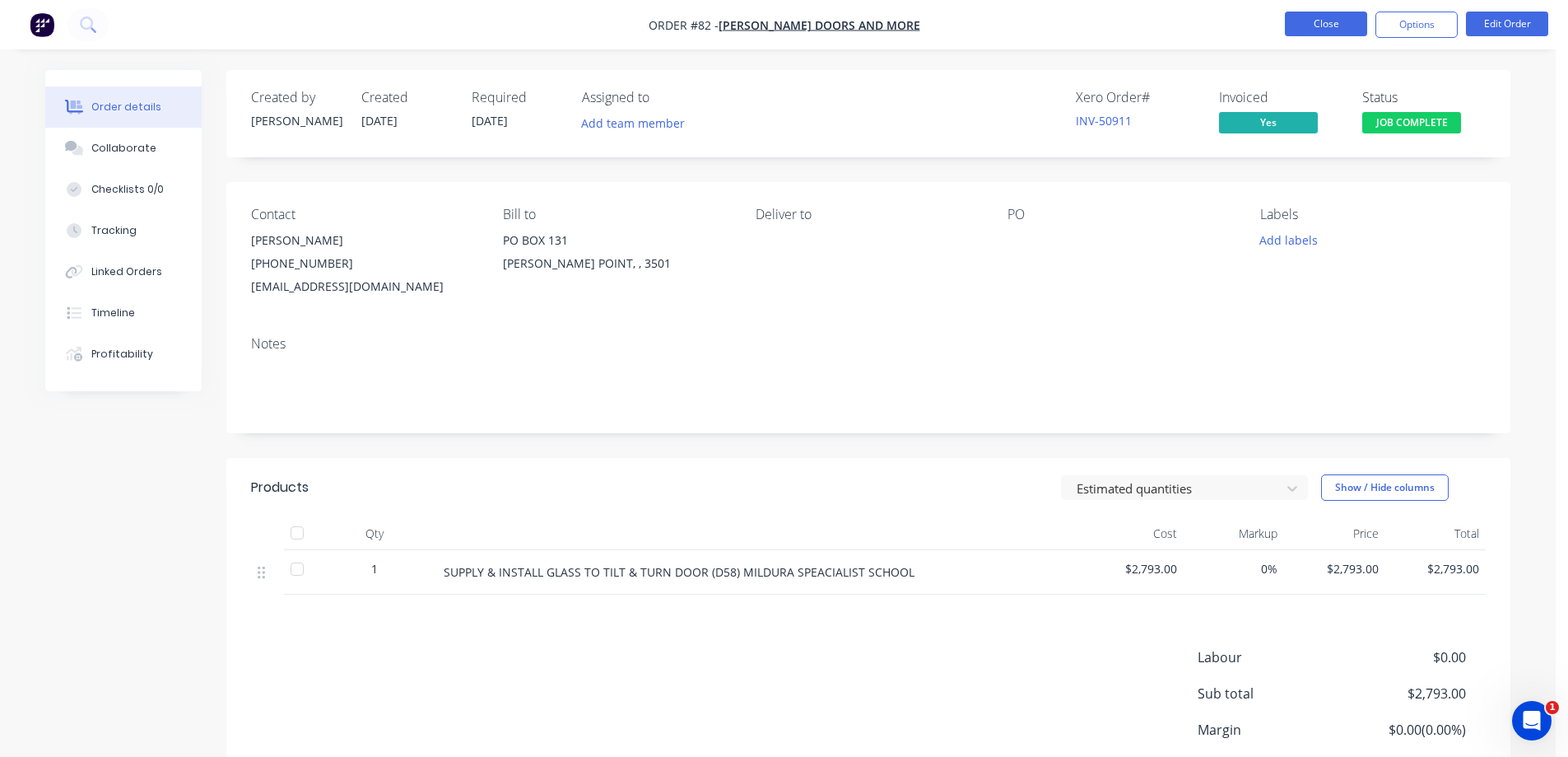
click at [1309, 27] on button "Close" at bounding box center [1326, 23] width 82 height 25
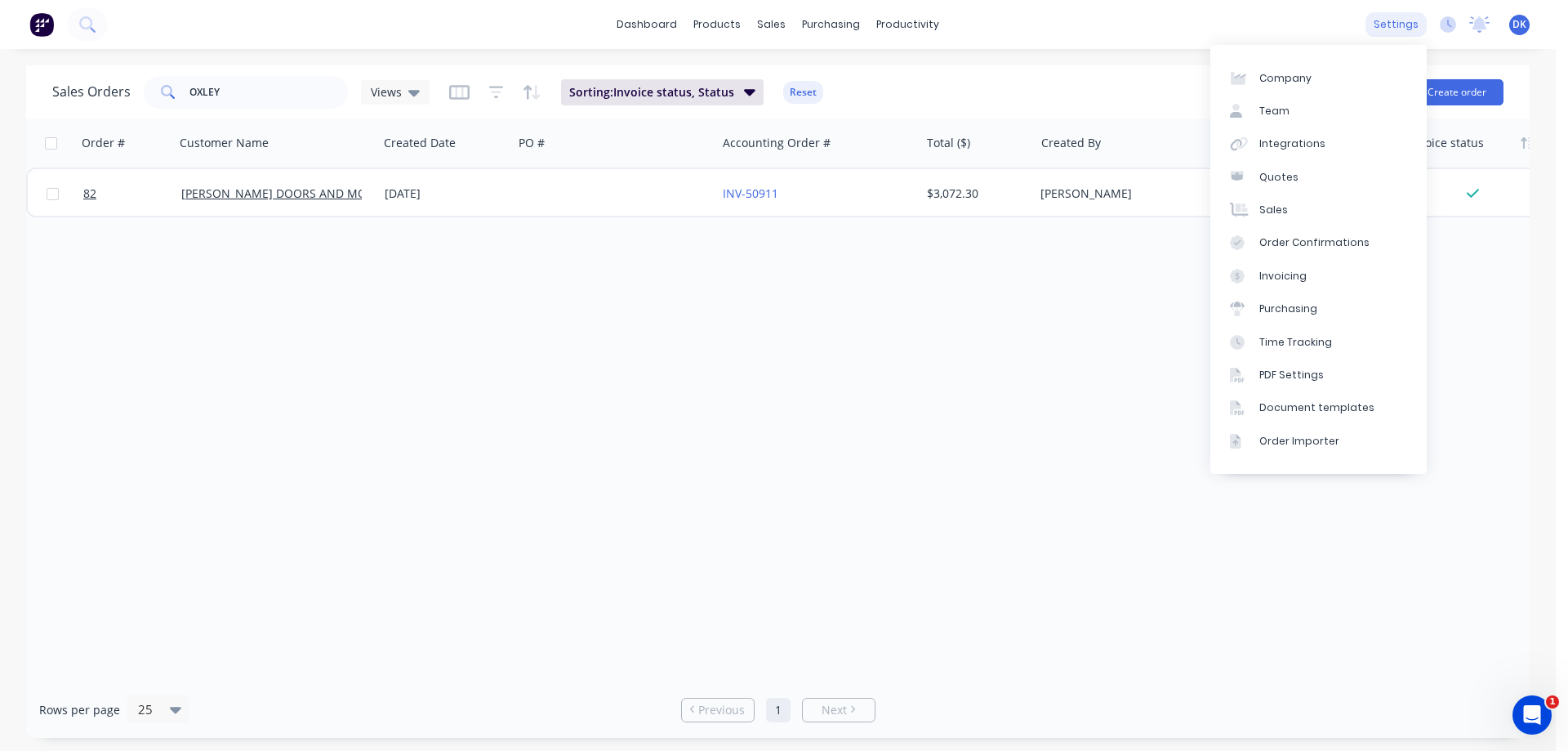
click at [1392, 25] on div "settings" at bounding box center [1396, 24] width 61 height 25
click at [1285, 142] on div "Integrations" at bounding box center [1293, 144] width 66 height 14
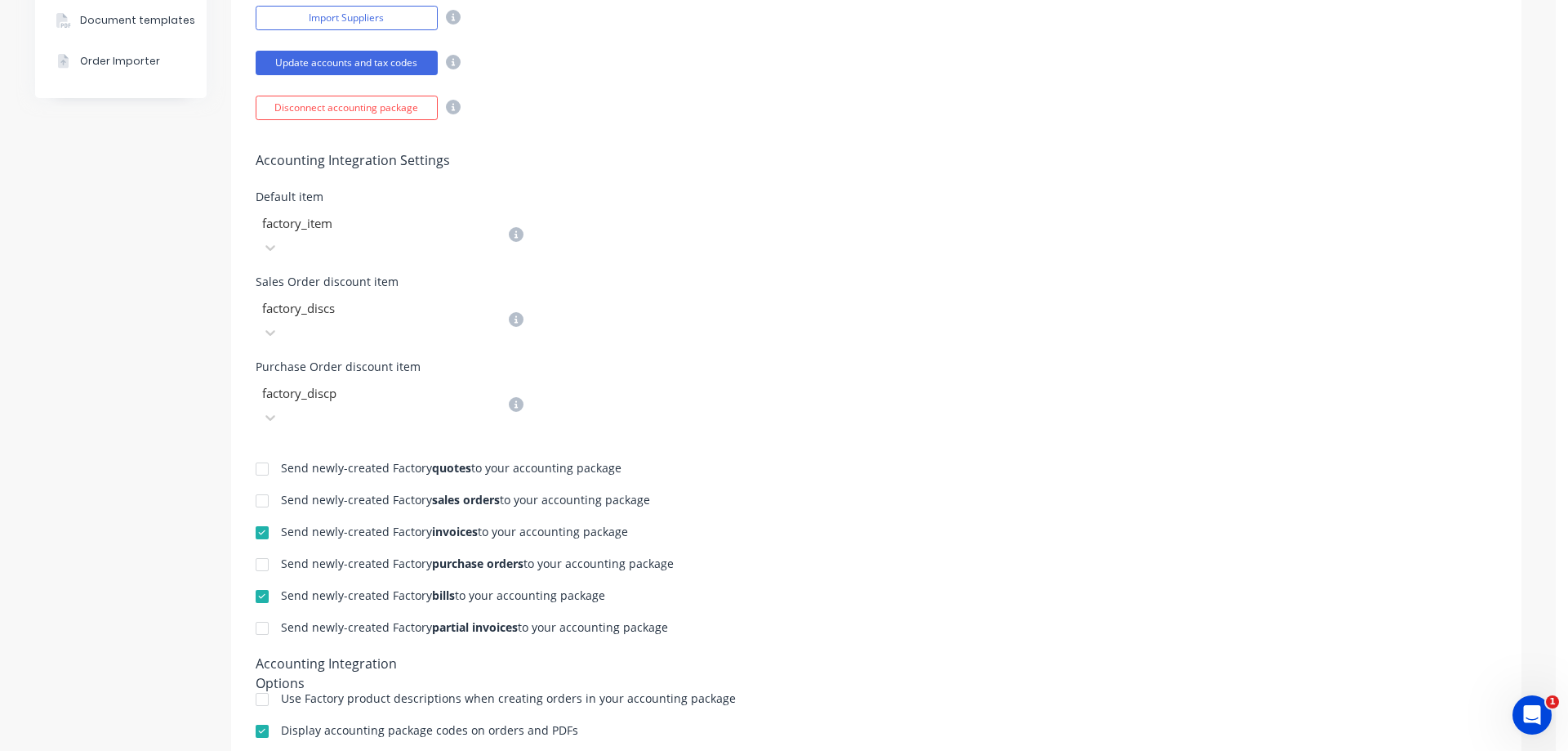
scroll to position [630, 0]
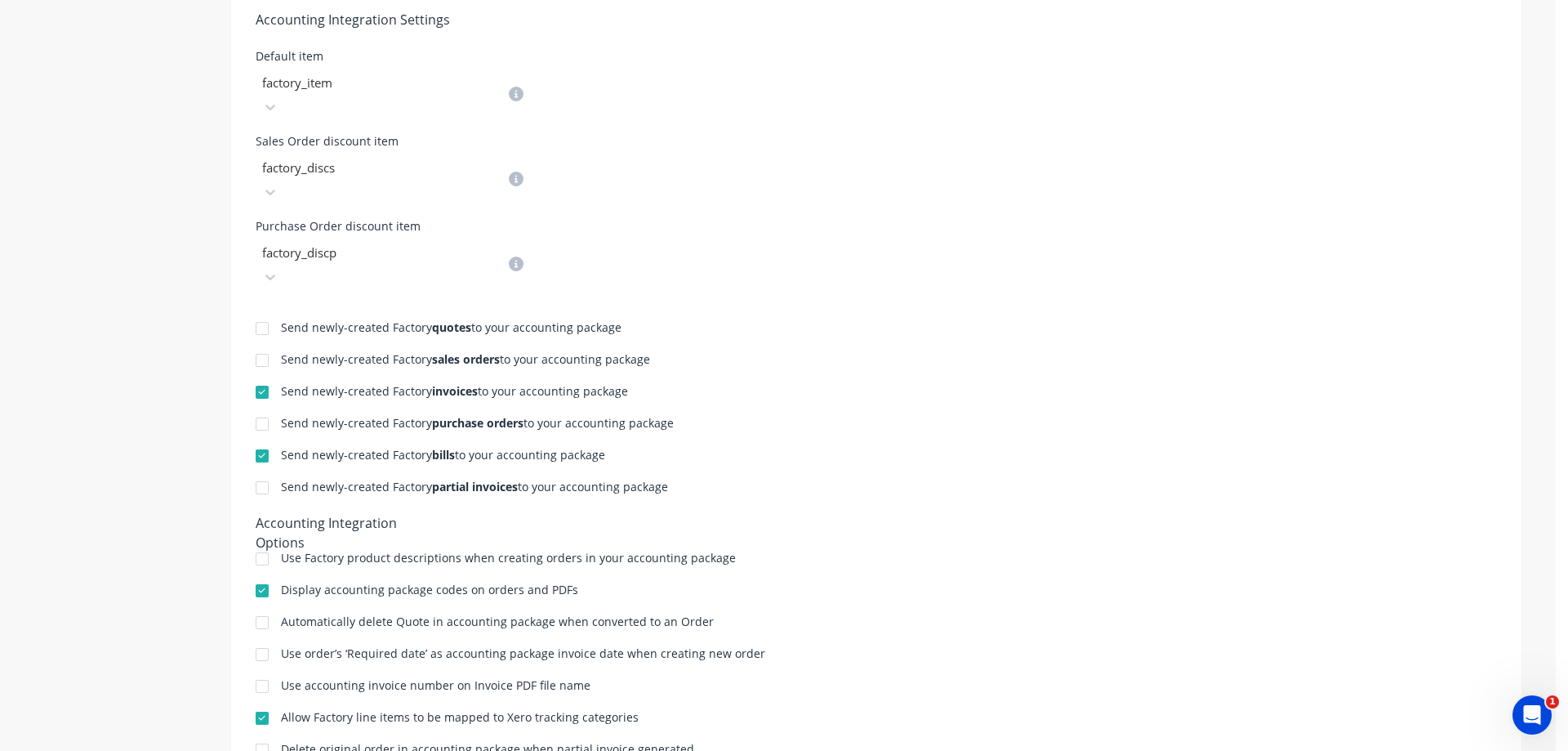
click at [256, 471] on div at bounding box center [262, 488] width 32 height 32
click at [255, 542] on div at bounding box center [262, 558] width 32 height 32
click at [255, 574] on div at bounding box center [262, 590] width 32 height 32
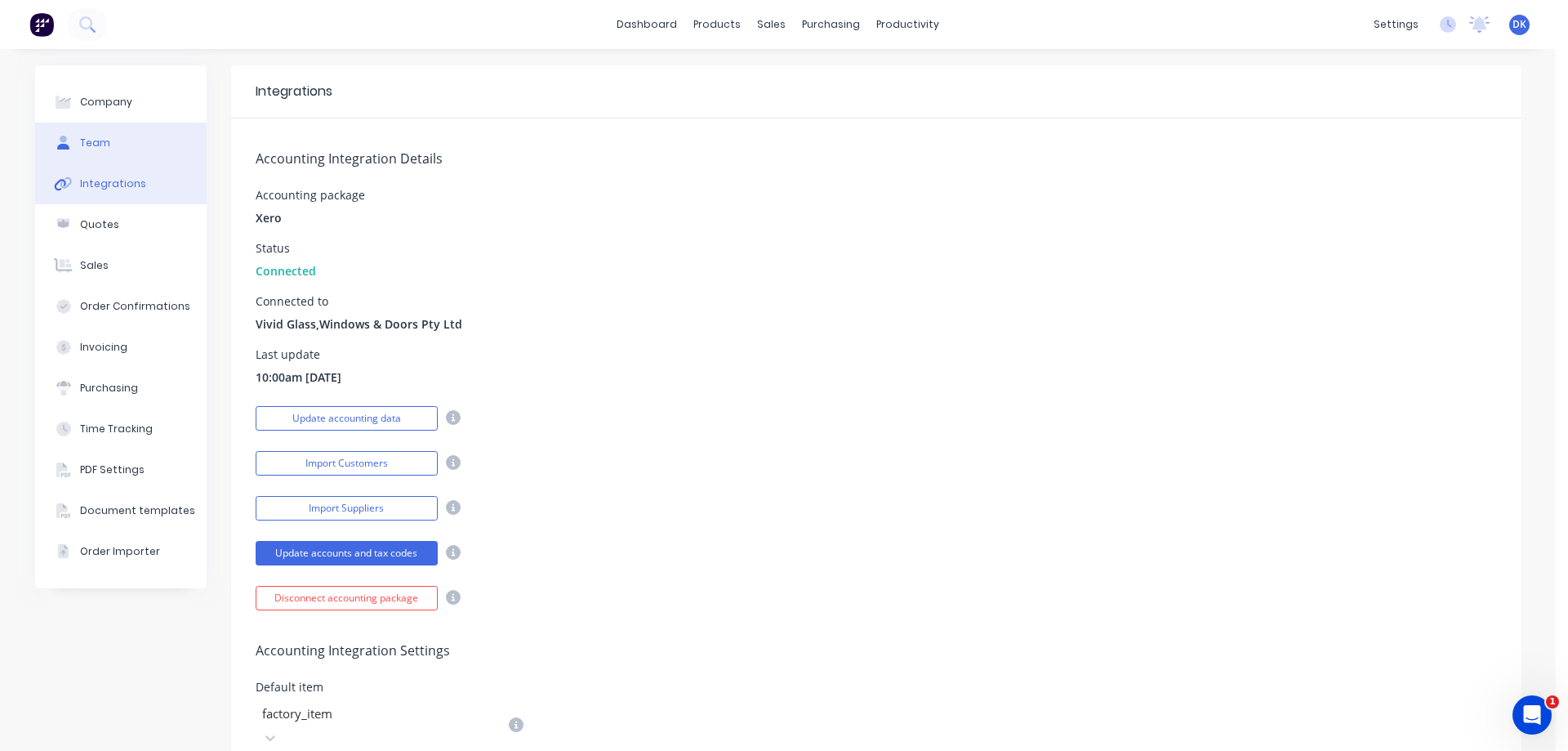
click at [90, 143] on div "Team" at bounding box center [95, 143] width 31 height 14
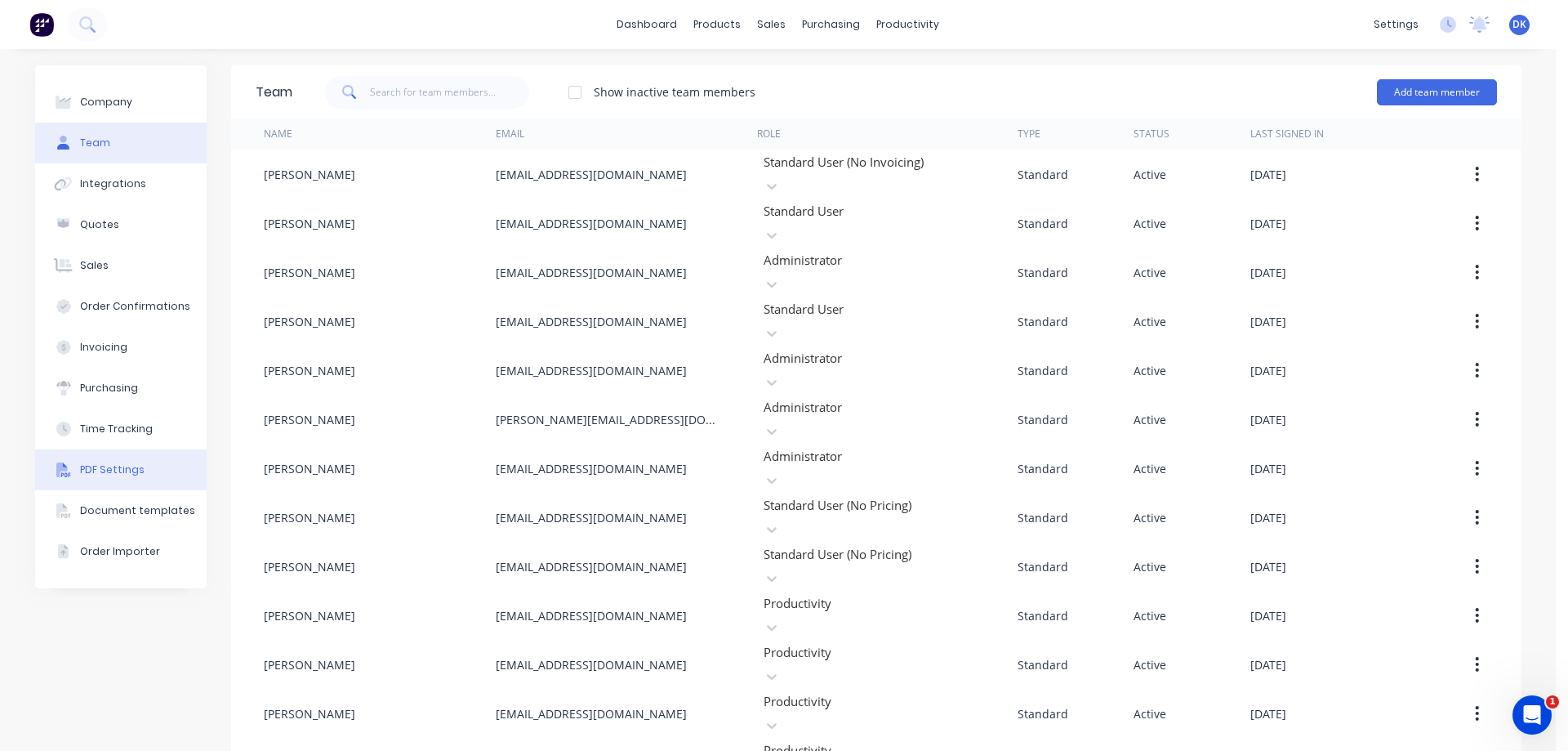
click at [128, 470] on div "PDF Settings" at bounding box center [112, 469] width 65 height 14
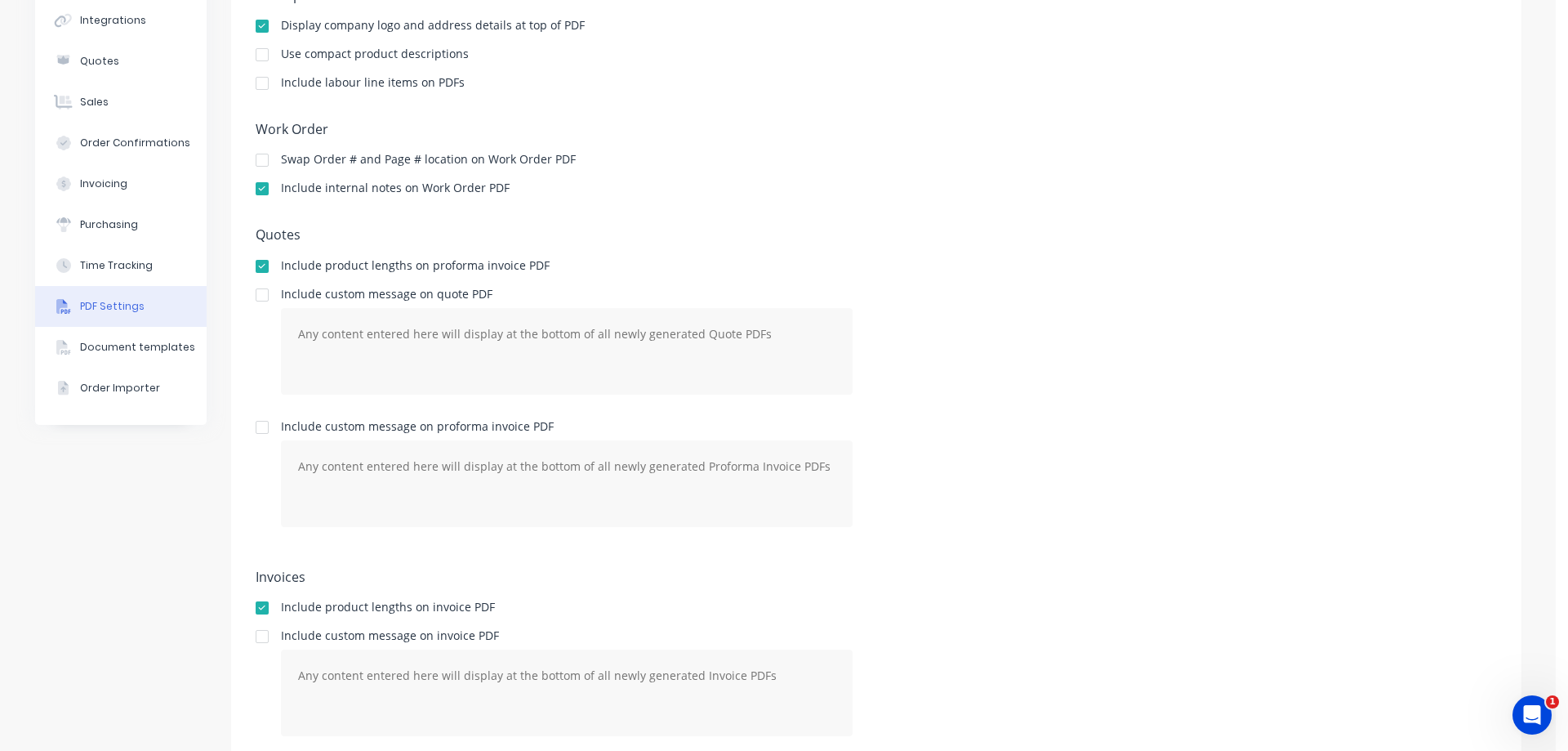
scroll to position [216, 0]
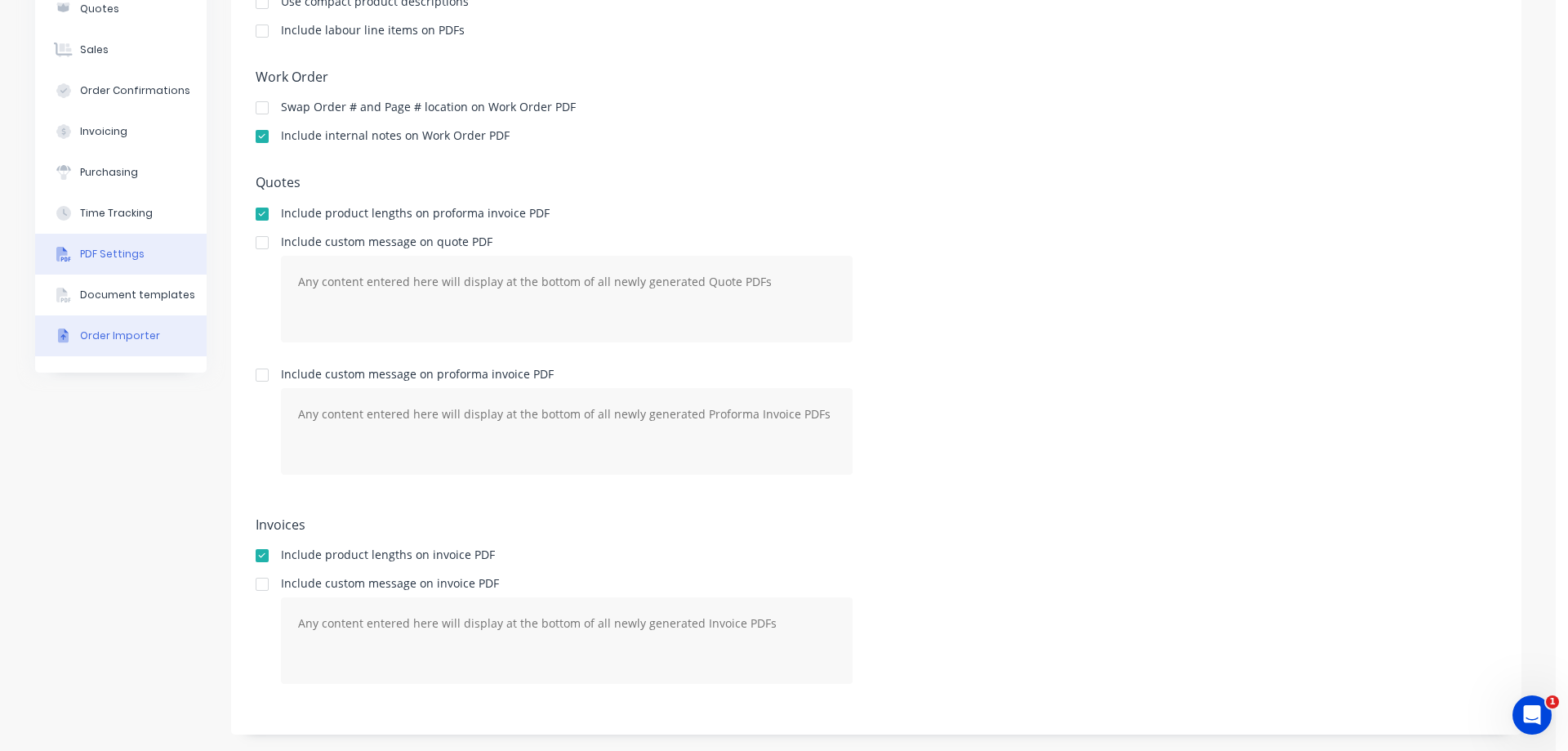
click at [99, 336] on div "Order Importer" at bounding box center [120, 336] width 80 height 14
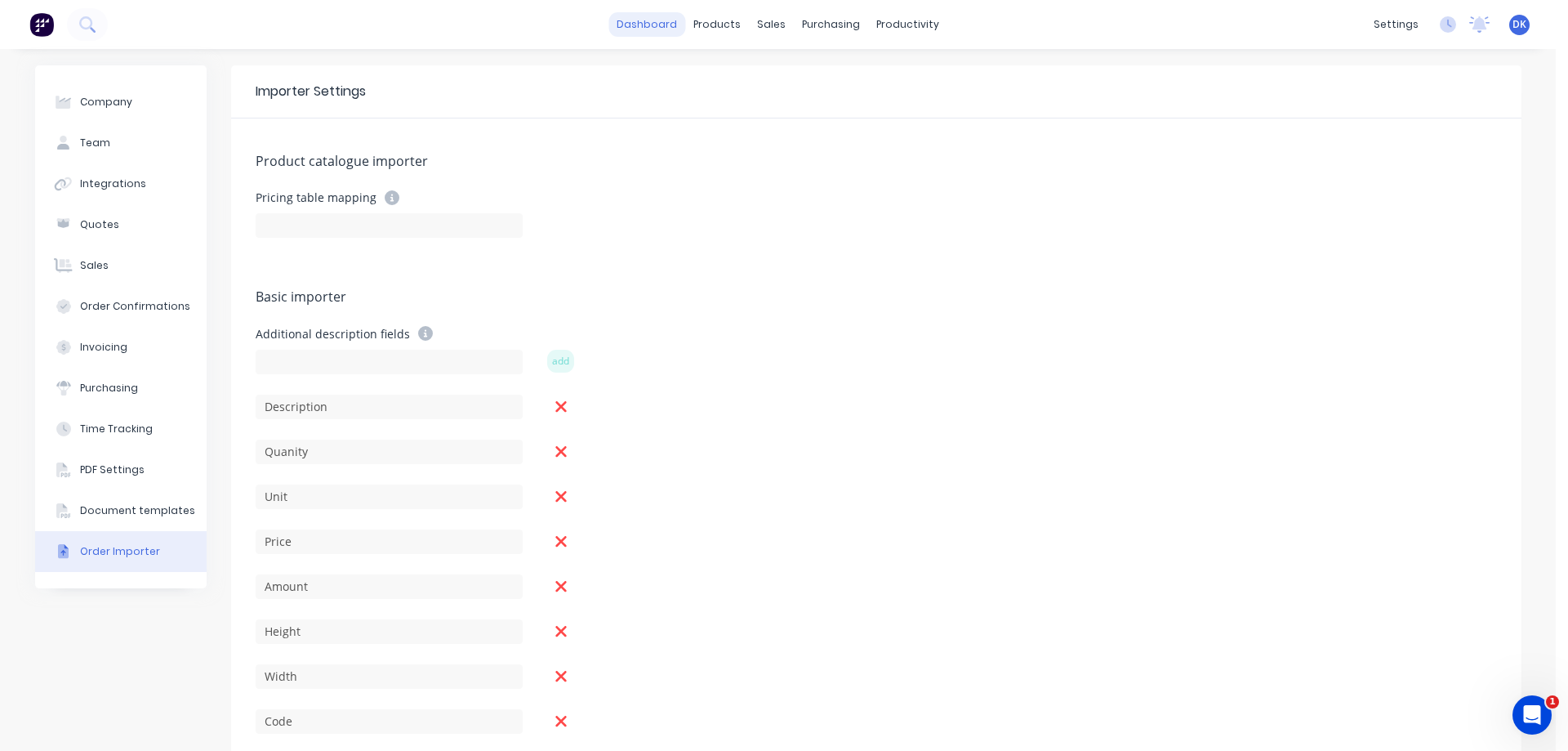
click at [645, 19] on link "dashboard" at bounding box center [646, 24] width 76 height 25
